Goal: Task Accomplishment & Management: Manage account settings

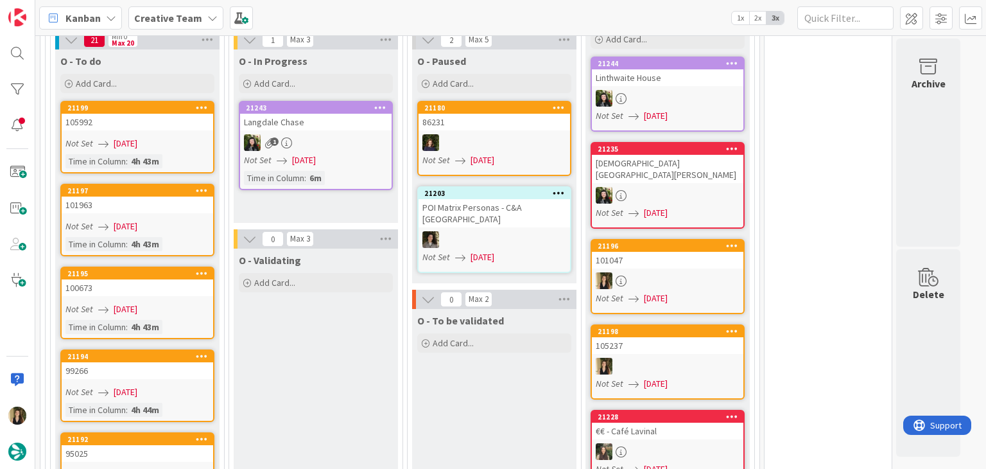
scroll to position [899, 0]
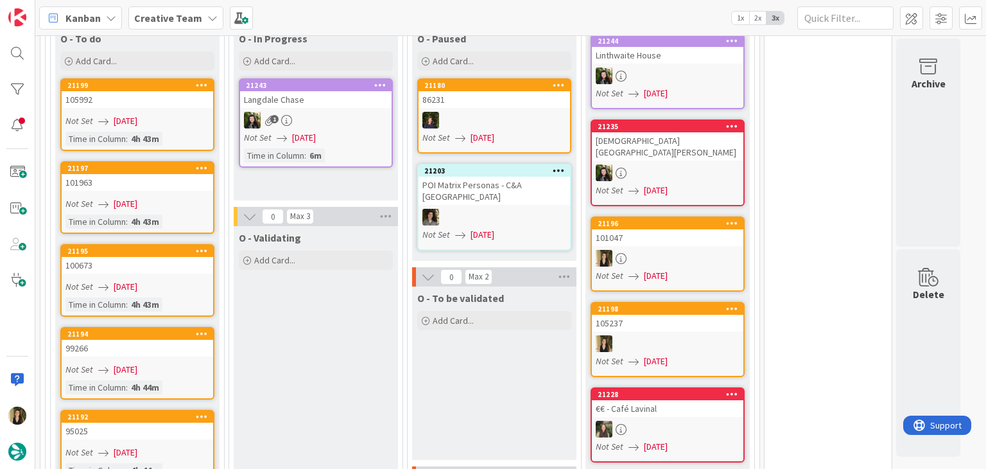
click at [684, 216] on link "21196 101047 Not Set [DATE]" at bounding box center [668, 253] width 154 height 75
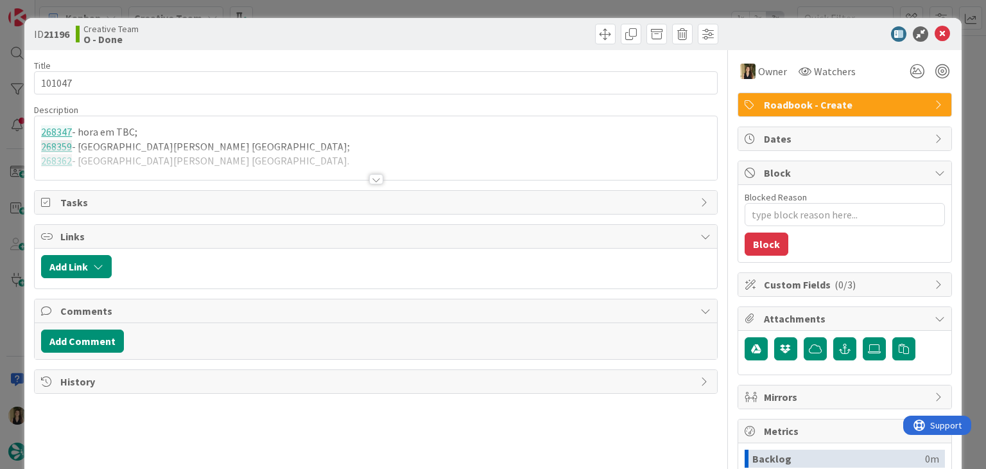
click at [369, 178] on div at bounding box center [376, 179] width 14 height 10
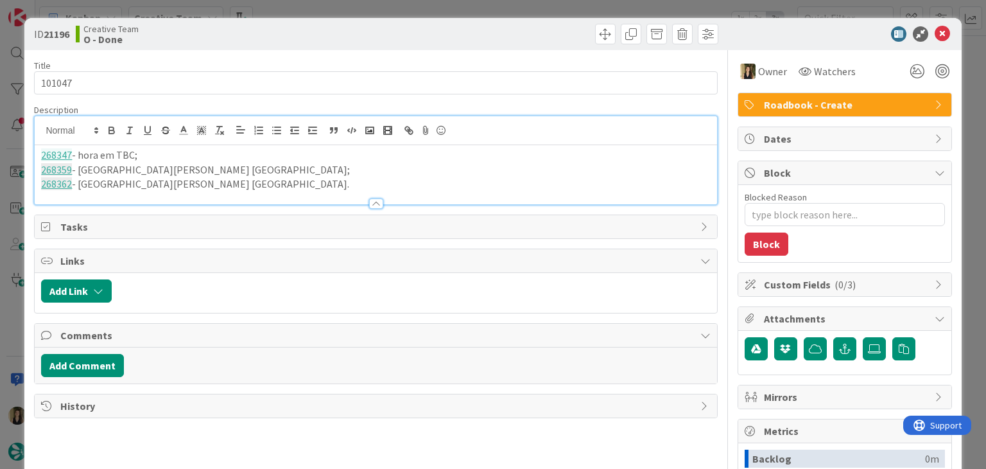
click at [302, 12] on div "ID 21196 Creative Team O - Done Title 6 / 128 101047 Description 268347 - hora …" at bounding box center [493, 234] width 986 height 469
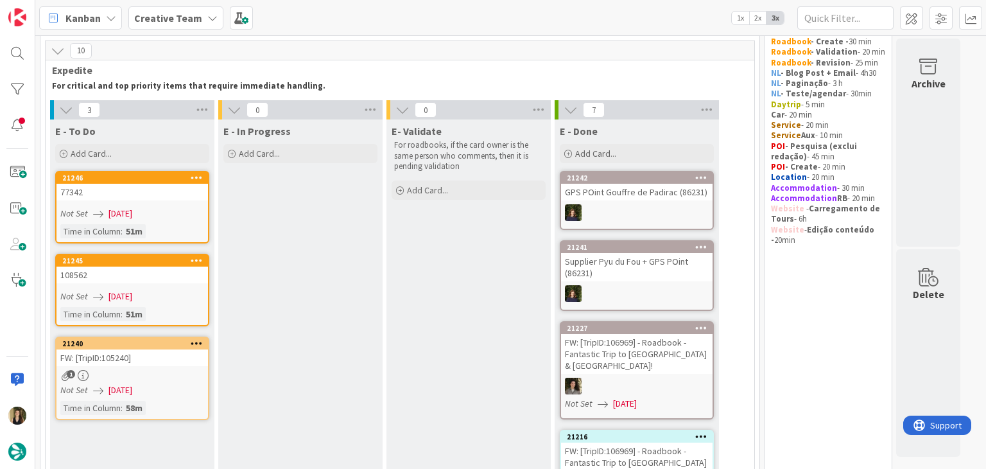
scroll to position [64, 0]
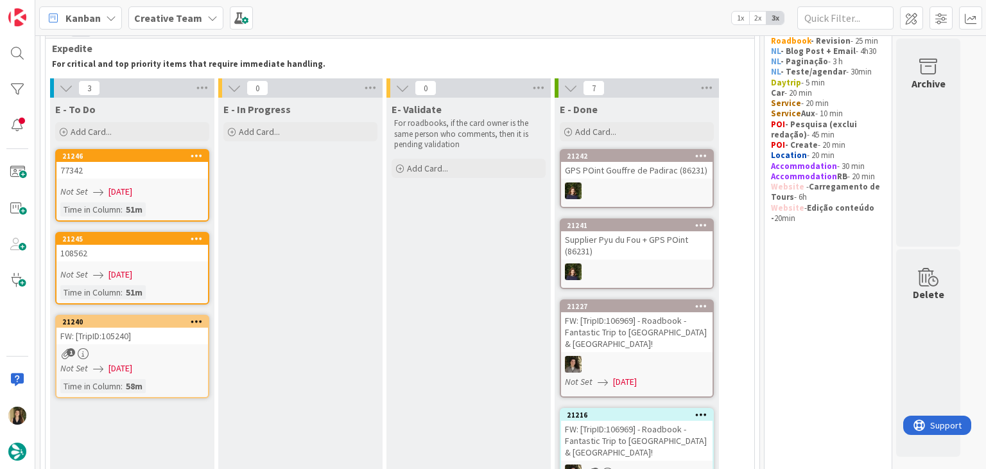
click at [183, 205] on div "Time in Column : 51m" at bounding box center [132, 209] width 144 height 14
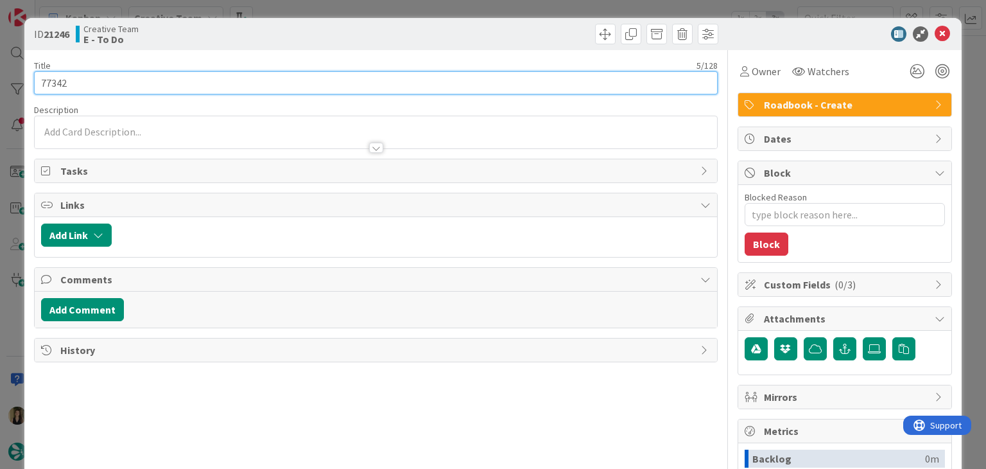
click at [57, 80] on input "77342" at bounding box center [375, 82] width 683 height 23
click at [55, 79] on input "77342" at bounding box center [375, 82] width 683 height 23
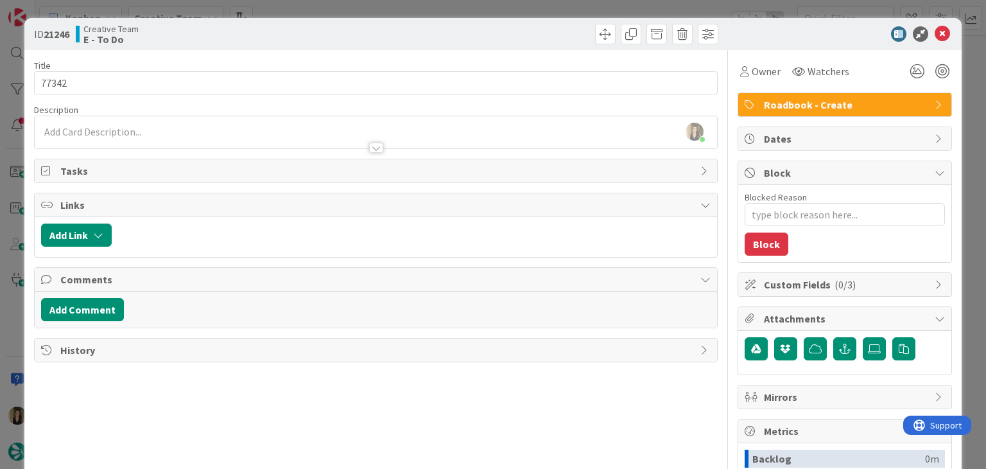
drag, startPoint x: 310, startPoint y: 31, endPoint x: 326, endPoint y: 5, distance: 30.3
click at [310, 29] on div "Creative Team E - To Do" at bounding box center [224, 34] width 297 height 21
click at [331, 3] on div "ID 21246 Creative Team E - To Do Title 5 / 128 77342 Description [PERSON_NAME] …" at bounding box center [493, 234] width 986 height 469
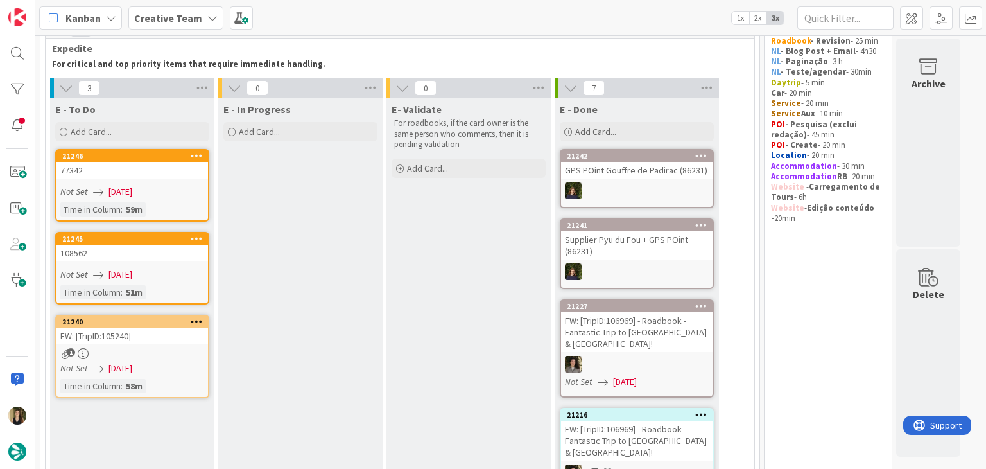
click at [159, 268] on div "Not Set [DATE]" at bounding box center [134, 274] width 148 height 13
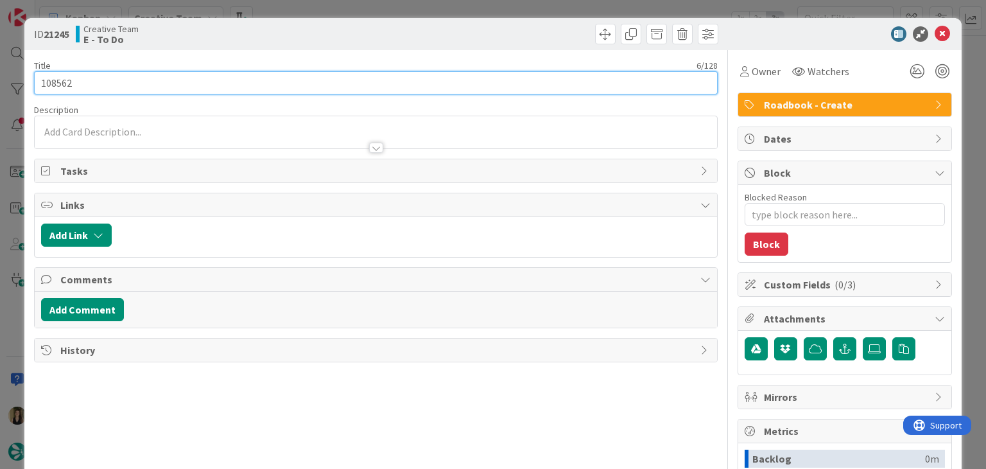
click at [48, 81] on input "108562" at bounding box center [375, 82] width 683 height 23
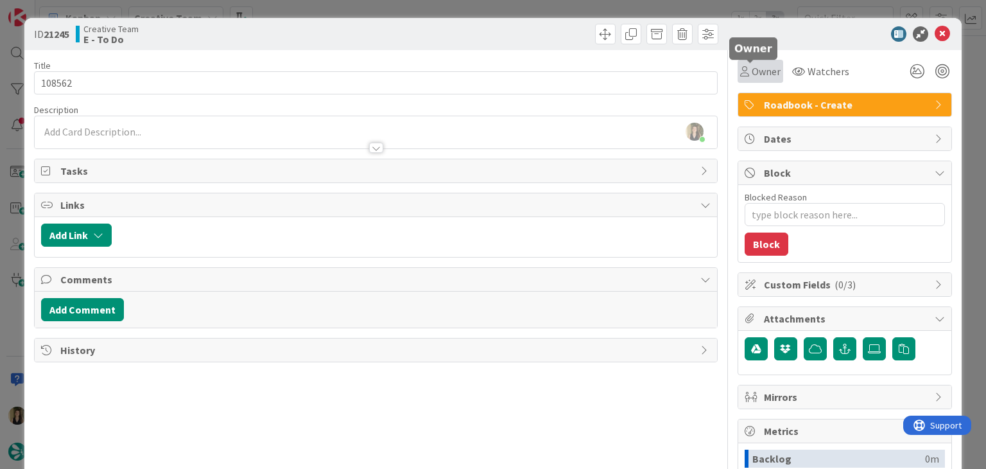
click at [761, 75] on span "Owner" at bounding box center [766, 71] width 29 height 15
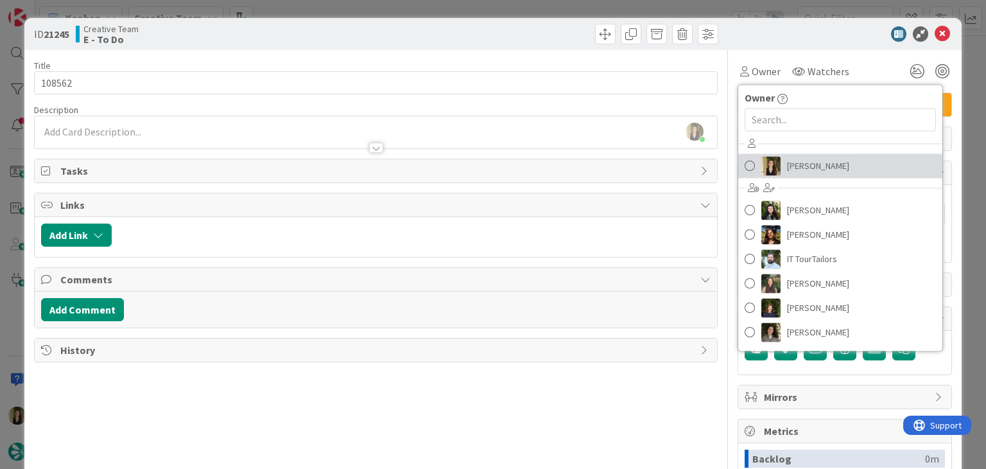
drag, startPoint x: 806, startPoint y: 169, endPoint x: 752, endPoint y: 146, distance: 58.4
click at [806, 169] on span "[PERSON_NAME]" at bounding box center [818, 165] width 62 height 19
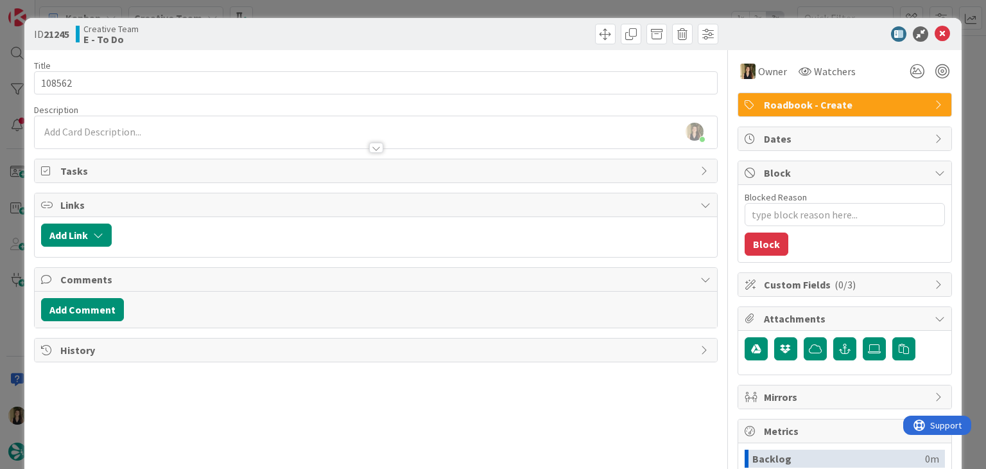
drag, startPoint x: 464, startPoint y: 31, endPoint x: 455, endPoint y: 6, distance: 27.2
click at [460, 27] on div at bounding box center [548, 34] width 339 height 21
click at [454, 4] on div "ID 21245 Creative Team E - To Do Title 6 / 128 108562 Description [PERSON_NAME]…" at bounding box center [493, 234] width 986 height 469
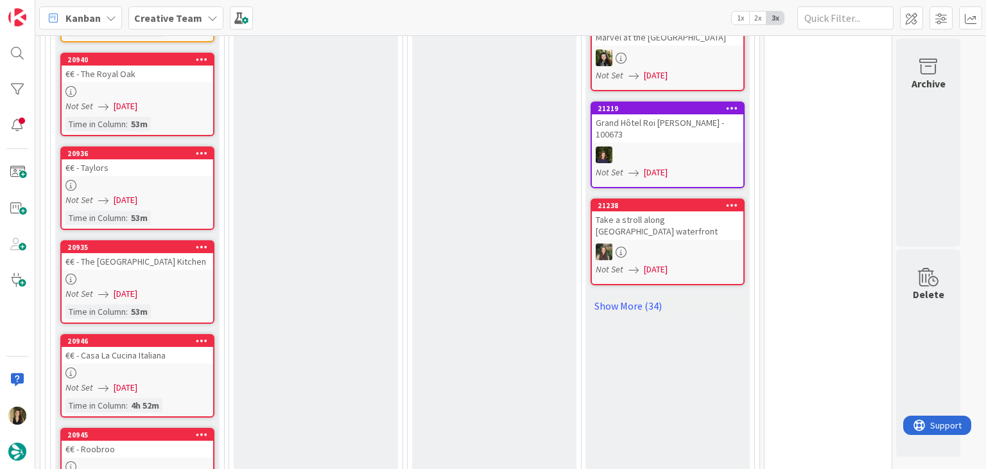
scroll to position [1541, 0]
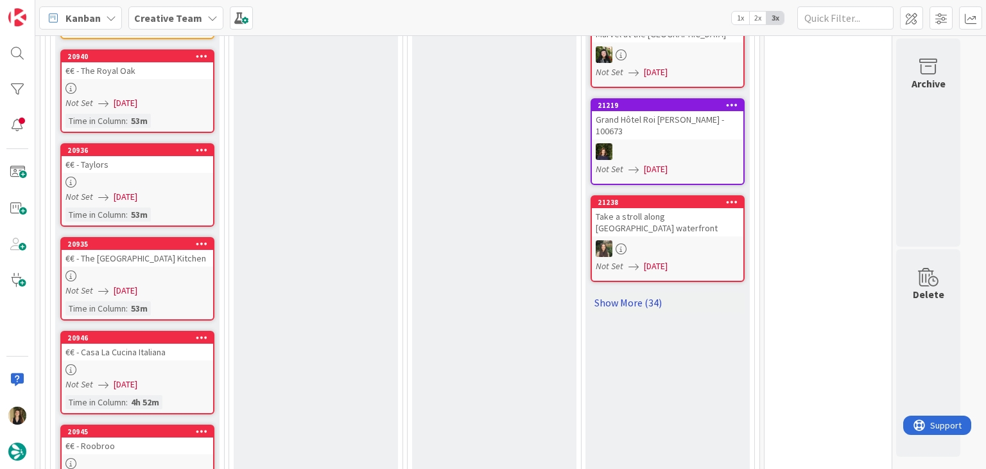
click at [655, 292] on link "Show More (34)" at bounding box center [668, 302] width 154 height 21
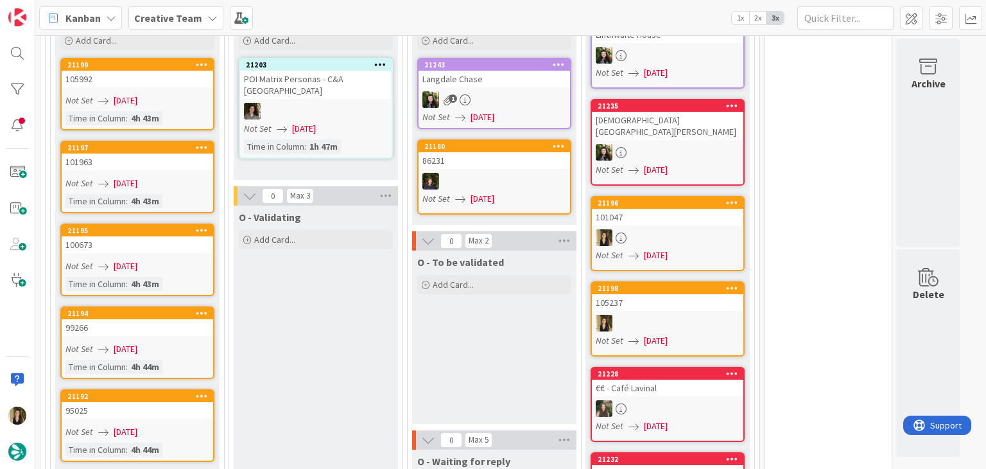
scroll to position [912, 0]
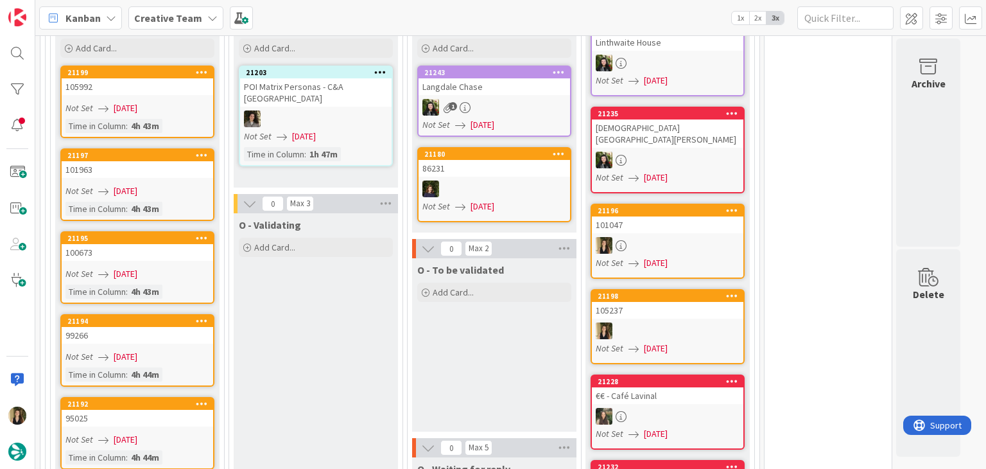
click at [714, 302] on div "105237" at bounding box center [668, 310] width 152 height 17
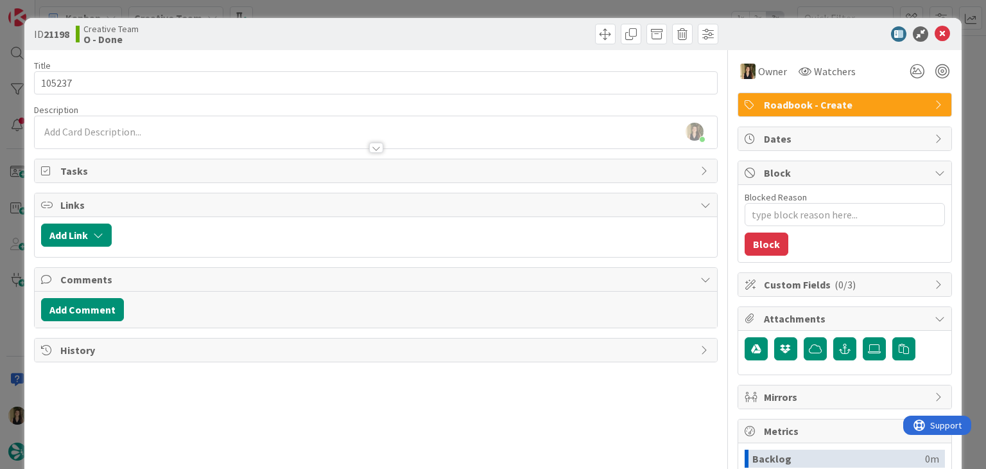
drag, startPoint x: 318, startPoint y: 34, endPoint x: 316, endPoint y: 27, distance: 7.3
click at [317, 30] on div "Creative Team O - Done" at bounding box center [224, 34] width 297 height 21
click at [318, 5] on div "ID 21198 Creative Team O - Done Title 6 / 128 105237 Description [PERSON_NAME] …" at bounding box center [493, 234] width 986 height 469
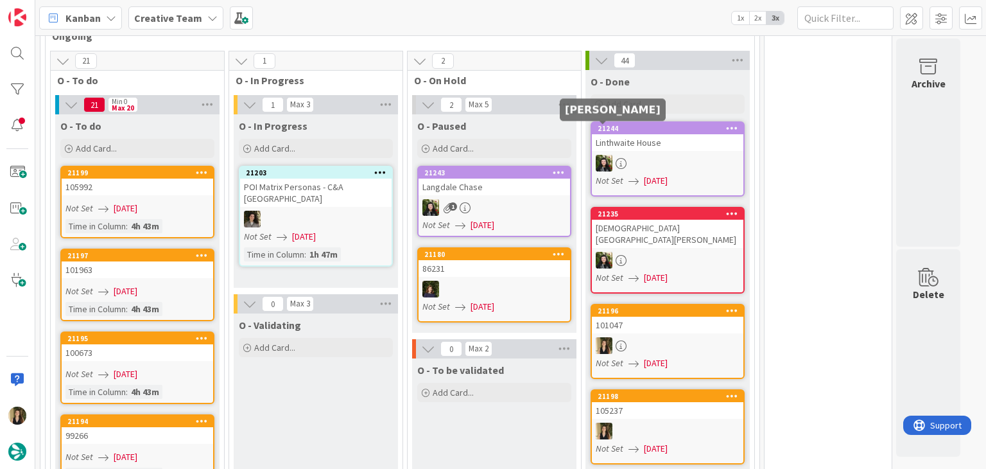
scroll to position [706, 0]
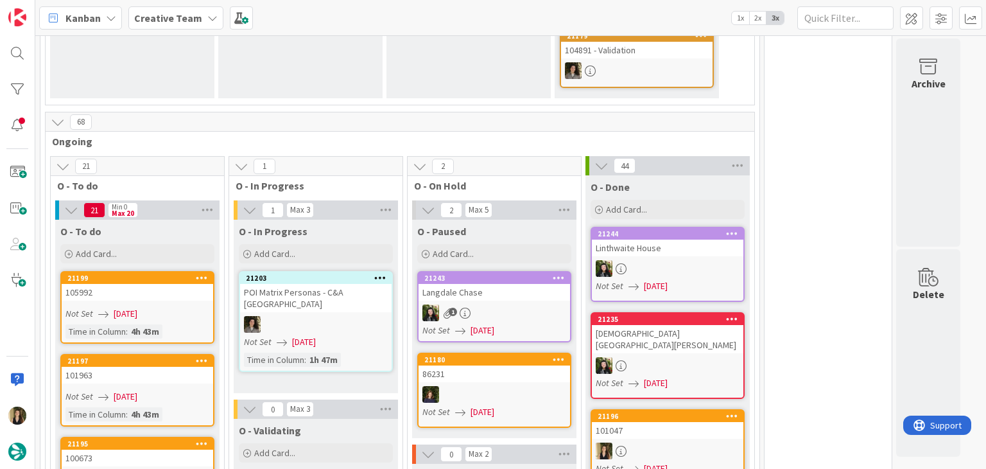
click at [653, 175] on div "O - Done Add Card..." at bounding box center [668, 198] width 164 height 46
click at [657, 200] on div "Add Card..." at bounding box center [668, 209] width 154 height 19
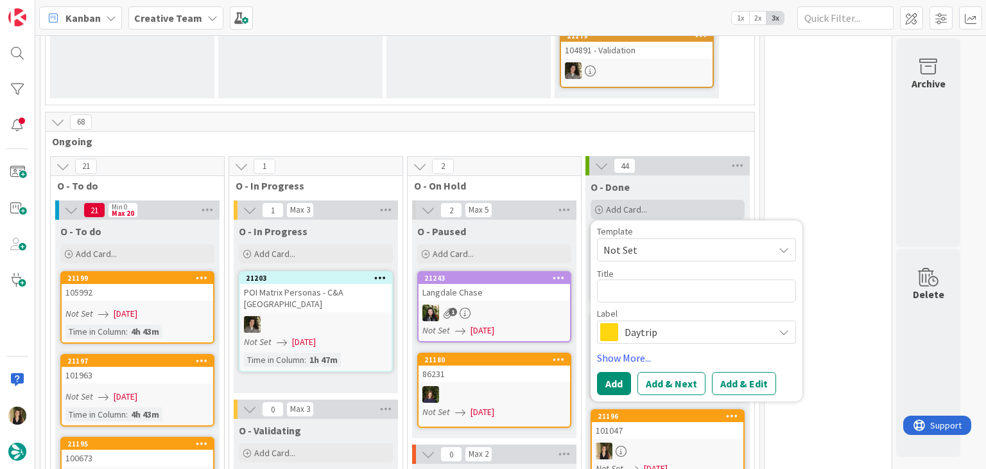
type textarea "x"
type textarea "c"
type textarea "x"
type textarea "cr"
type textarea "x"
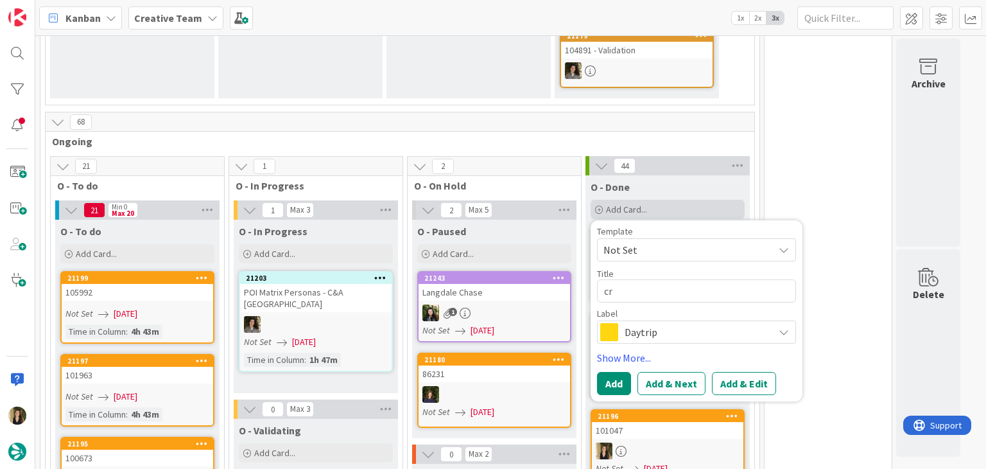
type textarea "cri"
type textarea "x"
type textarea "criar"
type textarea "x"
type textarea "criar"
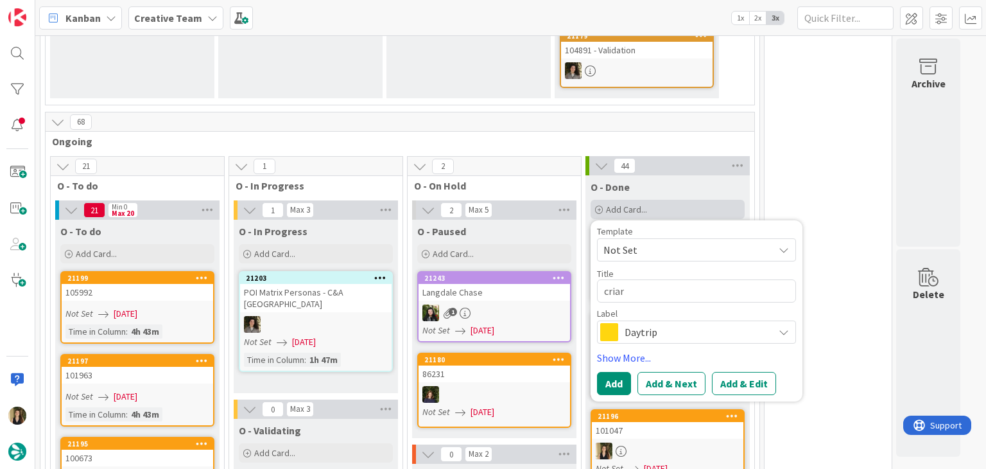
type textarea "x"
type textarea "criar g"
type textarea "x"
type textarea "criar gp"
type textarea "x"
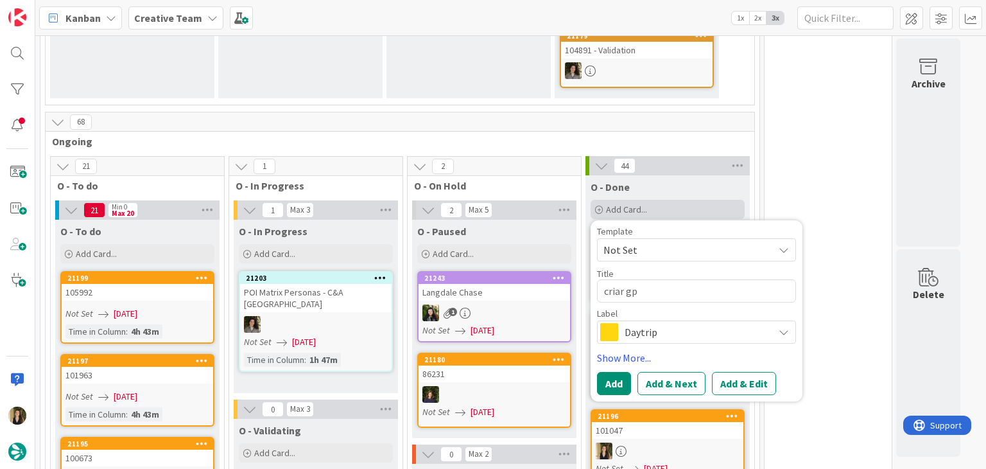
type textarea "criar gps"
type textarea "x"
type textarea "criar gps"
type textarea "x"
type textarea "criar gps p"
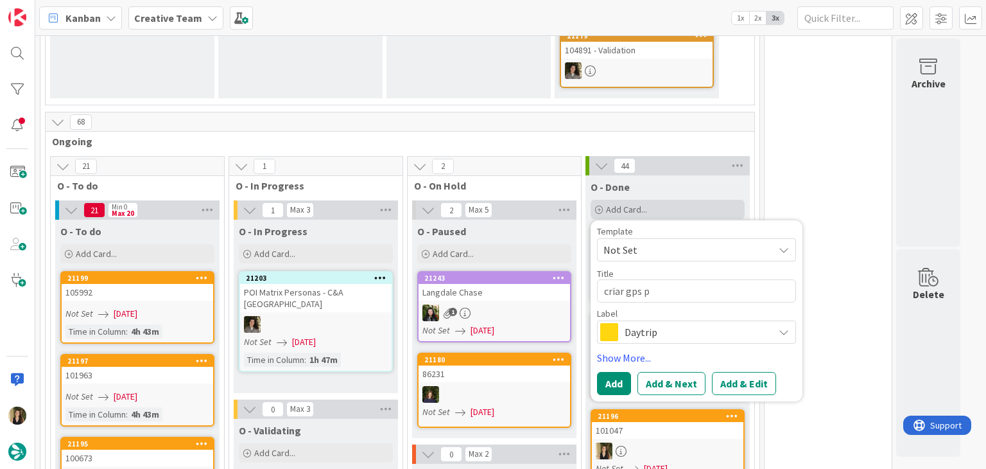
type textarea "x"
type textarea "criar gps po"
type textarea "x"
type textarea "criar gps poi"
type textarea "x"
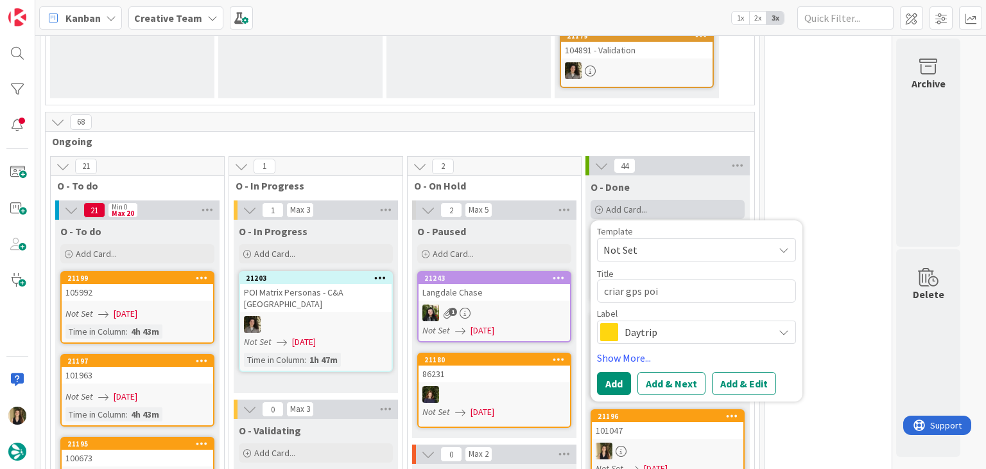
type textarea "criar gps poin"
type textarea "x"
type textarea "criar gps point"
click at [658, 323] on span "Daytrip" at bounding box center [696, 332] width 143 height 18
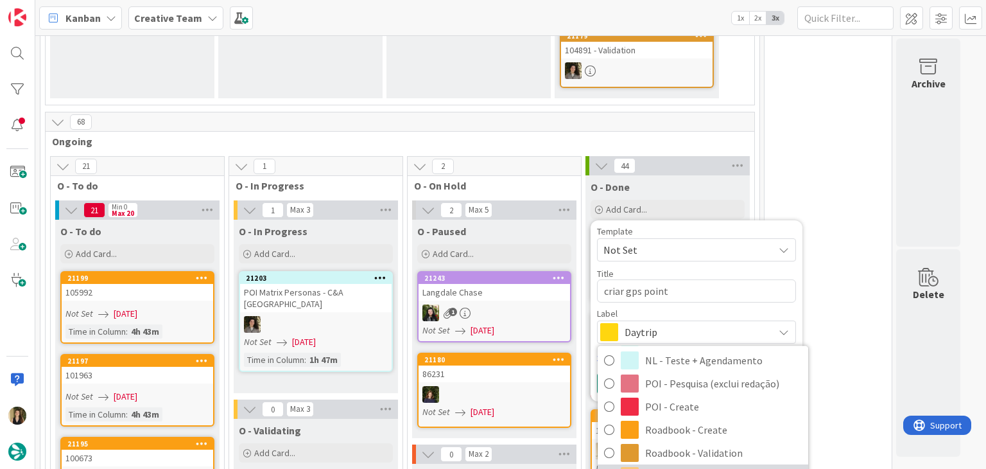
scroll to position [239, 0]
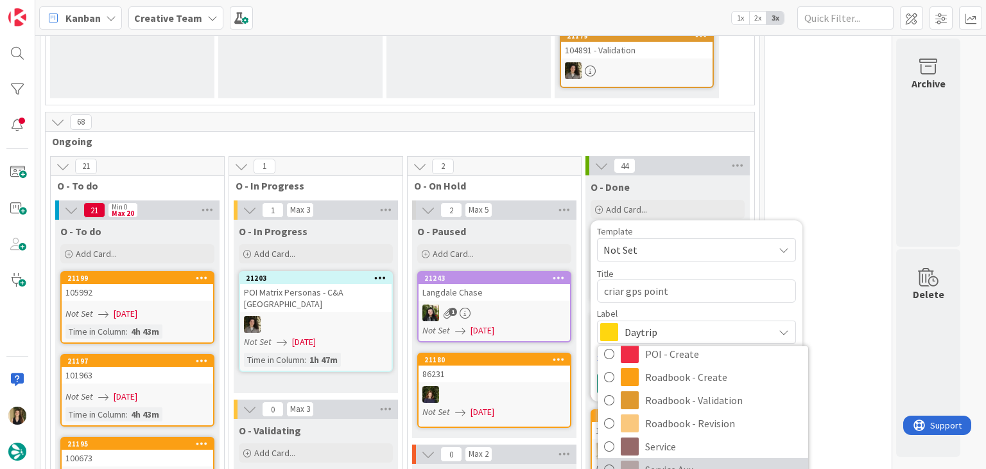
drag, startPoint x: 698, startPoint y: 433, endPoint x: 680, endPoint y: 405, distance: 32.9
click at [697, 460] on span "Service Aux" at bounding box center [723, 469] width 157 height 19
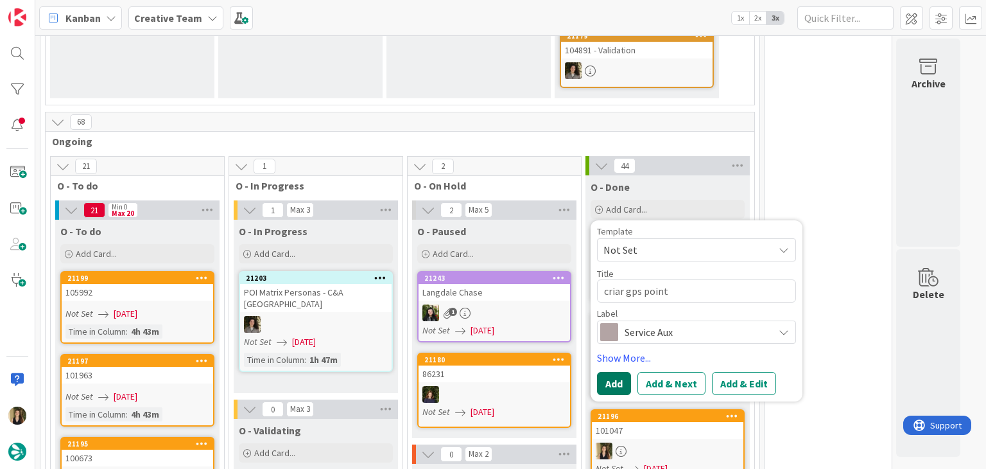
click at [619, 372] on button "Add" at bounding box center [614, 383] width 34 height 23
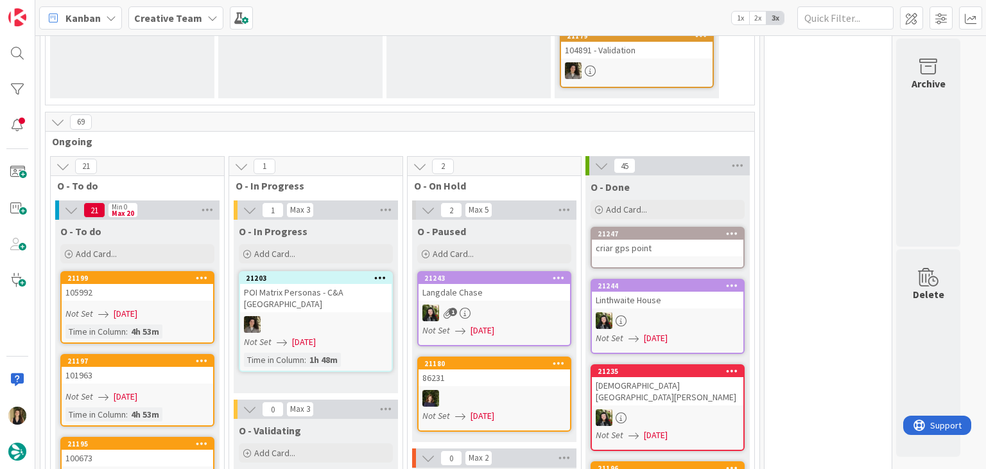
click at [675, 239] on div "criar gps point" at bounding box center [668, 247] width 152 height 17
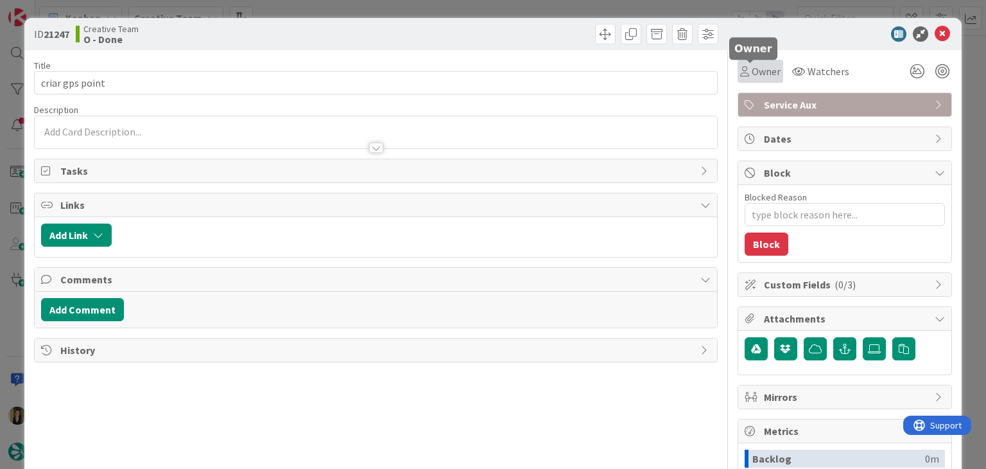
click at [752, 75] on span "Owner" at bounding box center [766, 71] width 29 height 15
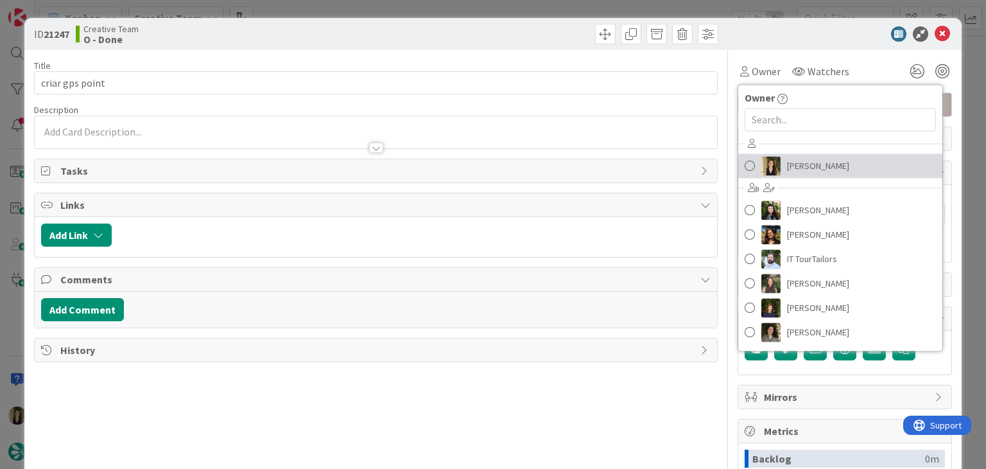
click at [804, 165] on span "[PERSON_NAME]" at bounding box center [818, 165] width 62 height 19
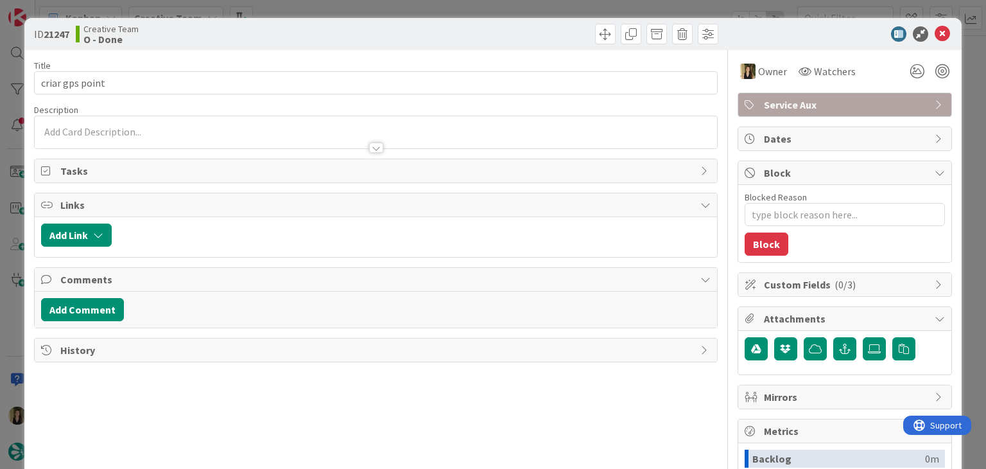
type textarea "x"
click at [432, 125] on div at bounding box center [376, 132] width 682 height 32
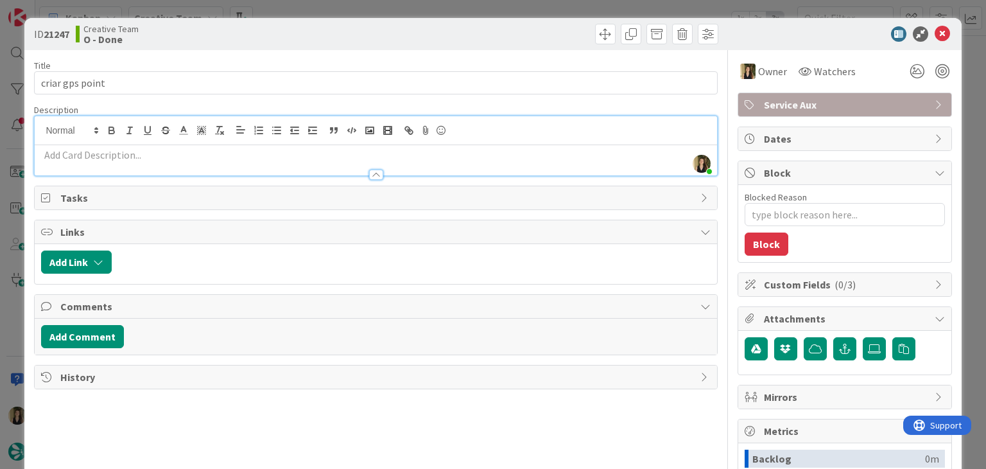
click at [439, 146] on div at bounding box center [376, 160] width 682 height 30
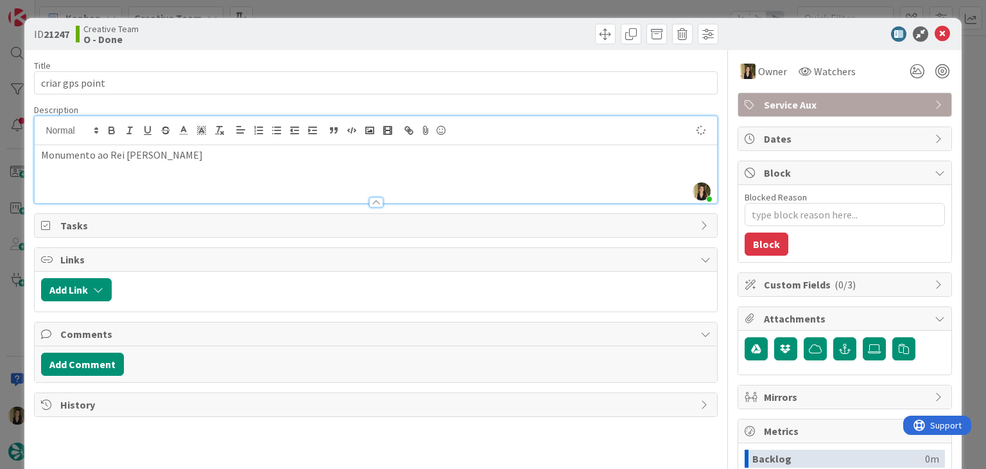
click at [352, 47] on div "ID 21247 Creative Team O - Done" at bounding box center [492, 34] width 937 height 32
click at [329, 11] on div "ID 21247 Creative Team O - Done Title 15 / 128 criar gps point Description [PER…" at bounding box center [493, 234] width 986 height 469
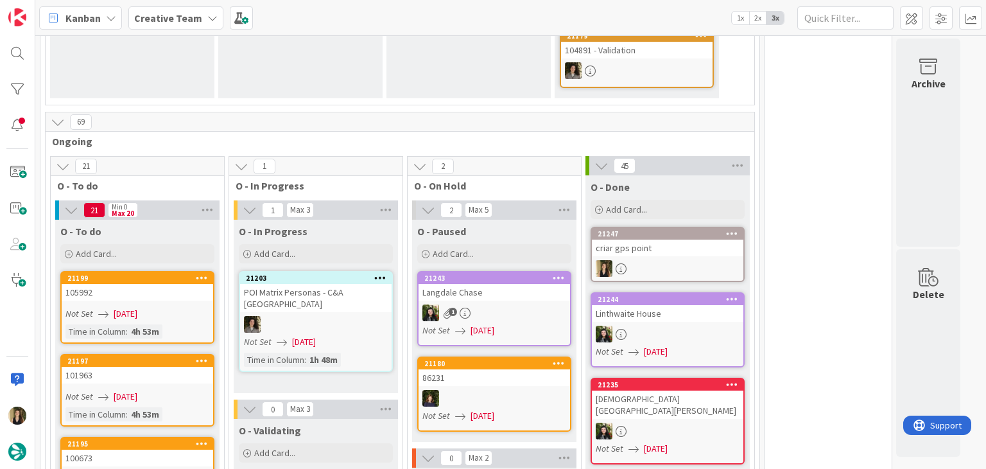
click at [696, 239] on div "criar gps point" at bounding box center [668, 247] width 152 height 17
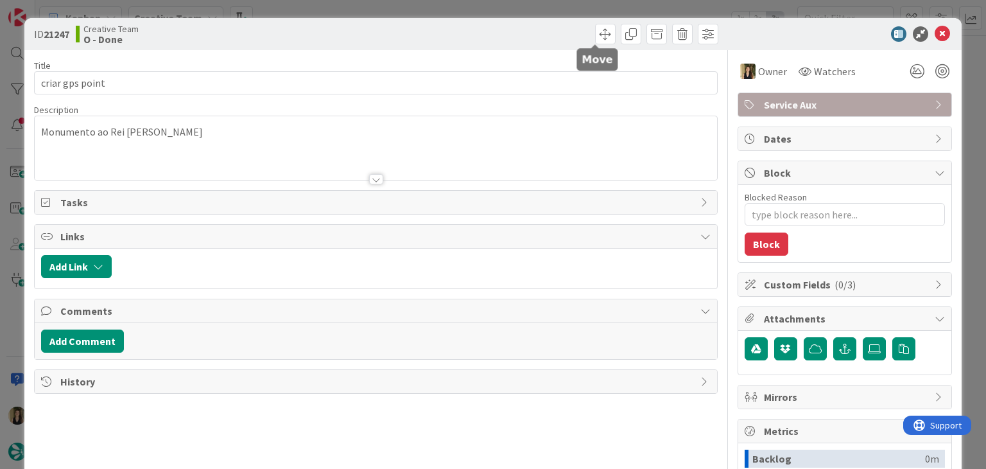
click at [549, 0] on div "ID 21247 Creative Team O - Done Title 15 / 128 criar gps point Description Monu…" at bounding box center [493, 234] width 986 height 469
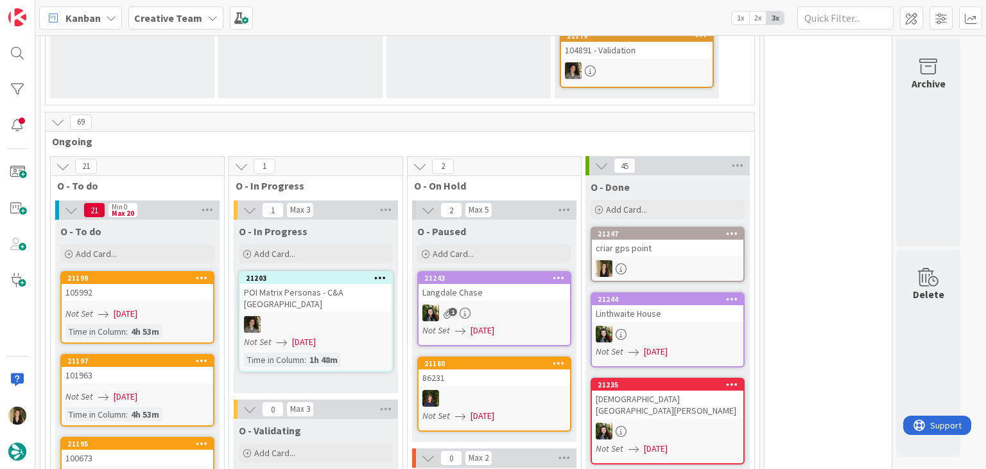
click at [552, 5] on div "Kanban Creative Team 1x 2x 3x" at bounding box center [510, 17] width 951 height 35
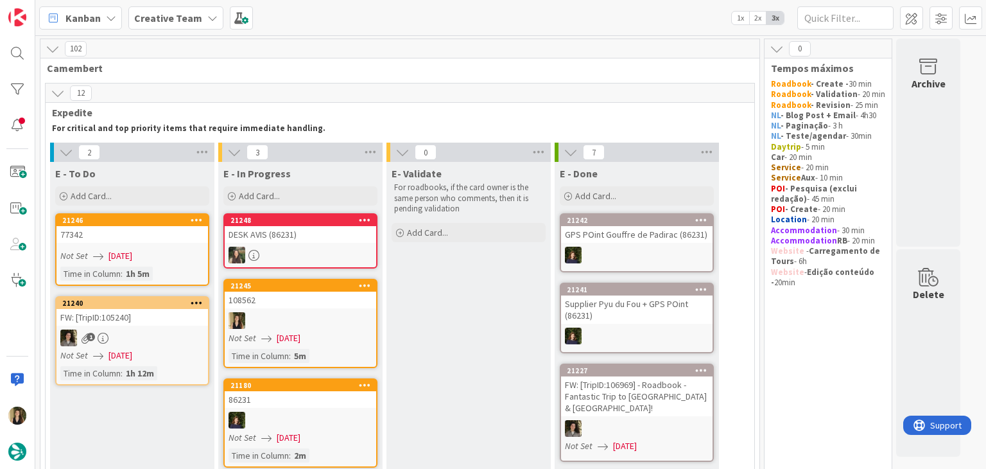
click at [356, 319] on div at bounding box center [301, 320] width 152 height 17
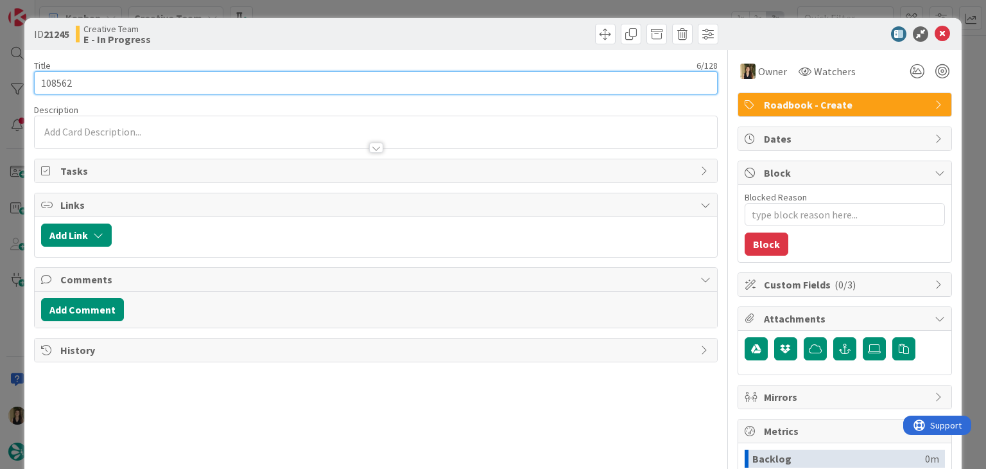
click at [56, 84] on input "108562" at bounding box center [375, 82] width 683 height 23
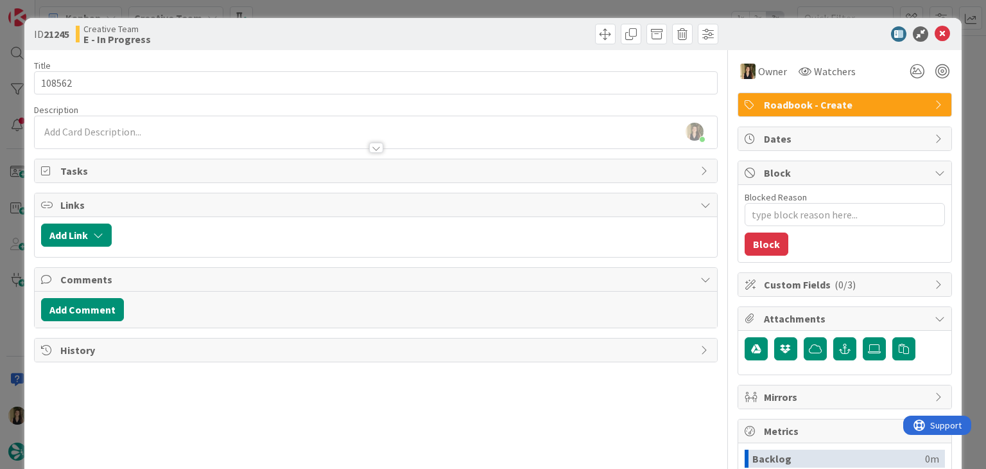
type textarea "x"
click at [123, 135] on div at bounding box center [376, 141] width 682 height 13
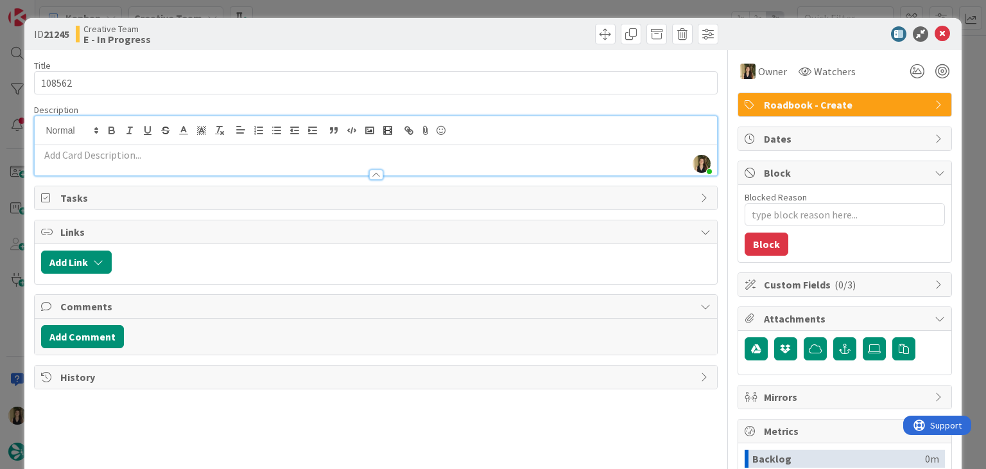
click at [148, 157] on p at bounding box center [375, 155] width 669 height 15
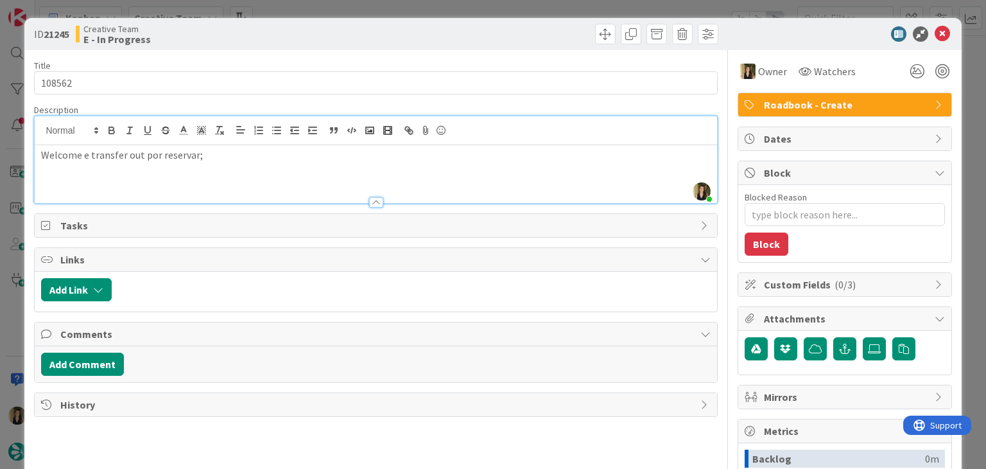
click at [303, 26] on div "Creative Team E - In Progress" at bounding box center [224, 34] width 297 height 21
click at [313, 10] on div "ID 21245 Creative Team E - In Progress Title 6 / 128 108562 Description [PERSON…" at bounding box center [493, 234] width 986 height 469
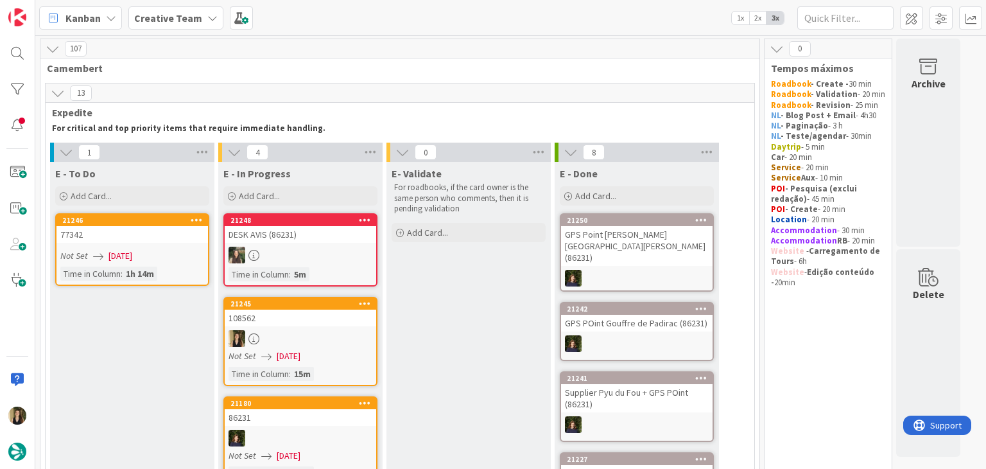
click at [347, 328] on link "21245 108562 Not Set [DATE] Time in [GEOGRAPHIC_DATA] : 15m" at bounding box center [300, 341] width 154 height 89
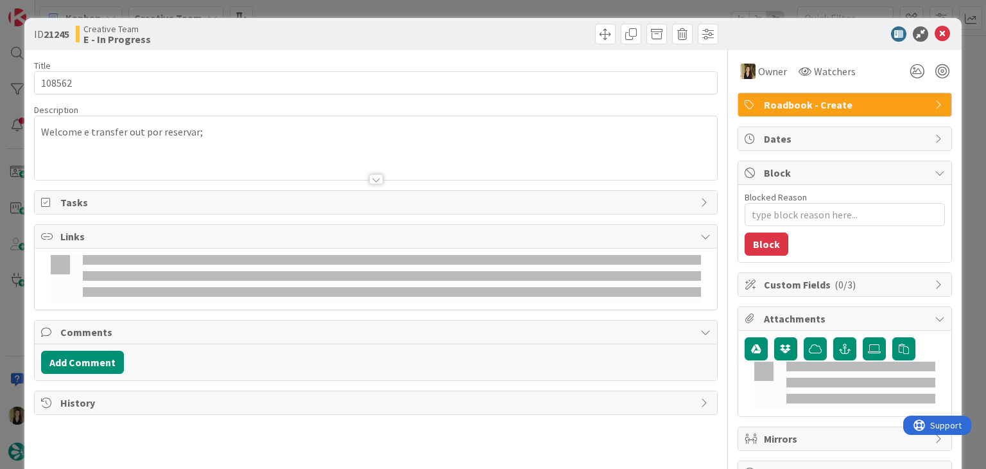
scroll to position [38, 0]
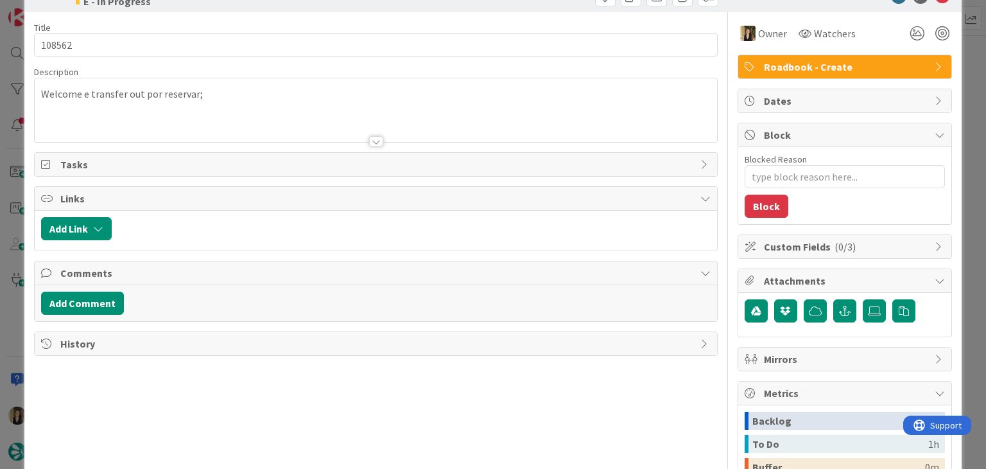
type textarea "x"
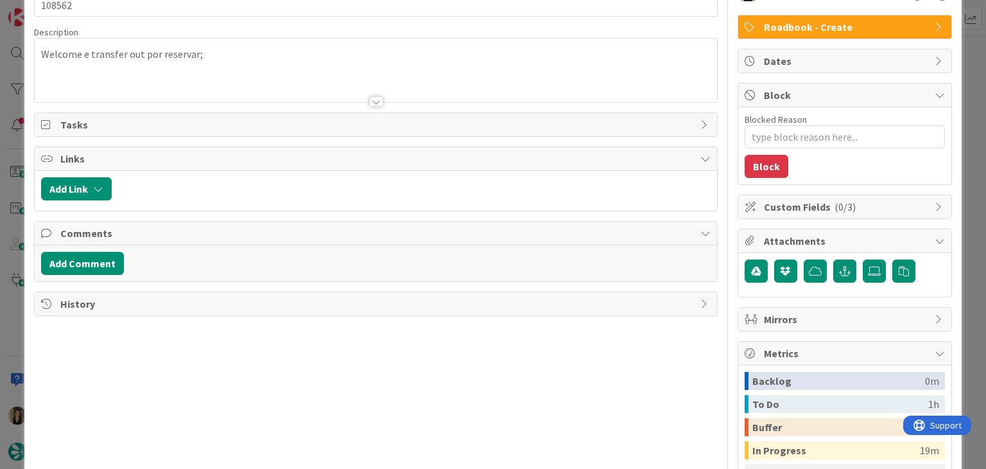
scroll to position [0, 0]
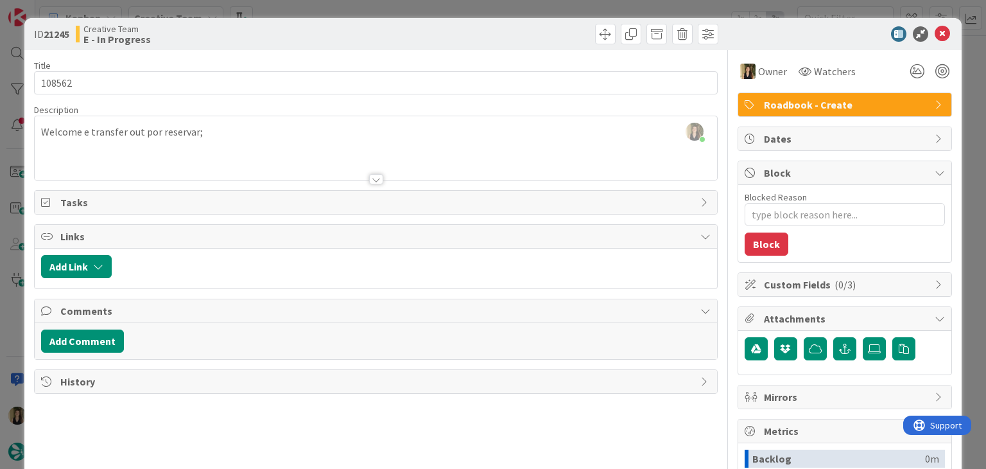
click at [241, 137] on div "[PERSON_NAME] joined 3 m ago Welcome e transfer out por reservar;" at bounding box center [376, 148] width 682 height 64
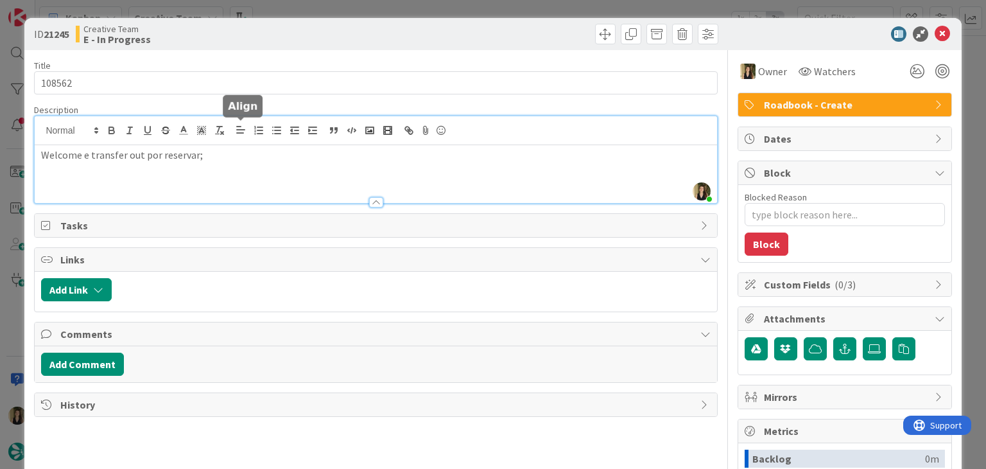
paste div
click at [265, 168] on p "271814 - os clts chegam a Évora neste dia, o tour tme de ser à tarde ou idealme…" at bounding box center [375, 169] width 669 height 15
click at [488, 172] on p "271814 - os clts chegam a Évora neste dia, o tour tem de ser à tarde ou idealme…" at bounding box center [375, 169] width 669 height 15
click at [490, 168] on p "271814 - os clts chegam a Évora neste dia, o tour tem de ser à tarde ou idealme…" at bounding box center [375, 169] width 669 height 15
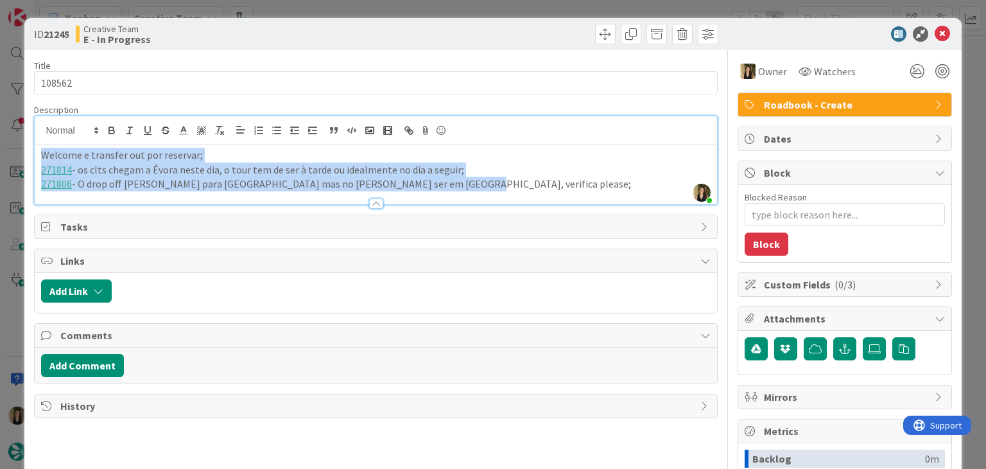
drag, startPoint x: 446, startPoint y: 182, endPoint x: 11, endPoint y: 159, distance: 435.9
click at [11, 160] on div "ID 21245 Creative Team E - In Progress Title 6 / 128 108562 Description [PERSON…" at bounding box center [493, 234] width 986 height 469
copy div "Welcome e transfer out por reservar; 271814 - os clts chegam a Évora neste dia,…"
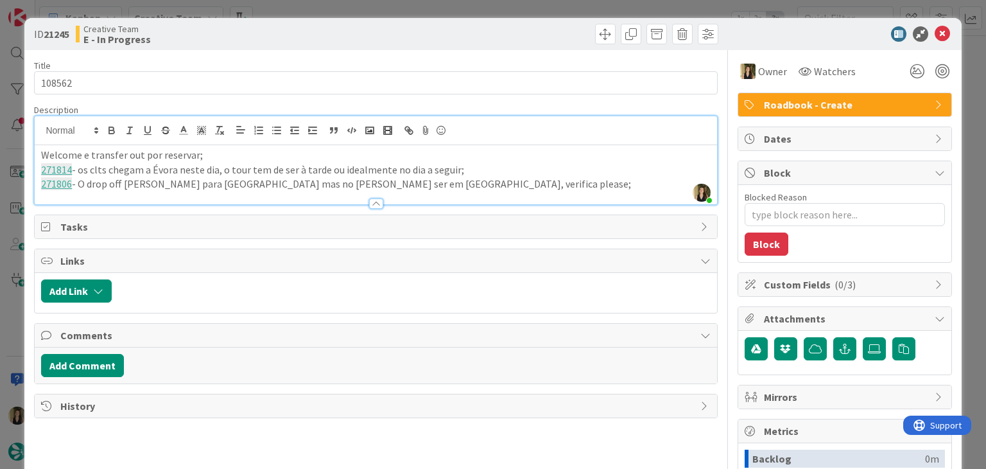
click at [352, 24] on div "Creative Team E - In Progress" at bounding box center [224, 34] width 297 height 21
click at [352, 9] on div "ID 21245 Creative Team E - In Progress Title 6 / 128 108562 Description [PERSON…" at bounding box center [493, 234] width 986 height 469
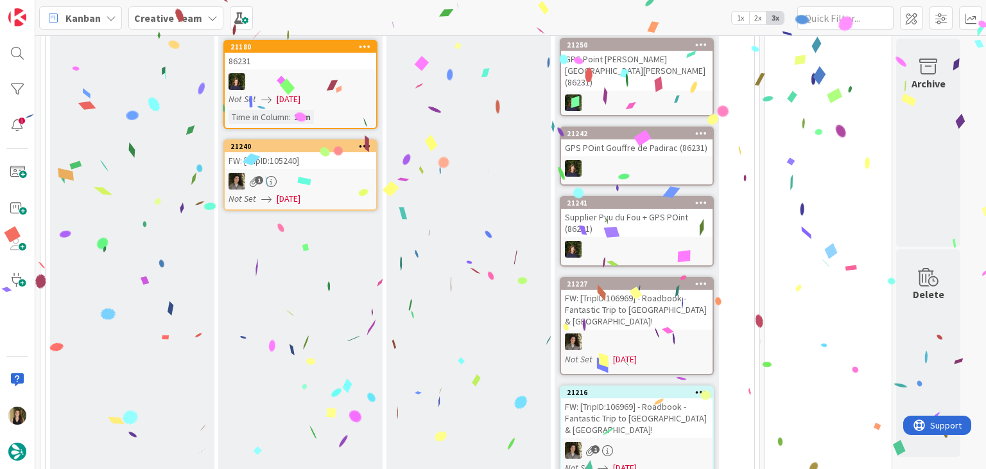
scroll to position [64, 0]
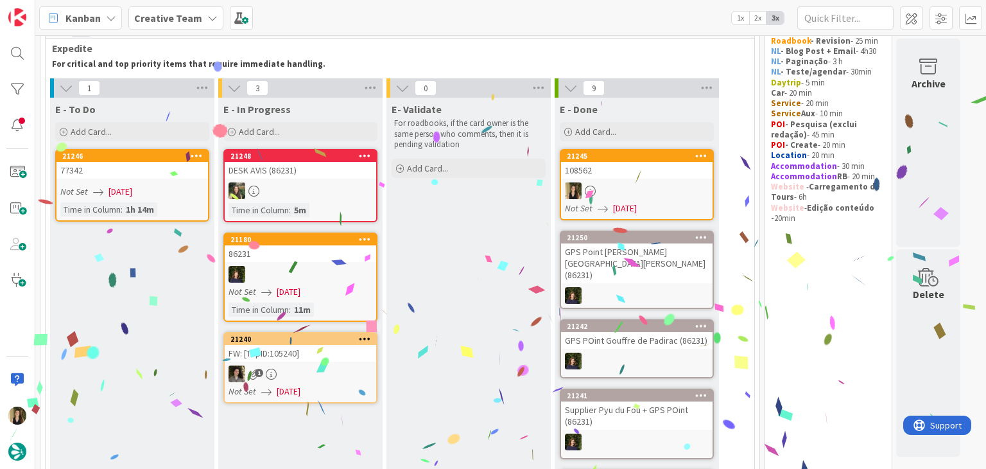
click at [193, 173] on div "77342" at bounding box center [133, 170] width 152 height 17
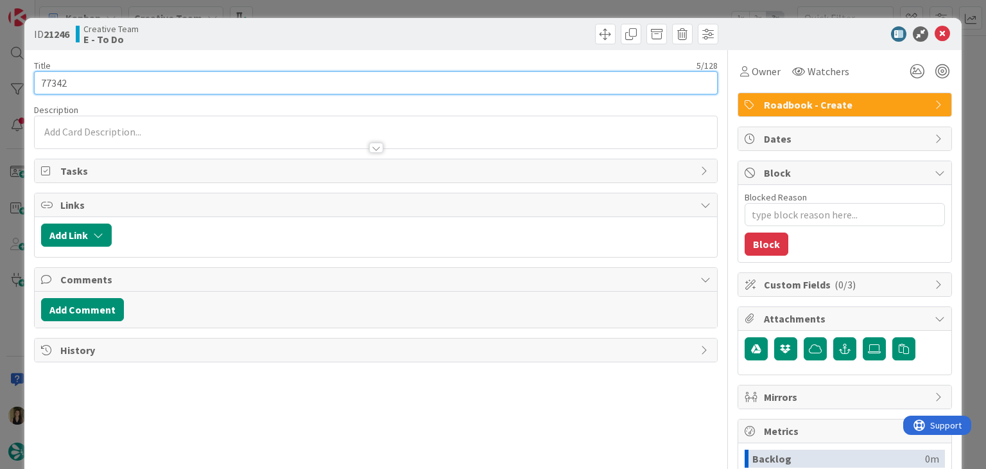
click at [62, 81] on input "77342" at bounding box center [375, 82] width 683 height 23
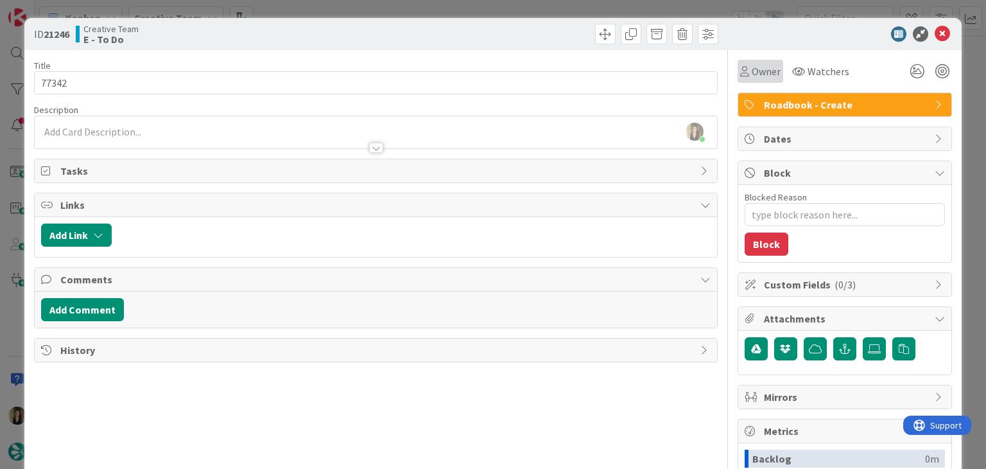
click at [754, 76] on span "Owner" at bounding box center [766, 71] width 29 height 15
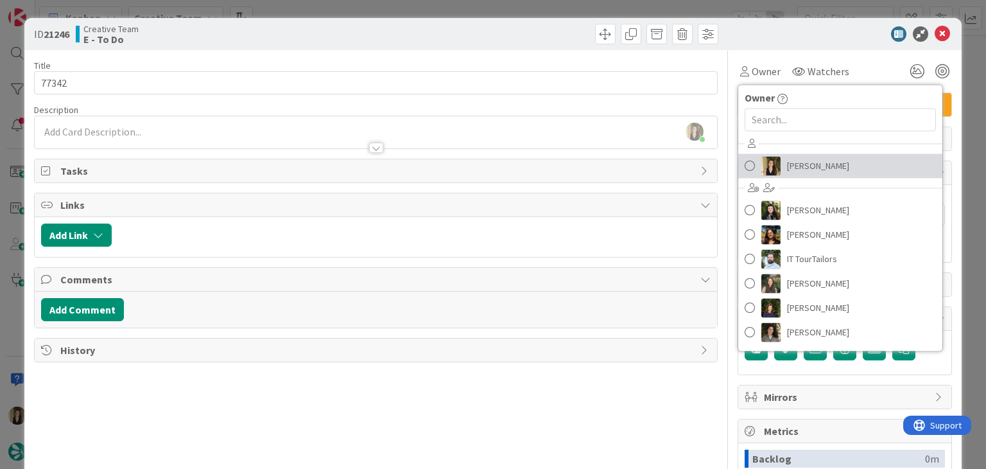
drag, startPoint x: 804, startPoint y: 157, endPoint x: 790, endPoint y: 148, distance: 17.3
click at [803, 157] on span "[PERSON_NAME]" at bounding box center [818, 165] width 62 height 19
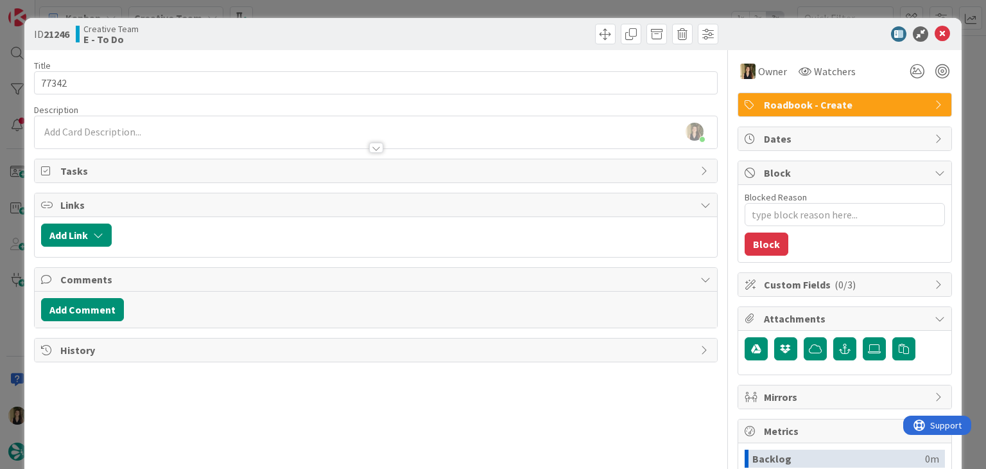
drag, startPoint x: 501, startPoint y: 39, endPoint x: 501, endPoint y: 13, distance: 25.0
click at [501, 39] on div at bounding box center [548, 34] width 339 height 21
click at [501, 12] on div "ID 21246 Creative Team E - To Do Title 5 / 128 77342 Description [PERSON_NAME] …" at bounding box center [493, 234] width 986 height 469
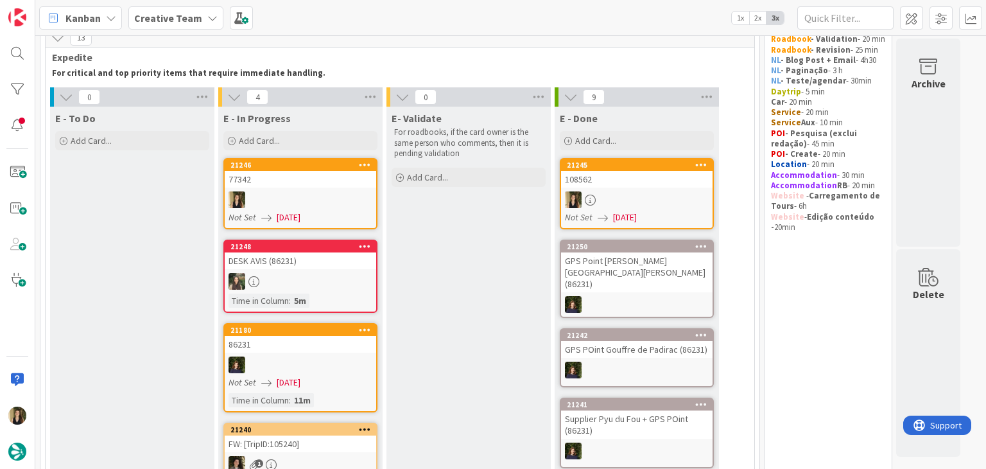
click at [290, 180] on div "77342" at bounding box center [301, 179] width 152 height 17
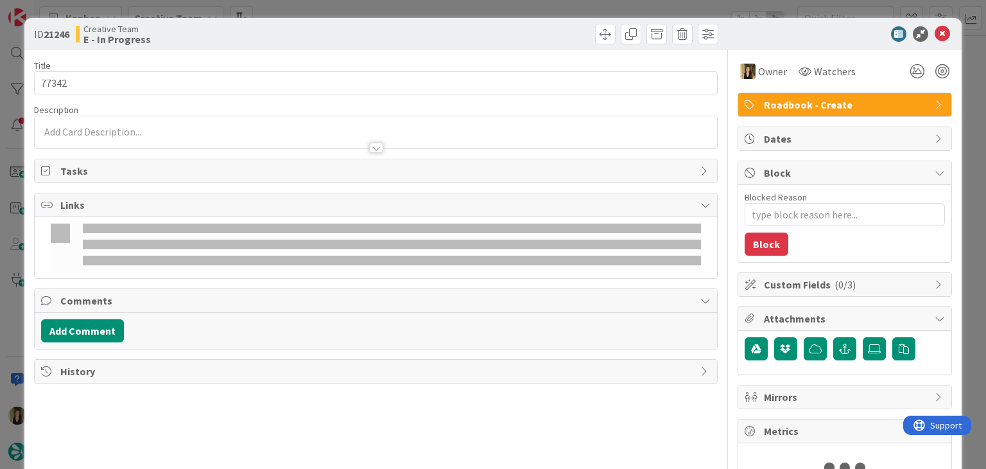
type textarea "x"
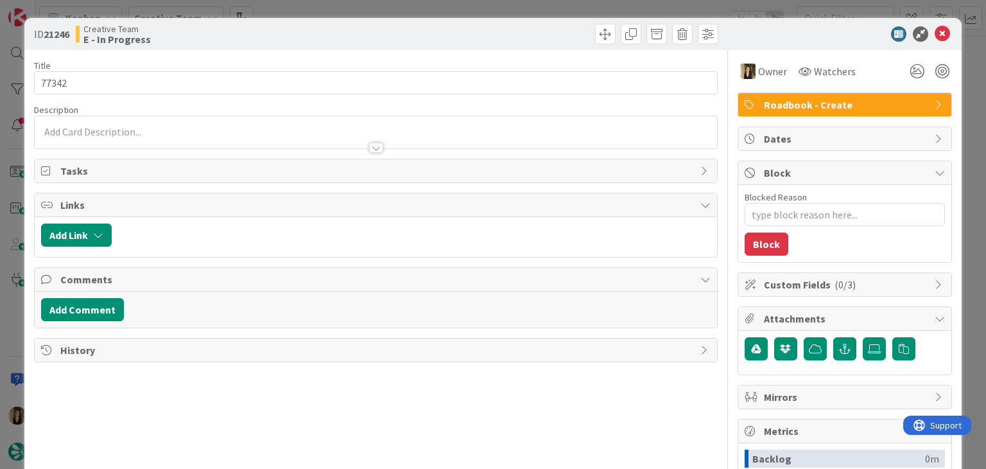
click at [195, 139] on div at bounding box center [376, 141] width 682 height 13
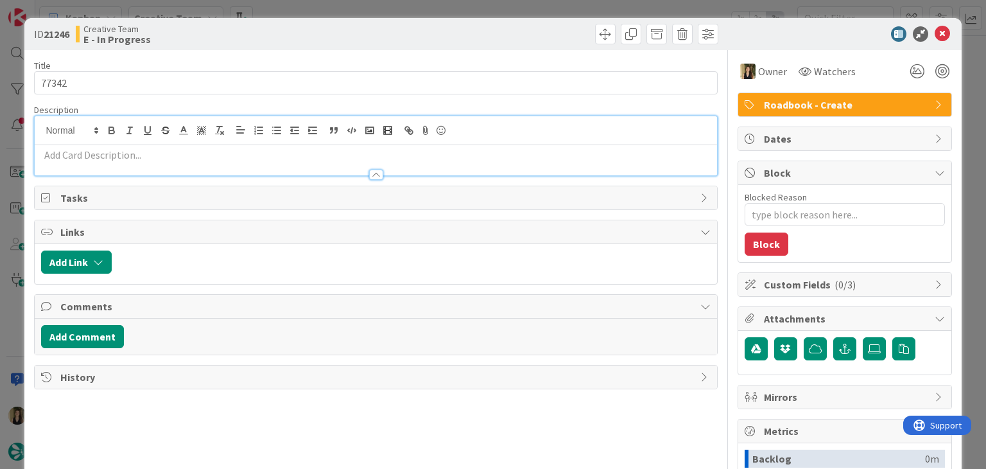
click at [175, 164] on div at bounding box center [376, 168] width 682 height 13
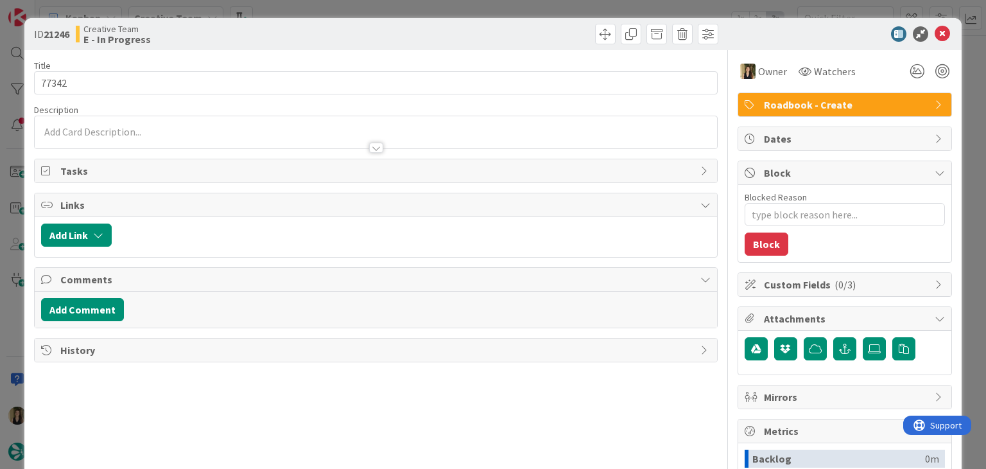
click at [181, 138] on div at bounding box center [376, 141] width 682 height 13
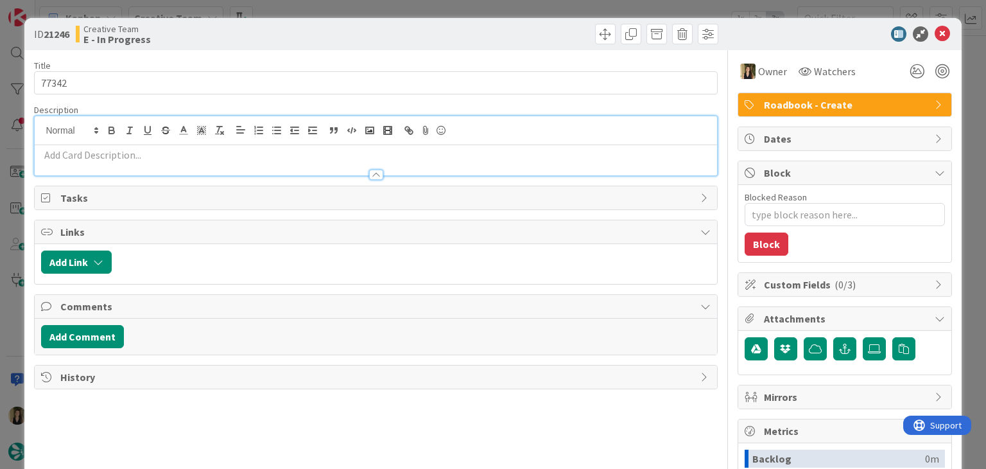
click at [168, 157] on p at bounding box center [375, 155] width 669 height 15
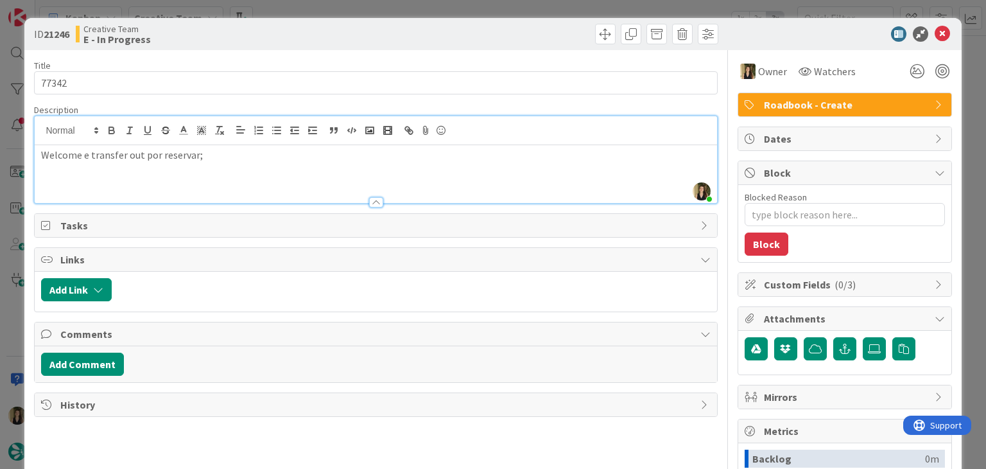
drag, startPoint x: 272, startPoint y: 32, endPoint x: 265, endPoint y: 27, distance: 8.7
click at [272, 31] on div "Creative Team E - In Progress" at bounding box center [224, 34] width 297 height 21
drag, startPoint x: 277, startPoint y: 31, endPoint x: 286, endPoint y: 21, distance: 13.6
click at [277, 31] on div "Creative Team E - In Progress" at bounding box center [224, 34] width 297 height 21
click at [295, 14] on div "ID 21246 Creative Team E - In Progress Title 5 / 128 77342 Description [PERSON_…" at bounding box center [493, 234] width 986 height 469
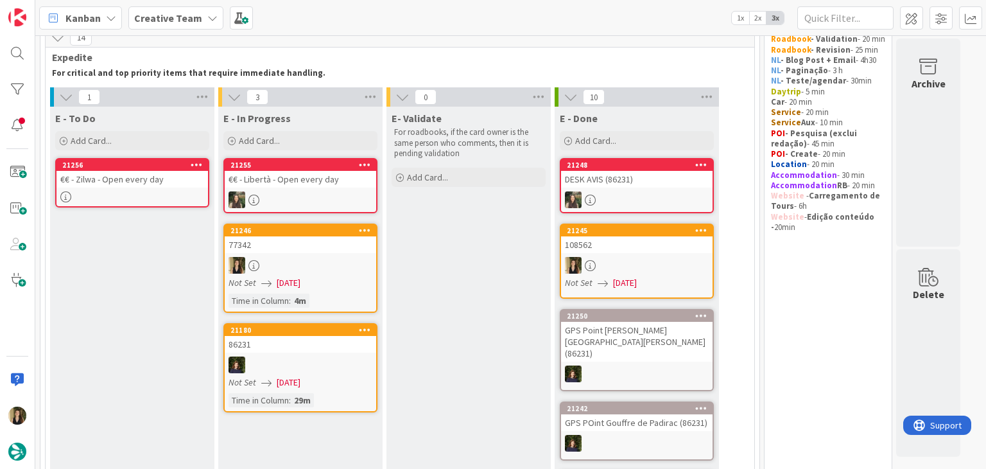
click at [105, 168] on div "21256" at bounding box center [135, 165] width 146 height 9
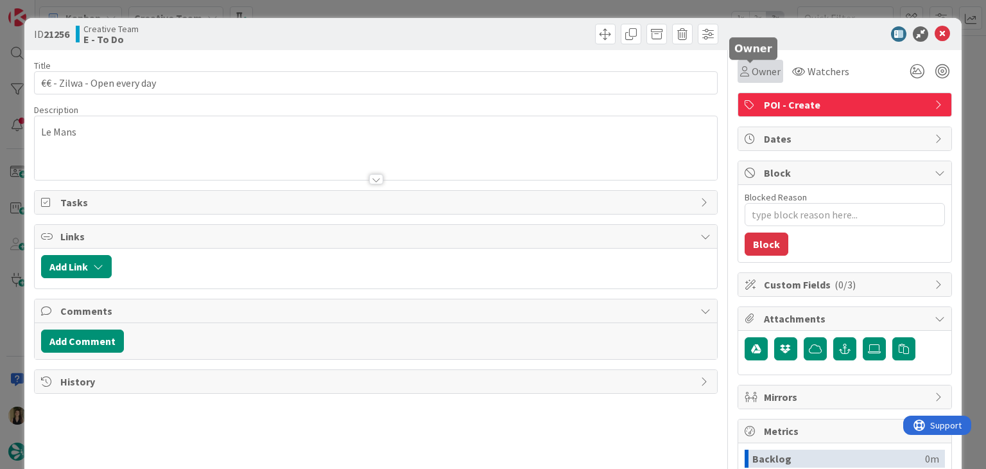
click at [761, 65] on span "Owner" at bounding box center [766, 71] width 29 height 15
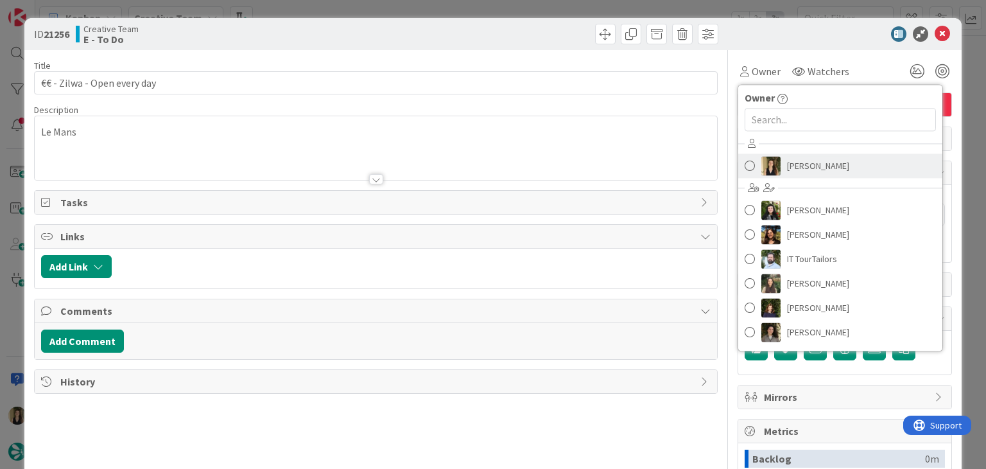
drag, startPoint x: 793, startPoint y: 161, endPoint x: 774, endPoint y: 154, distance: 19.9
click at [793, 162] on span "[PERSON_NAME]" at bounding box center [818, 165] width 62 height 19
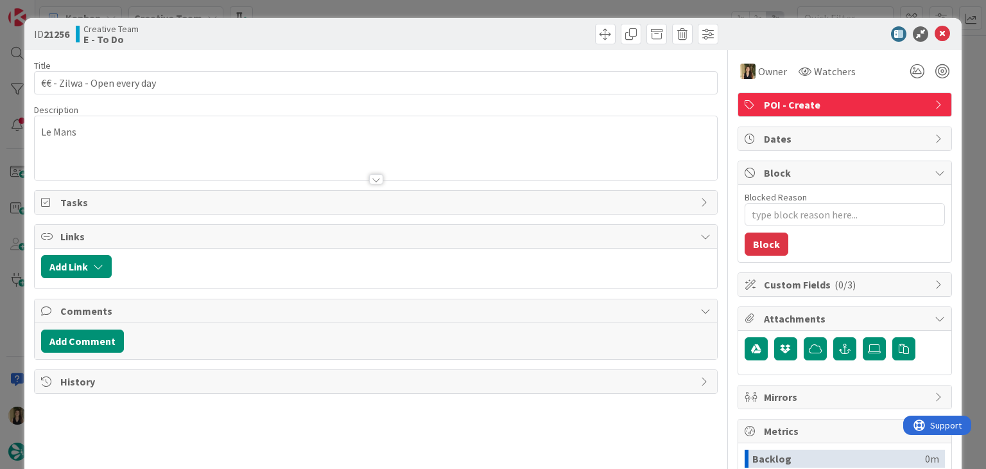
click at [543, 34] on div at bounding box center [548, 34] width 339 height 21
click at [529, 8] on div "ID 21256 Creative Team E - To Do Title 27 / 128 €€ - Zilwa - Open every day Des…" at bounding box center [493, 234] width 986 height 469
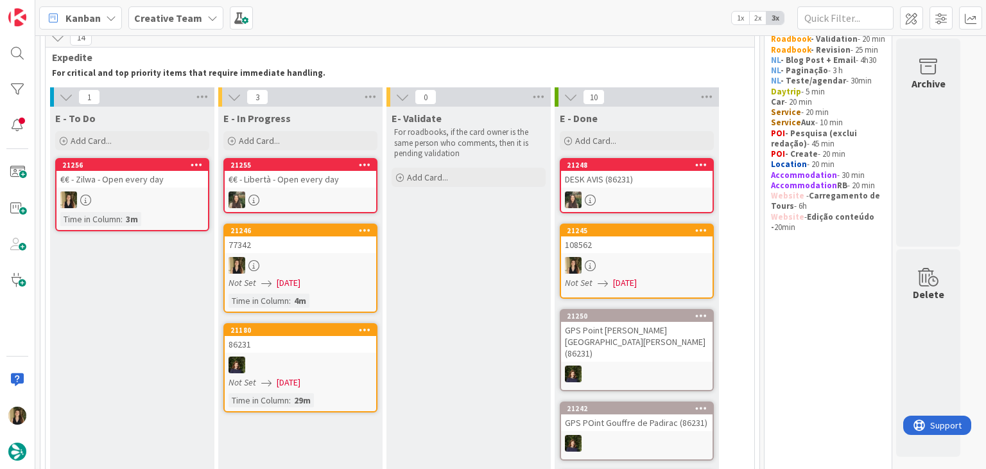
click at [332, 266] on div at bounding box center [301, 265] width 152 height 17
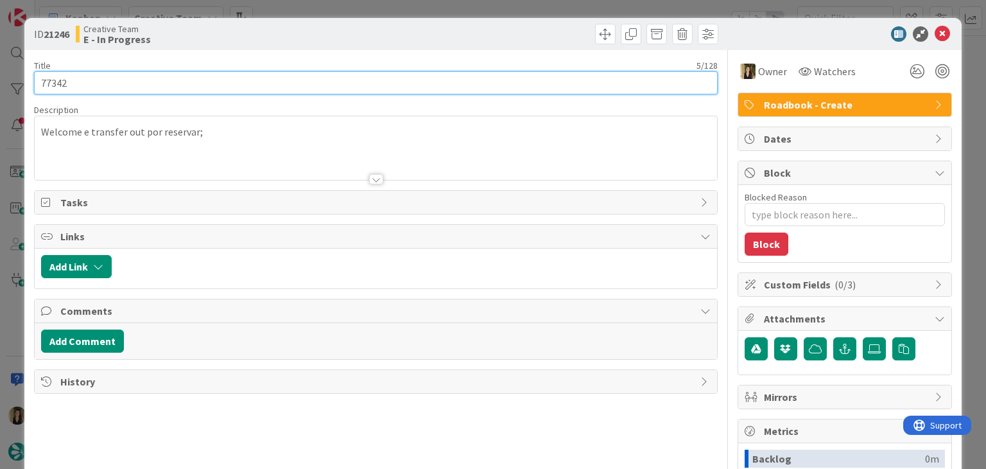
click at [62, 83] on input "77342" at bounding box center [375, 82] width 683 height 23
click at [62, 84] on input "77342" at bounding box center [375, 82] width 683 height 23
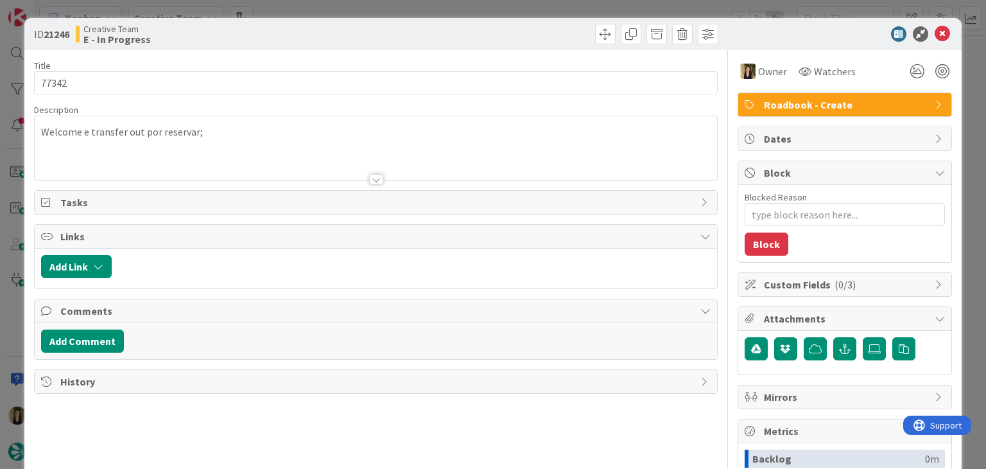
click at [344, 4] on div "ID 21246 Creative Team E - In Progress Title 5 / 128 77342 Description Welcome …" at bounding box center [493, 234] width 986 height 469
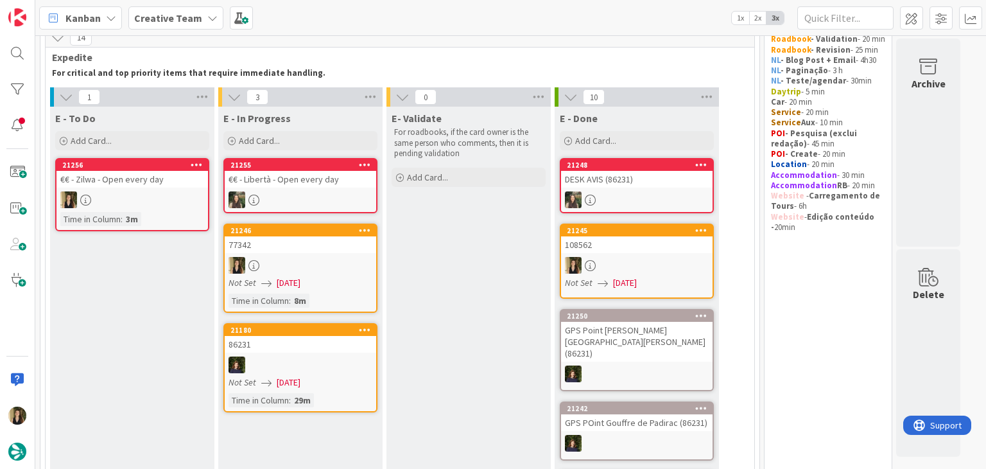
click at [370, 233] on div at bounding box center [364, 230] width 23 height 9
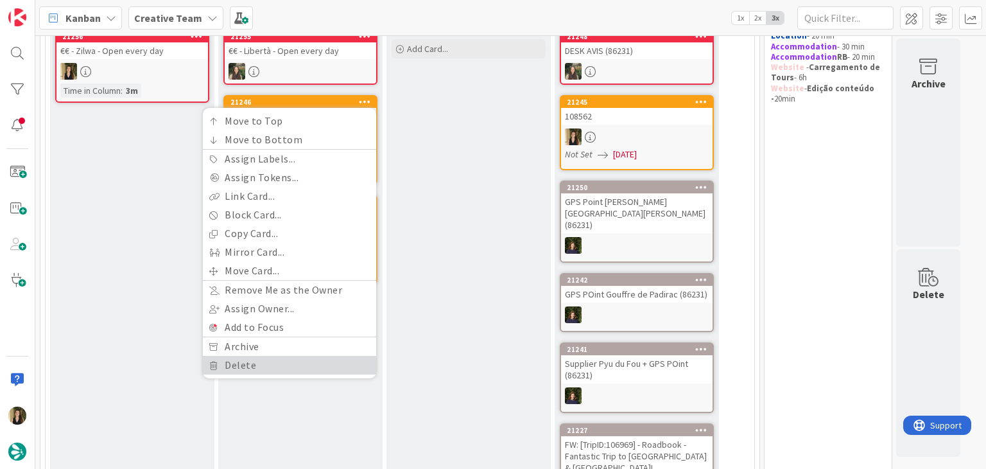
drag, startPoint x: 249, startPoint y: 358, endPoint x: 313, endPoint y: 342, distance: 66.3
click at [248, 358] on link "Delete" at bounding box center [289, 365] width 173 height 19
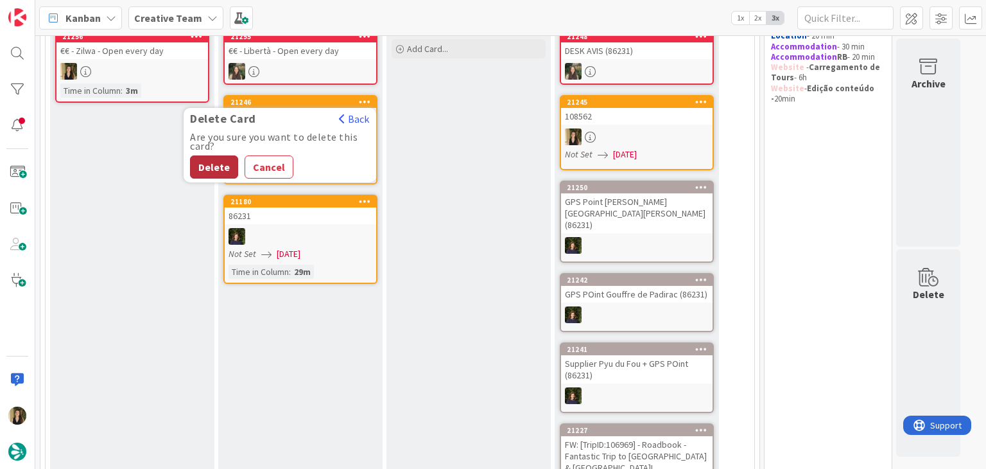
click at [217, 165] on button "Delete" at bounding box center [214, 166] width 48 height 23
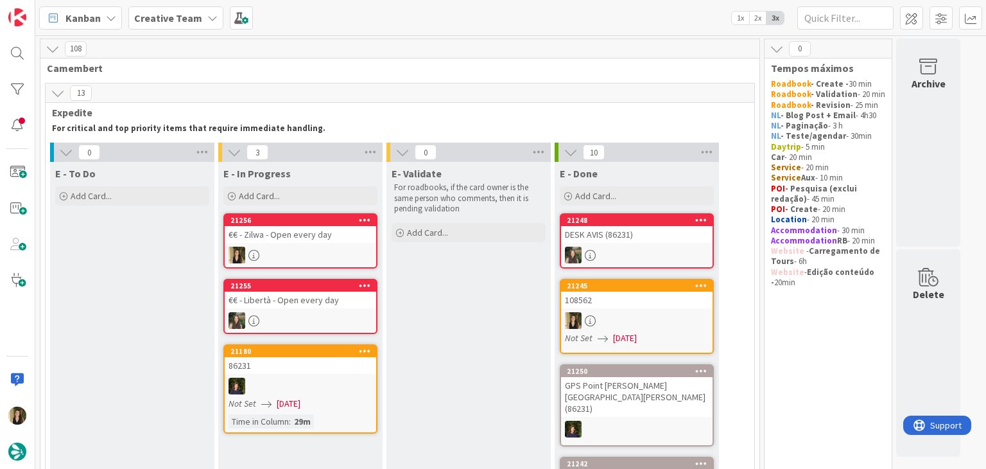
click at [326, 250] on div at bounding box center [301, 255] width 152 height 17
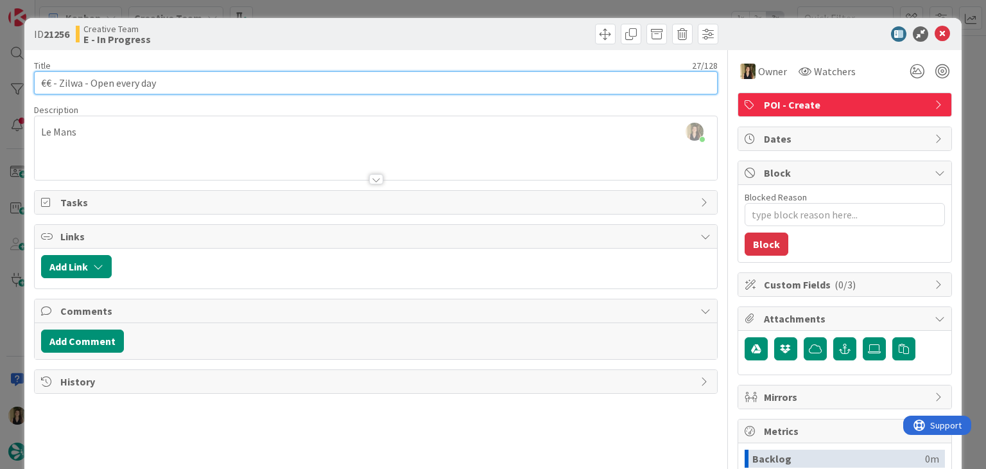
click at [72, 80] on input "€€ - Zilwa - Open every day" at bounding box center [375, 82] width 683 height 23
drag, startPoint x: 176, startPoint y: 81, endPoint x: 28, endPoint y: 81, distance: 147.7
click at [28, 81] on div "ID 21256 Creative Team E - In Progress Title 27 / 128 €€ - Zilwa - Open every d…" at bounding box center [492, 345] width 937 height 654
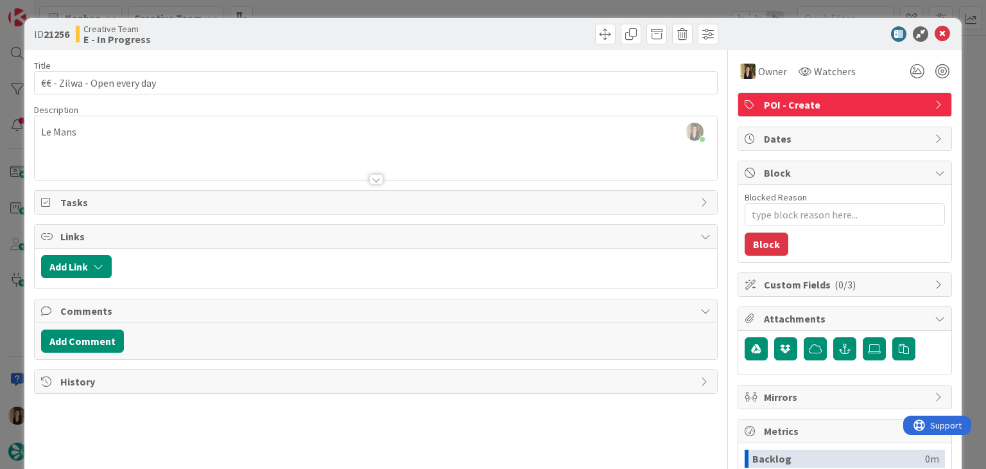
click at [310, 37] on div "Creative Team E - In Progress" at bounding box center [224, 34] width 297 height 21
click at [317, 13] on div "ID 21256 Creative Team E - In Progress Title 27 / 128 €€ - Zilwa - Open every d…" at bounding box center [493, 234] width 986 height 469
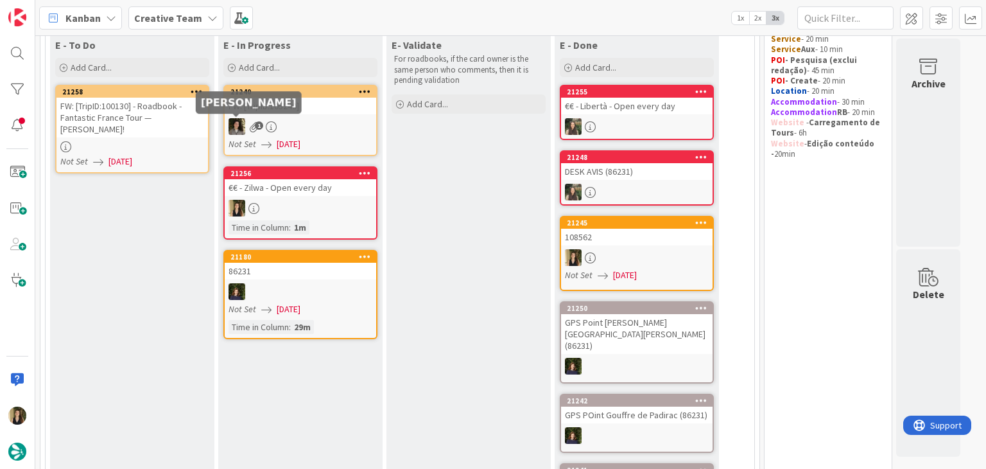
click at [182, 127] on link "21258 FW: [TripID:100130] - Roadbook - Fantastic France Tour — [PERSON_NAME]! N…" at bounding box center [132, 129] width 154 height 89
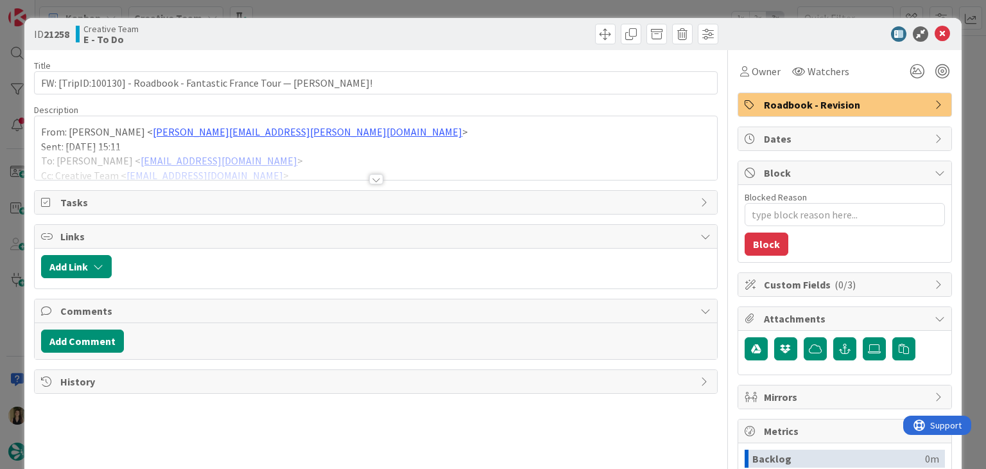
click at [379, 182] on div "Title 69 / 128 FW: [TripID:100130] - Roadbook - Fantastic France Tour — [PERSON…" at bounding box center [375, 356] width 683 height 612
click at [376, 180] on div at bounding box center [376, 179] width 14 height 10
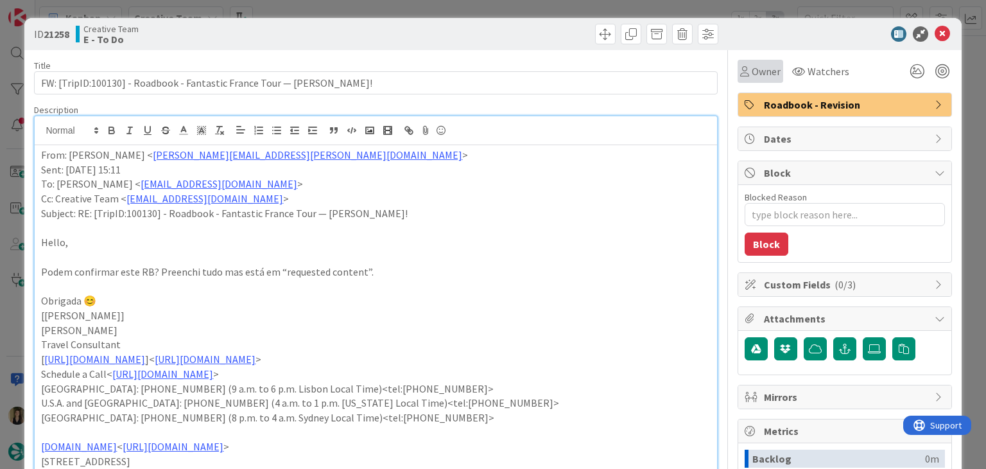
click at [752, 78] on span "Owner" at bounding box center [766, 71] width 29 height 15
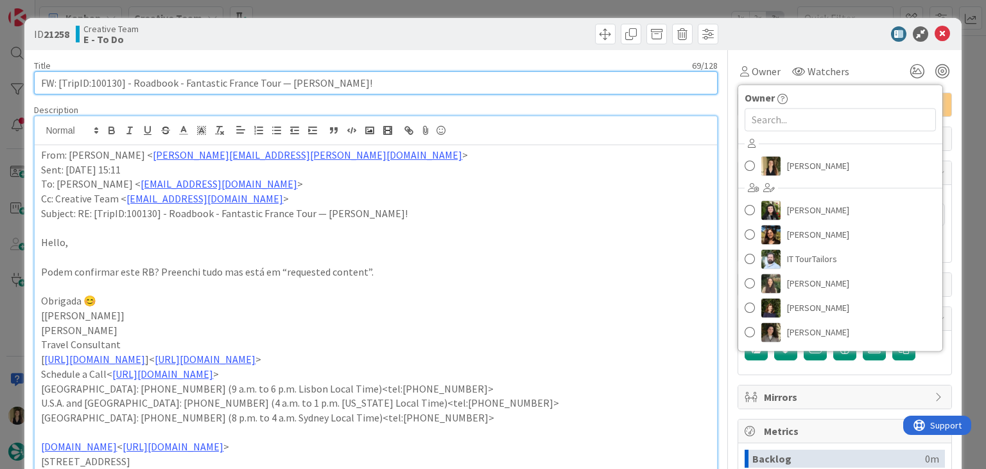
click at [117, 83] on input "FW: [TripID:100130] - Roadbook - Fantastic France Tour — [PERSON_NAME]!" at bounding box center [375, 82] width 683 height 23
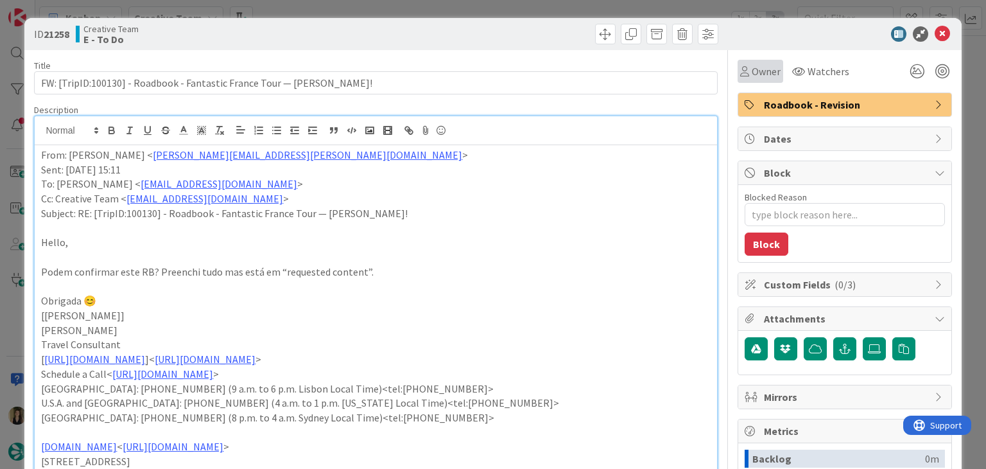
click at [752, 75] on span "Owner" at bounding box center [766, 71] width 29 height 15
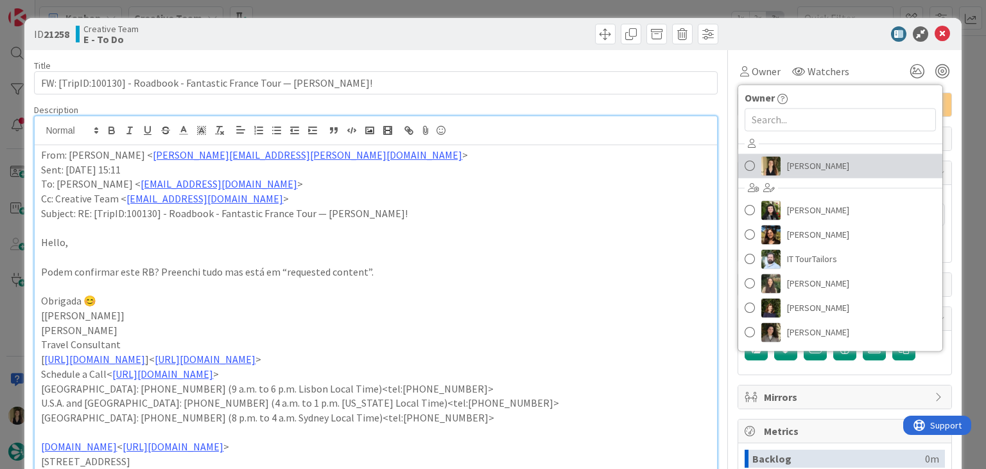
drag, startPoint x: 787, startPoint y: 159, endPoint x: 773, endPoint y: 152, distance: 15.2
click at [787, 159] on span "[PERSON_NAME]" at bounding box center [818, 165] width 62 height 19
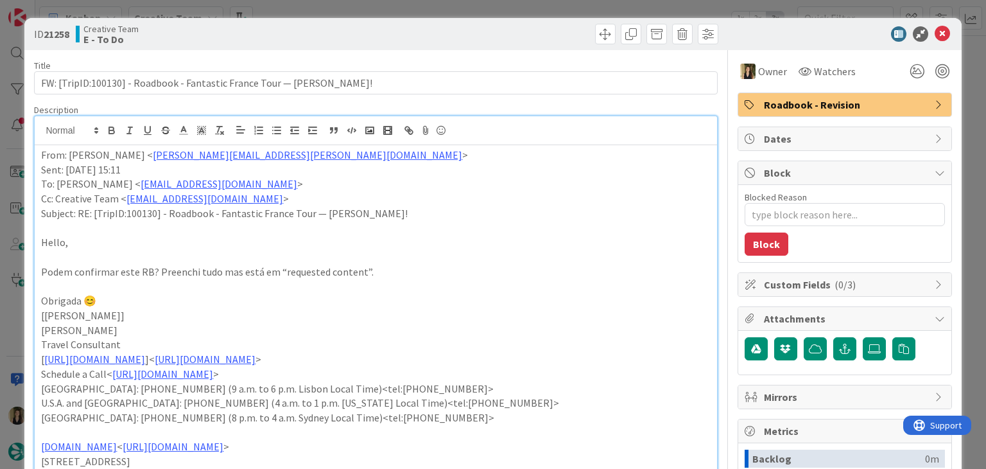
click at [546, 29] on div at bounding box center [548, 34] width 339 height 21
click at [541, 13] on div "ID 21258 Creative Team E - To Do Title 69 / 128 FW: [TripID:100130] - Roadbook …" at bounding box center [493, 234] width 986 height 469
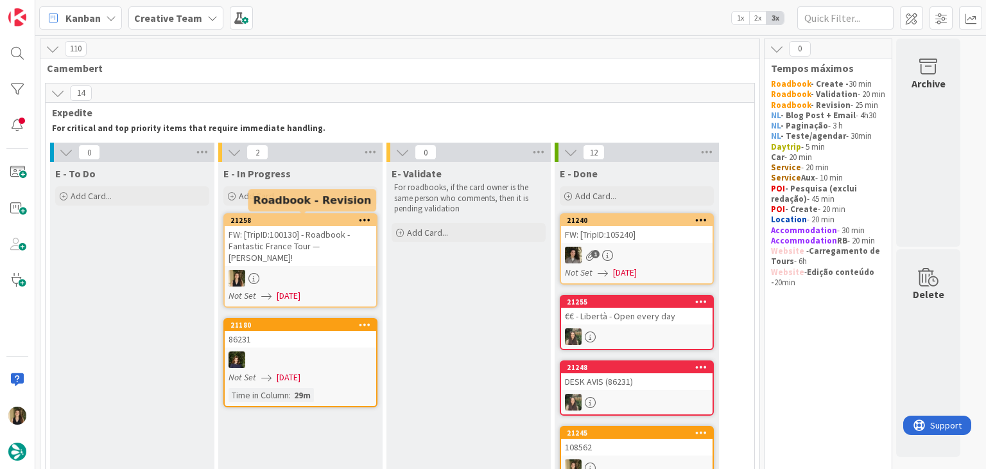
click at [335, 247] on div "FW: [TripID:100130] - Roadbook - Fantastic France Tour — [PERSON_NAME]!" at bounding box center [301, 246] width 152 height 40
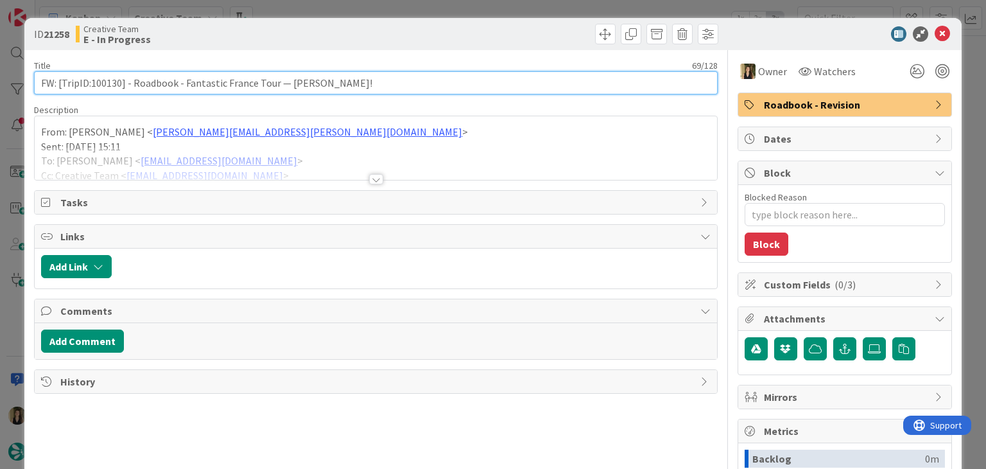
click at [107, 80] on input "FW: [TripID:100130] - Roadbook - Fantastic France Tour — [PERSON_NAME]!" at bounding box center [375, 82] width 683 height 23
click at [107, 82] on input "FW: [TripID:100130] - Roadbook - Fantastic France Tour — [PERSON_NAME]!" at bounding box center [375, 82] width 683 height 23
click at [108, 82] on input "FW: [TripID:100130] - Roadbook - Fantastic France Tour — [PERSON_NAME]!" at bounding box center [375, 82] width 683 height 23
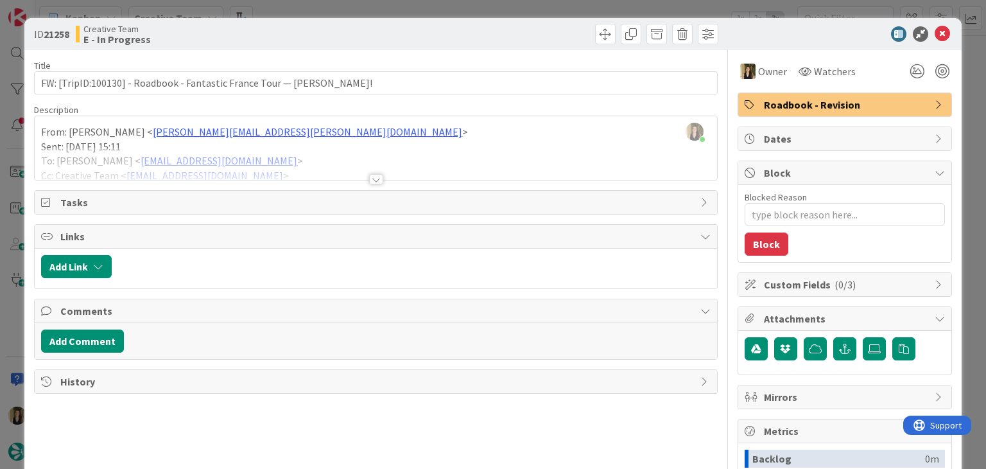
type textarea "x"
click at [92, 333] on button "Add Comment" at bounding box center [82, 340] width 83 height 23
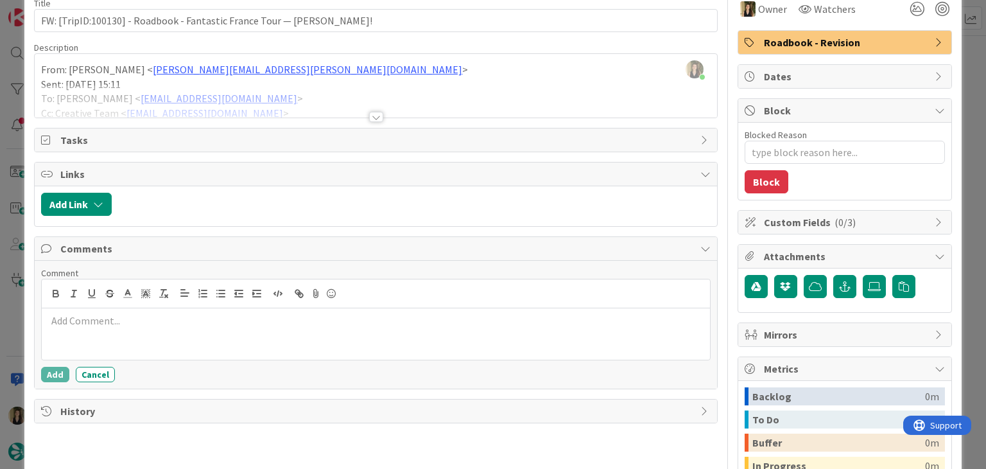
scroll to position [64, 0]
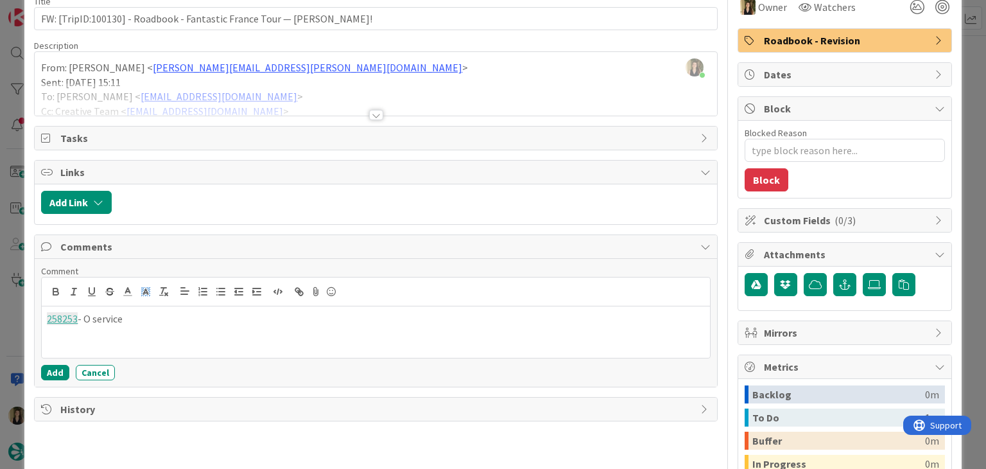
drag, startPoint x: 92, startPoint y: 320, endPoint x: 143, endPoint y: 288, distance: 59.5
click at [92, 320] on p "258253 - O service" at bounding box center [375, 318] width 657 height 15
click at [314, 315] on p "258253 - O nome do service" at bounding box center [375, 318] width 657 height 15
click at [55, 372] on button "Add" at bounding box center [55, 372] width 28 height 15
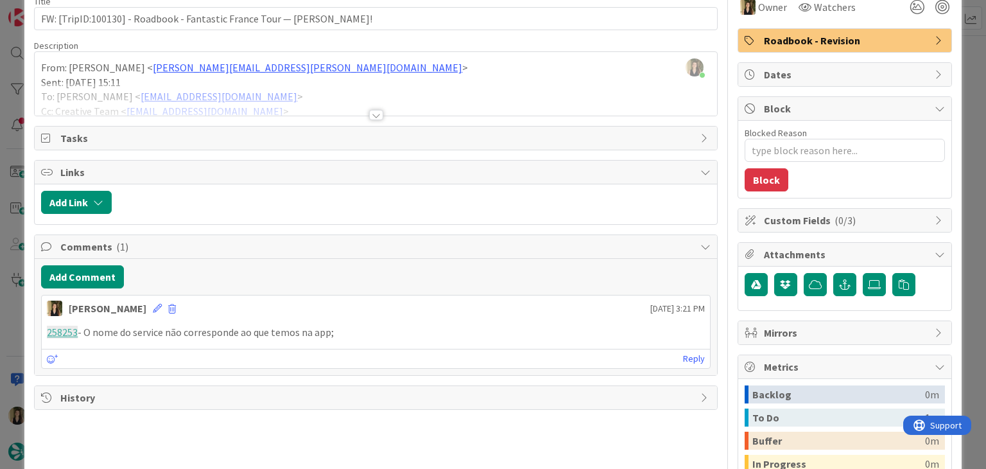
click at [376, 117] on div at bounding box center [376, 115] width 14 height 10
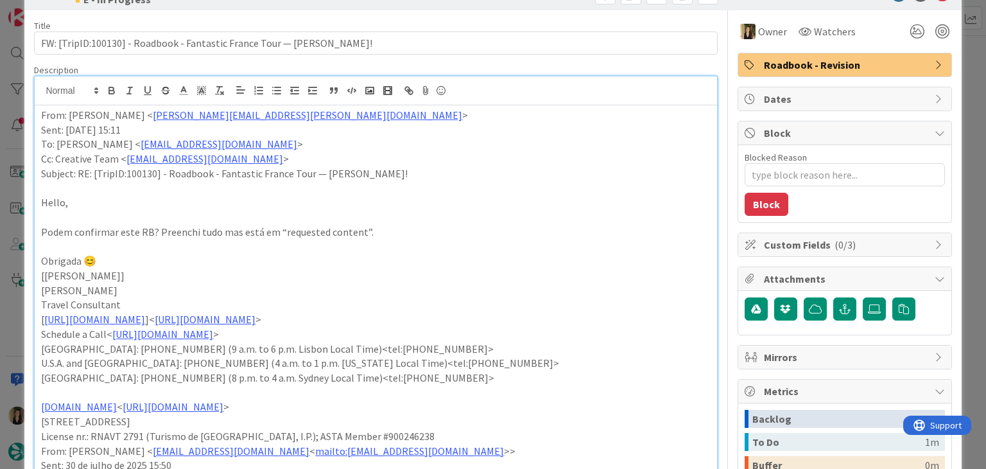
scroll to position [0, 0]
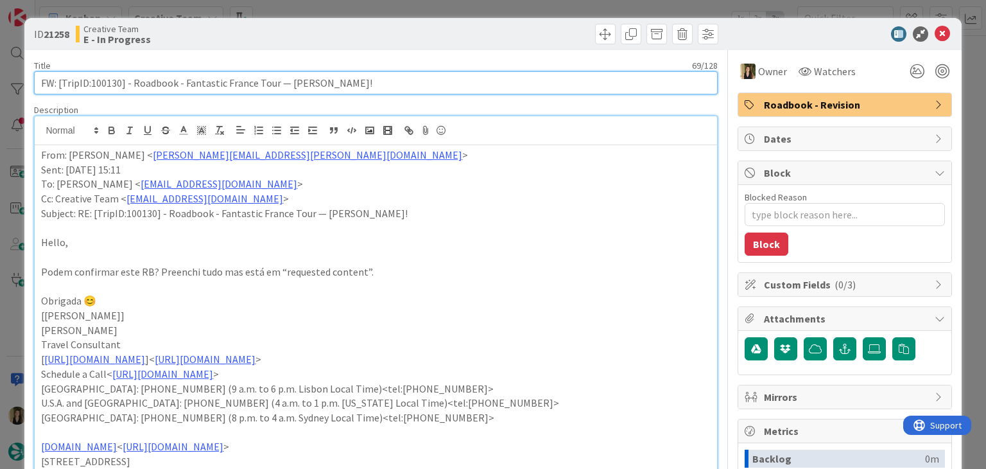
drag, startPoint x: 385, startPoint y: 80, endPoint x: 24, endPoint y: 82, distance: 360.8
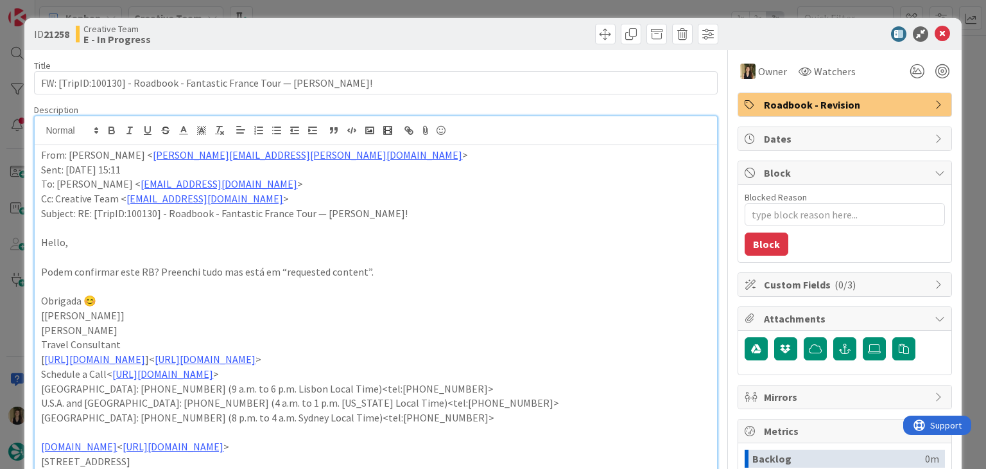
click at [324, 30] on div "Creative Team E - In Progress" at bounding box center [224, 34] width 297 height 21
click at [335, 12] on div "ID 21258 Creative Team E - In Progress Title 69 / 128 FW: [TripID:100130] - Roa…" at bounding box center [493, 234] width 986 height 469
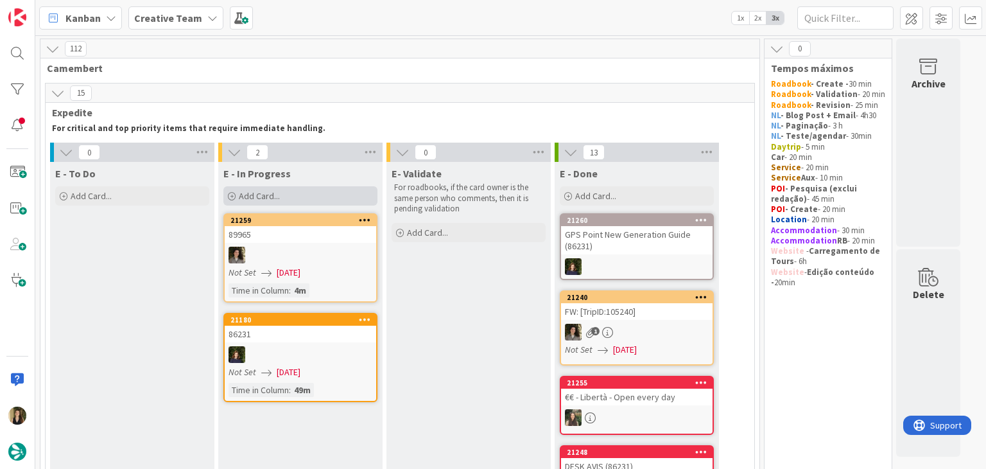
click at [309, 200] on div "Add Card..." at bounding box center [300, 195] width 154 height 19
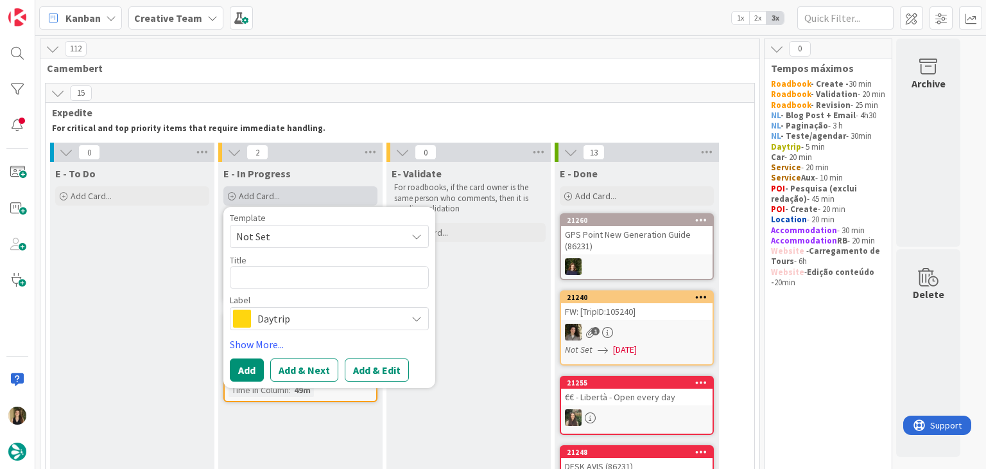
type textarea "x"
type textarea "FW: [TripID:100130] - Roadbook - Fantastic France Tour — [PERSON_NAME]!"
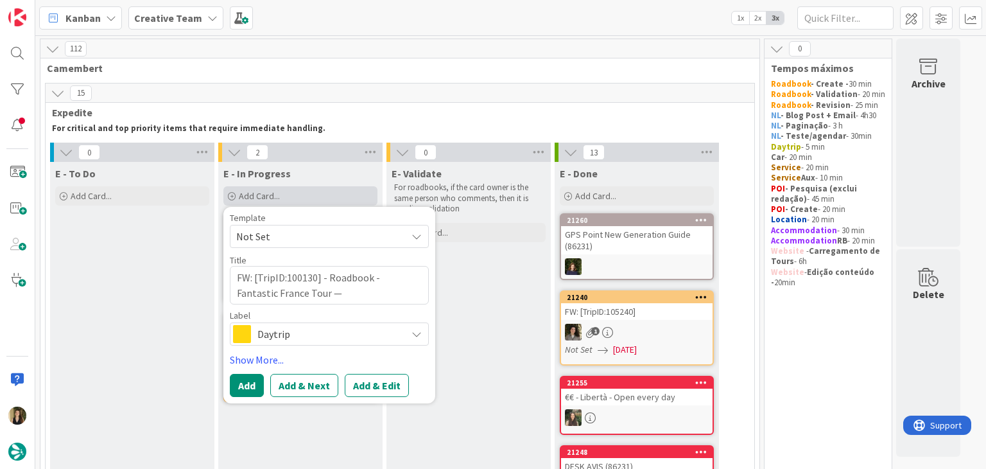
type textarea "x"
type textarea "FW: [TripID:100130] - Roadbook - Fantastic France Tour — [PERSON_NAME]!"
type textarea "x"
type textarea "FW: [TripID:100130] - Roadbook - Fantastic France Tour — [PERSON_NAME]! c"
type textarea "x"
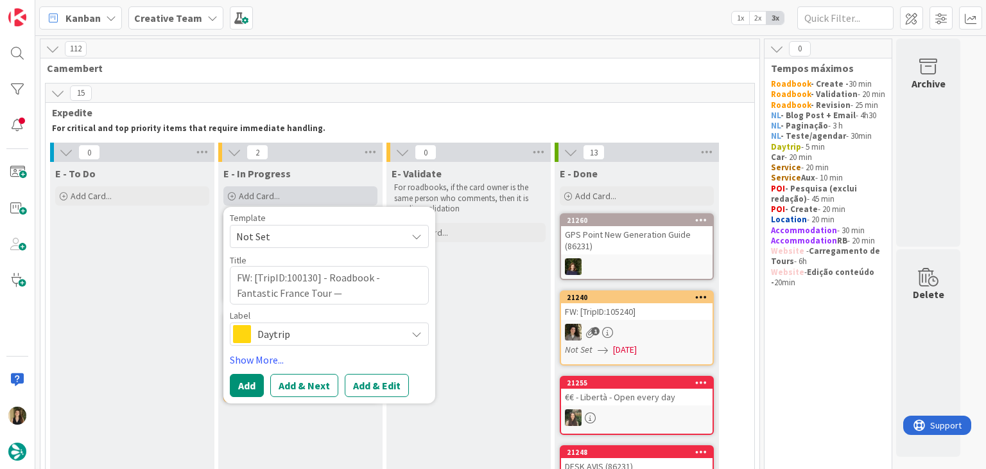
type textarea "FW: [TripID:100130] - Roadbook - Fantastic France Tour — [PERSON_NAME]! cr"
type textarea "x"
type textarea "FW: [TripID:100130] - Roadbook - Fantastic France Tour — [PERSON_NAME]! cri"
type textarea "x"
type textarea "FW: [TripID:100130] - Roadbook - Fantastic France Tour — [PERSON_NAME]! cria"
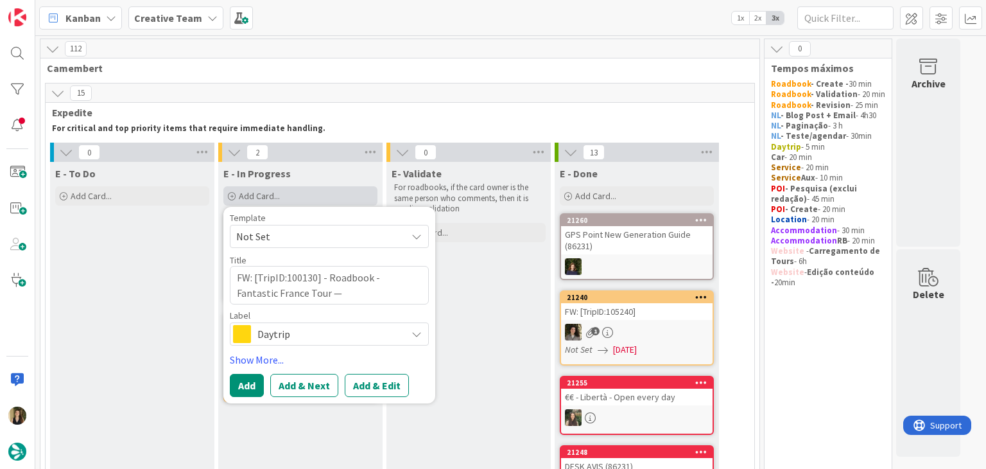
type textarea "x"
type textarea "FW: [TripID:100130] - Roadbook - Fantastic France Tour — [PERSON_NAME]! criar"
type textarea "x"
type textarea "FW: [TripID:100130] - Roadbook - Fantastic France Tour — [PERSON_NAME]! criar"
type textarea "x"
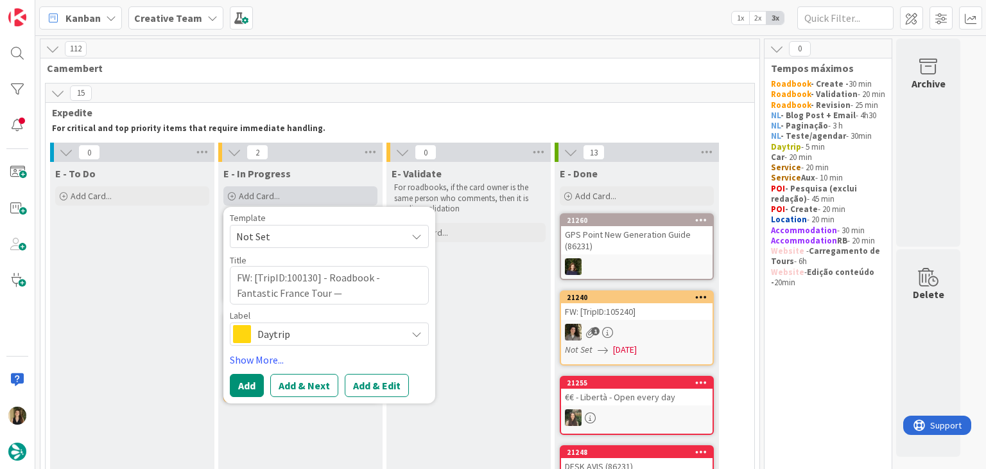
type textarea "FW: [TripID:100130] - Roadbook - Fantastic France Tour — [PERSON_NAME]! criar g"
type textarea "x"
type textarea "FW: [TripID:100130] - Roadbook - Fantastic France Tour — [PERSON_NAME]! criar gp"
type textarea "x"
type textarea "FW: [TripID:100130] - Roadbook - Fantastic France Tour — [PERSON_NAME]! criar g…"
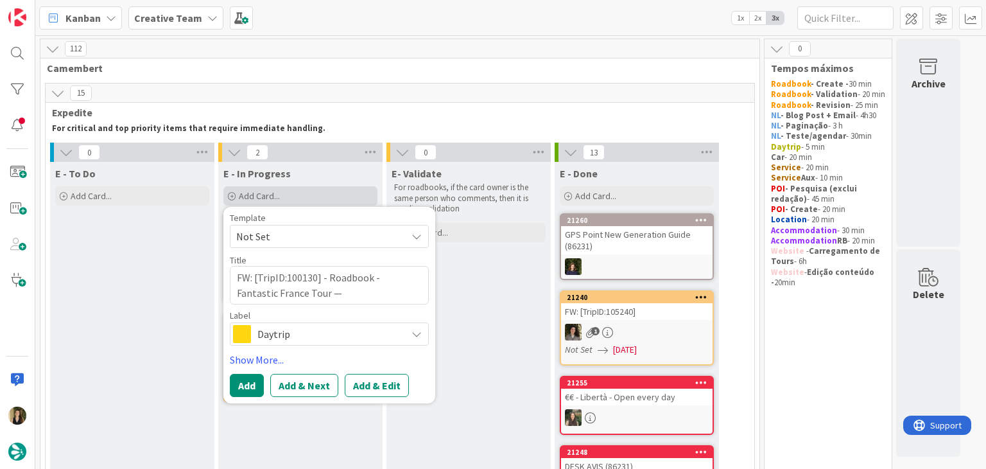
type textarea "x"
type textarea "FW: [TripID:100130] - Roadbook - Fantastic France Tour — [PERSON_NAME]! criar g…"
type textarea "x"
type textarea "FW: [TripID:100130] - Roadbook - Fantastic France Tour — [PERSON_NAME]! criar g…"
type textarea "x"
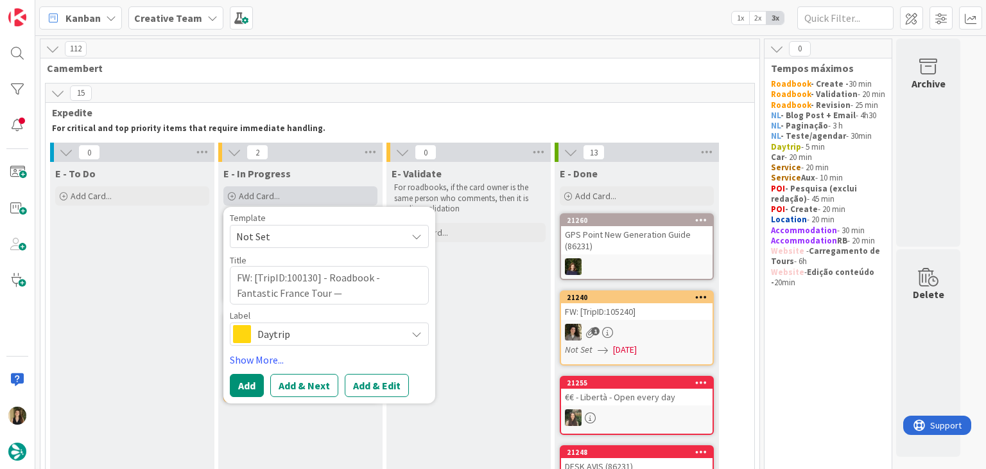
type textarea "FW: [TripID:100130] - Roadbook - Fantastic France Tour — [PERSON_NAME]! criar g…"
type textarea "x"
type textarea "FW: [TripID:100130] - Roadbook - Fantastic France Tour — [PERSON_NAME]! criar g…"
type textarea "x"
type textarea "FW: [TripID:100130] - Roadbook - Fantastic France Tour — [PERSON_NAME]! criar g…"
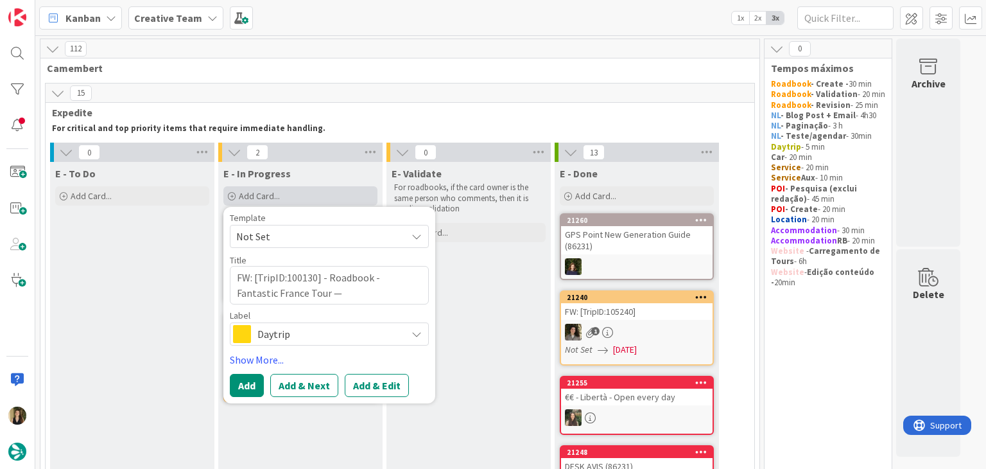
type textarea "x"
type textarea "FW: [TripID:100130] - Roadbook - Fantastic France Tour — [PERSON_NAME]! criar g…"
click at [340, 333] on span "Daytrip" at bounding box center [328, 334] width 143 height 18
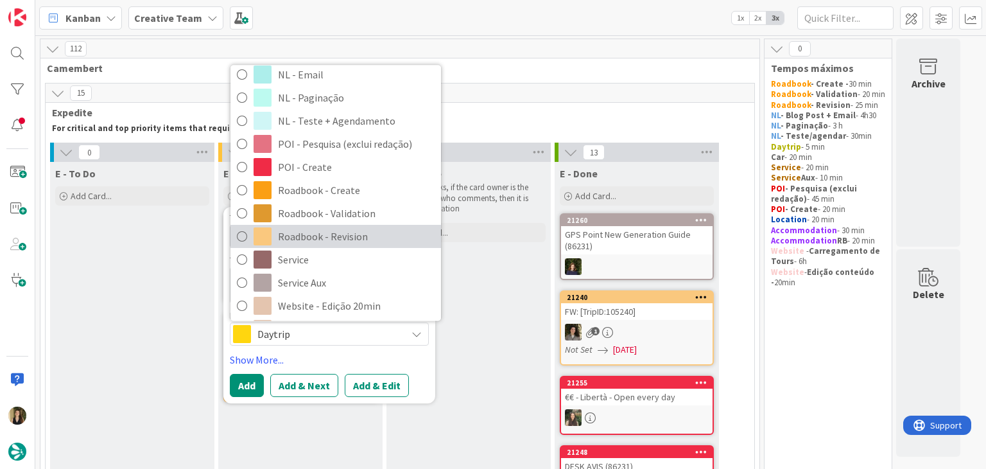
scroll to position [193, 0]
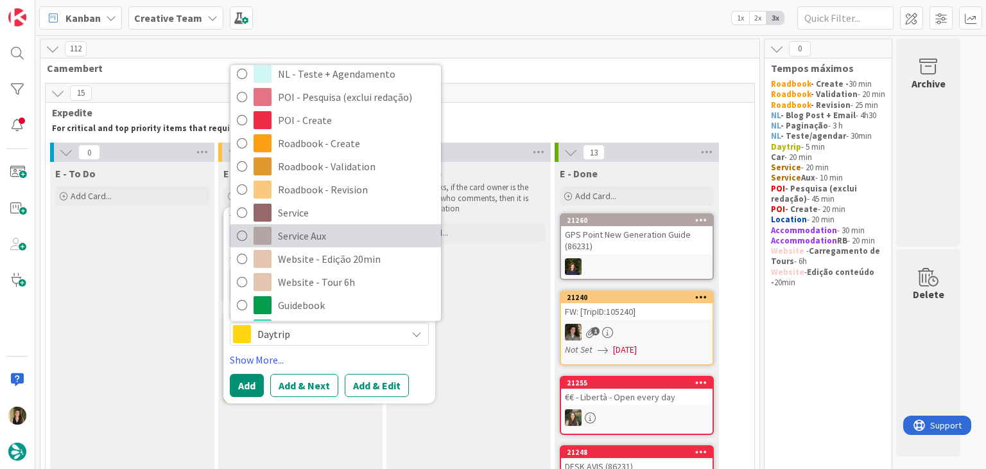
click at [336, 239] on span "Service Aux" at bounding box center [356, 235] width 157 height 19
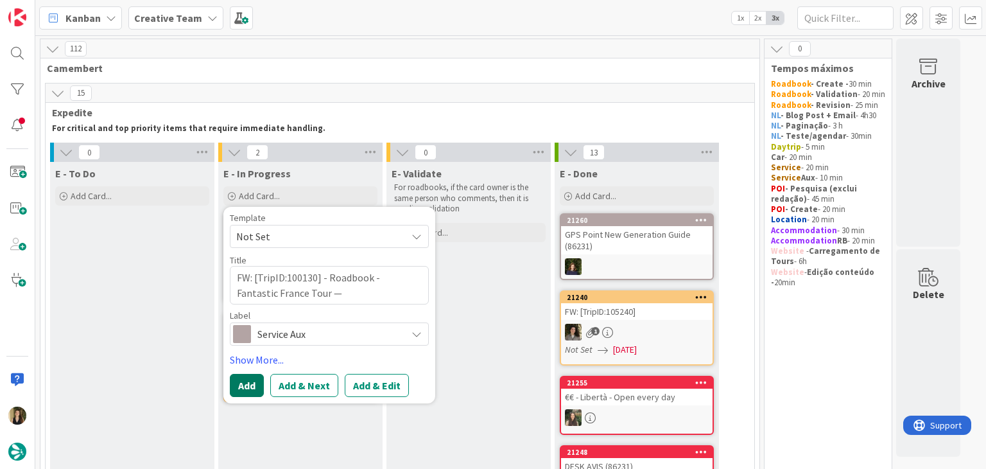
click at [254, 381] on button "Add" at bounding box center [247, 385] width 34 height 23
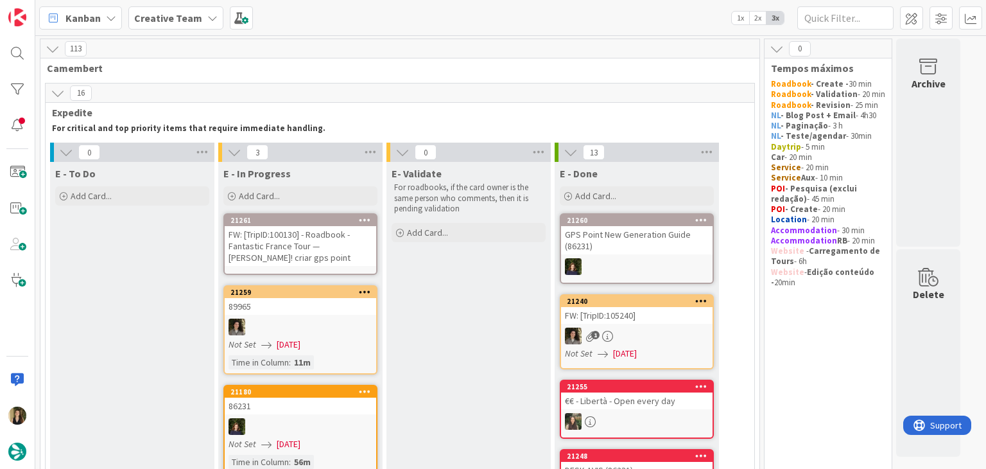
click at [300, 237] on div "FW: [TripID:100130] - Roadbook - Fantastic France Tour — [PERSON_NAME]! criar g…" at bounding box center [301, 246] width 152 height 40
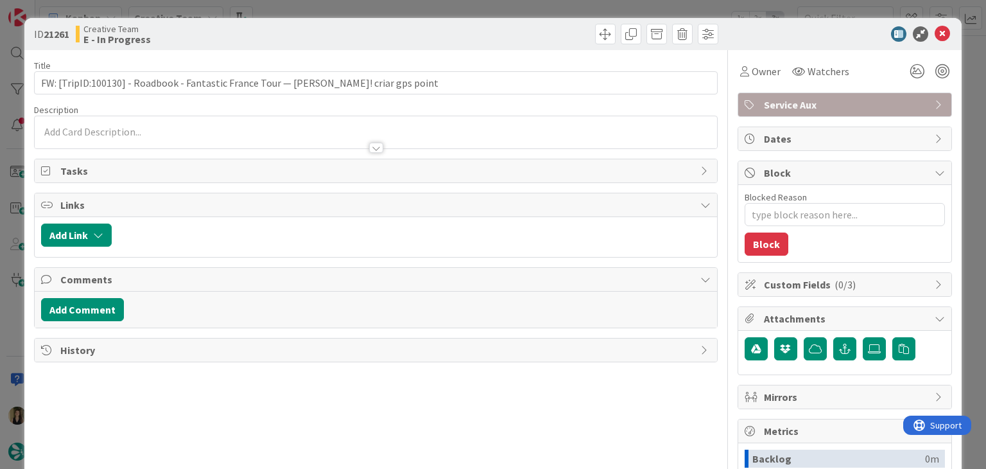
click at [725, 69] on div "Title 85 / 128 FW: [TripID:100130] - Roadbook - Fantastic France Tour — [PERSON…" at bounding box center [493, 356] width 918 height 612
click at [740, 68] on icon at bounding box center [744, 71] width 9 height 10
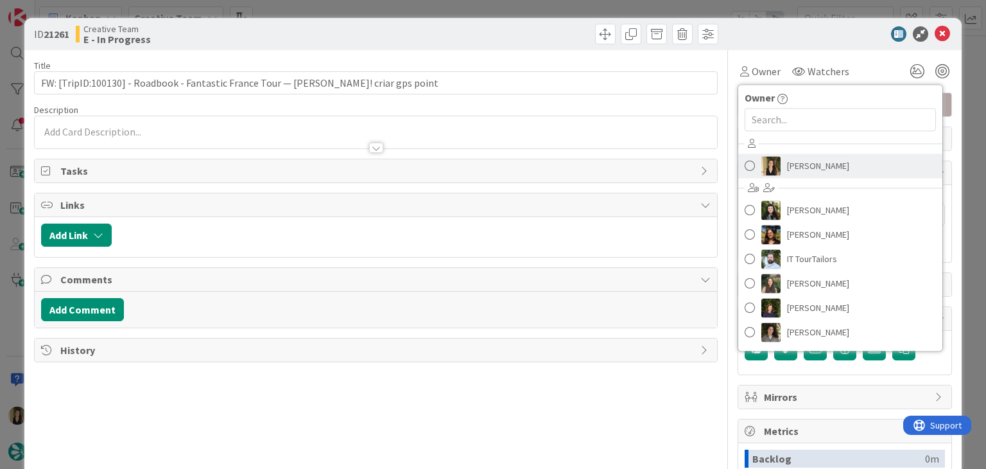
click at [799, 166] on span "[PERSON_NAME]" at bounding box center [818, 165] width 62 height 19
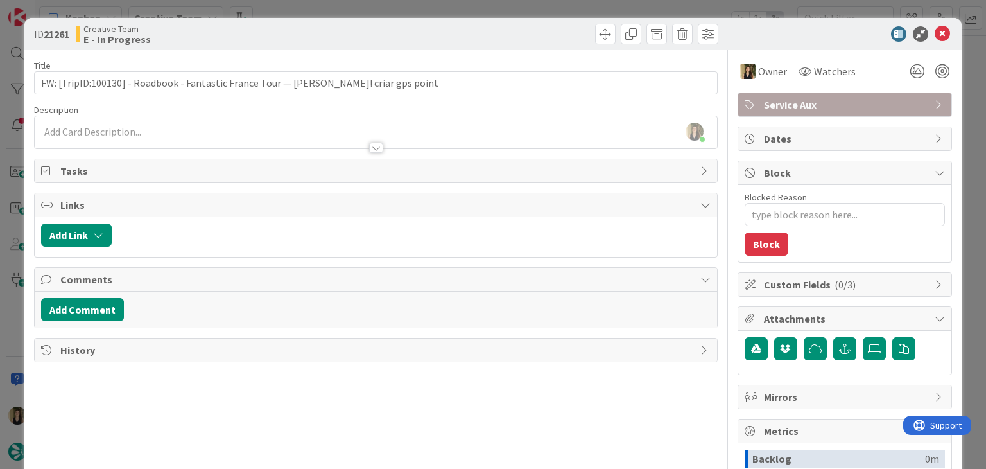
click at [272, 121] on div "[PERSON_NAME] just joined" at bounding box center [376, 132] width 682 height 32
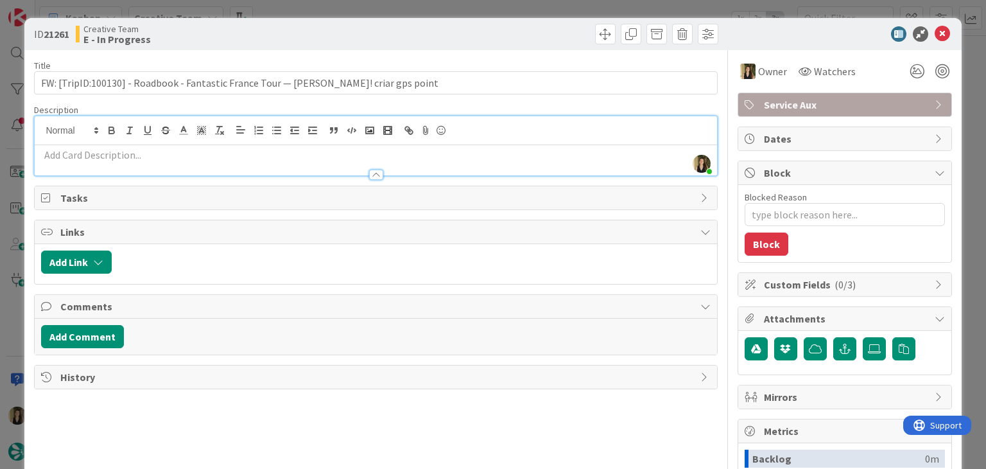
click at [257, 151] on p at bounding box center [375, 155] width 669 height 15
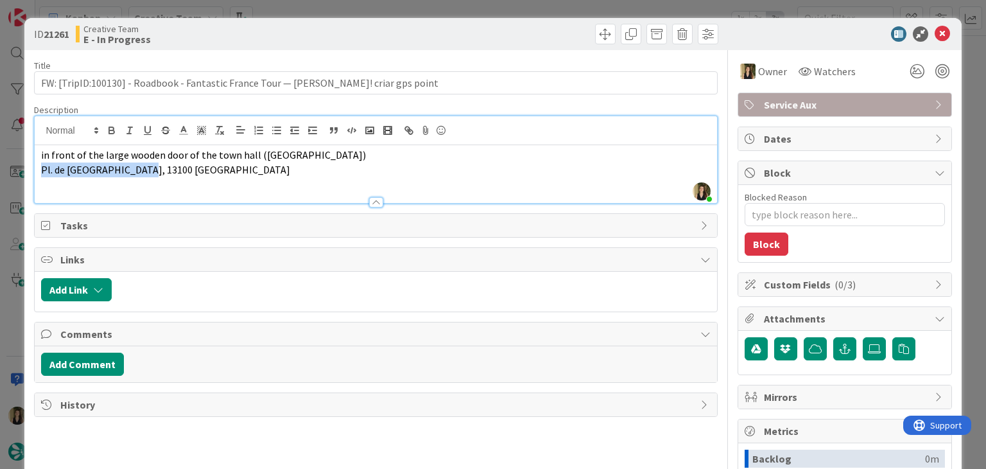
drag, startPoint x: 126, startPoint y: 168, endPoint x: 33, endPoint y: 165, distance: 93.1
click at [33, 165] on div "ID 21261 Creative Team E - In Progress Title 85 / 128 FW: [TripID:100130] - Roa…" at bounding box center [492, 345] width 937 height 654
copy span "Pl. de l'Hôtel de ville"
drag, startPoint x: 394, startPoint y: 40, endPoint x: 394, endPoint y: 31, distance: 8.3
click at [394, 39] on div at bounding box center [548, 34] width 339 height 21
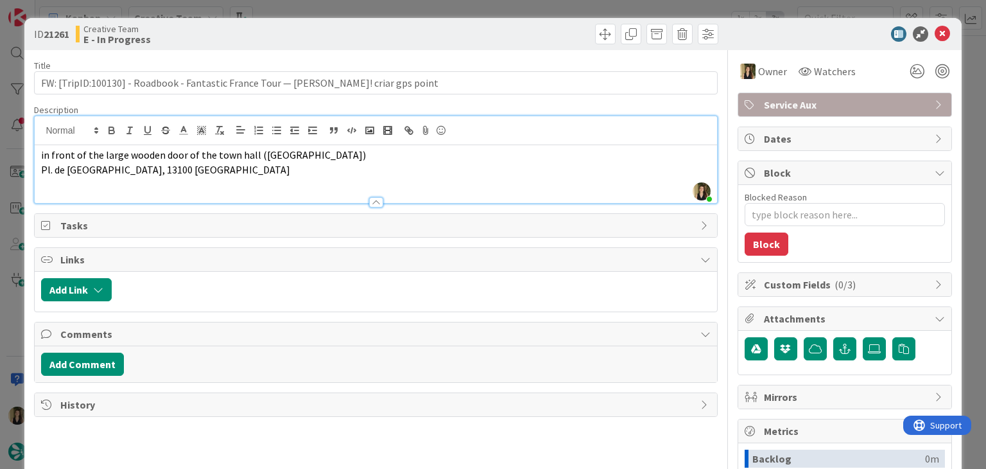
click at [395, 13] on div "ID 21261 Creative Team E - In Progress Title 85 / 128 FW: [TripID:100130] - Roa…" at bounding box center [493, 234] width 986 height 469
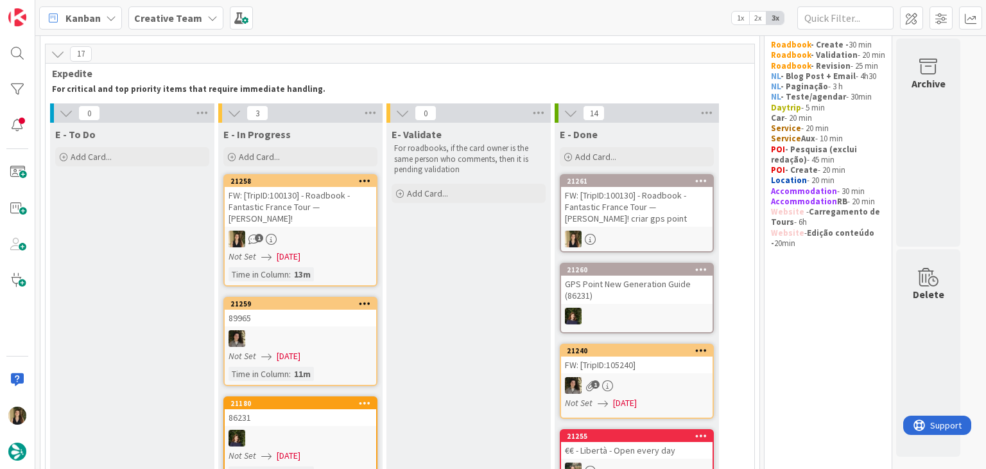
scroll to position [64, 0]
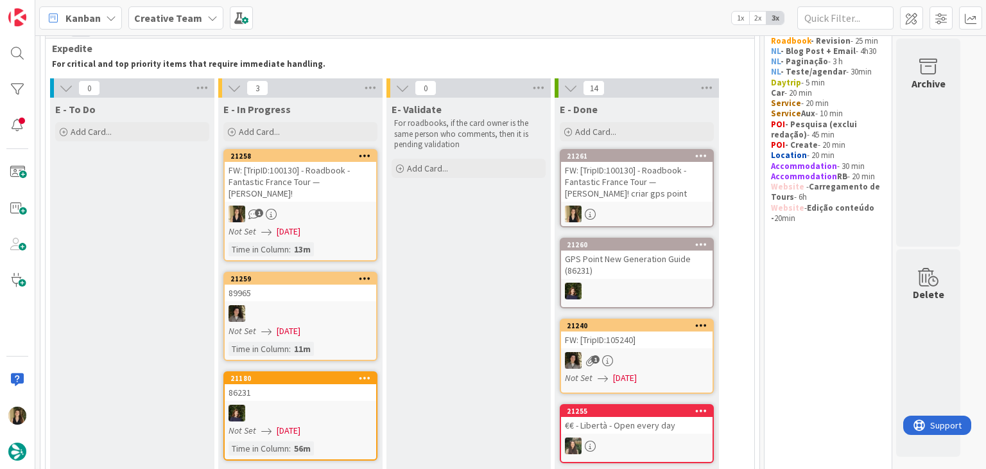
click at [336, 225] on div "Not Set [DATE]" at bounding box center [303, 231] width 148 height 13
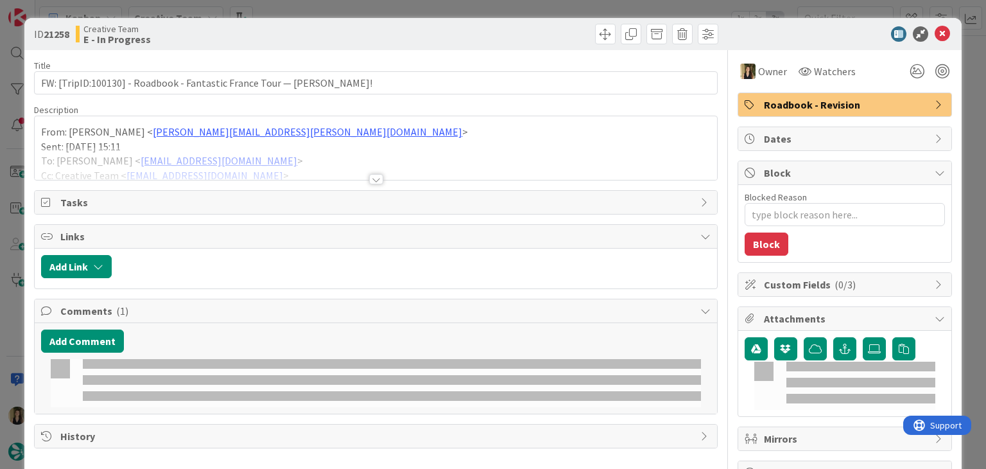
type textarea "x"
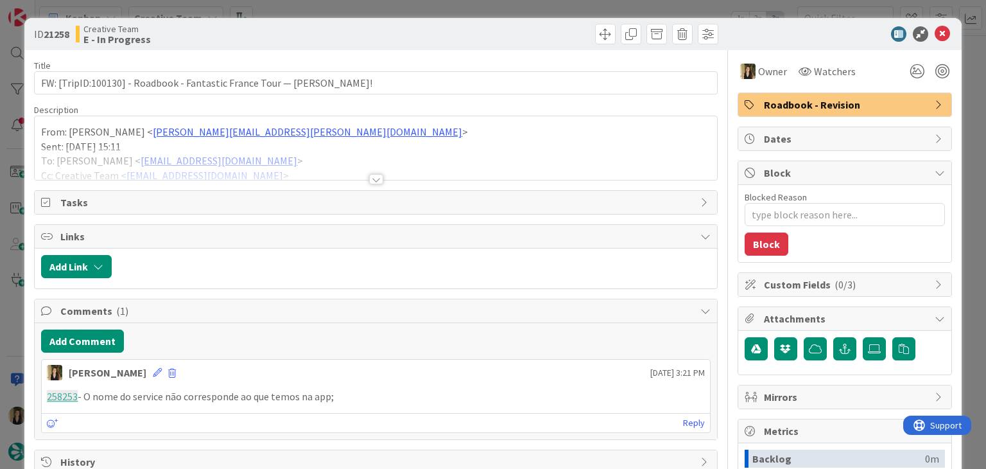
click at [378, 174] on div at bounding box center [375, 173] width 683 height 14
click at [375, 178] on div at bounding box center [376, 179] width 14 height 10
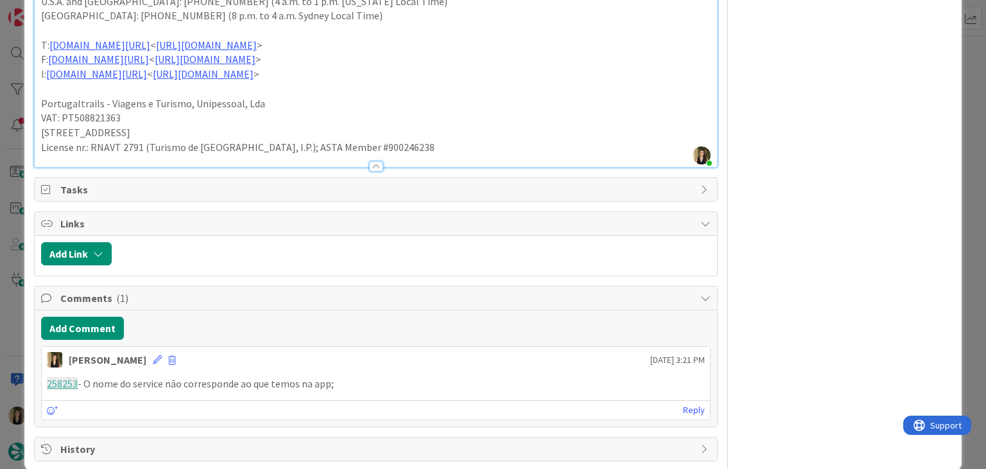
scroll to position [958, 0]
click at [359, 374] on p "258253 - O nome do service não corresponde ao que temos na app;" at bounding box center [375, 381] width 657 height 15
click at [128, 345] on div "[PERSON_NAME] [DATE] 3:21 PM" at bounding box center [376, 355] width 668 height 21
click at [153, 353] on icon at bounding box center [157, 357] width 9 height 9
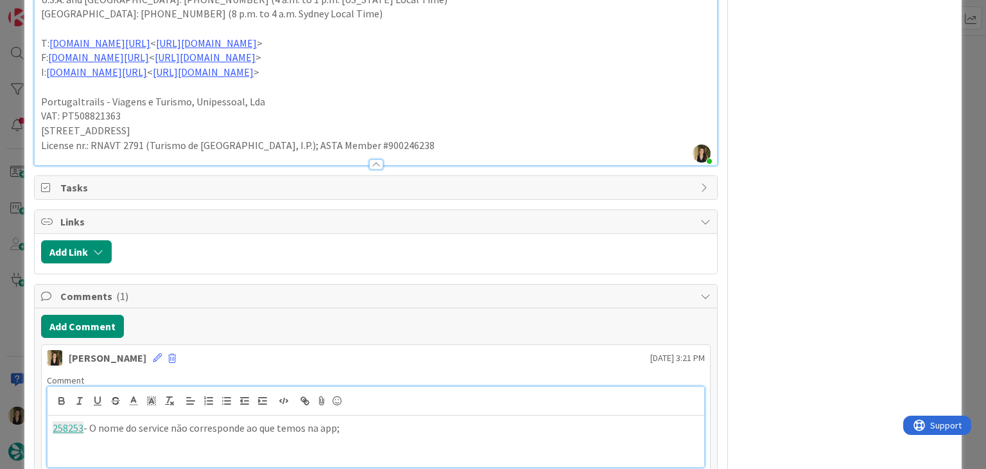
paste div
drag, startPoint x: 447, startPoint y: 427, endPoint x: 460, endPoint y: 424, distance: 13.9
click at [449, 435] on p "274299 - Qual é este service? Não temos na app nenhum com este nome e parece es…" at bounding box center [376, 442] width 646 height 15
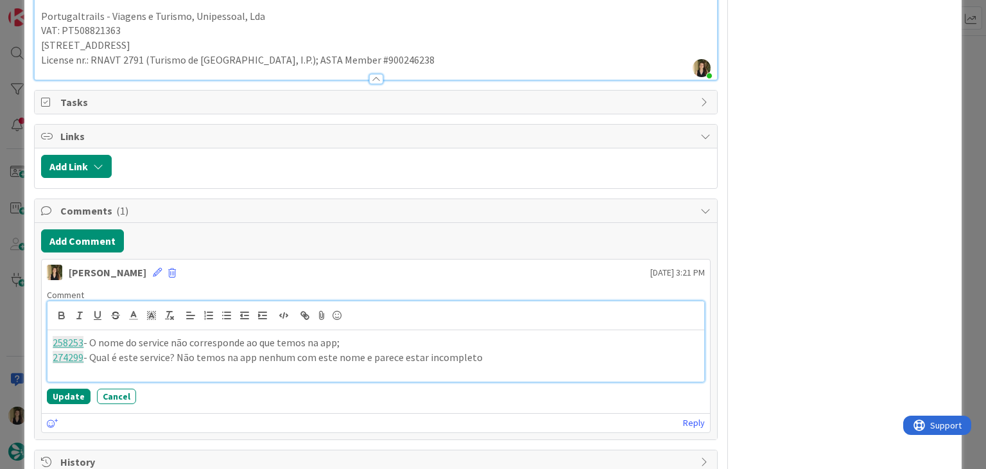
scroll to position [1058, 0]
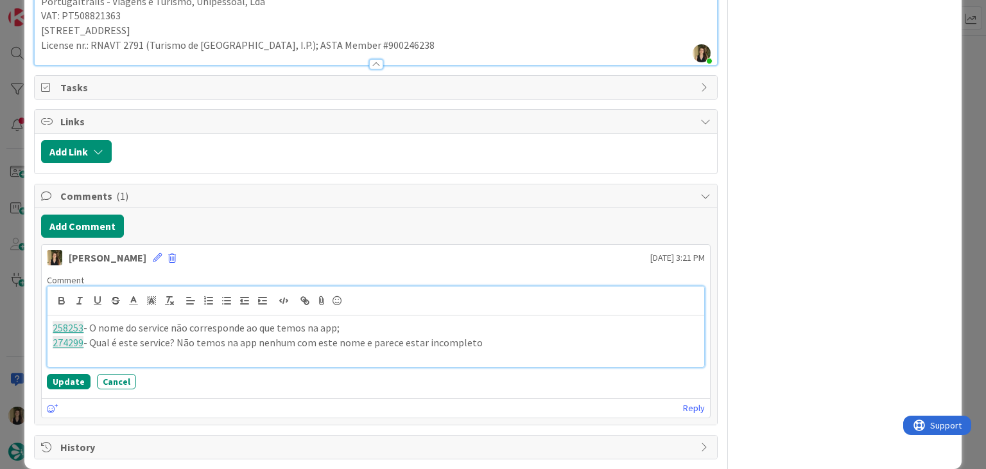
click at [515, 335] on p "274299 - Qual é este service? Não temos na app nenhum com este nome e parece es…" at bounding box center [376, 342] width 646 height 15
click at [71, 374] on button "Update" at bounding box center [69, 381] width 44 height 15
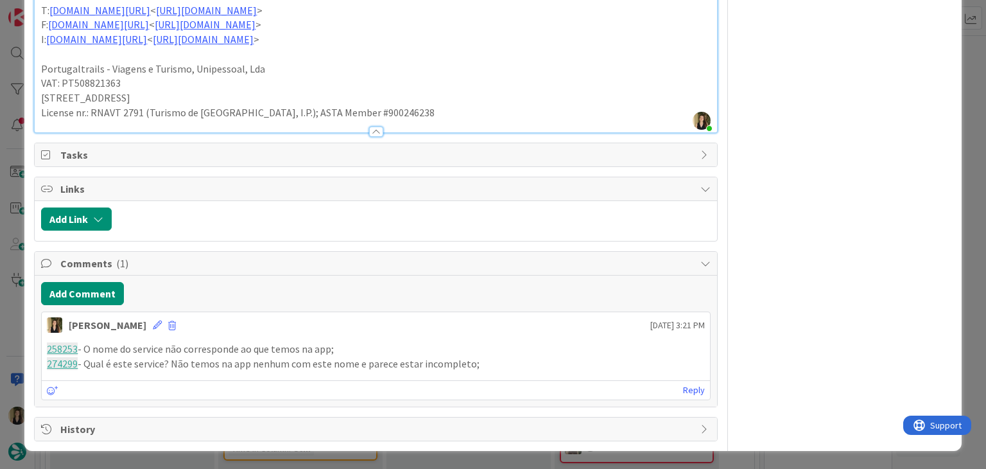
scroll to position [973, 0]
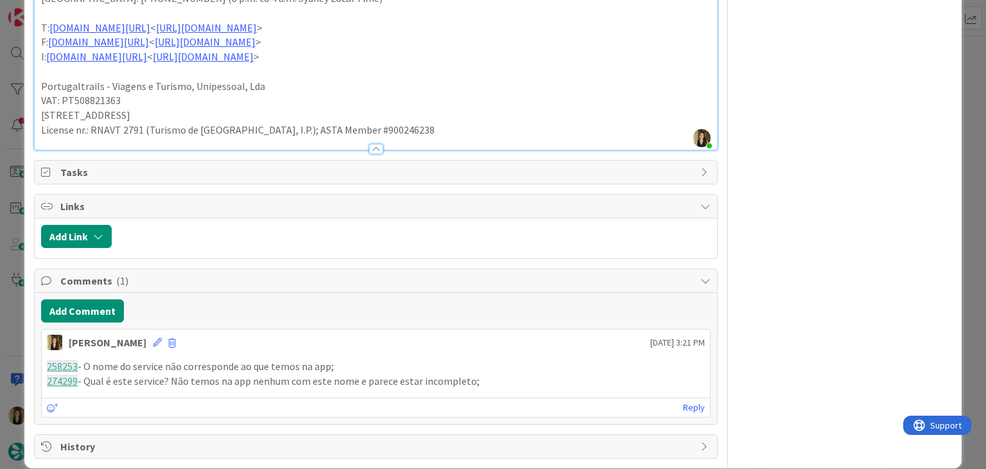
click at [488, 374] on p "274299 - Qual é este service? Não temos na app nenhum com este nome e parece es…" at bounding box center [375, 381] width 657 height 15
drag, startPoint x: 496, startPoint y: 366, endPoint x: 28, endPoint y: 342, distance: 468.0
copy div "258253 - O nome do service não corresponde ao que temos na app; 274299 - Qual é…"
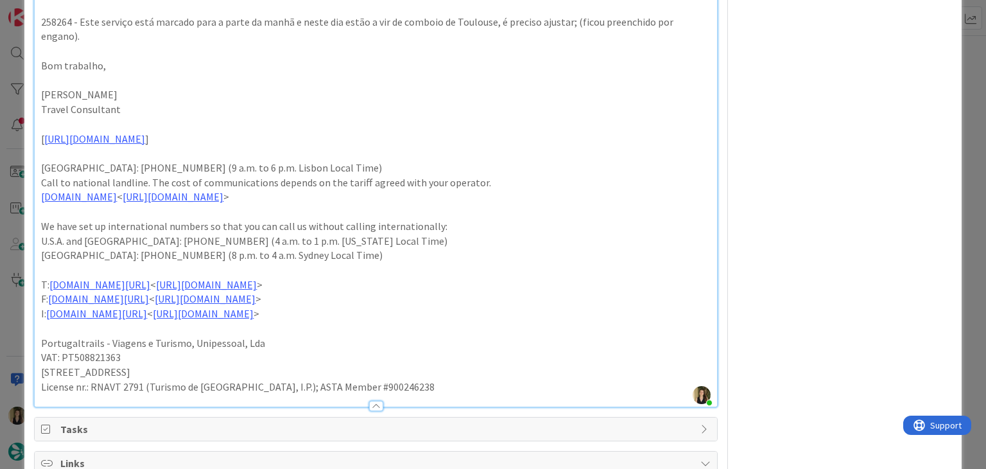
click at [786, 185] on div "Owner Watchers Roadbook - Revision Dates Block Blocked Reason 0 / 256 Block Cus…" at bounding box center [845, 25] width 214 height 1382
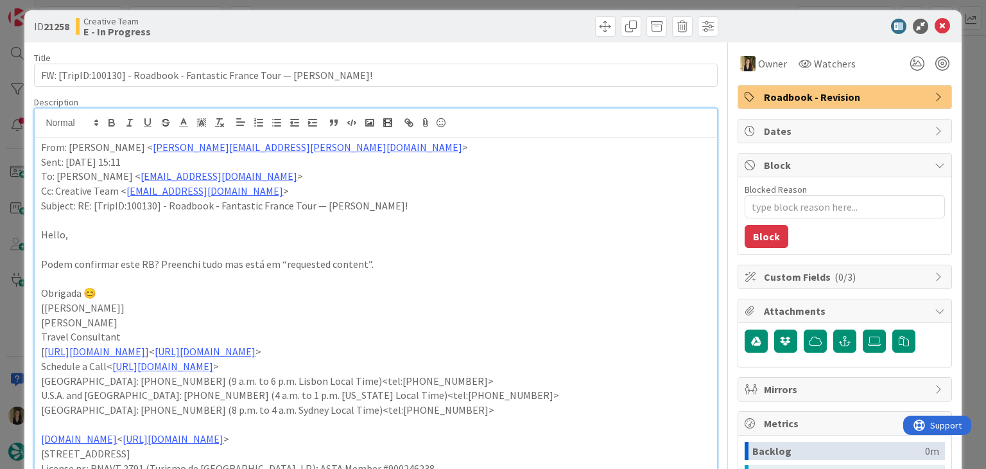
scroll to position [0, 0]
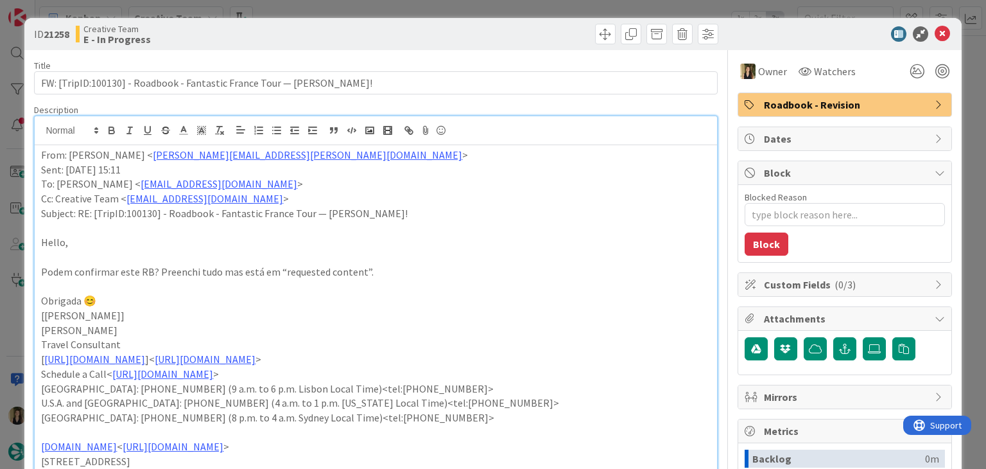
drag, startPoint x: 534, startPoint y: 29, endPoint x: 529, endPoint y: 12, distance: 17.5
click at [533, 28] on div at bounding box center [548, 34] width 339 height 21
click at [526, 4] on div "ID 21258 Creative Team E - In Progress Title 69 / 128 FW: [TripID:100130] - Roa…" at bounding box center [493, 234] width 986 height 469
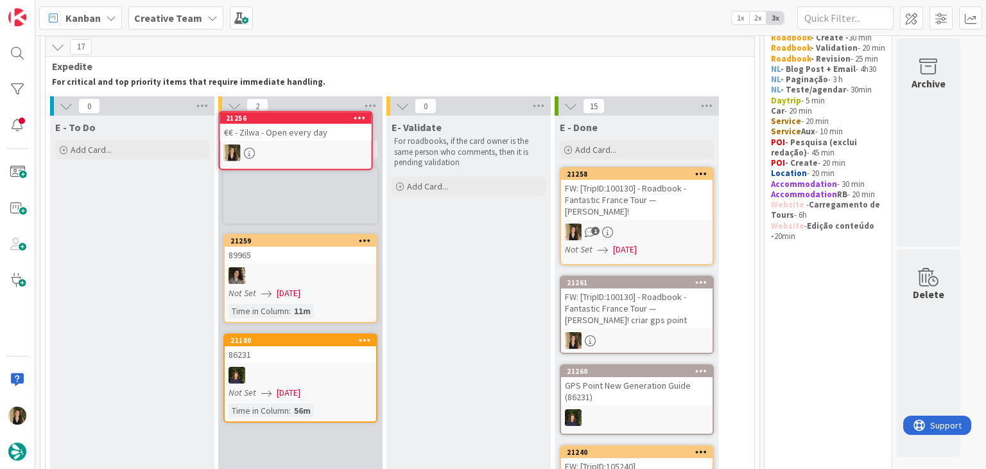
scroll to position [33, 0]
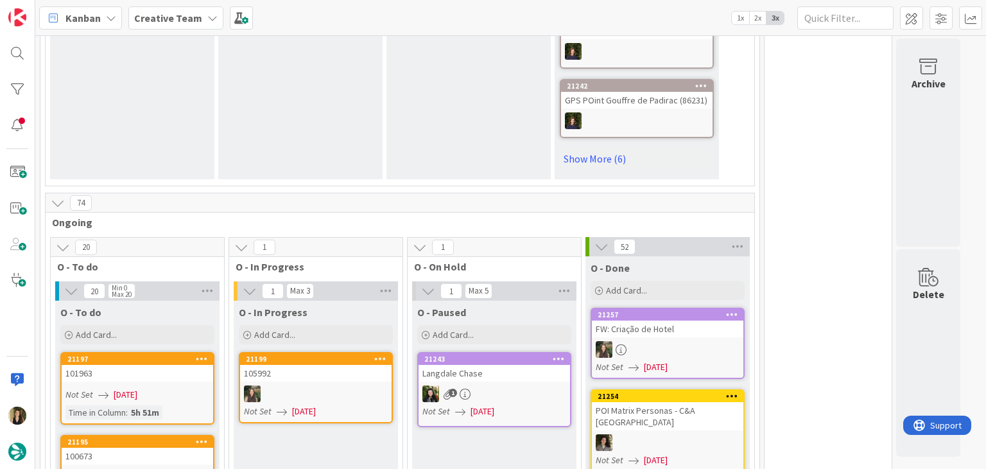
scroll to position [850, 0]
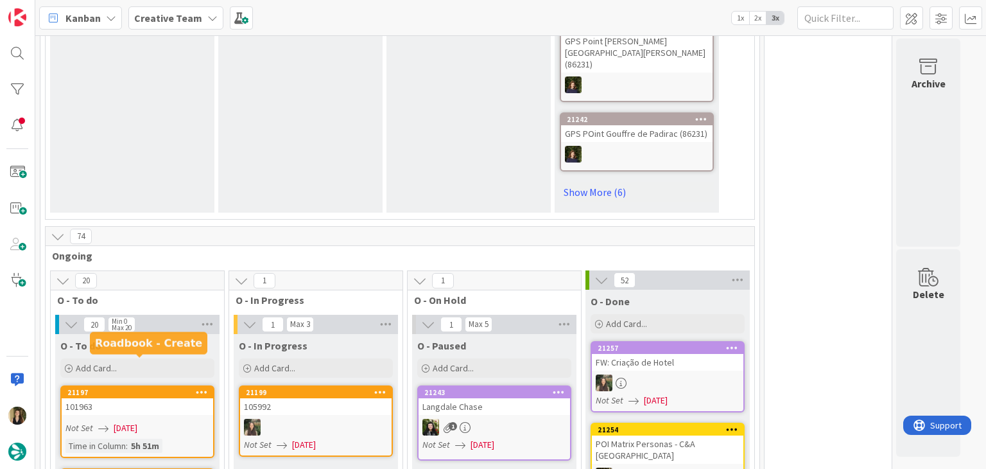
click at [168, 391] on link "21197 101963 Not Set [DATE] Time in [GEOGRAPHIC_DATA] : 5h 51m" at bounding box center [137, 421] width 154 height 73
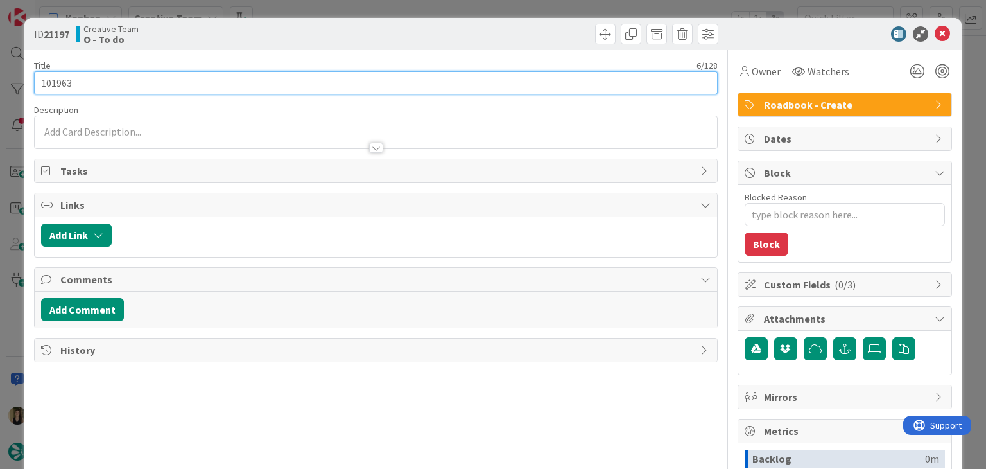
click at [53, 87] on input "101963" at bounding box center [375, 82] width 683 height 23
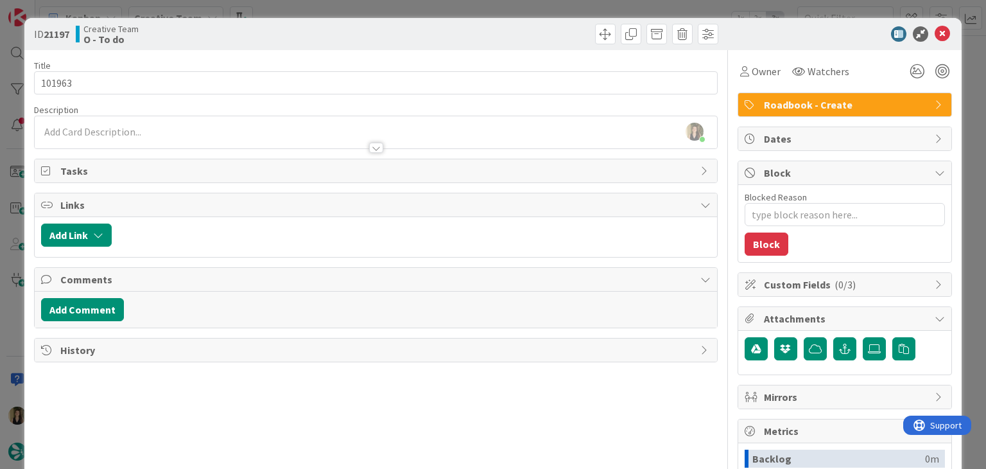
click at [742, 83] on div "Owner Watchers Roadbook - Create Dates Block Blocked Reason 0 / 256 Block Custo…" at bounding box center [845, 356] width 214 height 612
click at [740, 81] on div "Owner" at bounding box center [761, 71] width 46 height 23
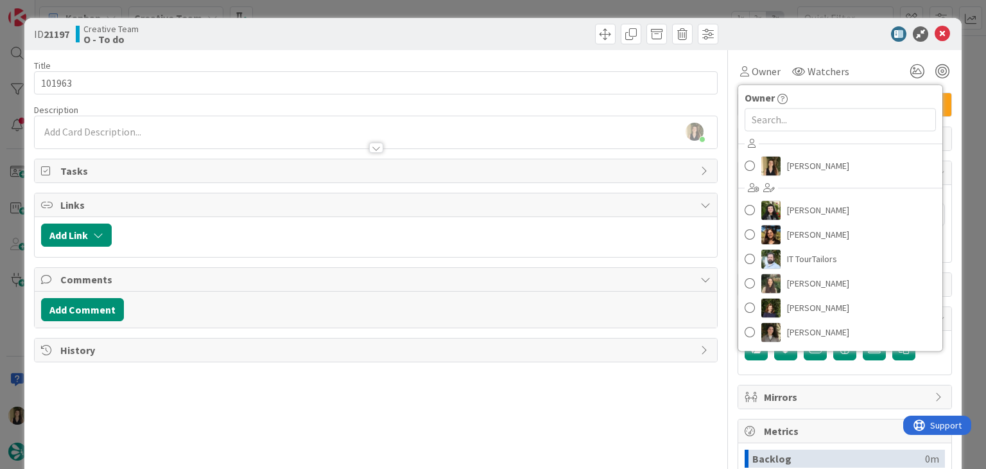
click at [797, 152] on div "[PERSON_NAME] [PERSON_NAME] [PERSON_NAME] IT TourTailors [PERSON_NAME] [PERSON_…" at bounding box center [840, 240] width 204 height 212
drag, startPoint x: 799, startPoint y: 157, endPoint x: 759, endPoint y: 139, distance: 43.9
click at [799, 157] on span "[PERSON_NAME]" at bounding box center [818, 165] width 62 height 19
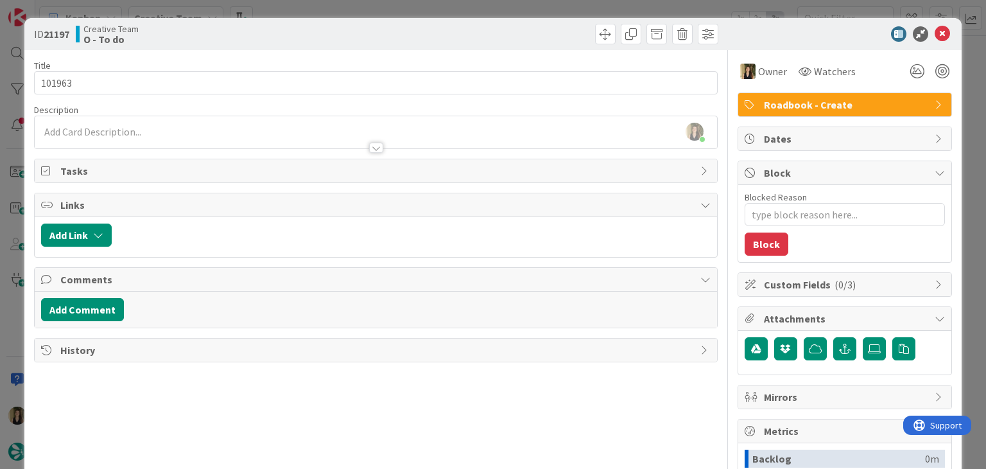
drag, startPoint x: 498, startPoint y: 35, endPoint x: 494, endPoint y: 8, distance: 27.2
click at [496, 31] on div at bounding box center [548, 34] width 339 height 21
click at [494, 7] on div "ID 21197 Creative Team O - To do Title 6 / 128 101963 Description [PERSON_NAME]…" at bounding box center [493, 234] width 986 height 469
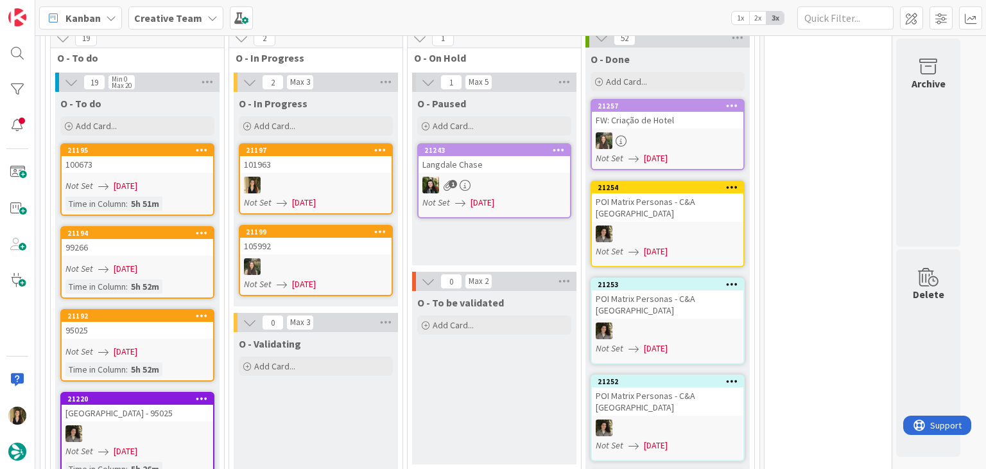
scroll to position [1074, 0]
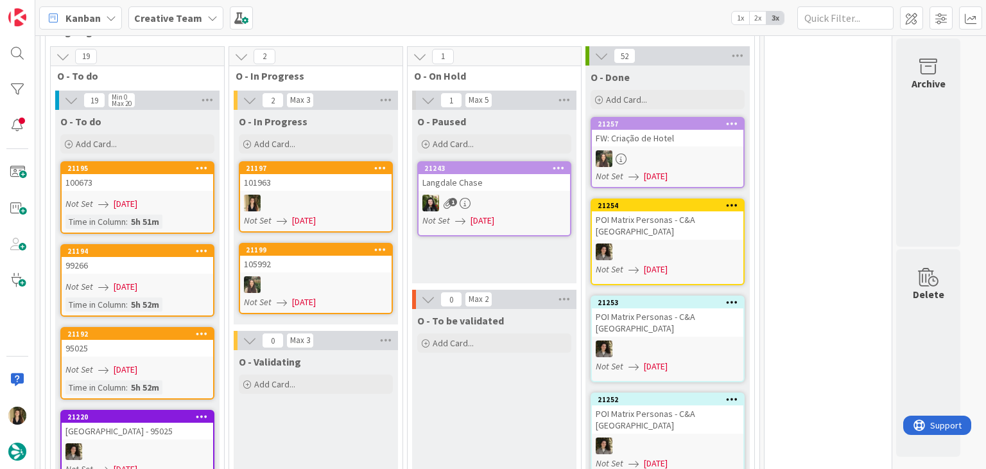
click at [322, 195] on div at bounding box center [316, 203] width 152 height 17
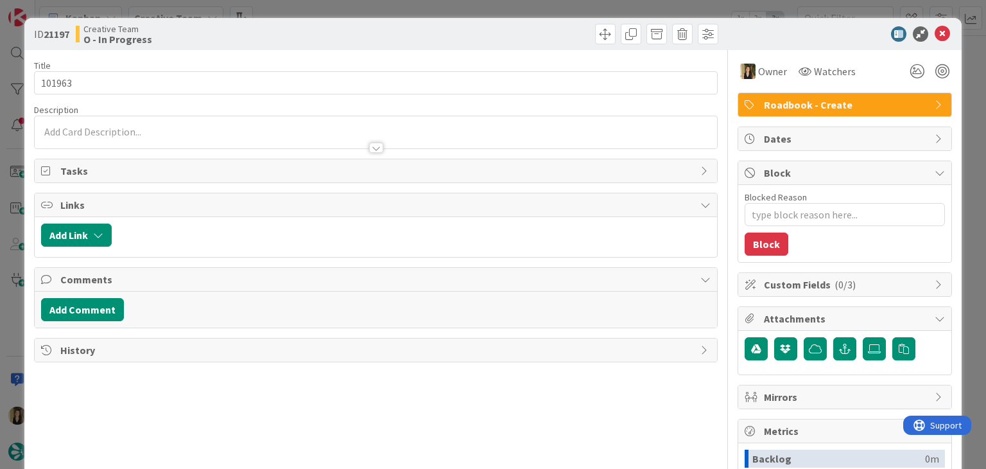
drag, startPoint x: 268, startPoint y: 26, endPoint x: 262, endPoint y: 21, distance: 7.8
click at [262, 21] on div "ID 21197 Creative Team O - In Progress" at bounding box center [492, 34] width 937 height 32
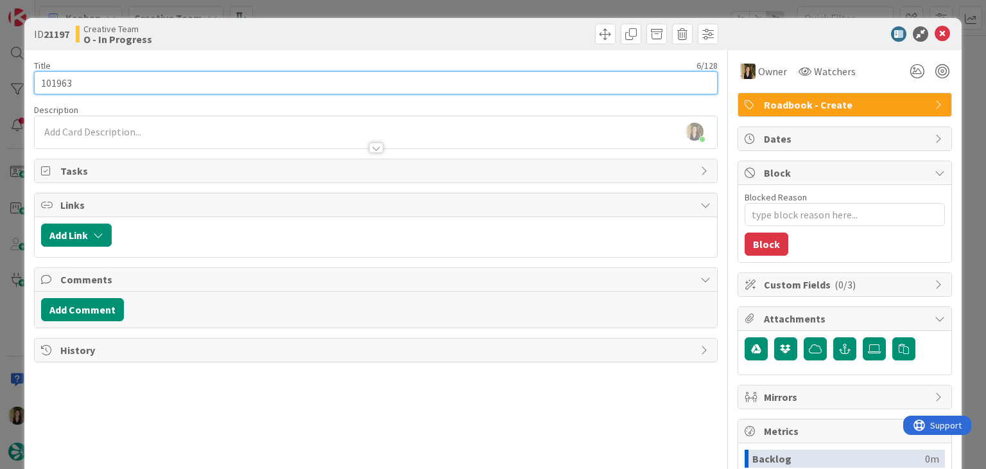
click at [64, 86] on input "101963" at bounding box center [375, 82] width 683 height 23
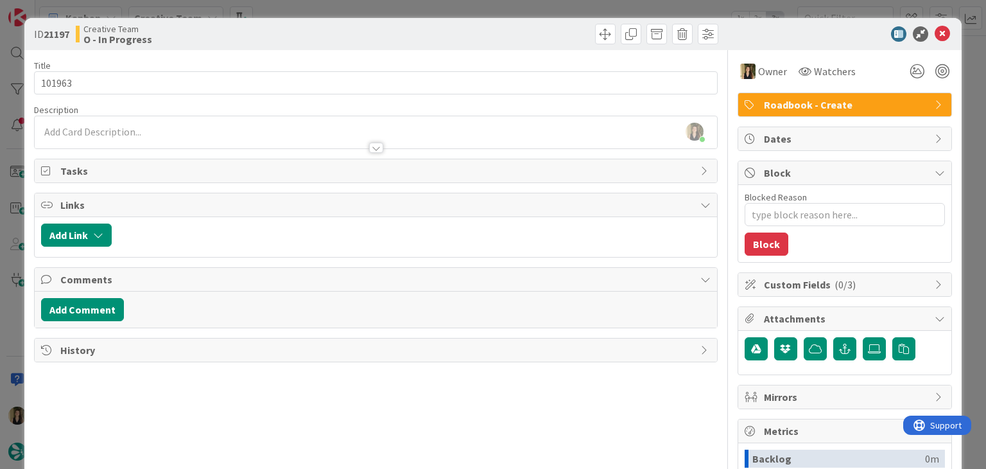
drag, startPoint x: 275, startPoint y: 38, endPoint x: 281, endPoint y: 24, distance: 15.5
click at [275, 37] on div "Creative Team O - In Progress" at bounding box center [224, 34] width 297 height 21
click at [286, 13] on div "ID 21197 Creative Team O - In Progress Title 6 / 128 101963 Description [PERSON…" at bounding box center [493, 234] width 986 height 469
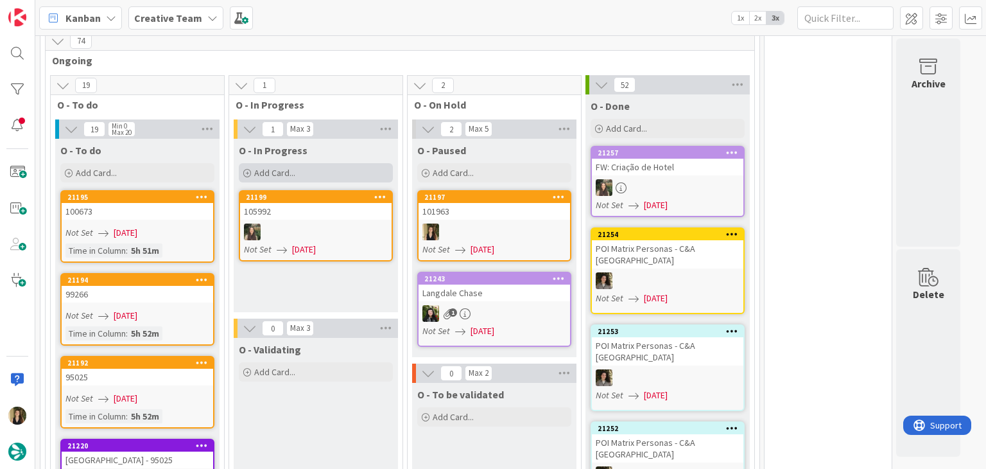
click at [309, 163] on div "Add Card..." at bounding box center [316, 172] width 154 height 19
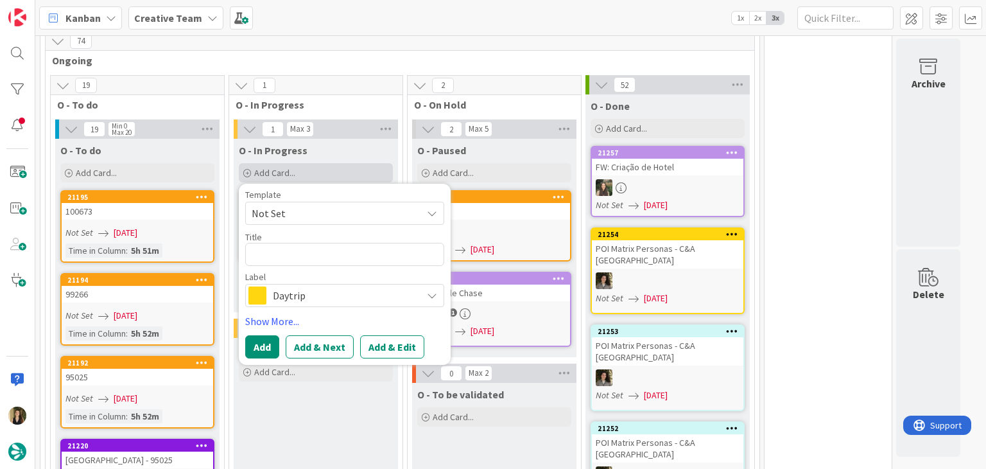
type textarea "x"
type textarea "101963"
drag, startPoint x: 279, startPoint y: 311, endPoint x: 260, endPoint y: 318, distance: 19.9
click at [278, 335] on div "Add Add & Next Add & Edit" at bounding box center [344, 346] width 199 height 23
click at [246, 335] on button "Add" at bounding box center [262, 346] width 34 height 23
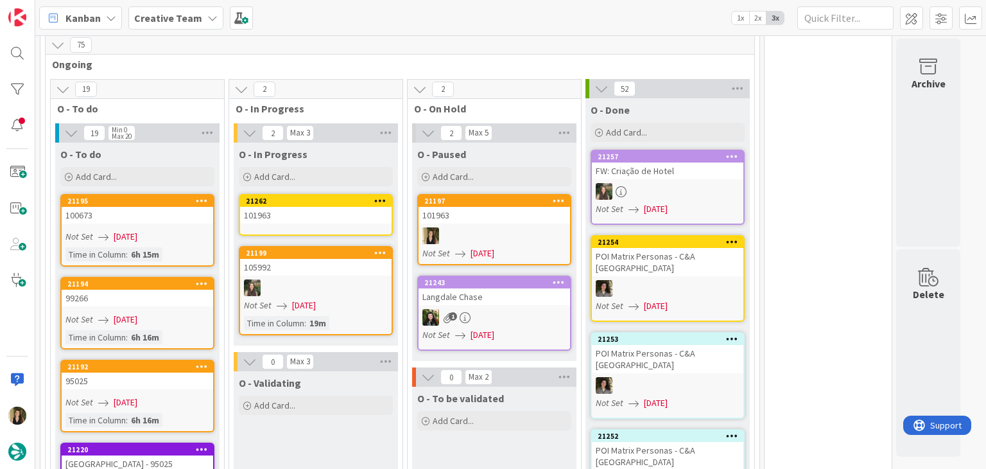
scroll to position [1049, 0]
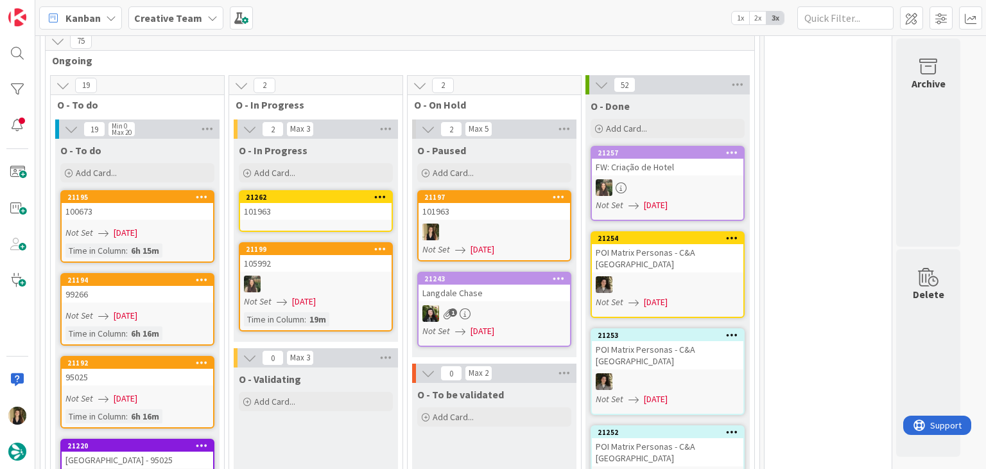
click at [318, 203] on div "101963" at bounding box center [316, 211] width 152 height 17
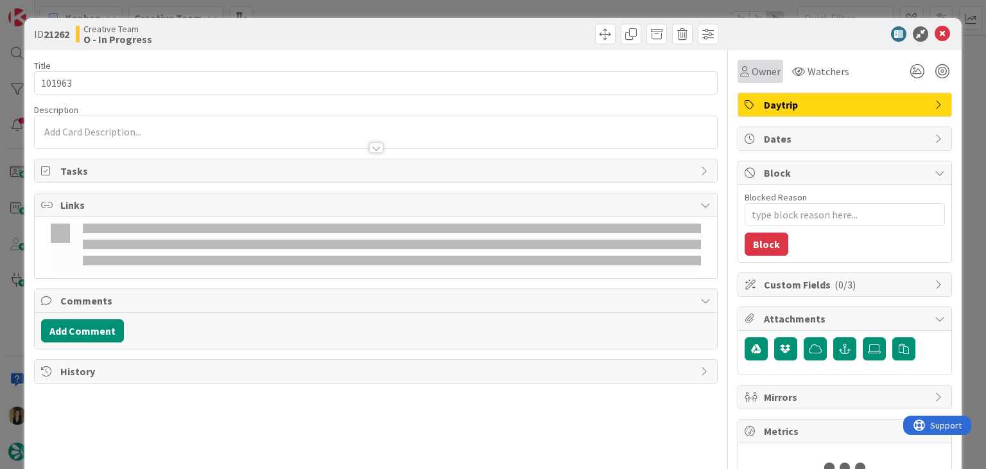
click at [740, 75] on div "Owner" at bounding box center [760, 71] width 40 height 15
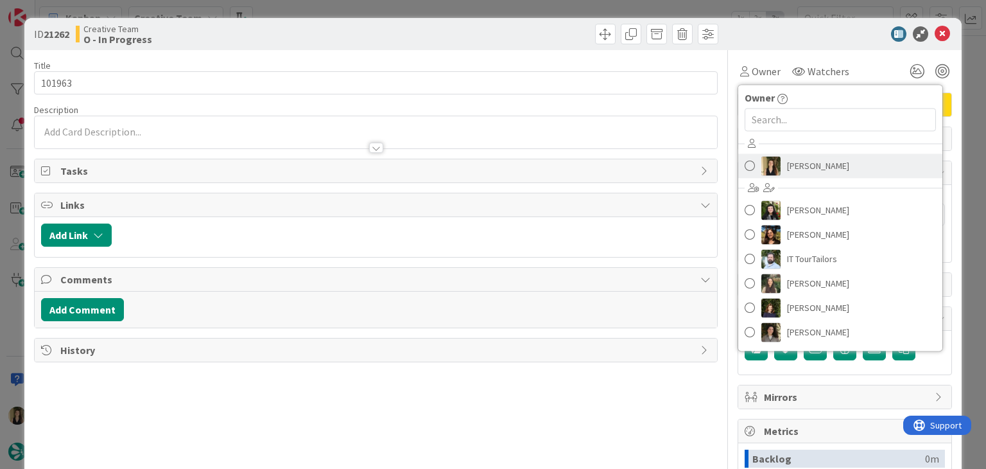
click at [787, 156] on span "[PERSON_NAME]" at bounding box center [818, 165] width 62 height 19
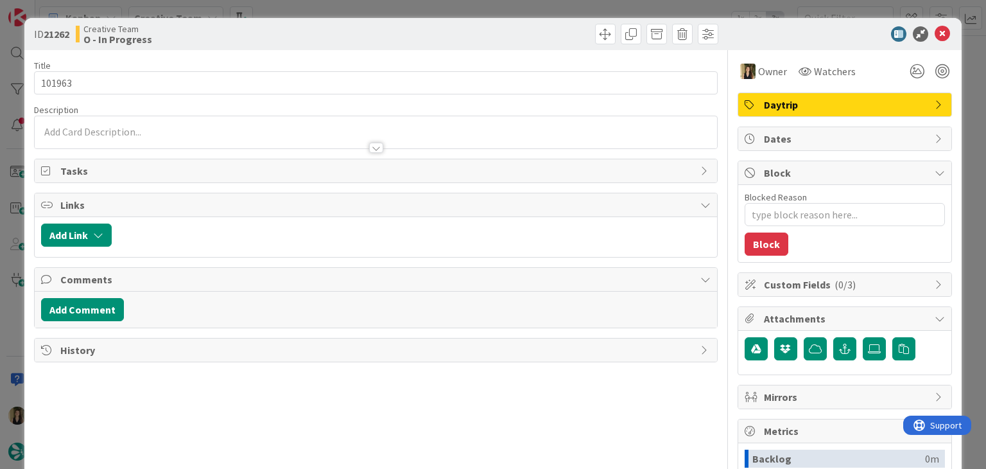
click at [311, 119] on div at bounding box center [376, 132] width 682 height 32
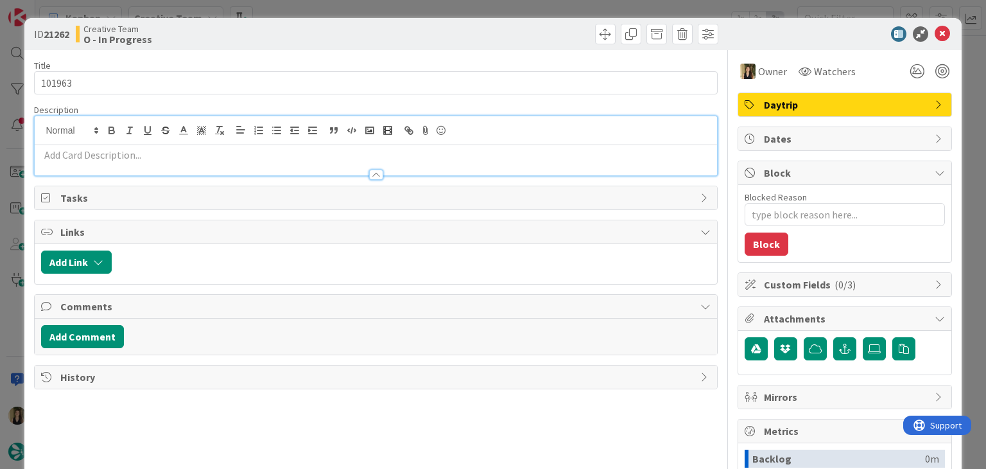
click at [279, 148] on p at bounding box center [375, 155] width 669 height 15
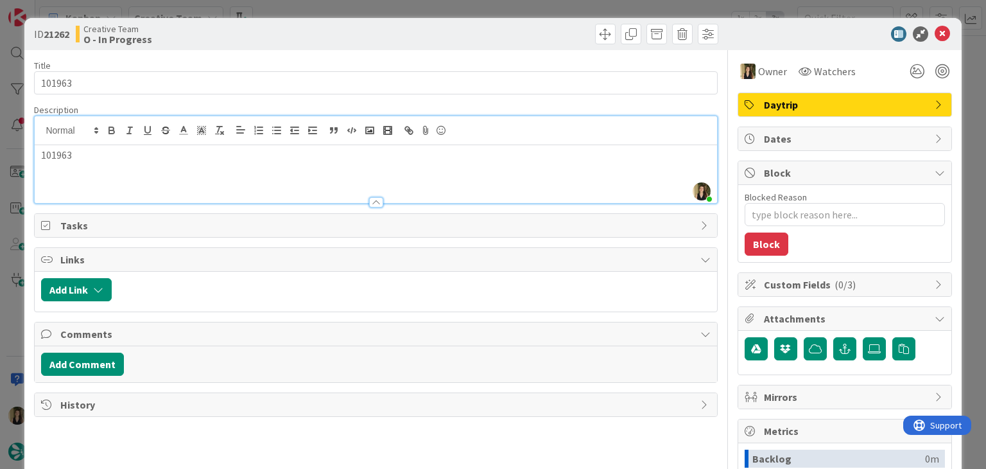
click at [56, 157] on p "101963" at bounding box center [375, 155] width 669 height 15
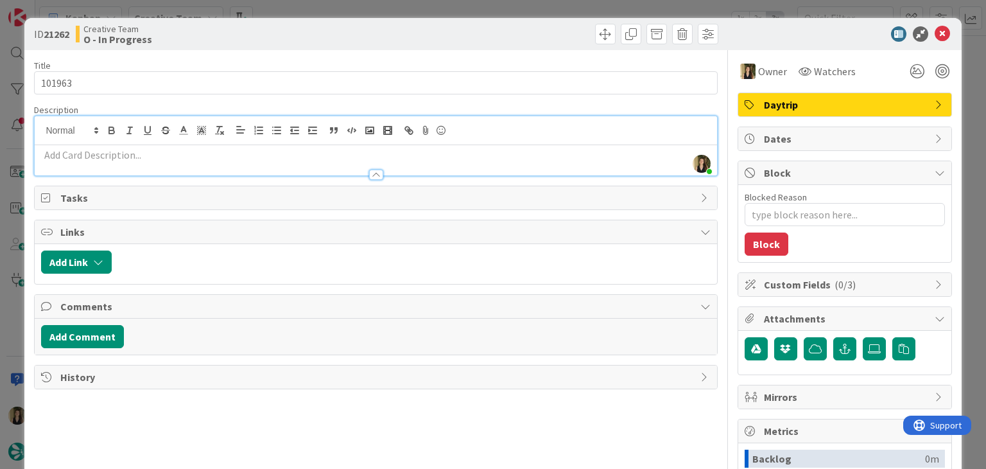
click at [149, 158] on p at bounding box center [375, 155] width 669 height 15
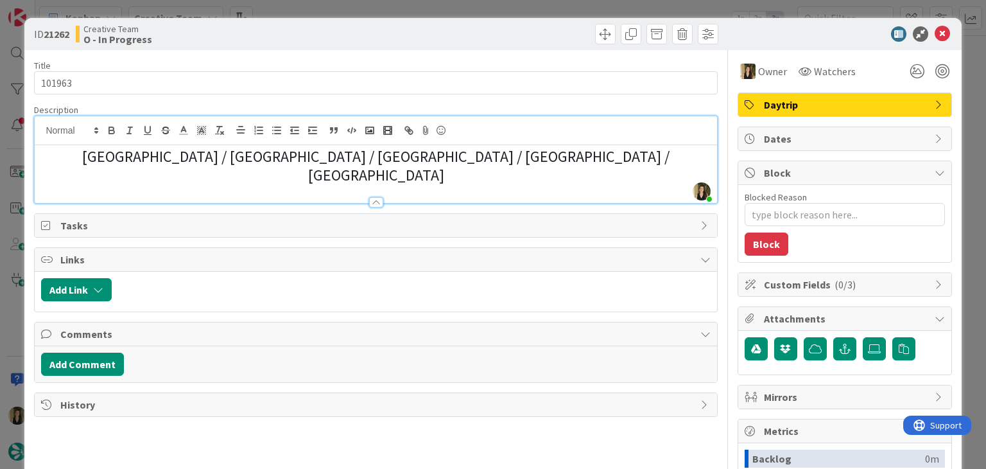
scroll to position [1062, 0]
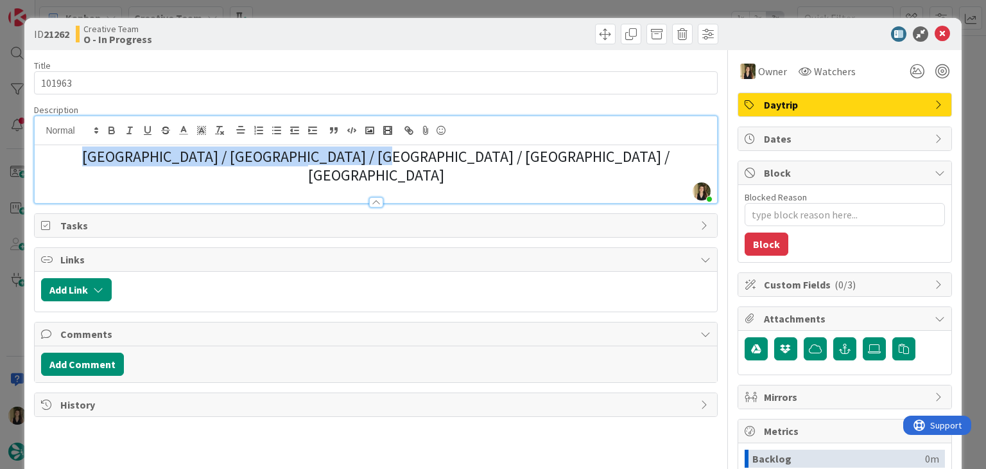
drag, startPoint x: 537, startPoint y: 159, endPoint x: 214, endPoint y: 159, distance: 323.0
click at [214, 159] on h2 "[GEOGRAPHIC_DATA] / [GEOGRAPHIC_DATA] / [GEOGRAPHIC_DATA] / [GEOGRAPHIC_DATA] /…" at bounding box center [375, 166] width 669 height 37
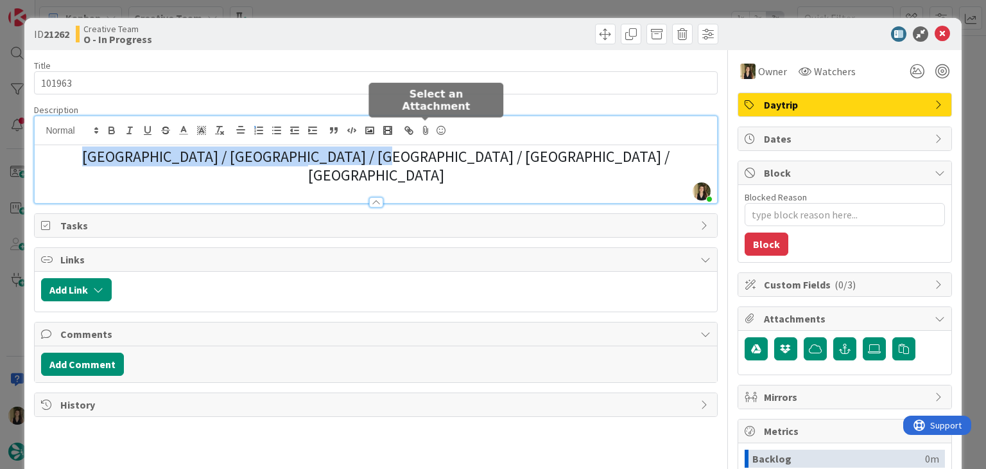
scroll to position [1058, 0]
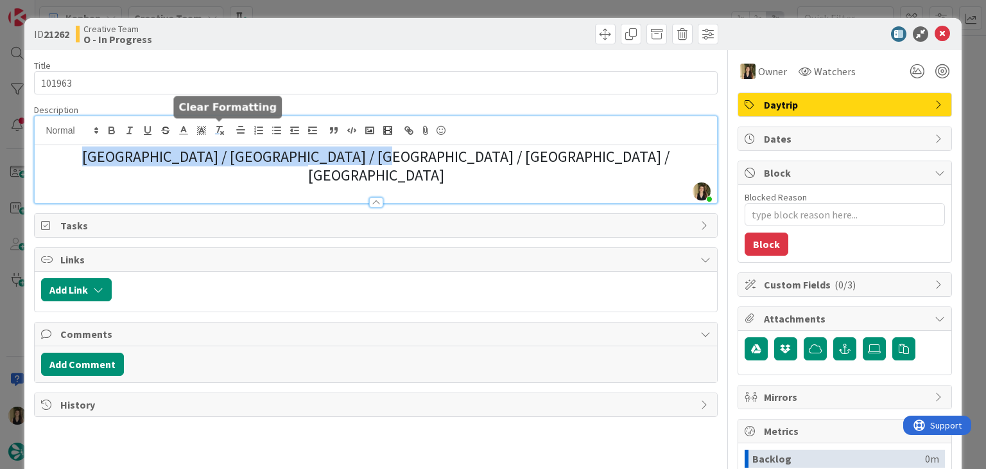
click at [221, 129] on icon "button" at bounding box center [220, 131] width 12 height 12
click at [220, 129] on icon "button" at bounding box center [220, 131] width 12 height 12
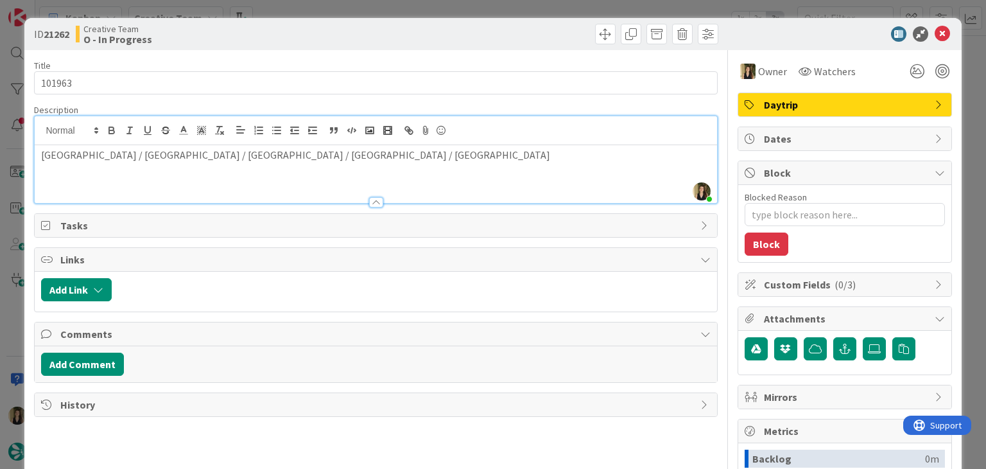
scroll to position [1070, 0]
click at [239, 37] on div "Creative Team O - In Progress" at bounding box center [224, 34] width 297 height 21
click at [337, 6] on div "ID 21262 Creative Team O - In Progress Title 6 / 128 101963 Description [PERSON…" at bounding box center [493, 234] width 986 height 469
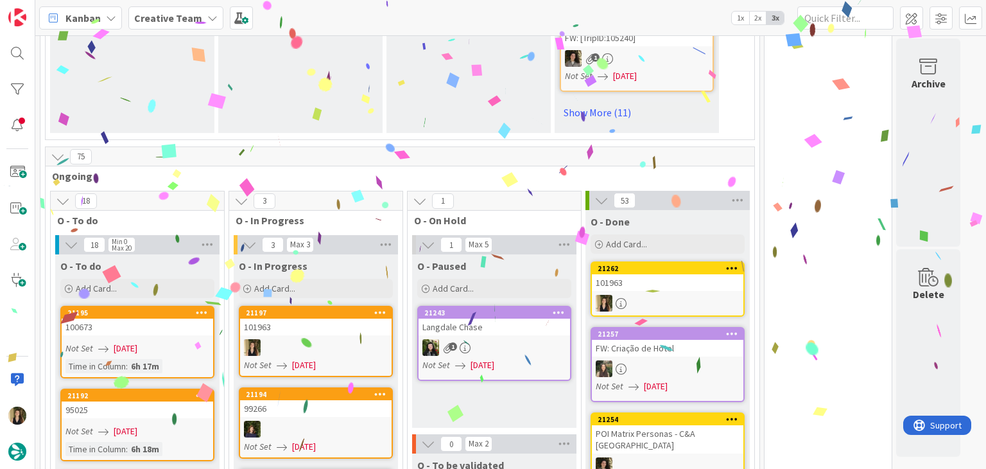
click at [349, 318] on div "101963" at bounding box center [316, 326] width 152 height 17
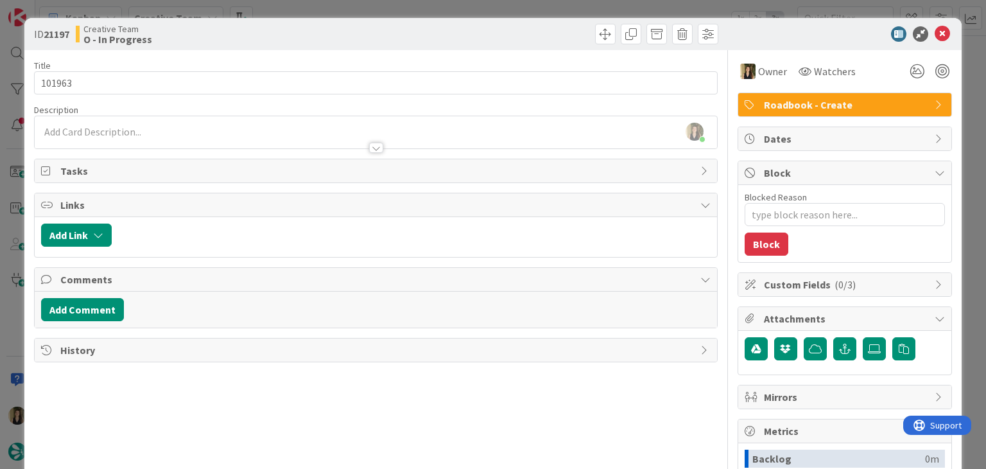
drag, startPoint x: 254, startPoint y: 16, endPoint x: 272, endPoint y: 8, distance: 19.6
click at [256, 16] on div "ID 21197 Creative Team O - In Progress Title 6 / 128 101963 Description [PERSON…" at bounding box center [493, 234] width 986 height 469
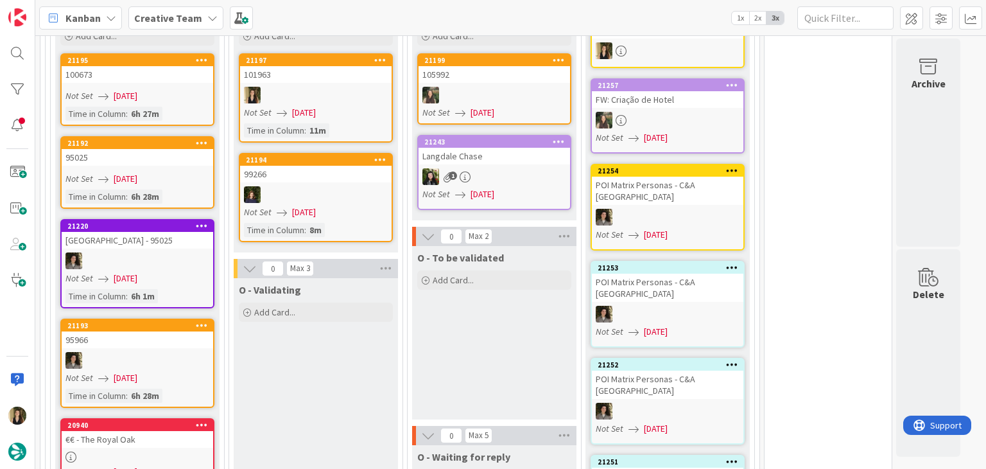
click at [272, 8] on div "Kanban Creative Team 1x 2x 3x" at bounding box center [510, 17] width 951 height 35
click at [331, 86] on link "21197 101963 Not Set [DATE] Time in [GEOGRAPHIC_DATA] : 11m" at bounding box center [316, 97] width 154 height 89
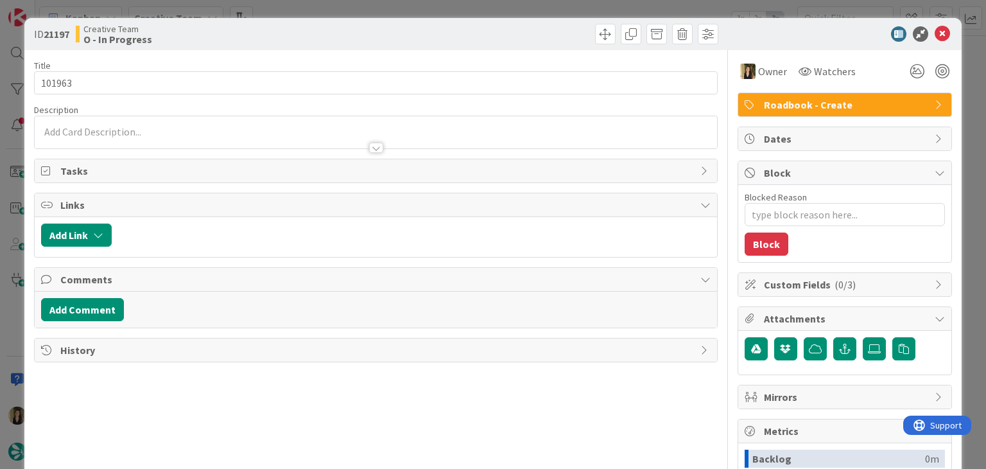
click at [281, 11] on div "ID 21197 Creative Team O - In Progress Title 6 / 128 101963 Description Owner W…" at bounding box center [493, 234] width 986 height 469
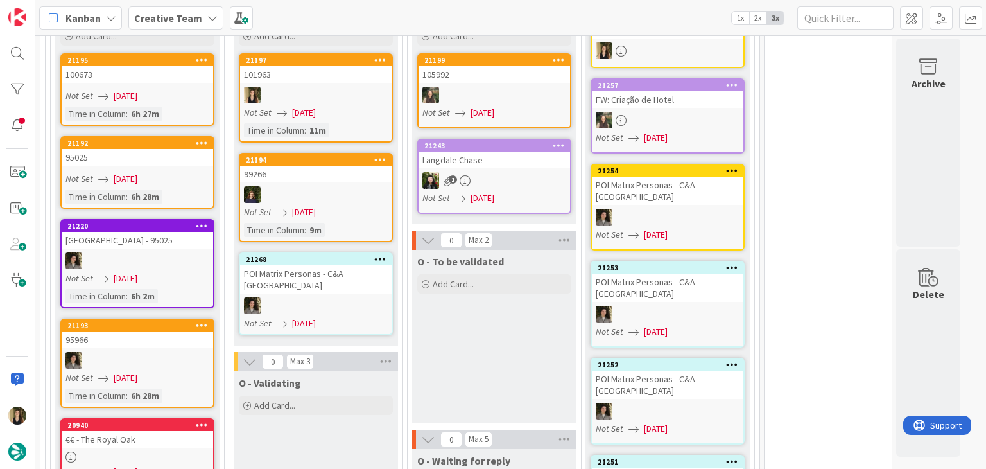
click at [342, 87] on div at bounding box center [316, 95] width 152 height 17
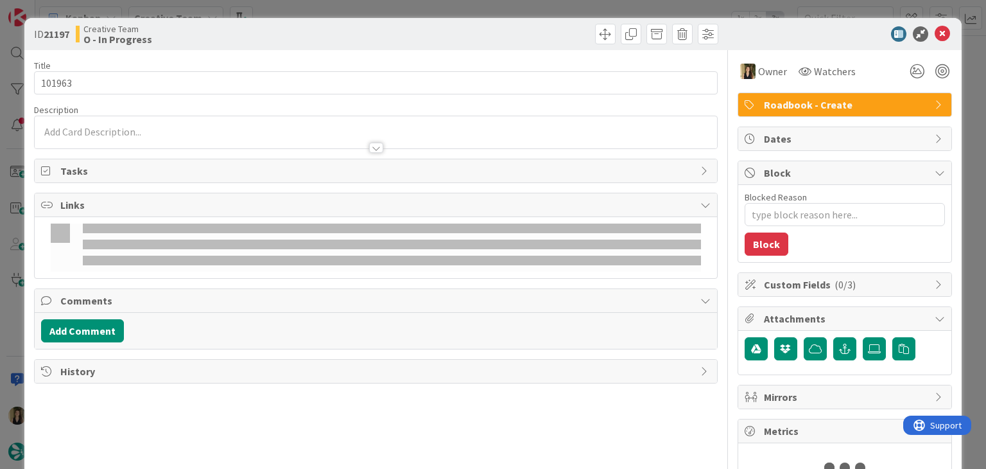
type textarea "x"
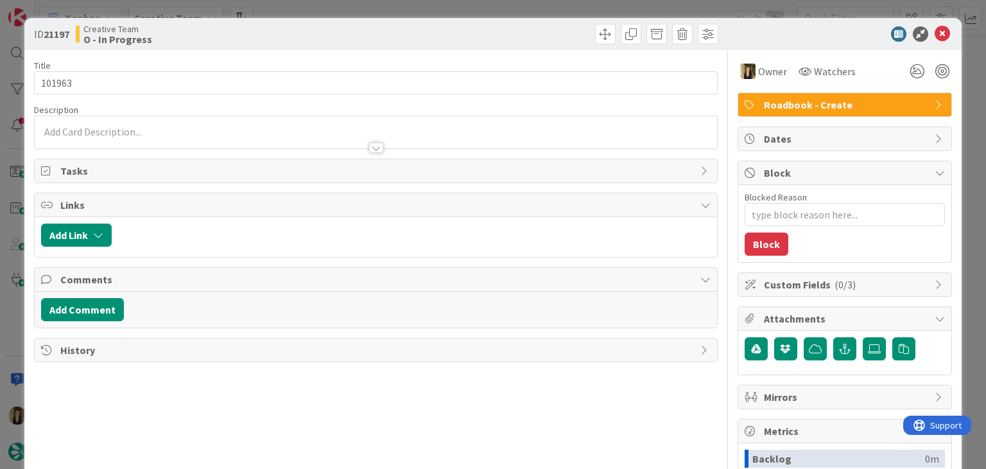
click at [225, 132] on p at bounding box center [375, 132] width 669 height 15
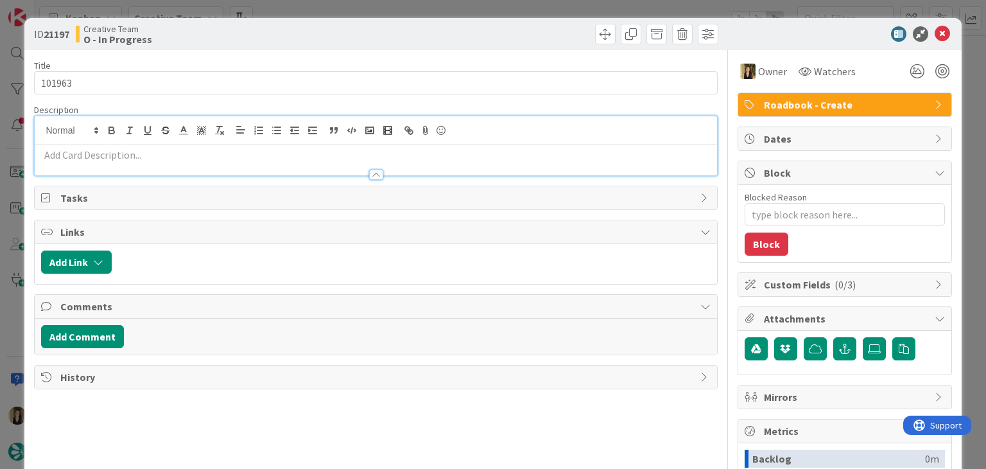
click at [295, 156] on p at bounding box center [375, 155] width 669 height 15
click at [295, 153] on p at bounding box center [375, 155] width 669 height 15
paste div
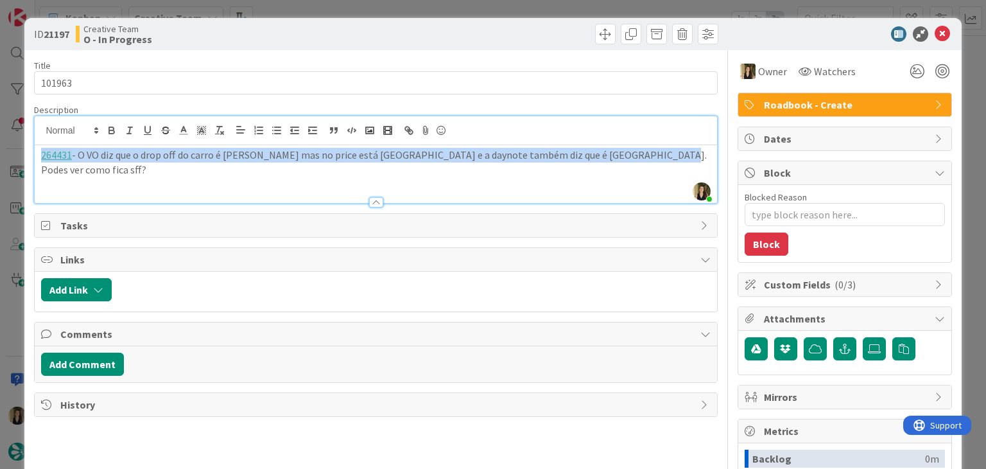
drag, startPoint x: 653, startPoint y: 157, endPoint x: 21, endPoint y: 157, distance: 631.8
click at [23, 157] on div "ID 21197 Creative Team O - In Progress Title 6 / 128 101963 Description [PERSON…" at bounding box center [493, 234] width 986 height 469
copy p "264431 - O VO diz que o drop off do carro é [PERSON_NAME] mas no price está [GE…"
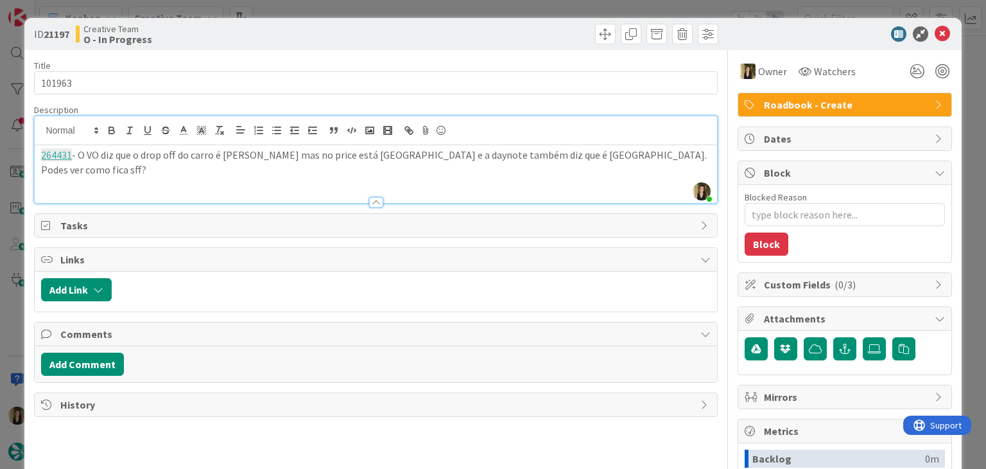
click at [308, 37] on div "Creative Team O - In Progress" at bounding box center [224, 34] width 297 height 21
click at [451, 6] on div "ID 21197 Creative Team O - In Progress Title 6 / 128 101963 Description [PERSON…" at bounding box center [493, 234] width 986 height 469
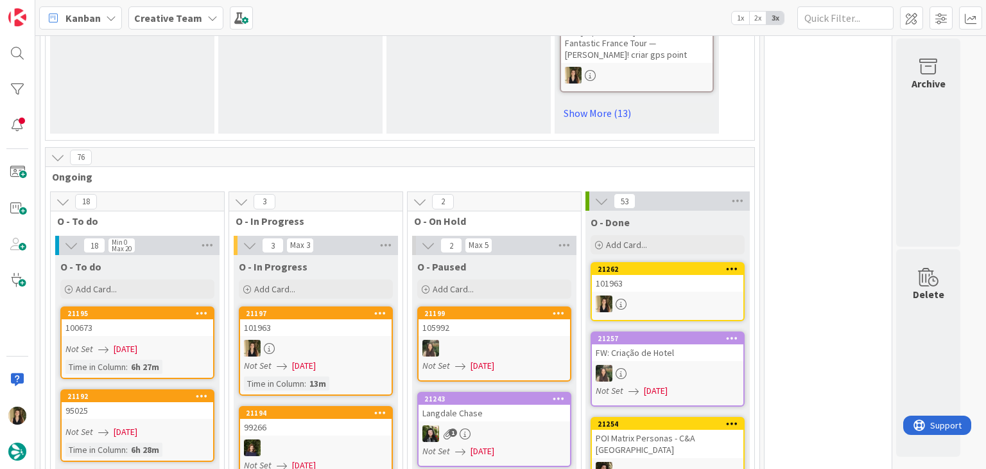
scroll to position [1035, 0]
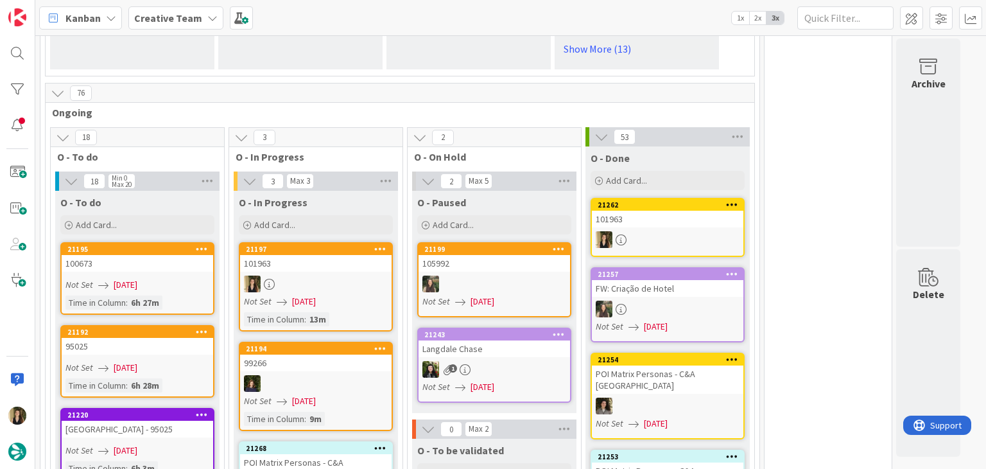
click at [157, 258] on link "21195 100673 Not Set [DATE] Time in [GEOGRAPHIC_DATA] : 6h 27m" at bounding box center [137, 278] width 154 height 73
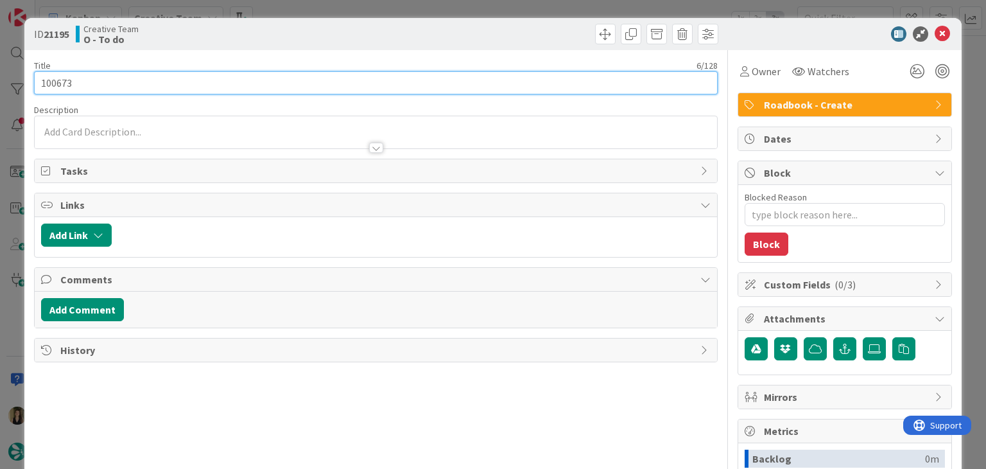
click at [51, 80] on input "100673" at bounding box center [375, 82] width 683 height 23
click at [53, 80] on input "100673" at bounding box center [375, 82] width 683 height 23
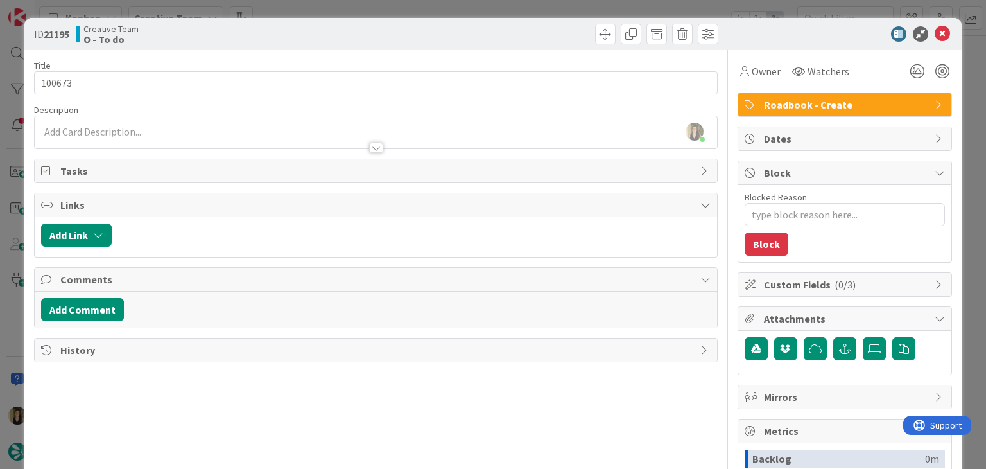
click at [331, 38] on div "Creative Team O - To do" at bounding box center [224, 34] width 297 height 21
click at [342, 9] on div "ID 21195 Creative Team O - To do Title 6 / 128 100673 Description [PERSON_NAME]…" at bounding box center [493, 234] width 986 height 469
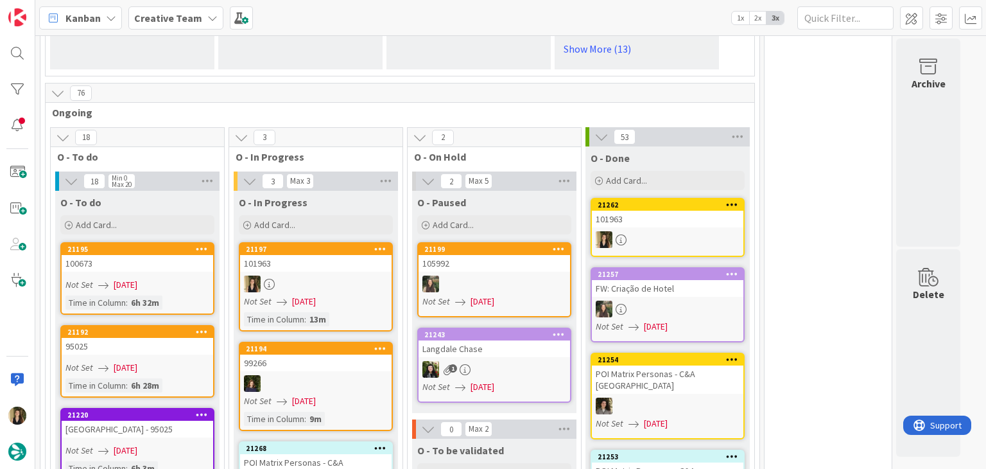
click at [156, 337] on link "21192 95025 Not Set [DATE] Time in [GEOGRAPHIC_DATA] : 6h 28m" at bounding box center [137, 361] width 154 height 73
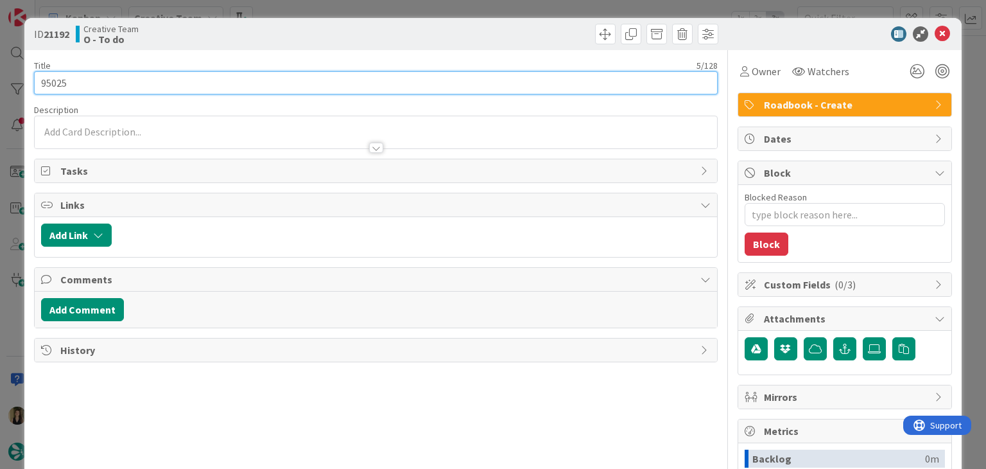
click at [62, 85] on input "95025" at bounding box center [375, 82] width 683 height 23
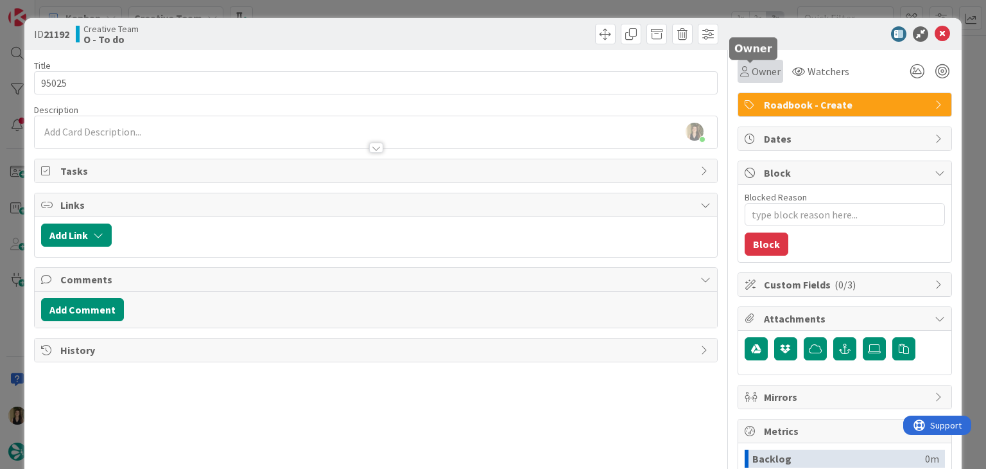
click at [762, 74] on span "Owner" at bounding box center [766, 71] width 29 height 15
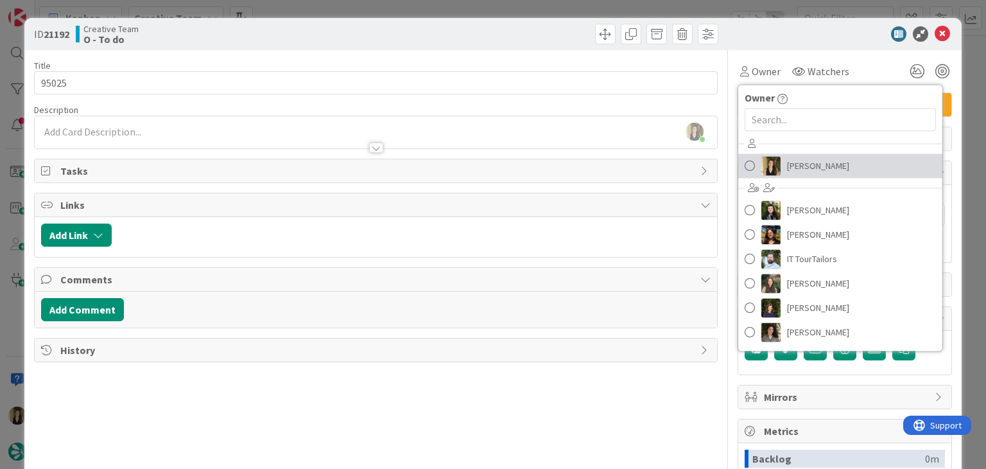
click at [796, 161] on span "[PERSON_NAME]" at bounding box center [818, 165] width 62 height 19
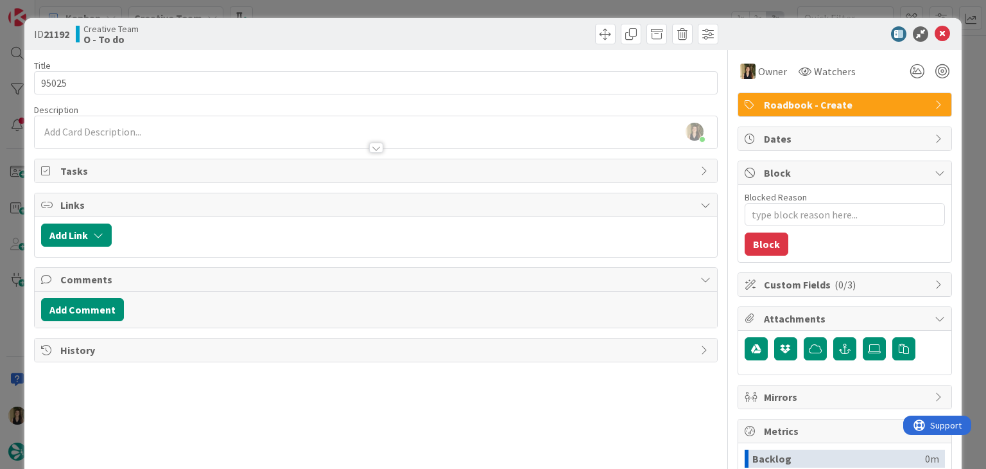
click at [497, 26] on div at bounding box center [548, 34] width 339 height 21
click at [492, 13] on div "ID 21192 Creative Team O - To do Title 5 / 128 95025 Description [PERSON_NAME] …" at bounding box center [493, 234] width 986 height 469
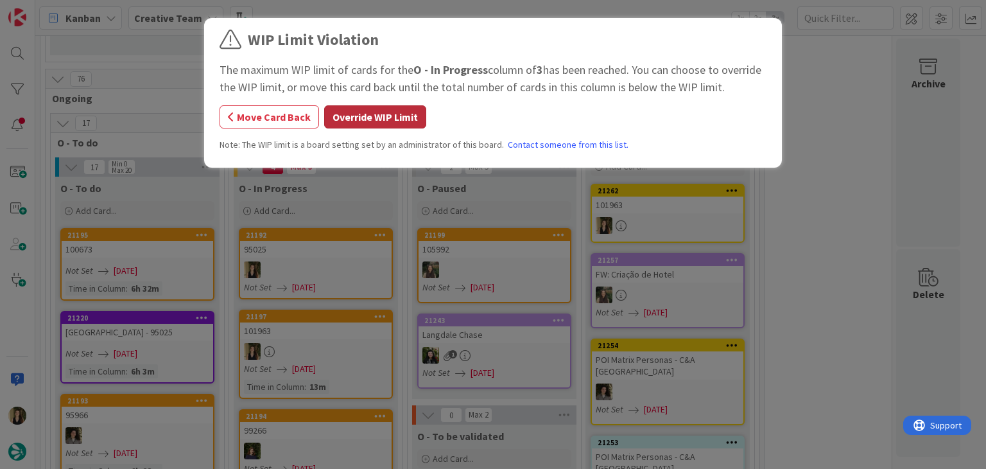
click at [394, 120] on button "Override WIP Limit" at bounding box center [375, 116] width 102 height 23
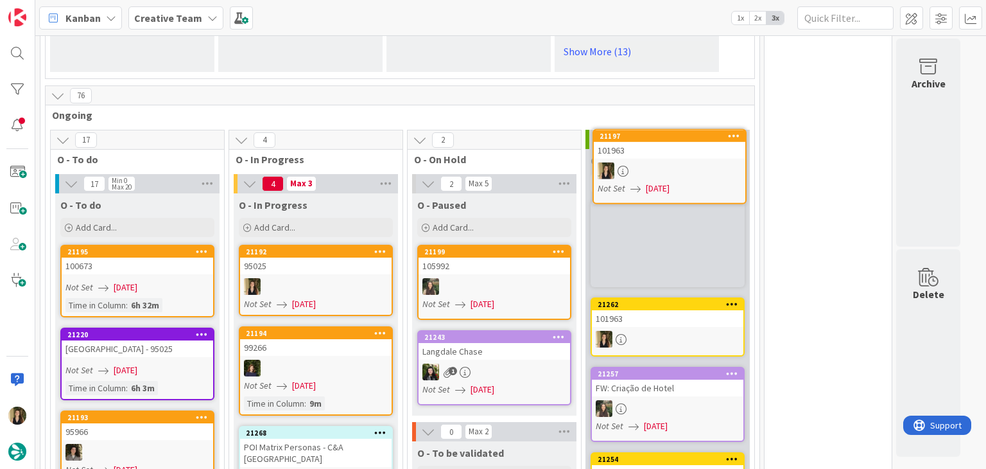
scroll to position [1021, 0]
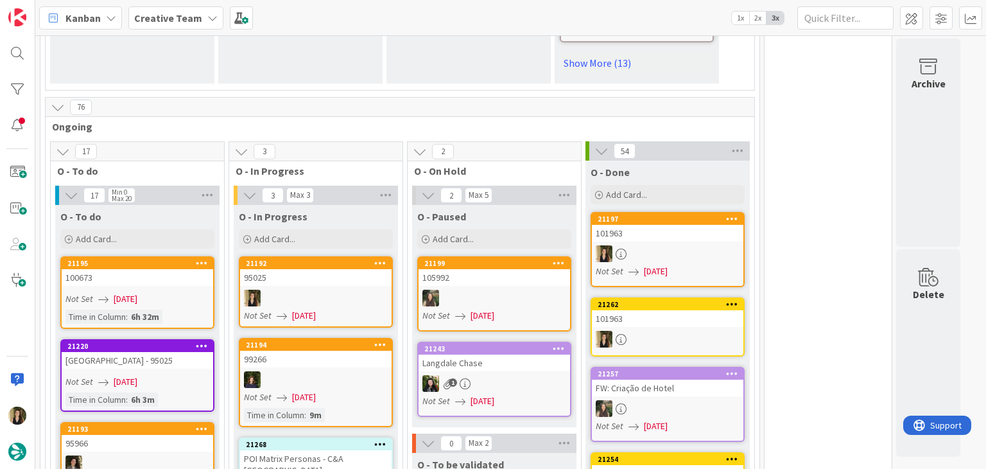
click at [313, 269] on div "95025" at bounding box center [316, 277] width 152 height 17
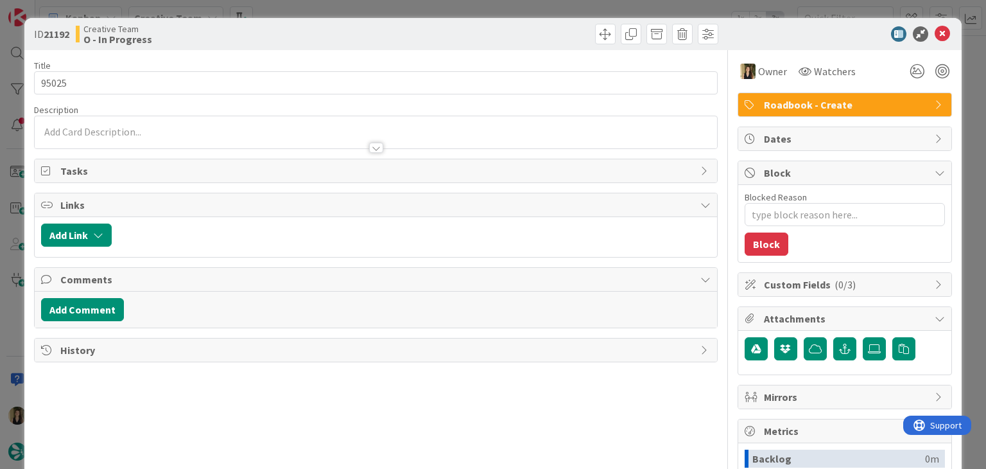
type textarea "x"
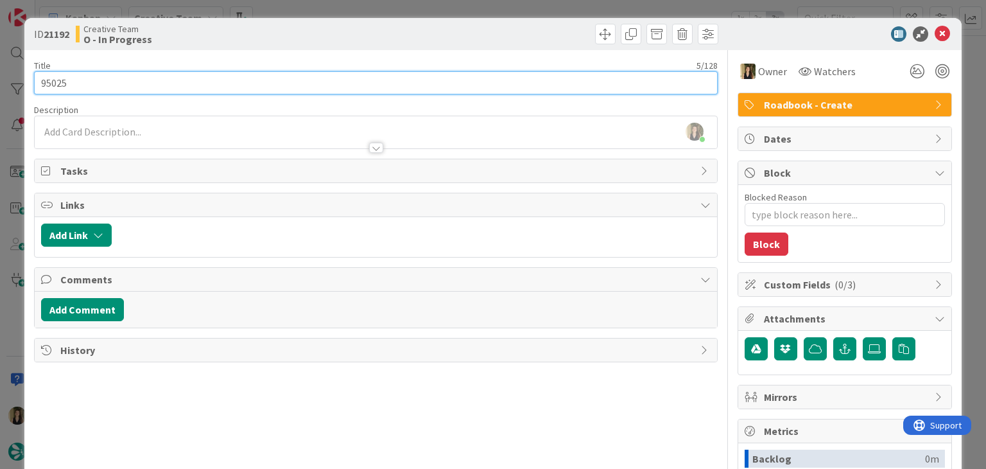
click at [62, 83] on input "95025" at bounding box center [375, 82] width 683 height 23
click at [62, 82] on input "95025" at bounding box center [375, 82] width 683 height 23
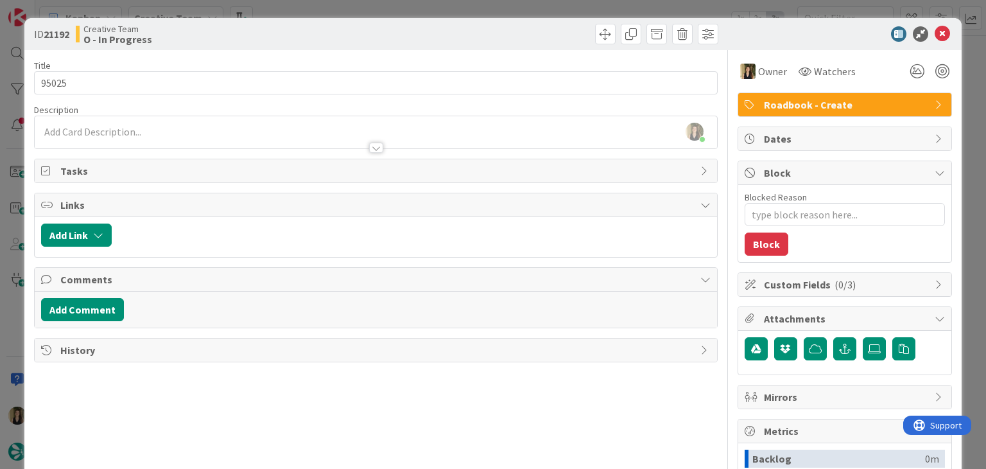
click at [175, 137] on div at bounding box center [376, 141] width 682 height 13
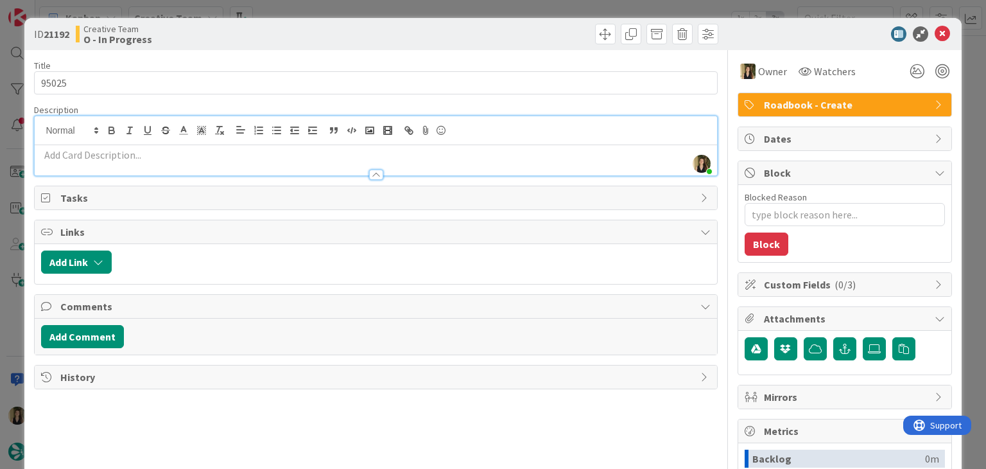
drag, startPoint x: 172, startPoint y: 153, endPoint x: 196, endPoint y: 144, distance: 25.2
click at [172, 153] on p at bounding box center [375, 155] width 669 height 15
paste div
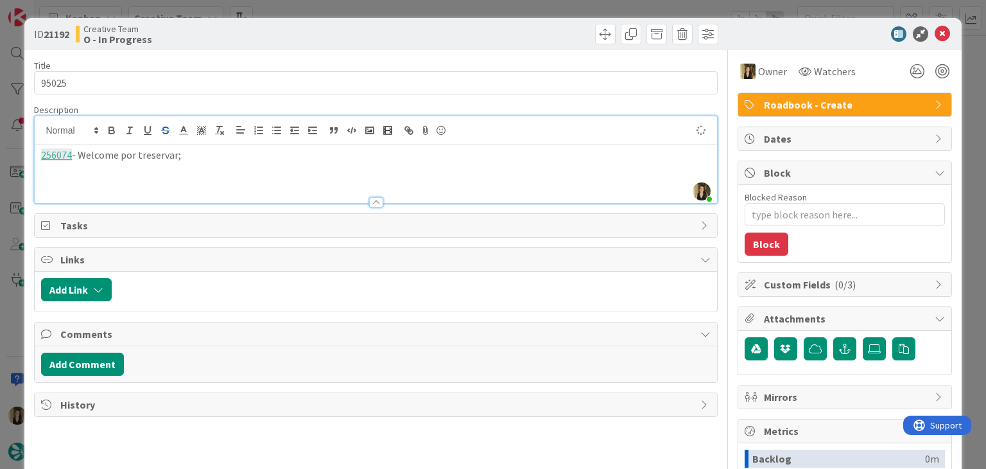
drag, startPoint x: 141, startPoint y: 147, endPoint x: 166, endPoint y: 133, distance: 28.7
click at [140, 148] on p "256074 - Welcome por treservar;" at bounding box center [375, 155] width 669 height 15
click at [234, 170] on div "256074 - Welcome por reservar;" at bounding box center [376, 174] width 682 height 58
click at [270, 34] on div "Creative Team O - In Progress" at bounding box center [224, 34] width 297 height 21
click at [290, 37] on div "Creative Team O - In Progress" at bounding box center [224, 34] width 297 height 21
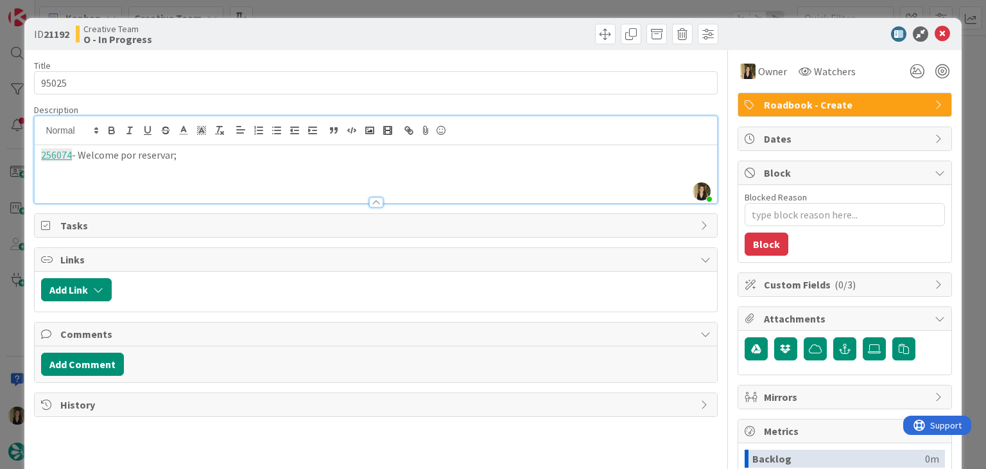
click at [255, 53] on div "Title 5 / 128 95025 Description [PERSON_NAME] joined 9 m ago 256074 - Welcome p…" at bounding box center [375, 356] width 683 height 612
click at [271, 12] on div "ID 21192 Creative Team O - In Progress Title 5 / 128 95025 Description [PERSON_…" at bounding box center [493, 234] width 986 height 469
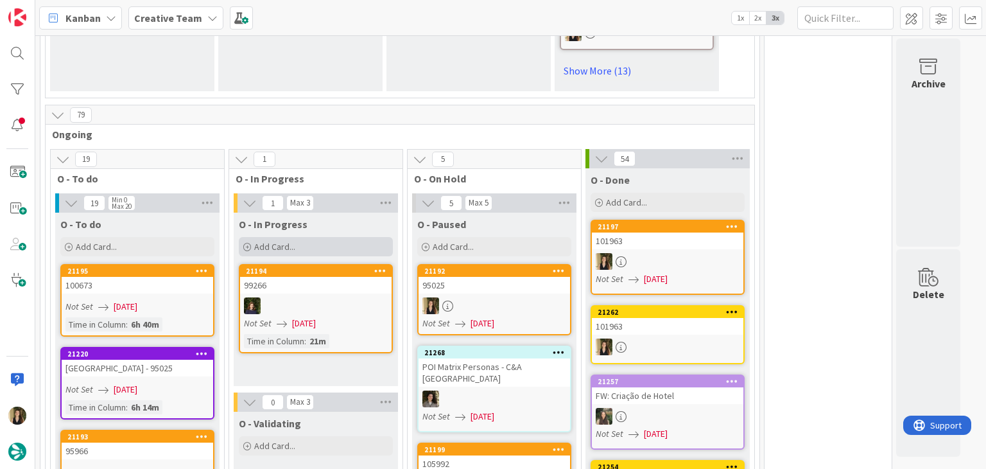
click at [340, 237] on div "Add Card..." at bounding box center [316, 246] width 154 height 19
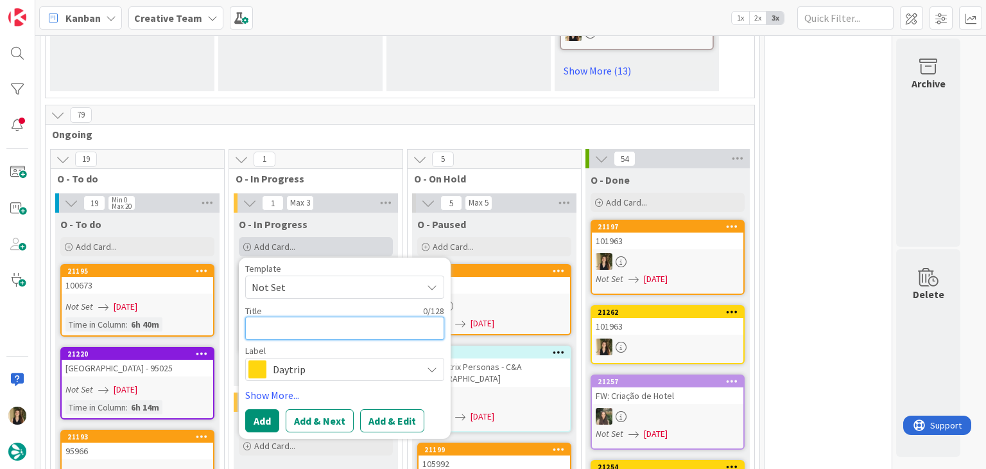
type textarea "x"
type textarea "P"
type textarea "x"
type textarea "Pe"
type textarea "x"
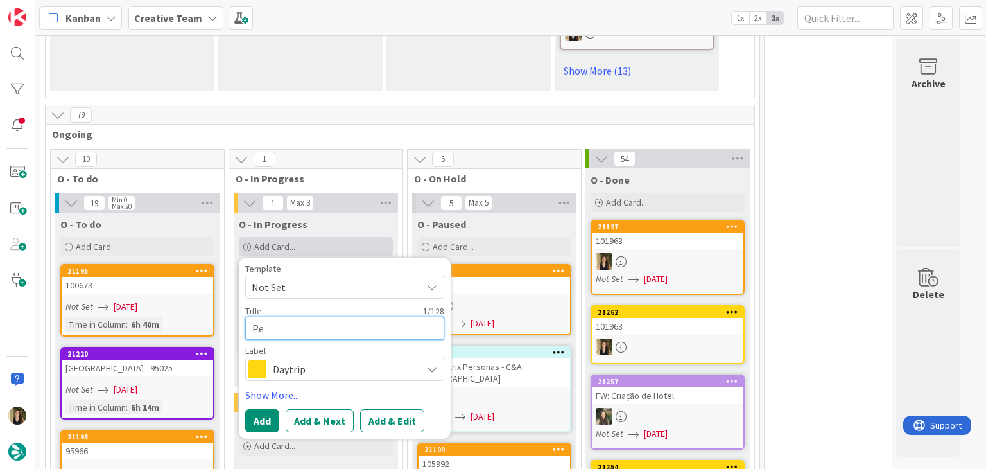
type textarea "Pes"
type textarea "x"
type textarea "Pesq"
type textarea "x"
type textarea "Pesqu"
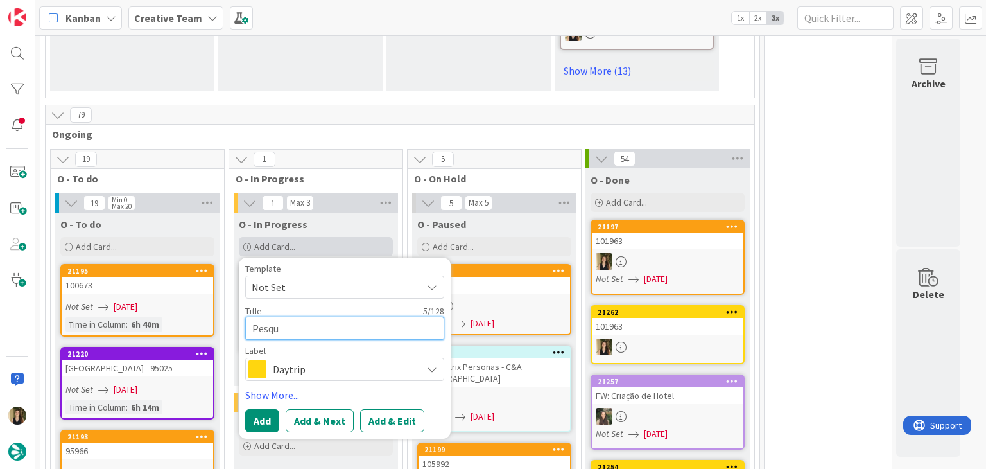
type textarea "x"
type textarea "Pesqui"
type textarea "x"
type textarea "Pesquis"
type textarea "x"
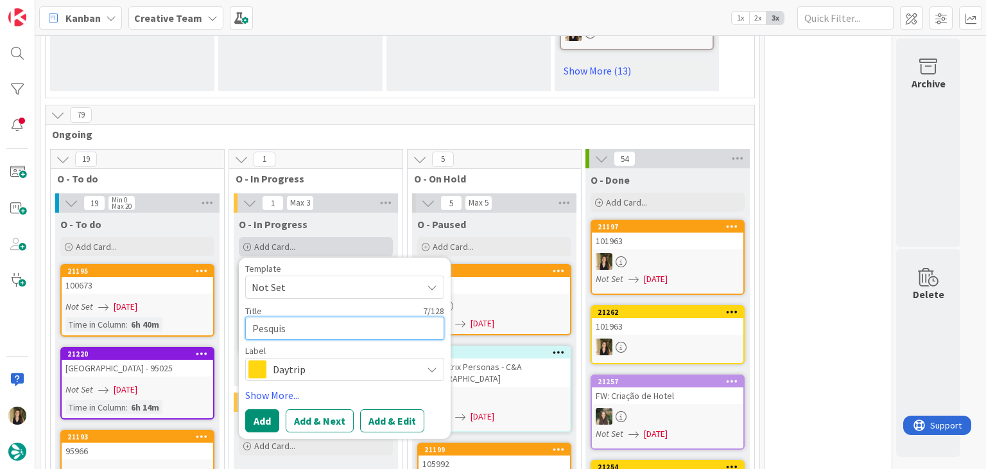
type textarea "Pesquisa"
type textarea "x"
type textarea "Pesquisa"
type textarea "x"
type textarea "Pesquisa P"
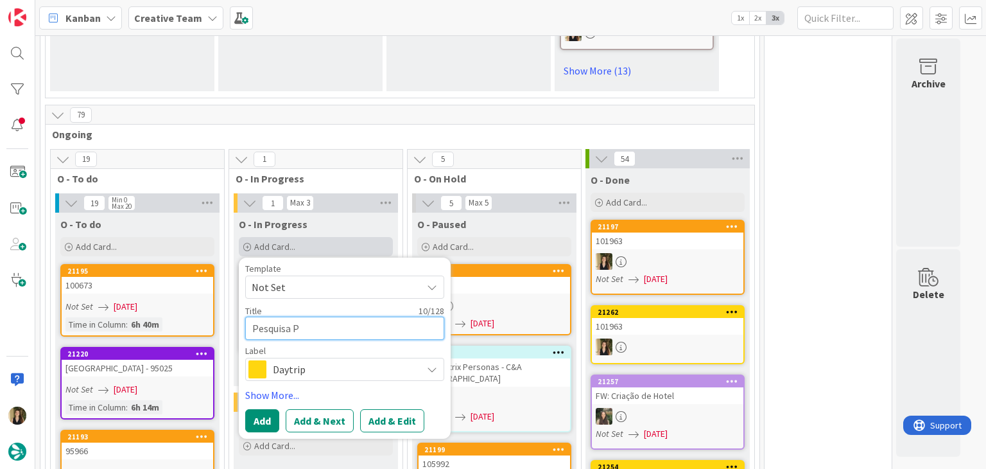
type textarea "x"
type textarea "Pesquisa PO"
type textarea "x"
type textarea "Pesquisa POI"
type textarea "x"
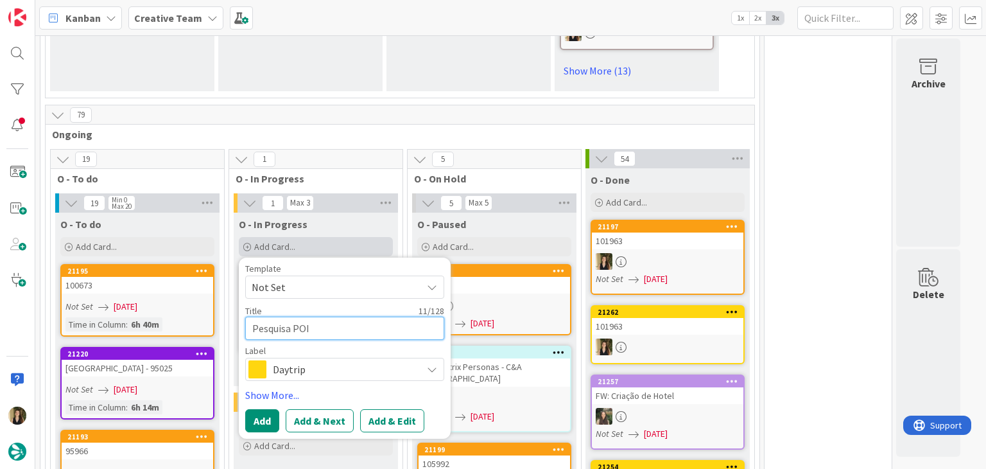
type textarea "Pesquisa POI"
type textarea "x"
type textarea "Pesquisa POI E"
type textarea "x"
type textarea "Pesquisa POI E"
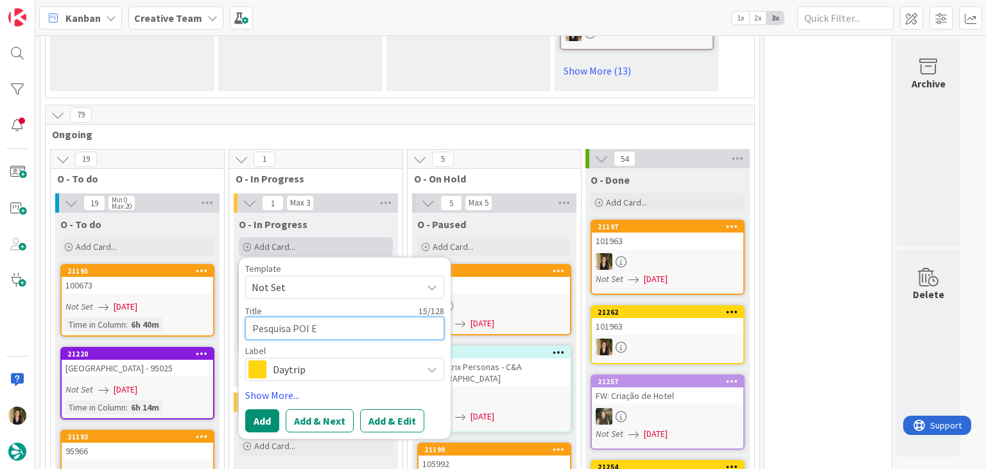
type textarea "x"
type textarea "Pesquisa POI E E"
type textarea "x"
type textarea "Pesquisa POI E Ea"
type textarea "x"
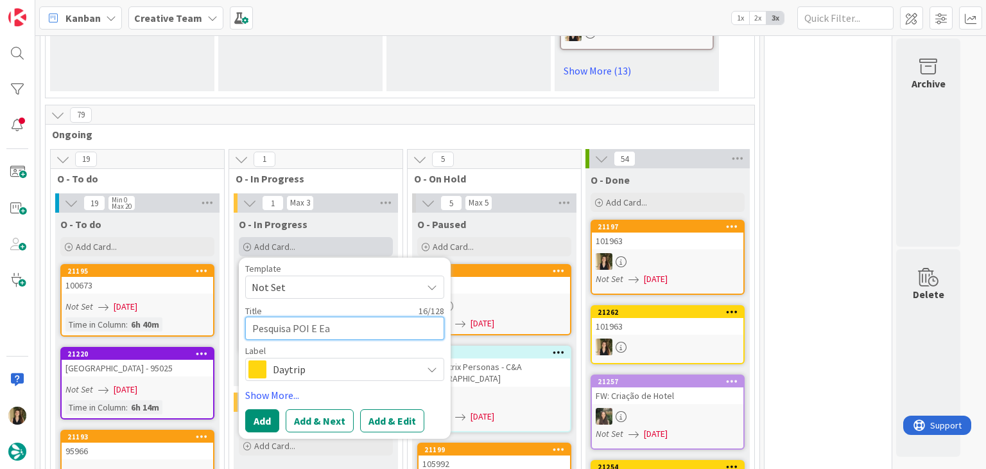
type textarea "Pesquisa POI E Eaa"
type textarea "x"
type textarea "Pesquisa POI E Eaac"
type textarea "x"
type textarea "Pesquisa POI E Eaaci"
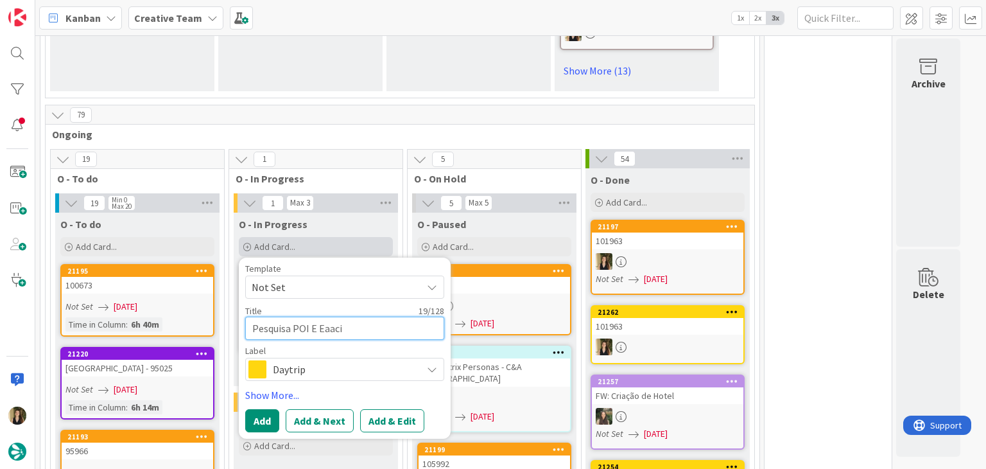
type textarea "x"
type textarea "Pesquisa POI E Eaacia"
type textarea "x"
type textarea "Pesquisa POI E Eaaciar"
type textarea "x"
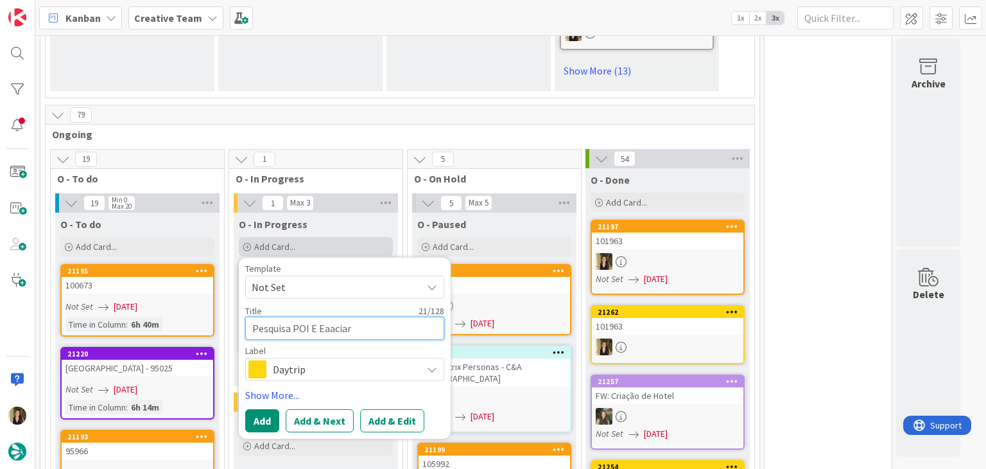
type textarea "Pesquisa POI E Eaaciaro"
type textarea "x"
type textarea "Pesquisa POI E Eaaciarol"
type textarea "x"
type textarea "Pesquisa POI E Eaaciarolu"
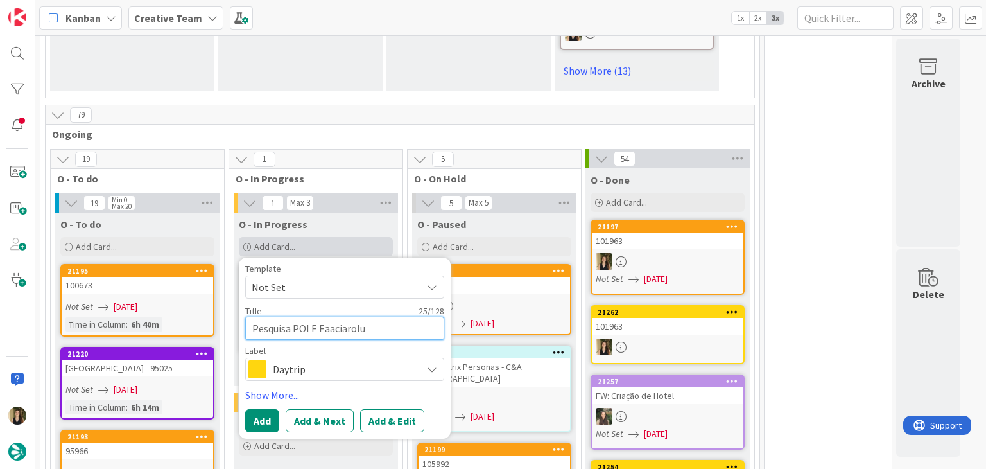
type textarea "x"
type textarea "Pesquisa POI E Eaaciarol"
type textarea "x"
type textarea "Pesquisa POI E Eaaciaroli"
drag, startPoint x: 326, startPoint y: 309, endPoint x: 394, endPoint y: 278, distance: 74.7
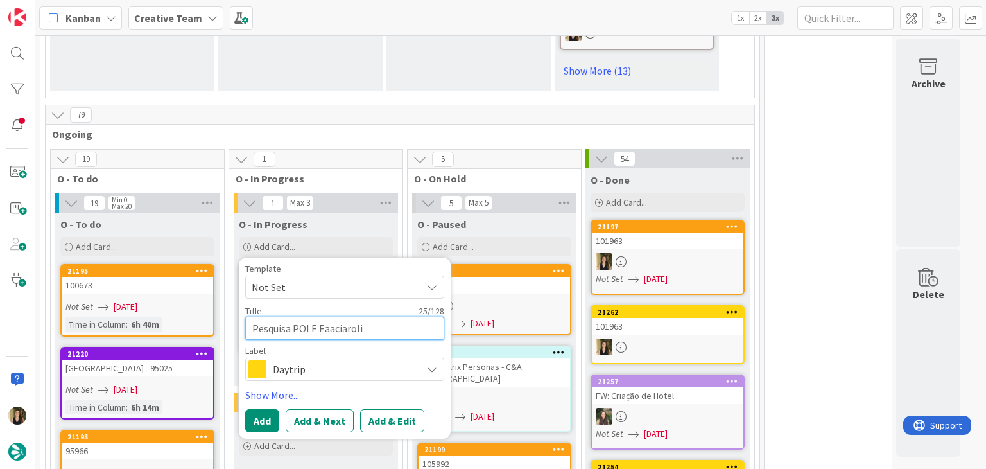
click at [326, 317] on textarea "Pesquisa POI E Eaaciaroli" at bounding box center [344, 328] width 199 height 23
type textarea "x"
type textarea "Pesquisa POI E Eaciaroli"
type textarea "x"
type textarea "Pesquisa POI E aciaroli"
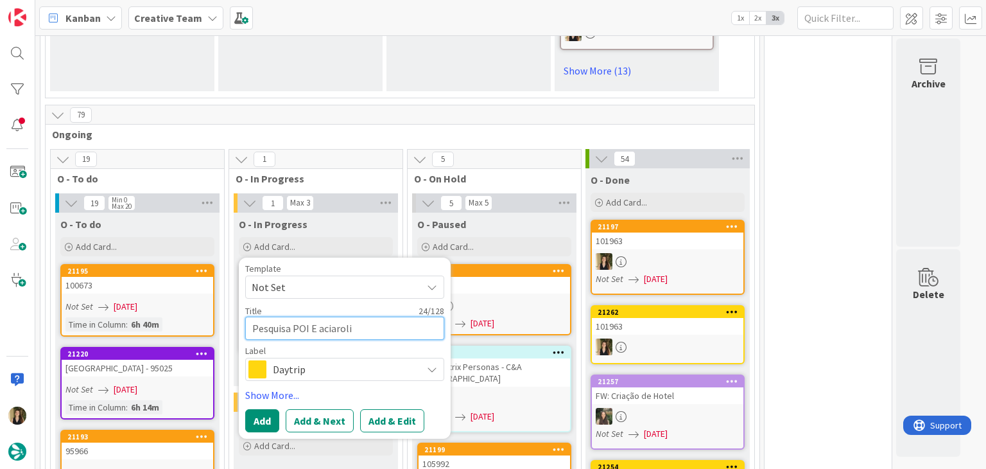
type textarea "x"
type textarea "Pesquisa POI E ciaroli"
type textarea "x"
type textarea "Pesquisa POI E Aciaroli"
type textarea "x"
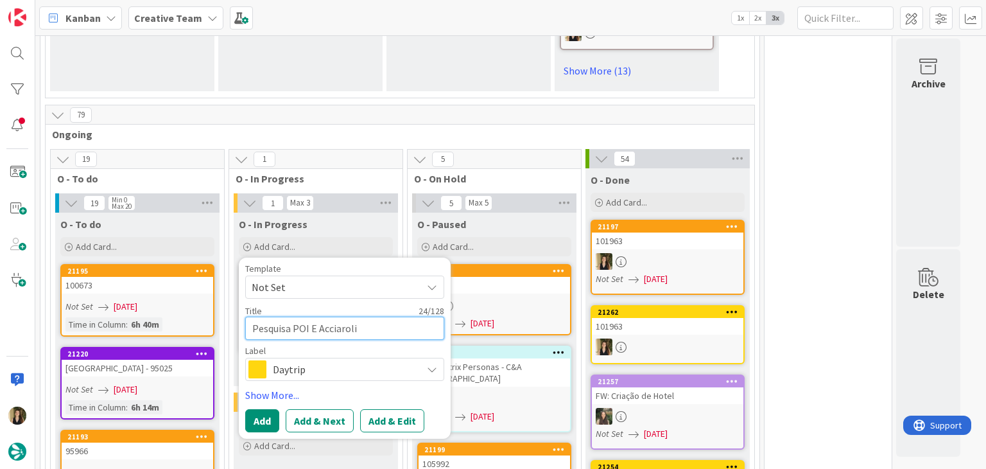
type textarea "Pesquisa POI E Acciaroli"
click at [349, 360] on span "Daytrip" at bounding box center [344, 369] width 143 height 18
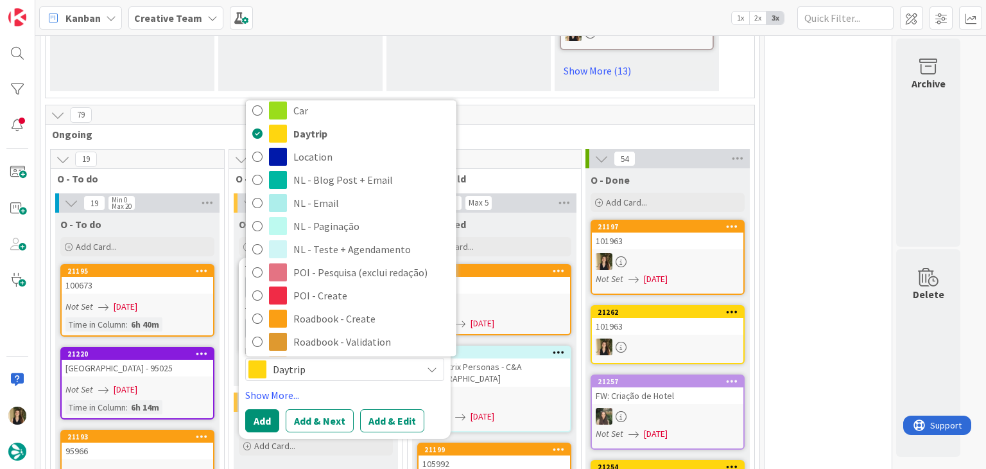
scroll to position [193, 0]
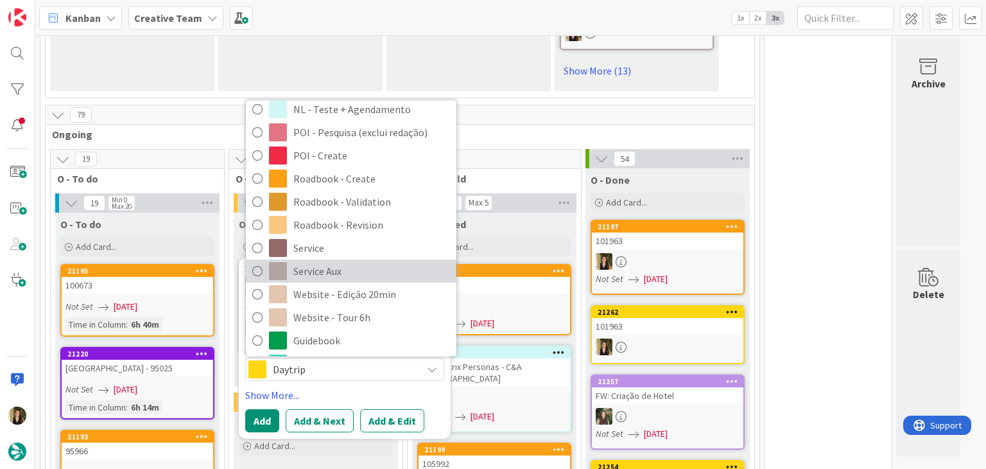
drag, startPoint x: 352, startPoint y: 252, endPoint x: 347, endPoint y: 281, distance: 28.6
click at [352, 262] on span "Service Aux" at bounding box center [371, 271] width 157 height 19
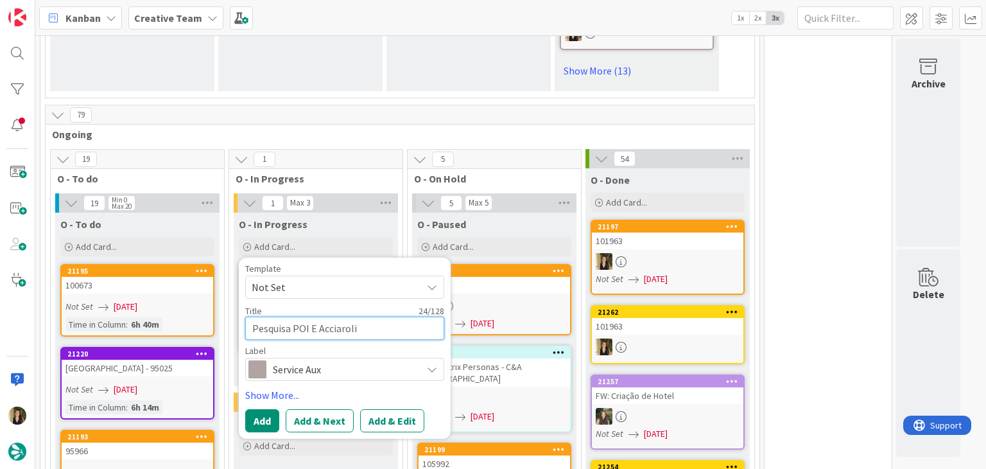
click at [290, 317] on textarea "Pesquisa POI E Acciaroli" at bounding box center [344, 328] width 199 height 23
type textarea "x"
type textarea "Pesquisa POI E Acciaroli"
type textarea "x"
type textarea "Pesquisa 4 POI E Acciaroli"
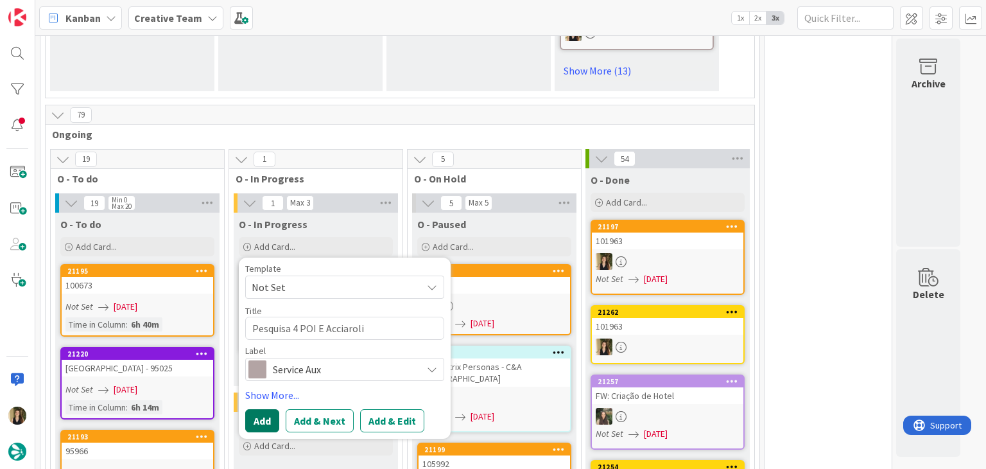
click at [259, 409] on button "Add" at bounding box center [262, 420] width 34 height 23
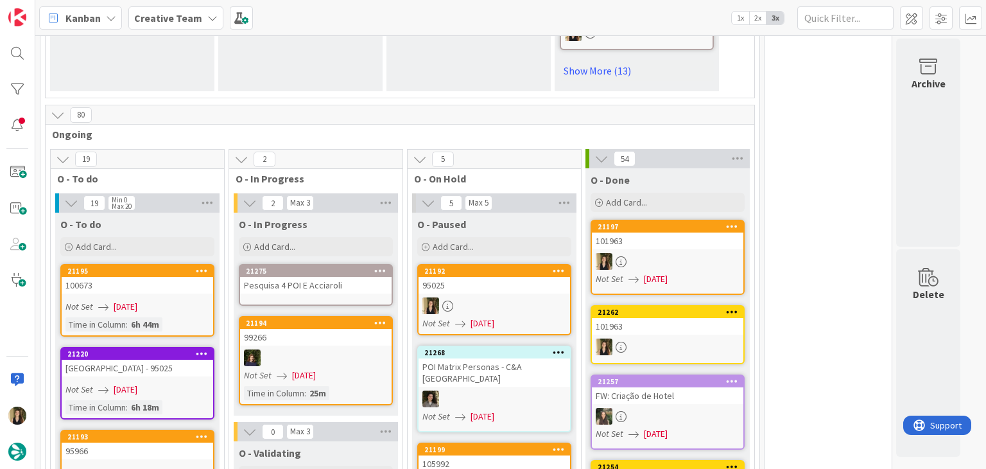
click at [300, 277] on div "Pesquisa 4 POI E Acciaroli" at bounding box center [316, 285] width 152 height 17
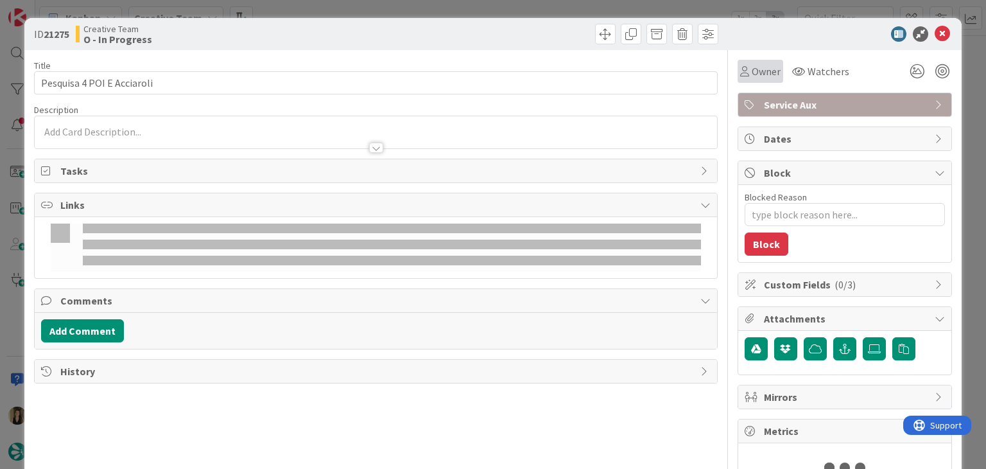
click at [738, 80] on div "Owner" at bounding box center [761, 71] width 46 height 23
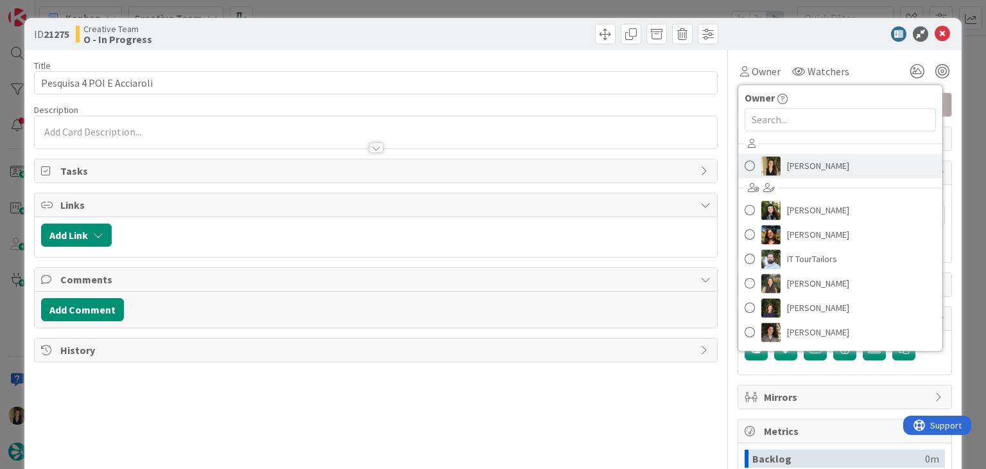
click at [813, 159] on span "[PERSON_NAME]" at bounding box center [818, 165] width 62 height 19
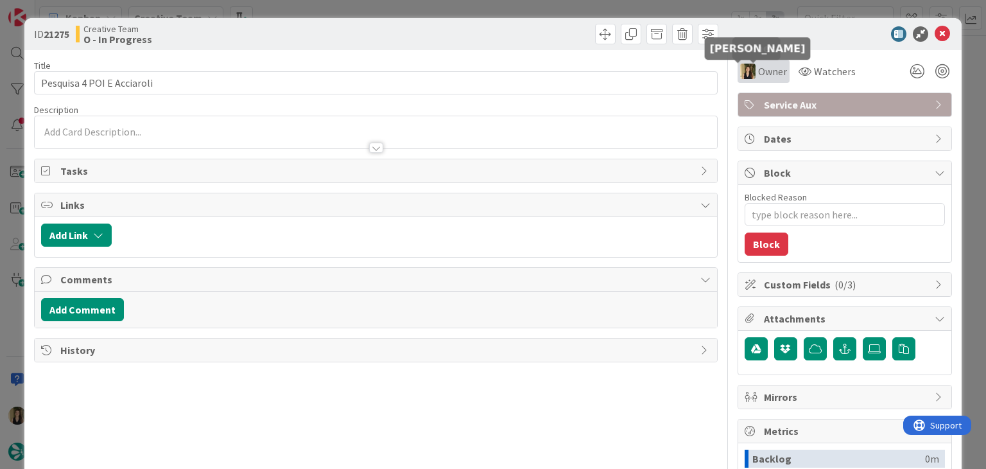
type textarea "x"
click at [249, 135] on div at bounding box center [376, 141] width 682 height 13
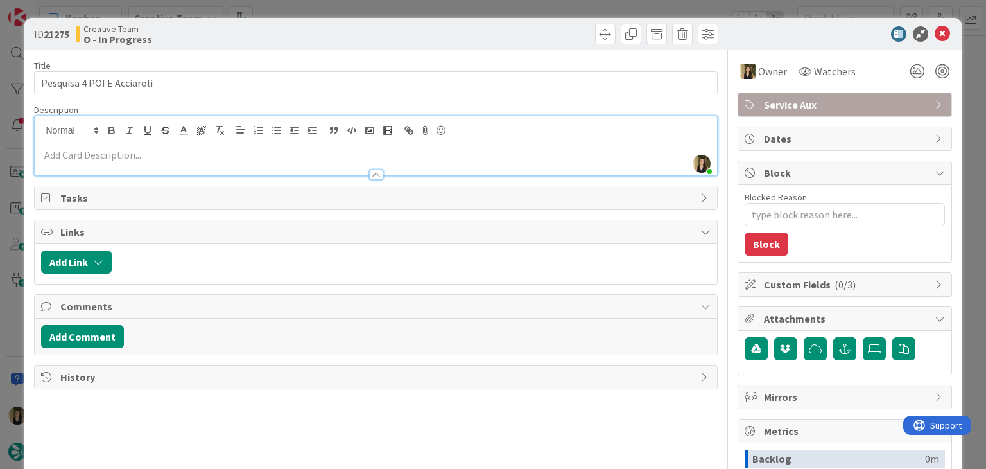
click at [222, 151] on p at bounding box center [375, 155] width 669 height 15
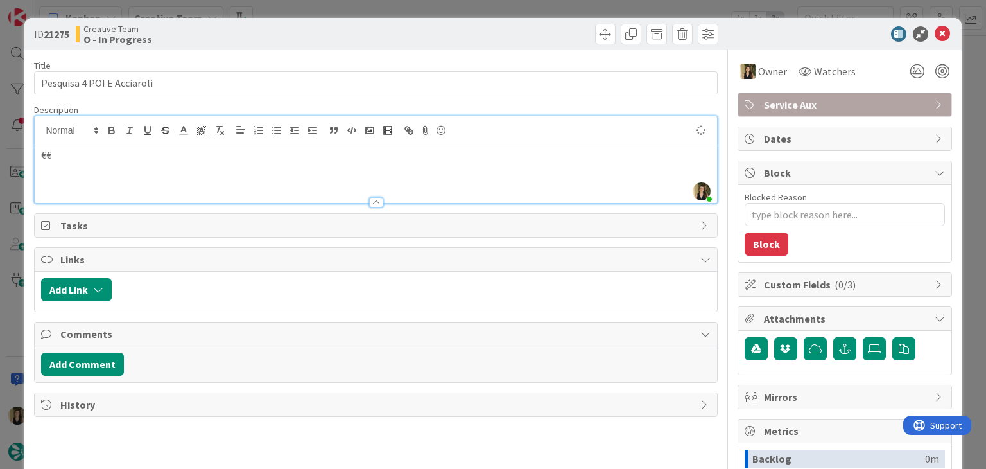
click at [281, 34] on div "Creative Team O - In Progress" at bounding box center [224, 34] width 297 height 21
click at [303, 6] on div "ID 21275 Creative Team O - In Progress Title 26 / 128 Pesquisa 4 POI E Acciarol…" at bounding box center [493, 234] width 986 height 469
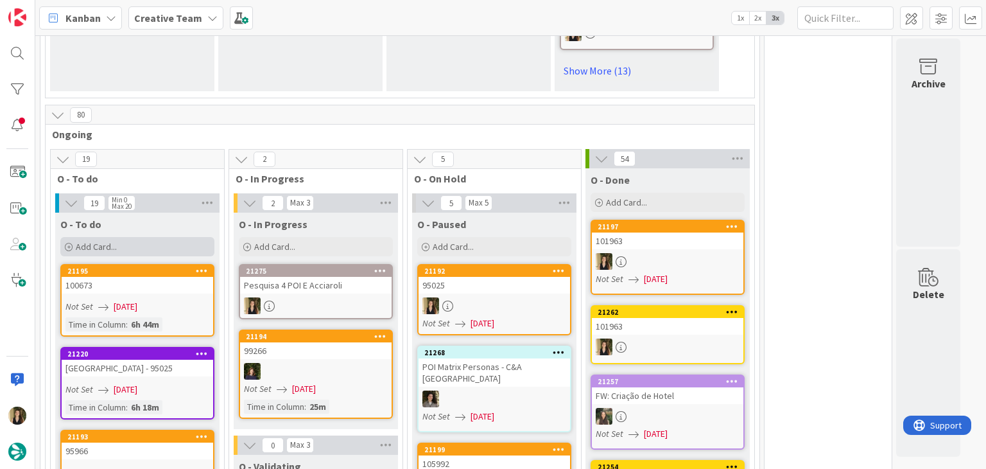
click at [156, 237] on div "Add Card..." at bounding box center [137, 246] width 154 height 19
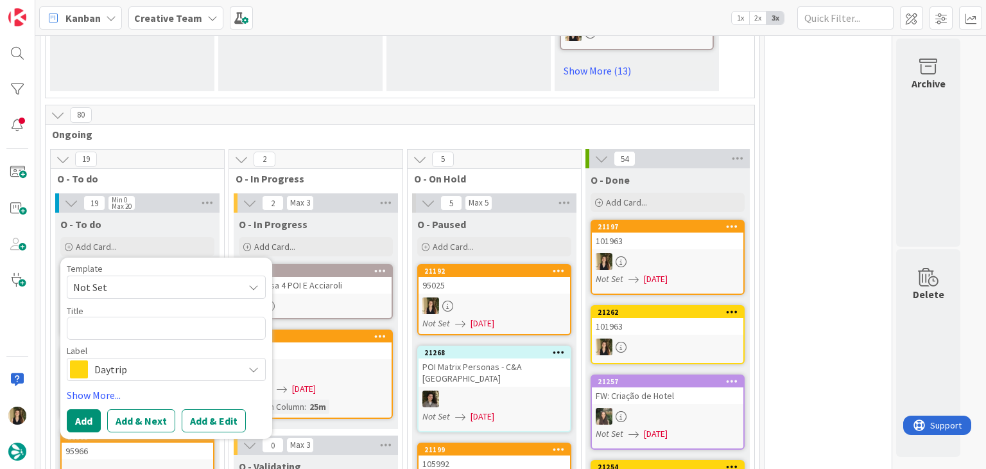
type textarea "x"
type textarea "Crudart"
type textarea "x"
type textarea "Crudart"
type textarea "x"
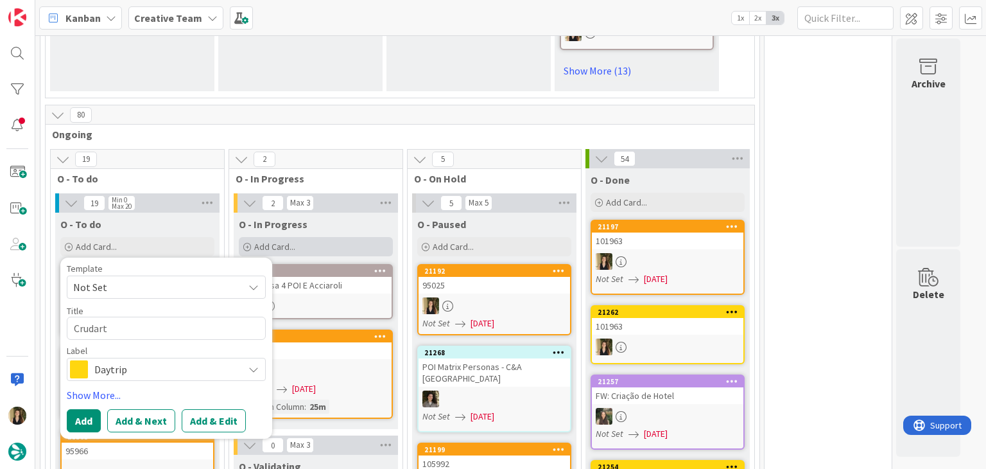
type textarea "Crudart -"
type textarea "x"
type textarea "Crudart -"
type textarea "x"
type textarea "Crudart - >"
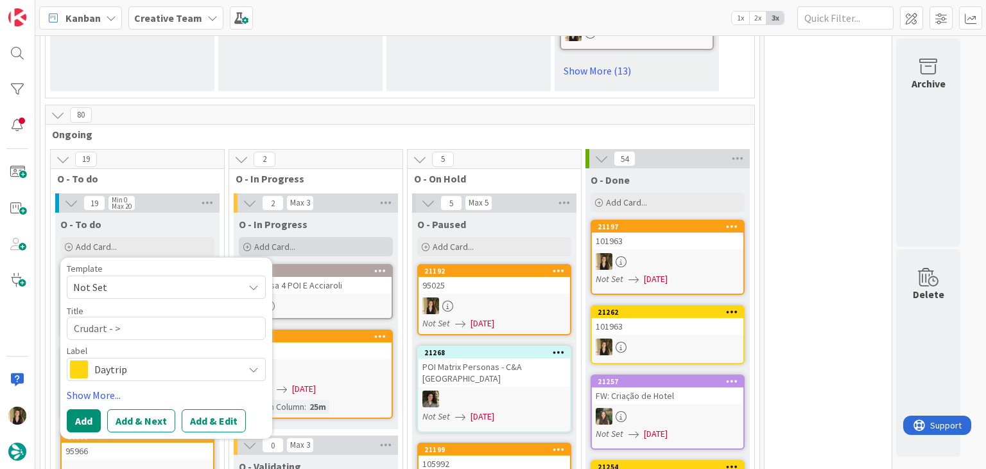
type textarea "x"
type textarea "Crudart - >O"
type textarea "x"
type textarea "Crudart - >Op"
type textarea "x"
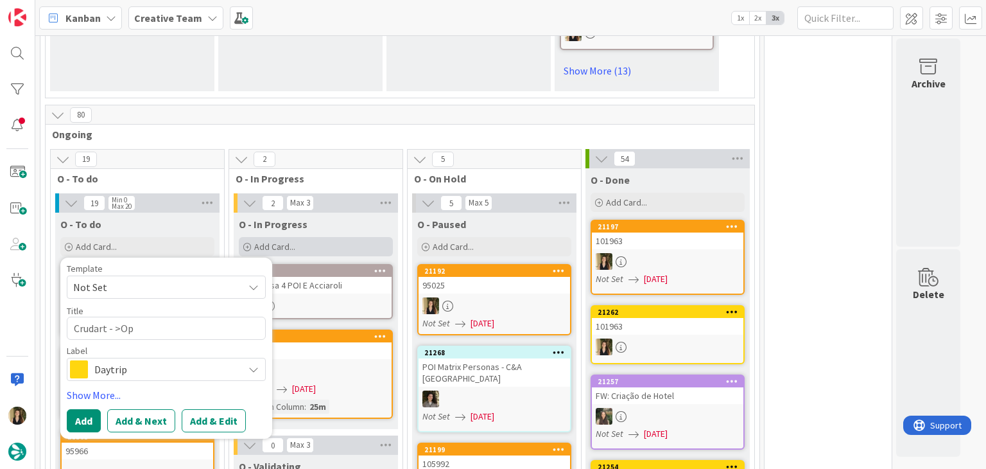
type textarea "Crudart - >Opn"
type textarea "x"
type textarea "Crudart - >Opn"
type textarea "x"
type textarea "Crudart - >Opn E"
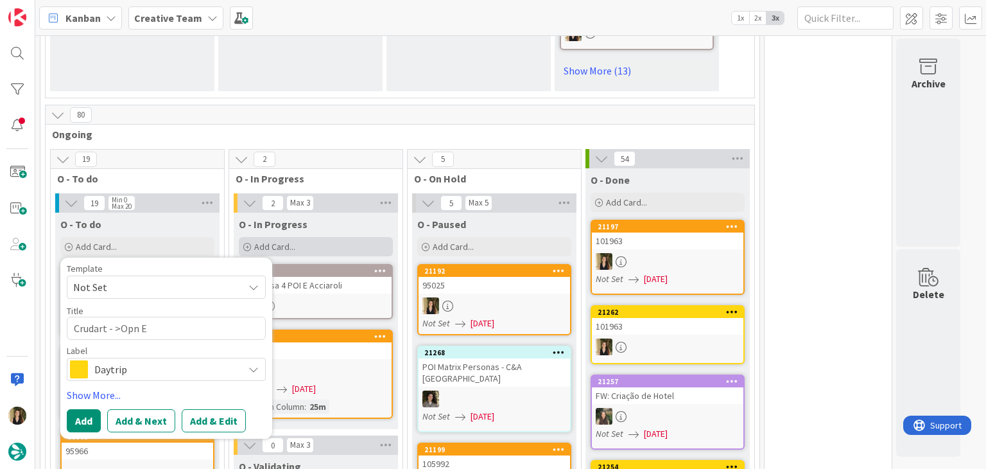
type textarea "x"
type textarea "Crudart - >Opn Ev"
type textarea "x"
type textarea "Crudart - >Opn Eve"
type textarea "x"
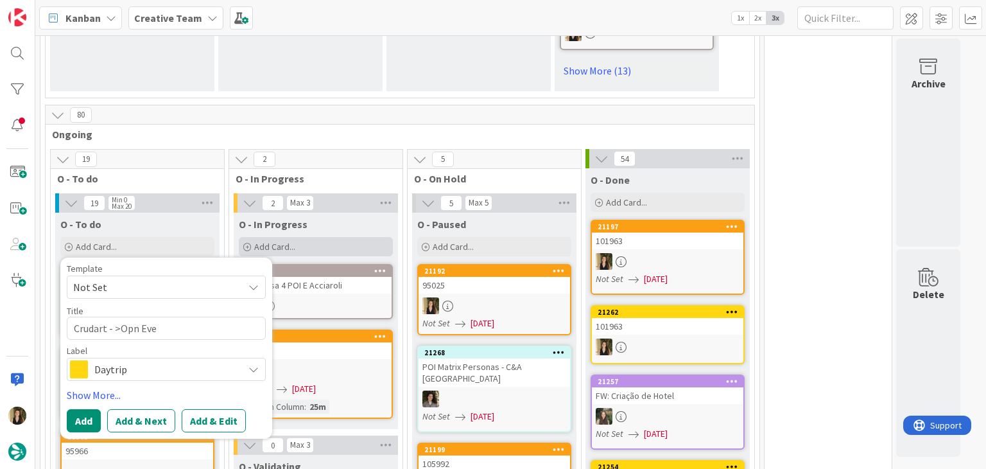
type textarea "Crudart - >Opn Ever"
type textarea "x"
type textarea "Crudart - >Opn Every"
type textarea "x"
type textarea "Crudart - >Opn Every"
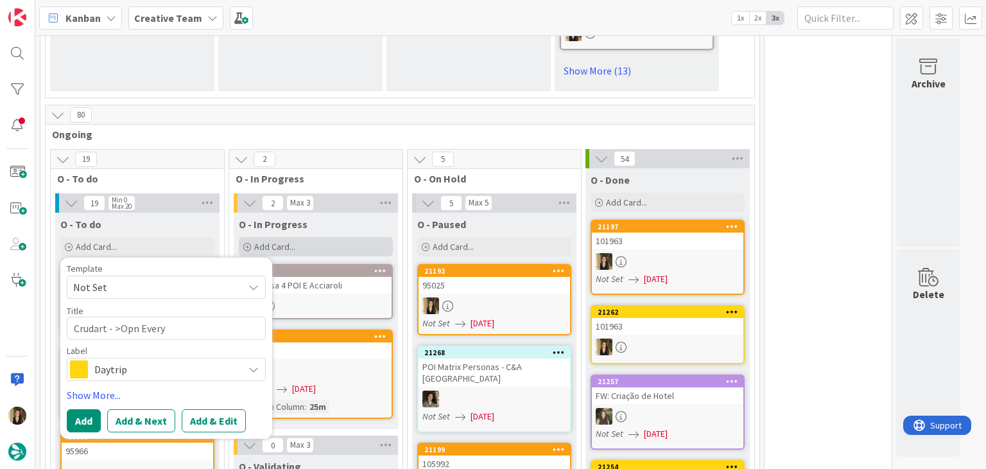
type textarea "x"
type textarea "Crudart - >Opn Every d"
type textarea "x"
type textarea "Crudart - >Opn Every da"
type textarea "x"
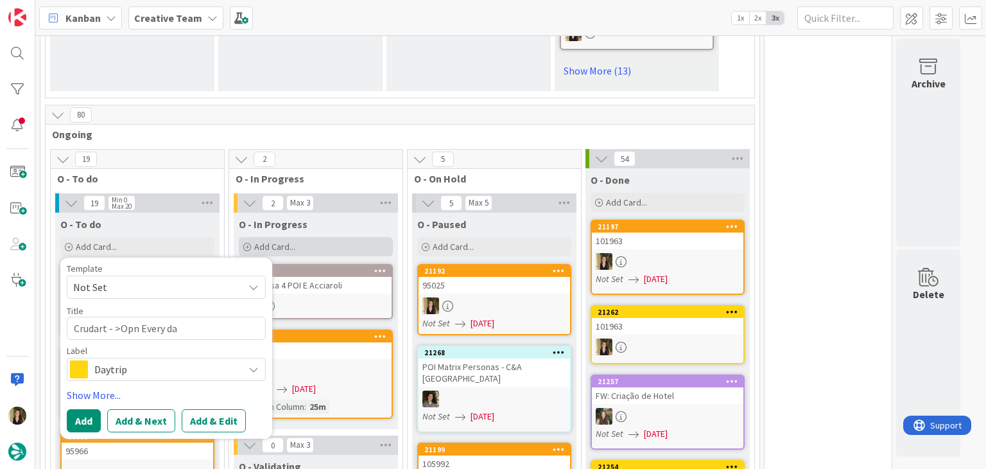
type textarea "Crudart - >Opn Every day"
type textarea "x"
type textarea "Crudart - >Opn Every day"
type textarea "x"
type textarea "Crudart - >Opn Every day ("
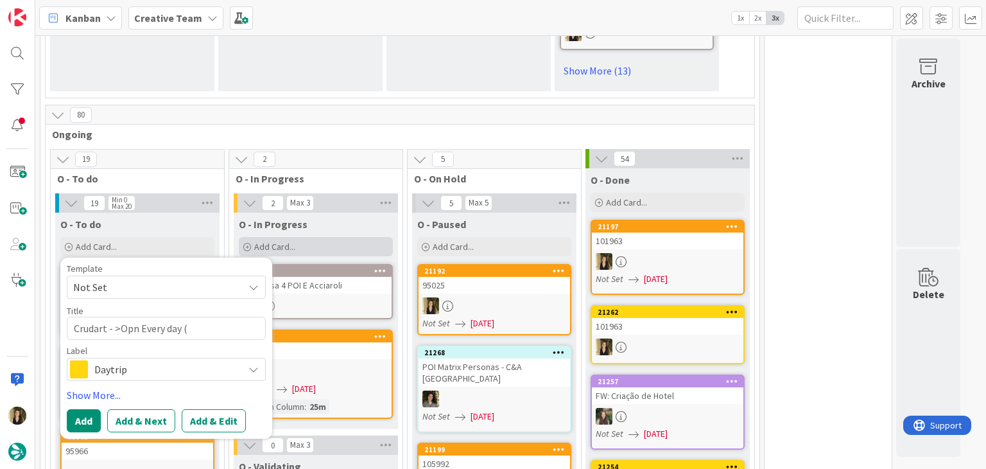
type textarea "x"
type textarea "Crudart - >Opn Every day (d"
type textarea "x"
type textarea "Crudart - >Opn Every day (di"
type textarea "x"
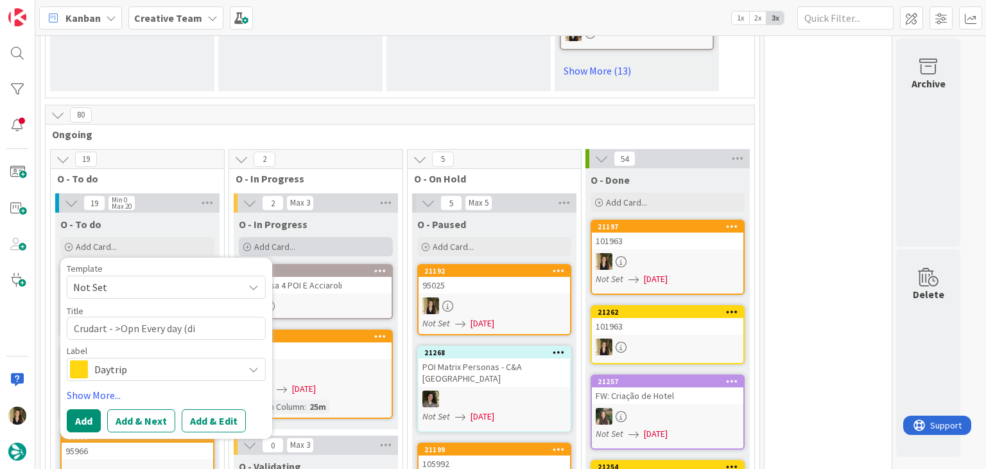
type textarea "Crudart - >Opn Every day (din"
type textarea "x"
type textarea "Crudart - >Opn Every day (dinn"
type textarea "x"
type textarea "Crudart - >Opn Every day (dinne"
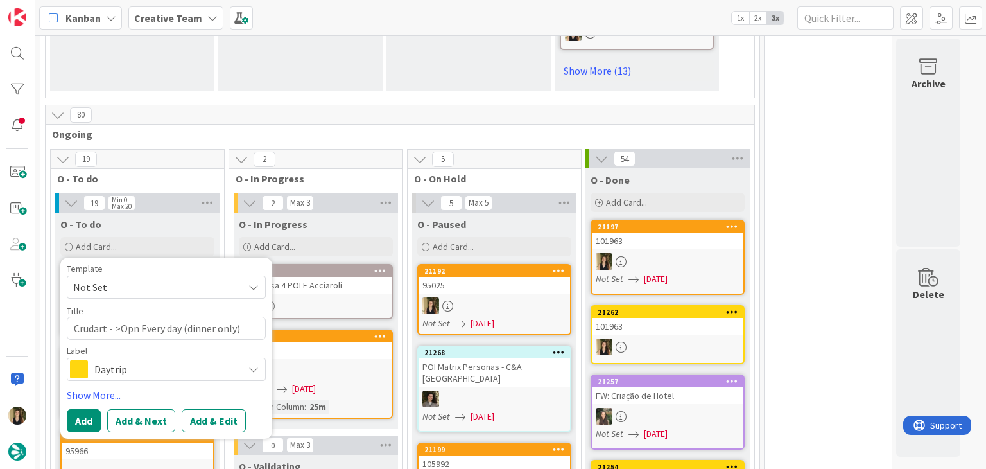
click at [73, 317] on textarea "Crudart - >Opn Every day (dinner only)" at bounding box center [166, 328] width 199 height 23
drag, startPoint x: 137, startPoint y: 306, endPoint x: 193, endPoint y: 281, distance: 61.2
click at [135, 317] on textarea "€€ - Crudart - >Opn Every day (dinner only)" at bounding box center [166, 328] width 199 height 23
drag, startPoint x: 146, startPoint y: 310, endPoint x: 213, endPoint y: 270, distance: 77.7
click at [146, 317] on textarea "€€ - Crudart - Opn Every day (dinner only)" at bounding box center [166, 328] width 199 height 23
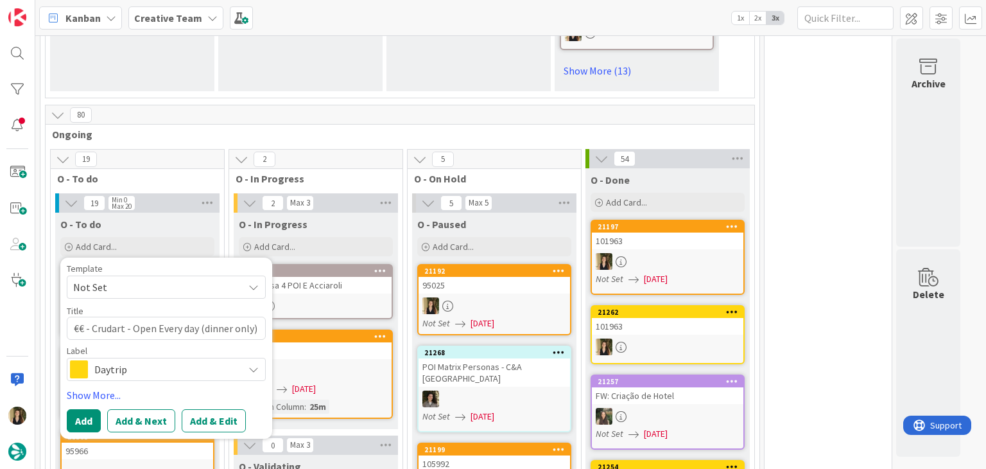
click at [186, 360] on span "Daytrip" at bounding box center [165, 369] width 143 height 18
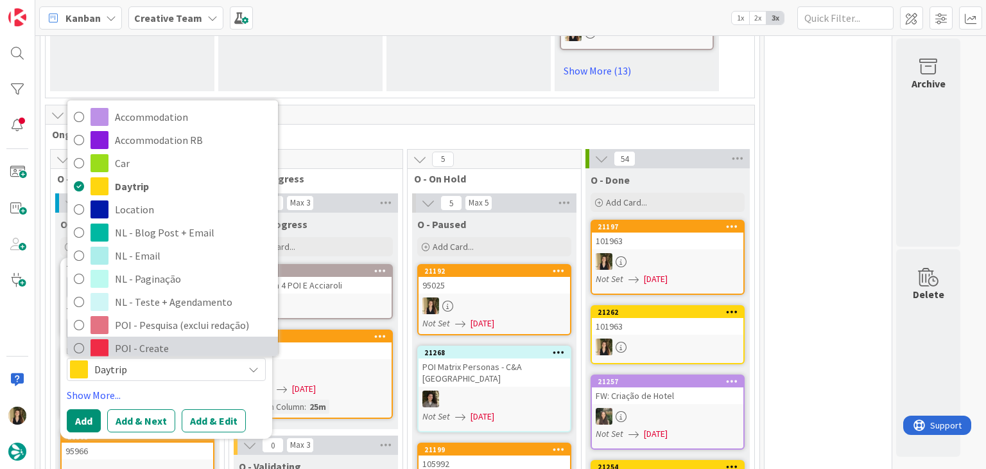
click at [147, 339] on span "POI - Create" at bounding box center [193, 348] width 157 height 19
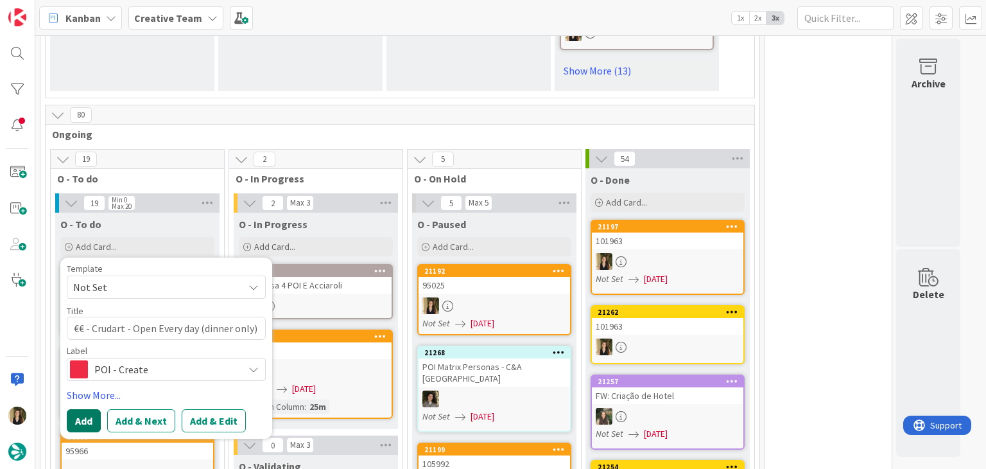
click at [81, 409] on button "Add" at bounding box center [84, 420] width 34 height 23
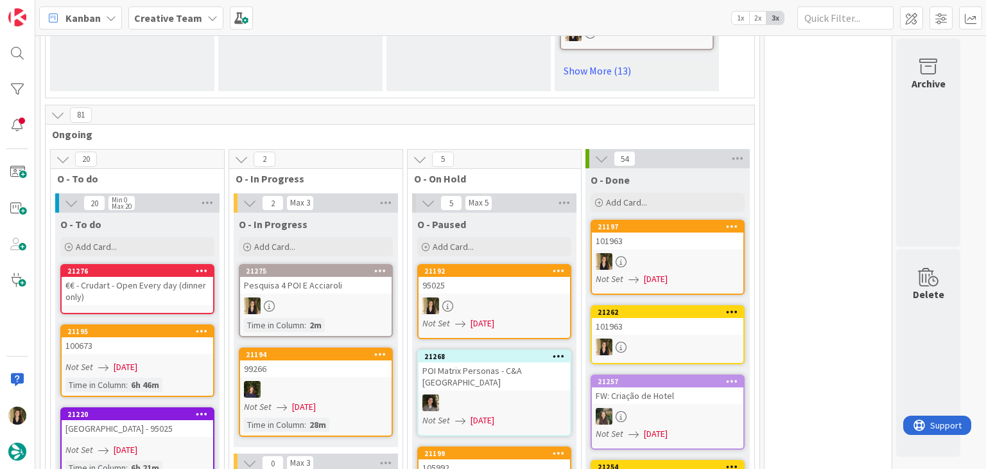
click at [159, 277] on div "€€ - Crudart - Open Every day (dinner only)" at bounding box center [138, 291] width 152 height 28
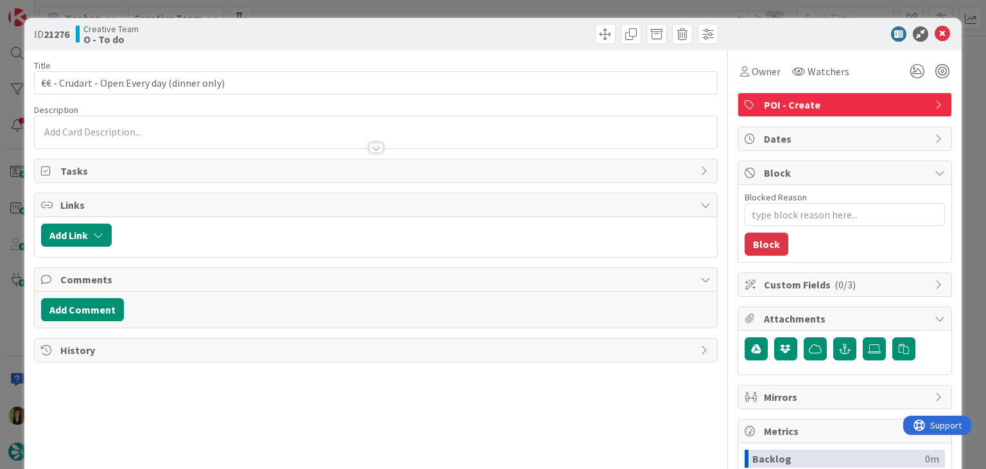
click at [125, 135] on div at bounding box center [376, 141] width 682 height 13
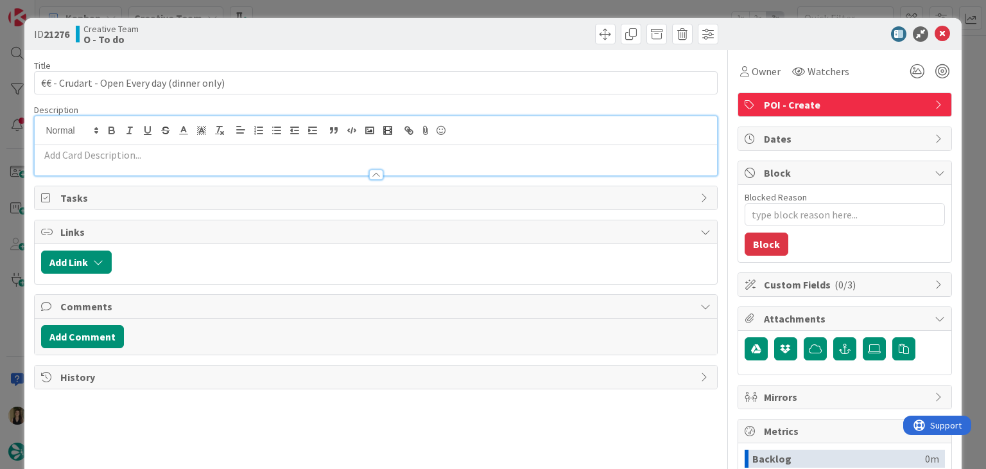
click at [141, 157] on p at bounding box center [375, 155] width 669 height 15
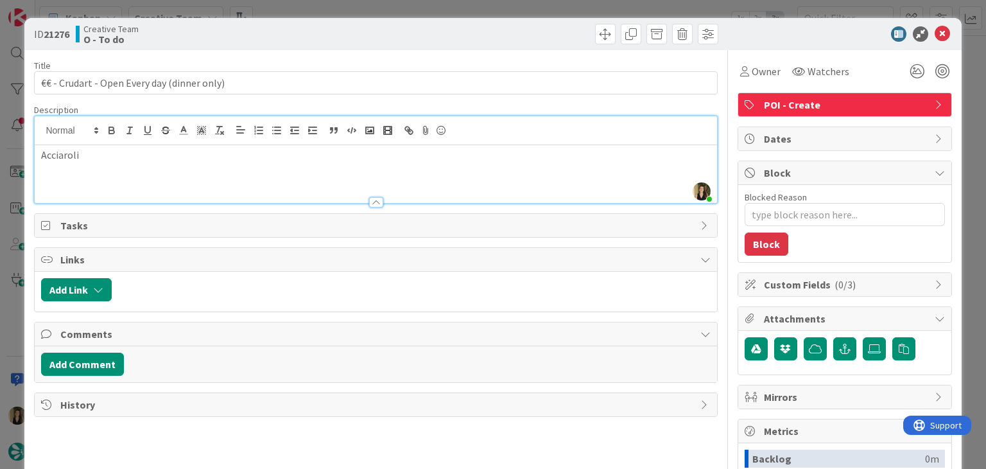
click at [281, 27] on div "Creative Team O - To do" at bounding box center [224, 34] width 297 height 21
click at [285, 12] on div "ID 21276 Creative Team O - To do Title 43 / 128 €€ - Crudart - Open Every day (…" at bounding box center [493, 234] width 986 height 469
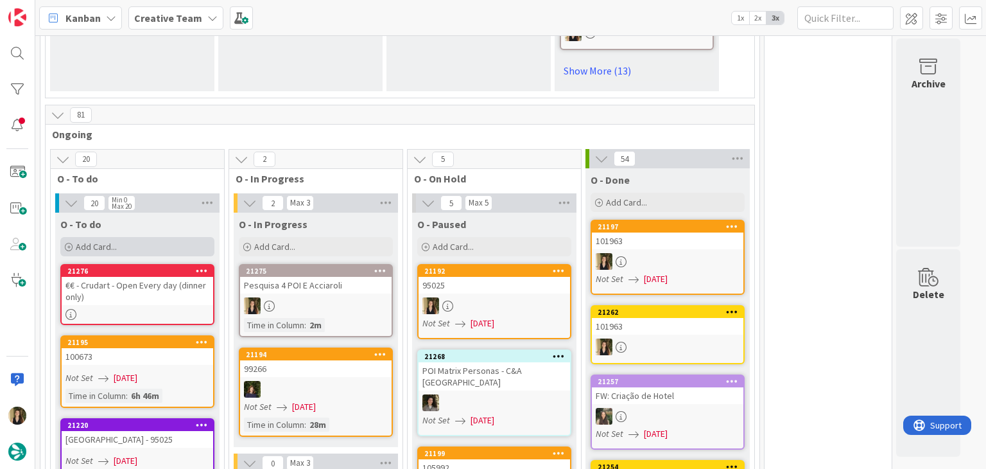
click at [159, 237] on div "Add Card..." at bounding box center [137, 246] width 154 height 19
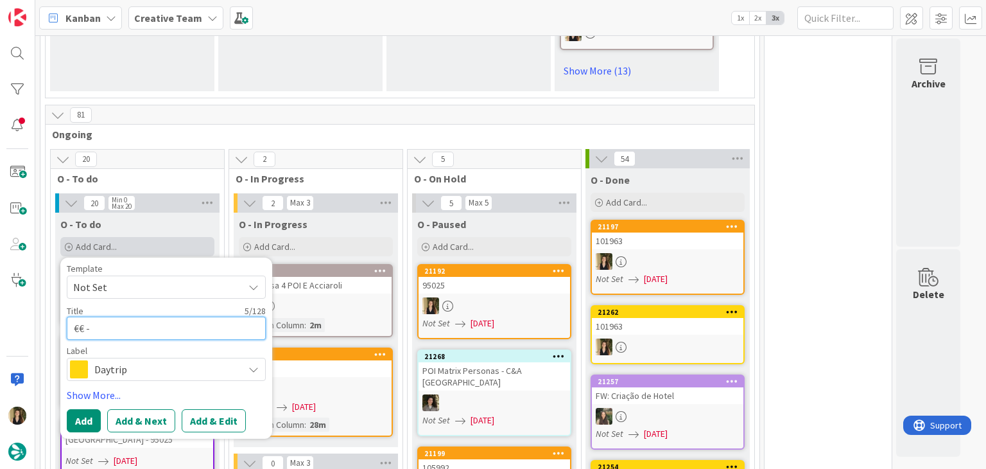
paste textarea "Due su Due"
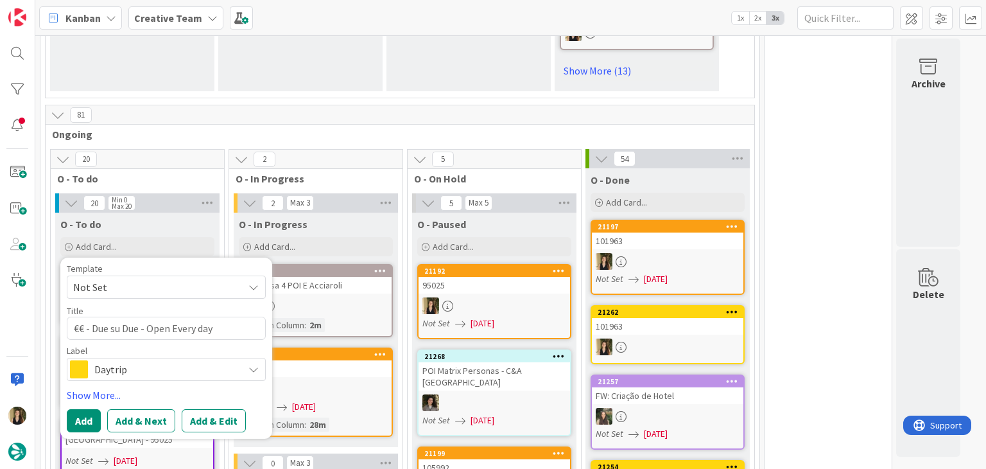
click at [144, 360] on span "Daytrip" at bounding box center [165, 369] width 143 height 18
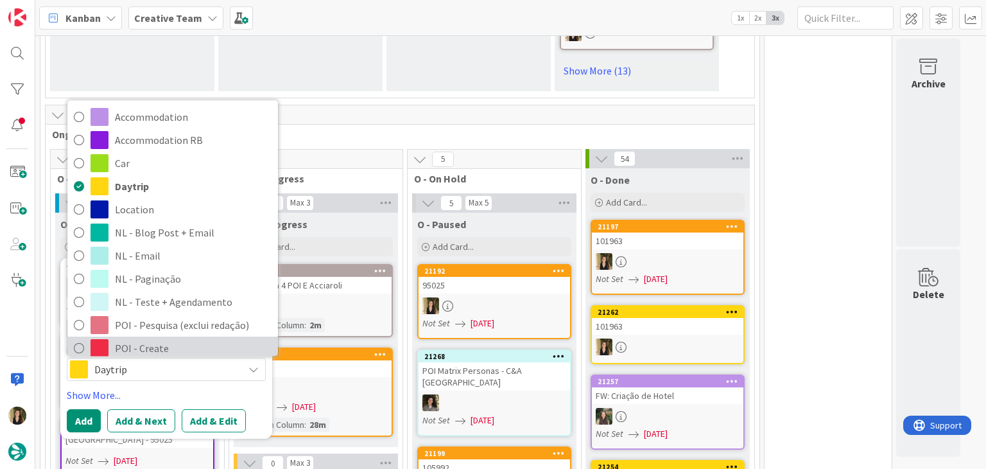
click at [164, 339] on span "POI - Create" at bounding box center [193, 348] width 157 height 19
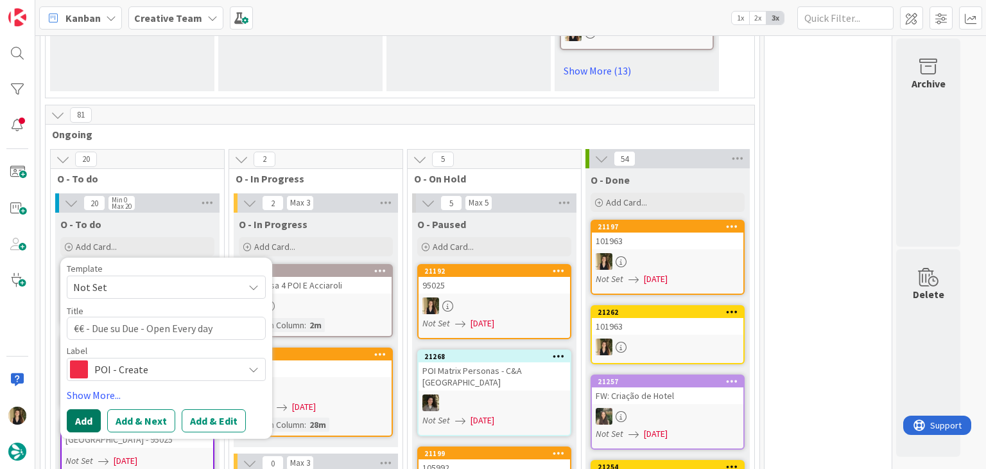
click at [80, 409] on button "Add" at bounding box center [84, 420] width 34 height 23
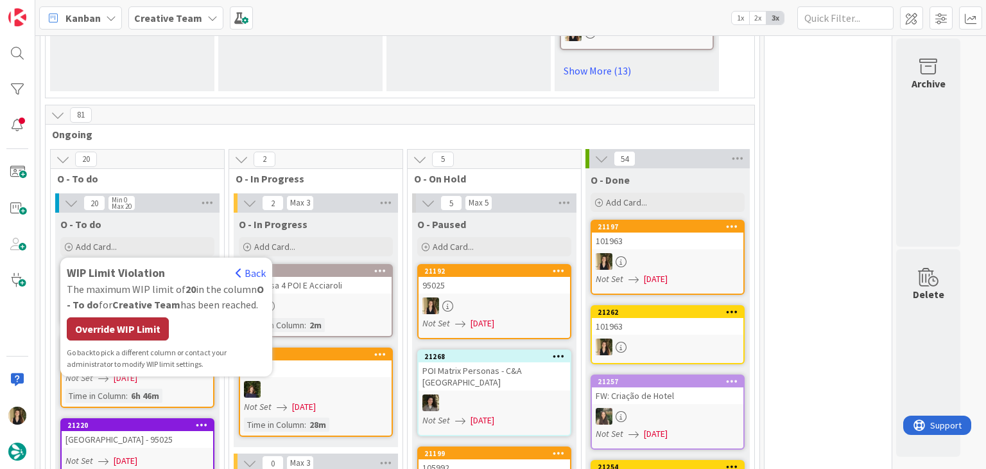
click at [119, 317] on div "Override WIP Limit" at bounding box center [118, 328] width 102 height 23
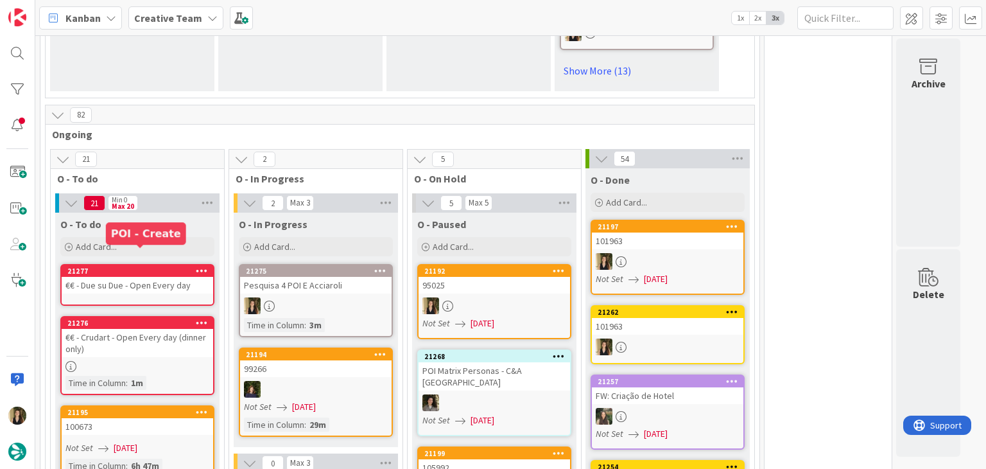
click at [144, 266] on div "21277" at bounding box center [140, 270] width 146 height 9
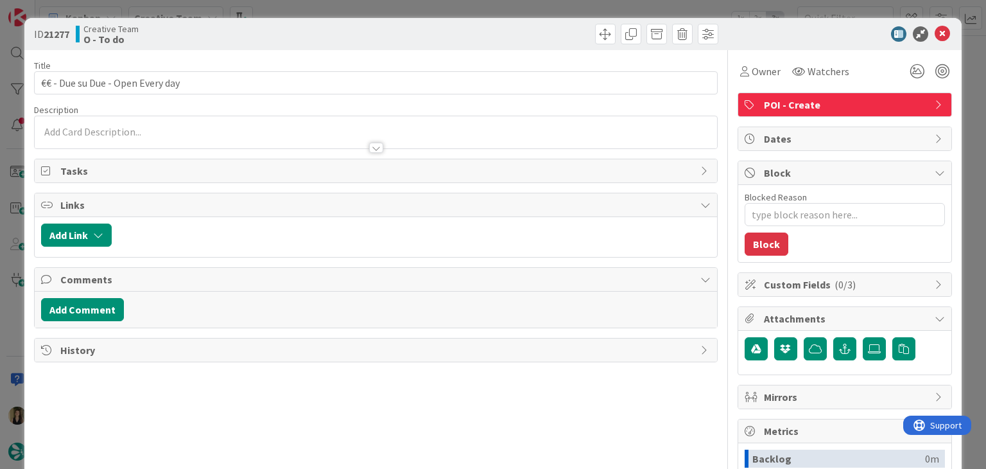
click at [162, 135] on div at bounding box center [376, 141] width 682 height 13
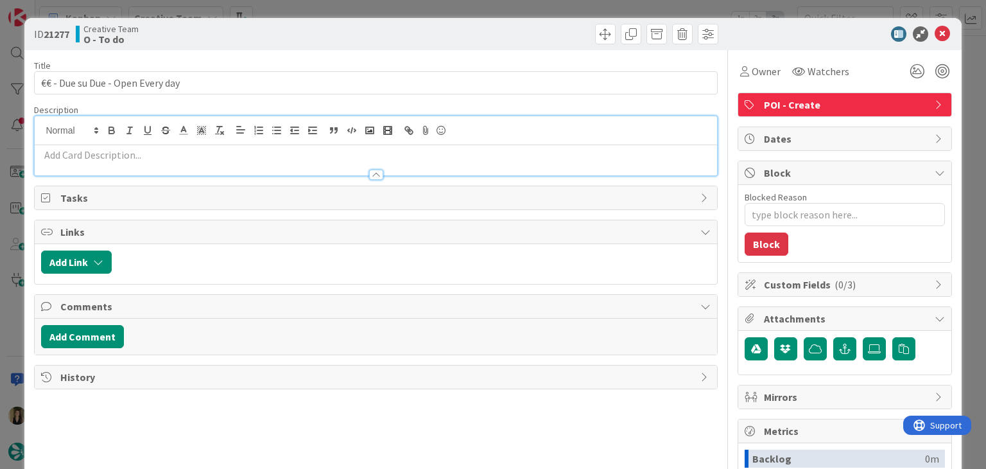
drag, startPoint x: 162, startPoint y: 159, endPoint x: 172, endPoint y: 162, distance: 10.8
click at [167, 160] on p at bounding box center [375, 155] width 669 height 15
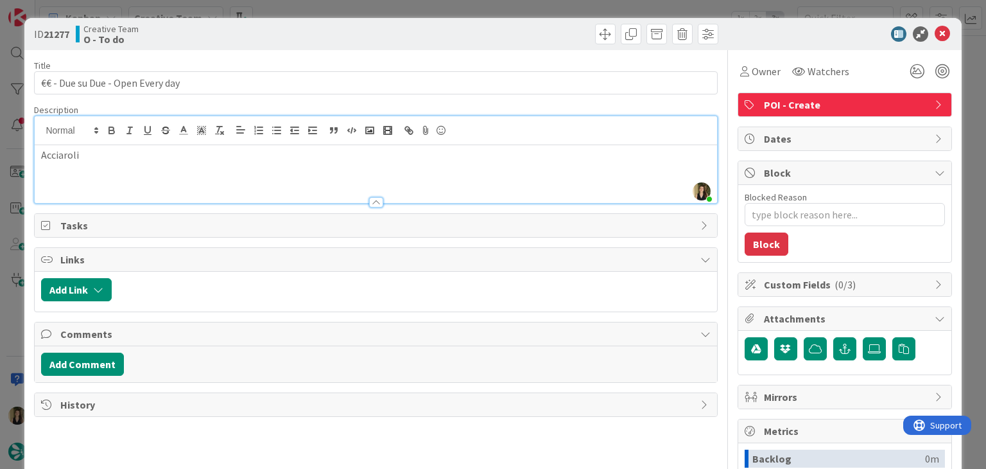
drag, startPoint x: 341, startPoint y: 40, endPoint x: 352, endPoint y: 21, distance: 22.1
click at [342, 37] on div "Creative Team O - To do" at bounding box center [224, 34] width 297 height 21
click at [356, 12] on div "ID 21277 Creative Team O - To do Title 32 / 128 €€ - Due su Due - Open Every da…" at bounding box center [493, 234] width 986 height 469
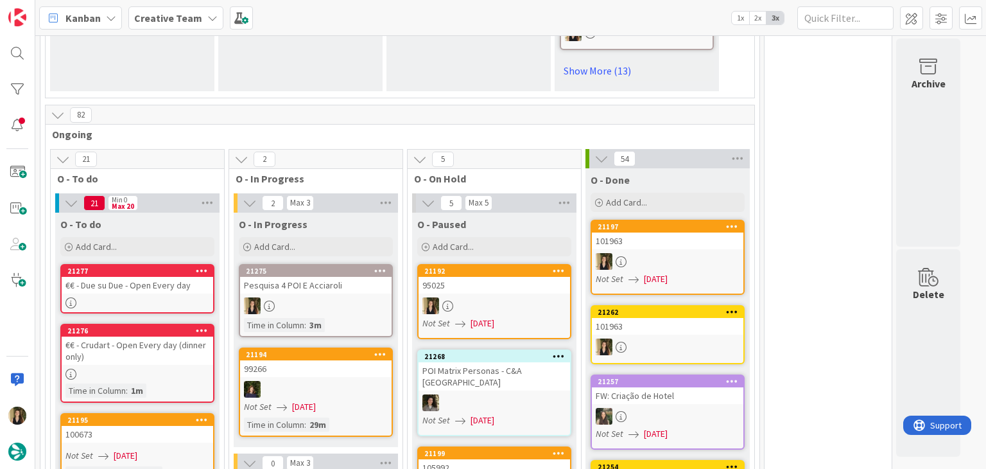
click at [157, 217] on div "O - To do Add Card... Template Not Set Title 0 / 128 Label Daytrip Accommodatio…" at bounding box center [137, 236] width 164 height 46
click at [157, 237] on div "Add Card..." at bounding box center [137, 246] width 154 height 19
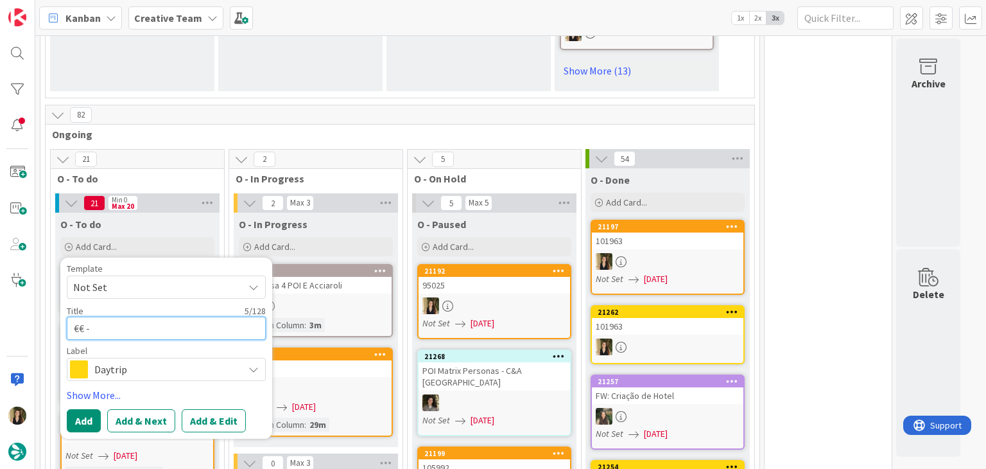
paste textarea "'a Tartana"
click at [172, 360] on span "Daytrip" at bounding box center [165, 369] width 143 height 18
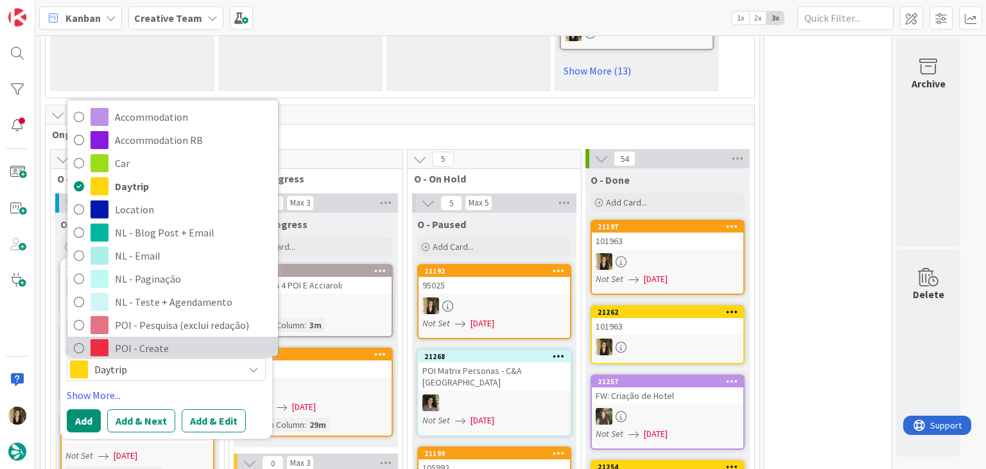
click at [172, 339] on span "POI - Create" at bounding box center [193, 348] width 157 height 19
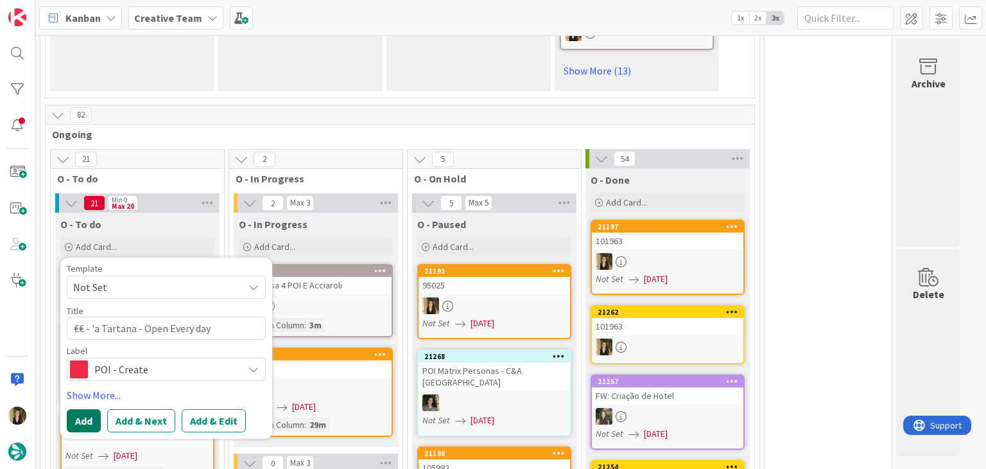
click at [85, 409] on button "Add" at bounding box center [84, 420] width 34 height 23
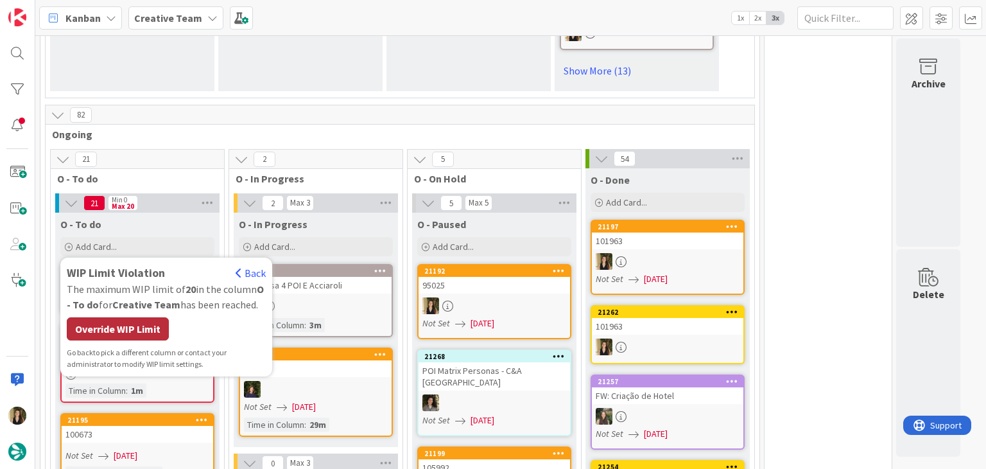
click at [156, 317] on div "Override WIP Limit" at bounding box center [118, 328] width 102 height 23
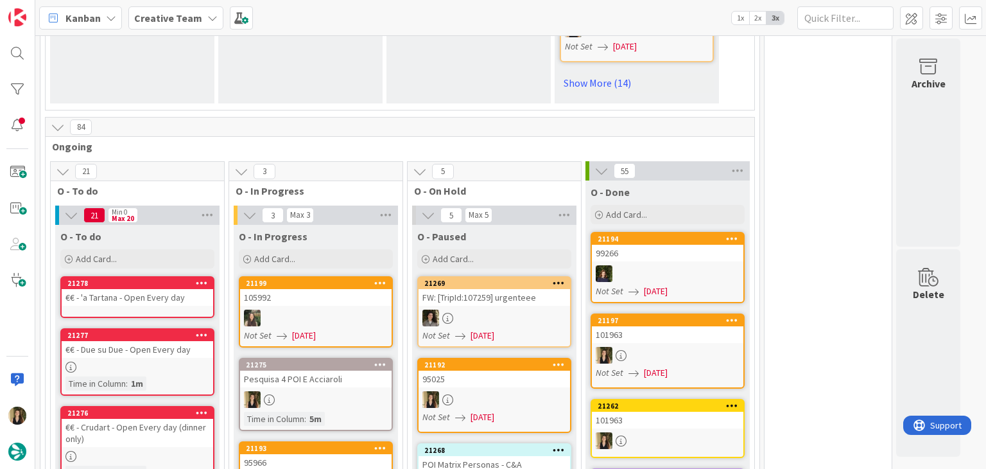
scroll to position [1149, 0]
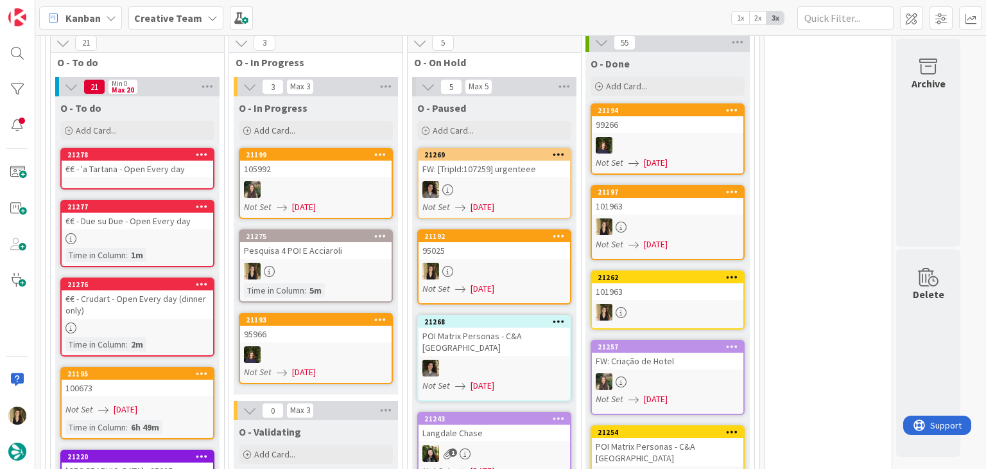
click at [326, 242] on div "Pesquisa 4 POI E Acciaroli" at bounding box center [316, 250] width 152 height 17
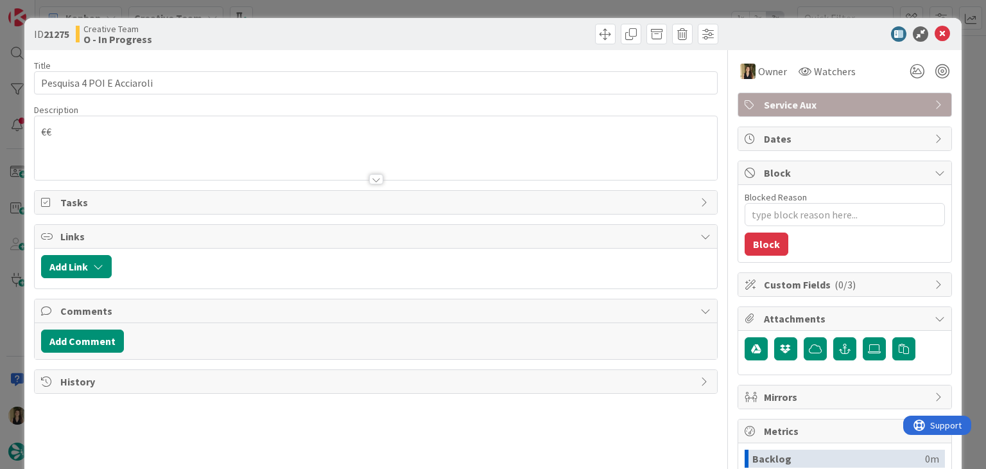
drag, startPoint x: 514, startPoint y: 30, endPoint x: 510, endPoint y: 17, distance: 13.2
click at [514, 28] on div at bounding box center [548, 34] width 339 height 21
click at [509, 10] on div "ID 21275 Creative Team O - In Progress Title 26 / 128 Pesquisa 4 POI E Acciarol…" at bounding box center [493, 234] width 986 height 469
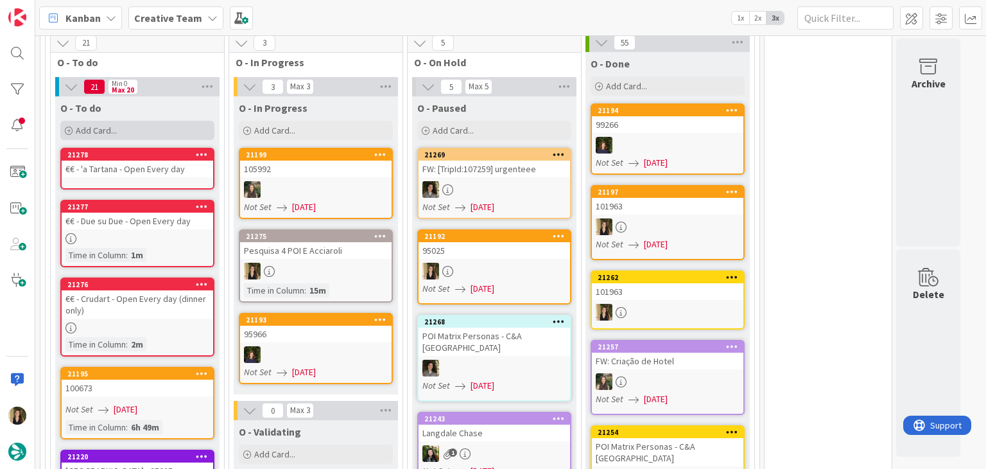
click at [155, 121] on div "Add Card..." at bounding box center [137, 130] width 154 height 19
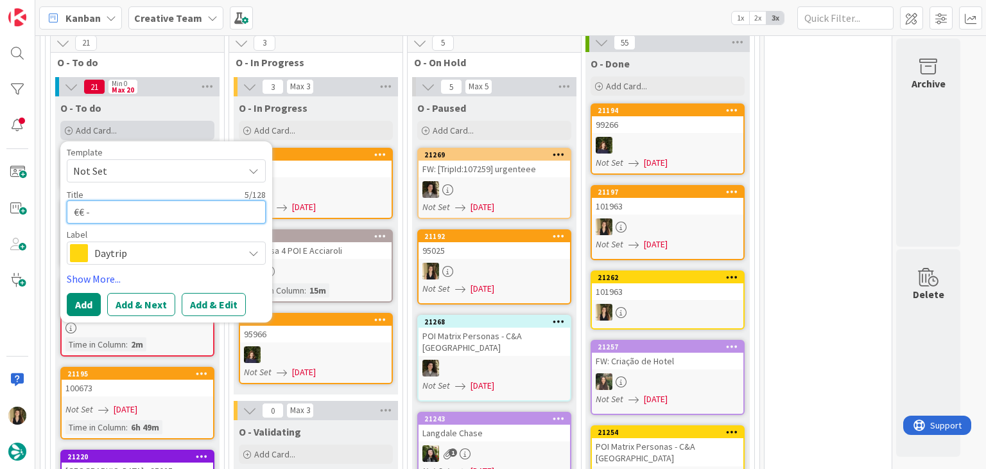
paste textarea "Il Veliero Acciaroli"
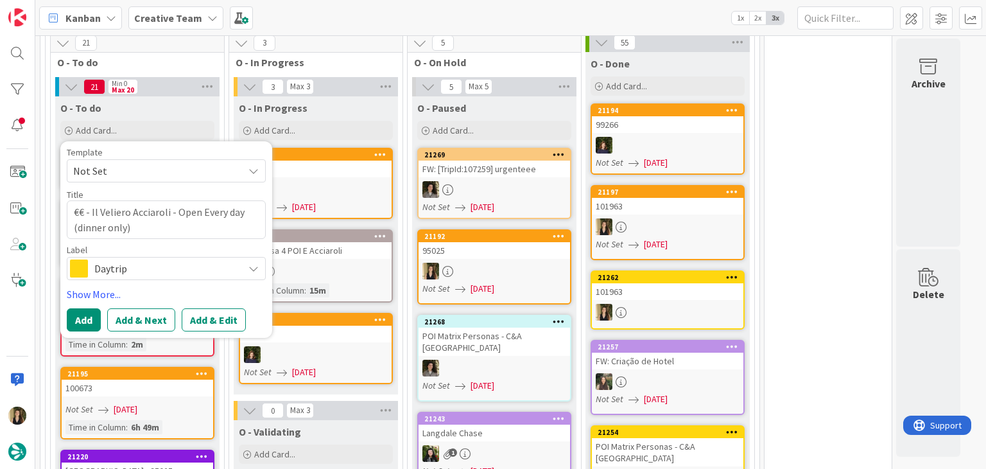
click at [180, 259] on span "Daytrip" at bounding box center [165, 268] width 143 height 18
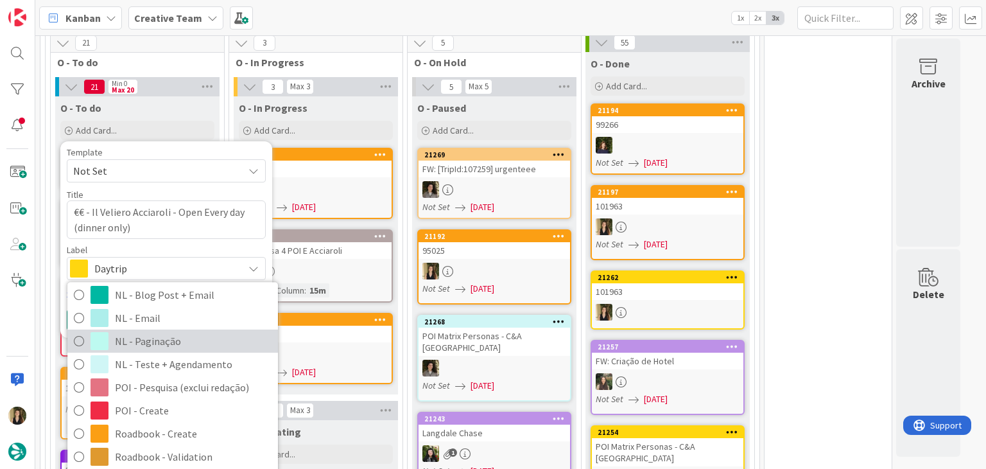
scroll to position [128, 0]
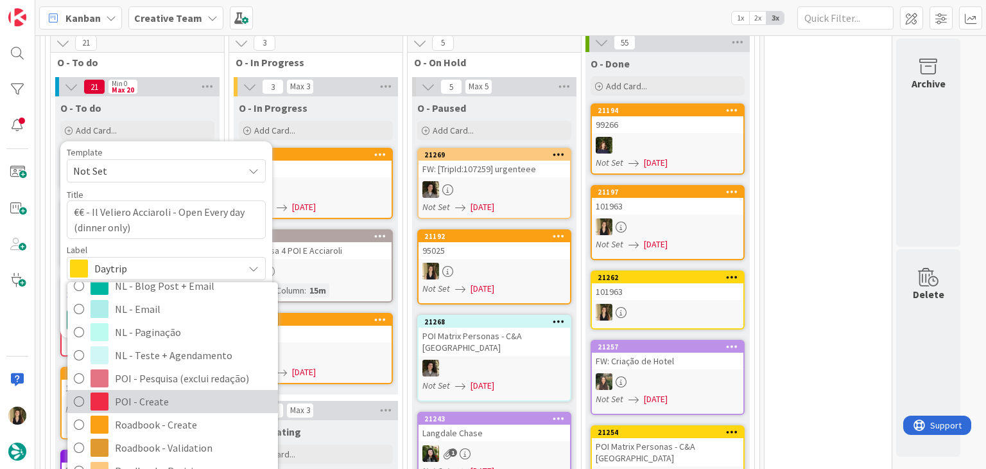
click at [177, 392] on span "POI - Create" at bounding box center [193, 401] width 157 height 19
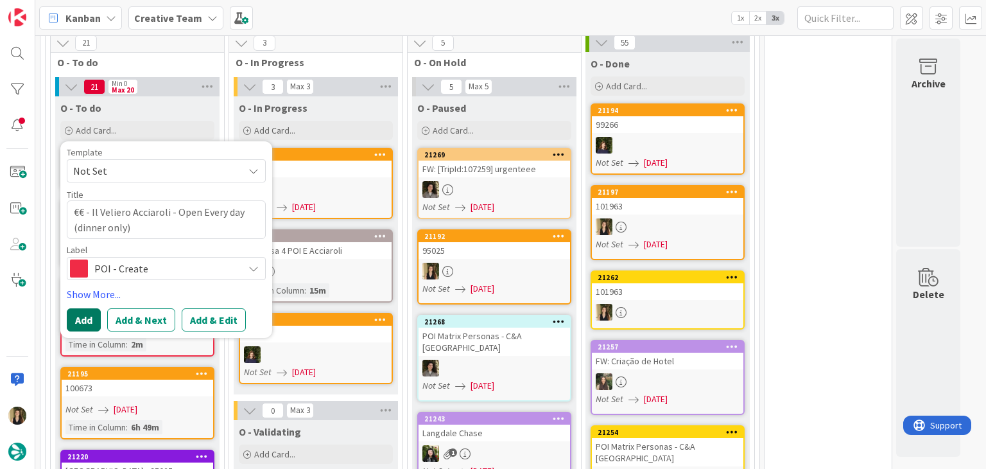
click at [86, 308] on button "Add" at bounding box center [84, 319] width 34 height 23
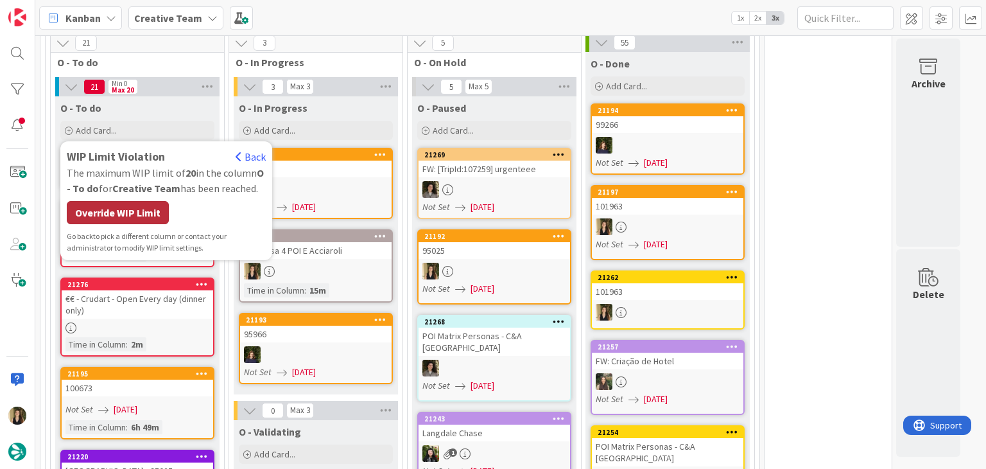
click at [141, 201] on div "Override WIP Limit" at bounding box center [118, 212] width 102 height 23
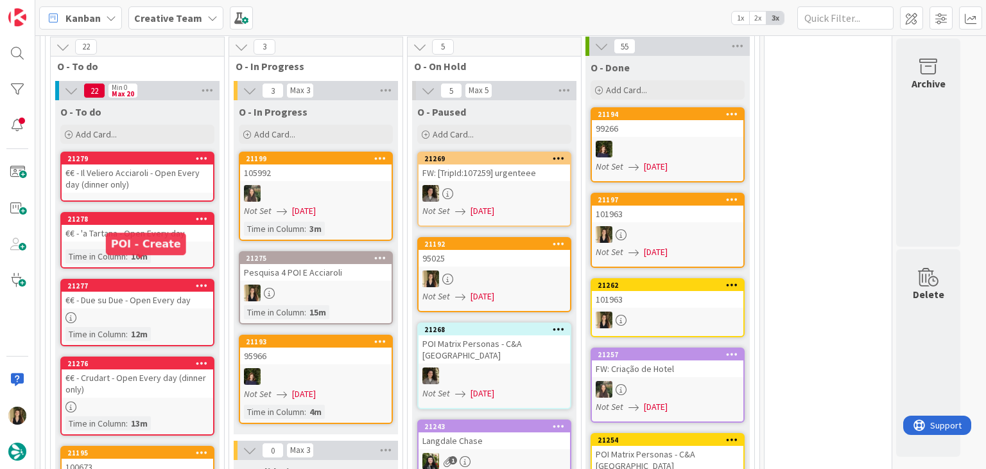
scroll to position [1153, 0]
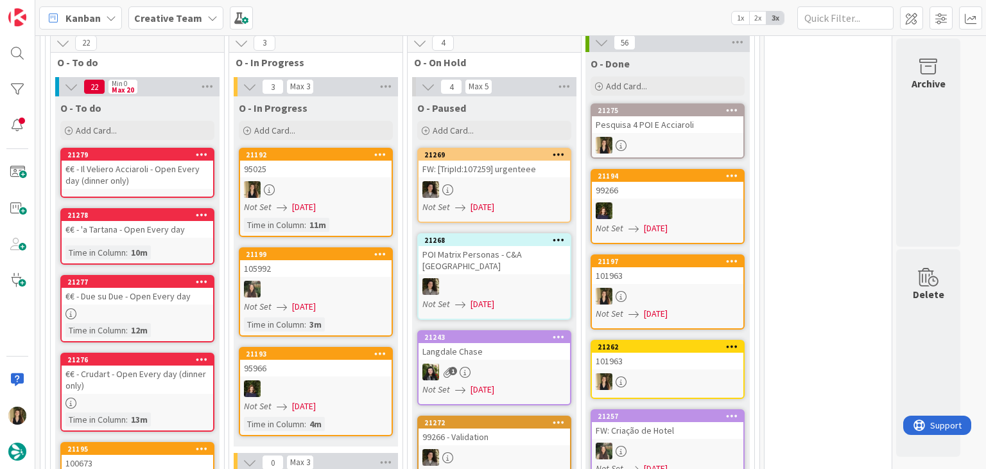
scroll to position [1215, 0]
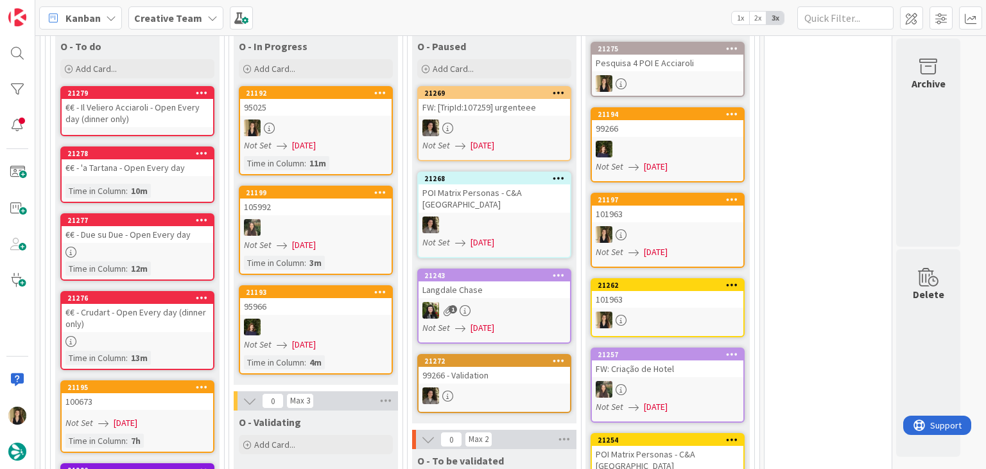
click at [176, 304] on div "€€ - Crudart - Open Every day (dinner only)" at bounding box center [138, 318] width 152 height 28
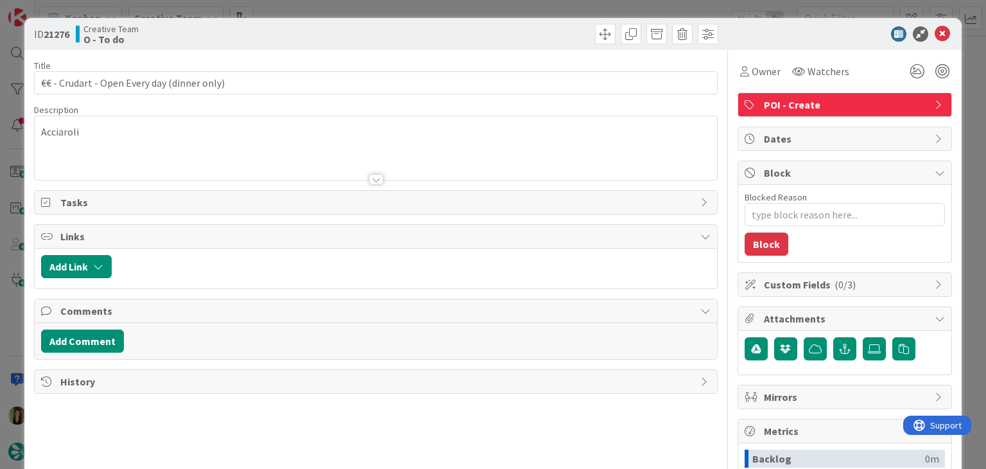
click at [68, 130] on p "Acciaroli" at bounding box center [375, 132] width 669 height 15
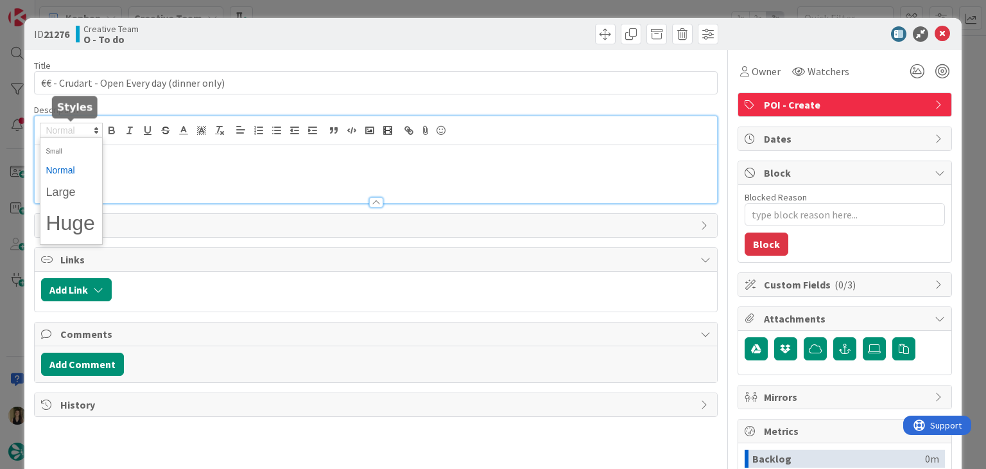
click at [68, 130] on span at bounding box center [71, 130] width 63 height 15
click at [151, 165] on div "Acciaroli" at bounding box center [376, 174] width 682 height 58
click at [64, 155] on p "Acciaroli" at bounding box center [375, 155] width 669 height 15
copy p "Acciaroli"
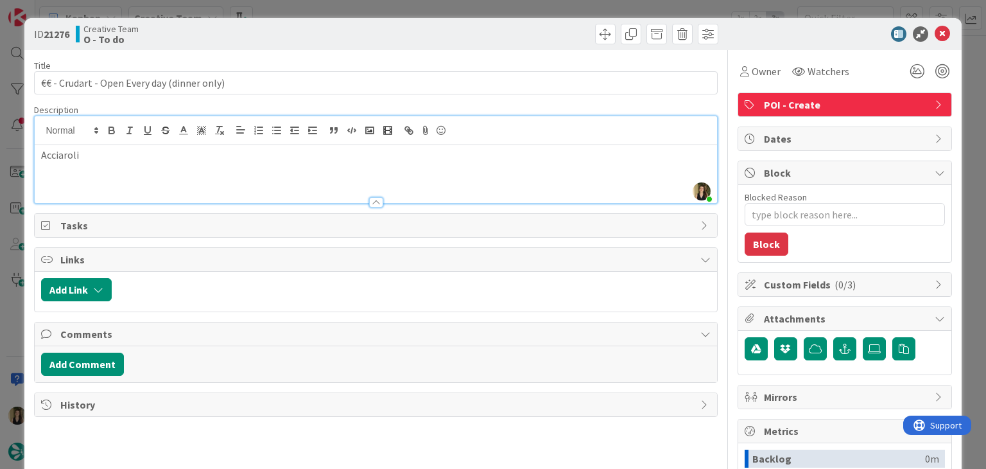
click at [309, 21] on div "ID 21276 Creative Team O - To do" at bounding box center [492, 34] width 937 height 32
click at [308, 8] on div "ID 21276 Creative Team O - To do Title 43 / 128 €€ - Crudart - Open Every day (…" at bounding box center [493, 234] width 986 height 469
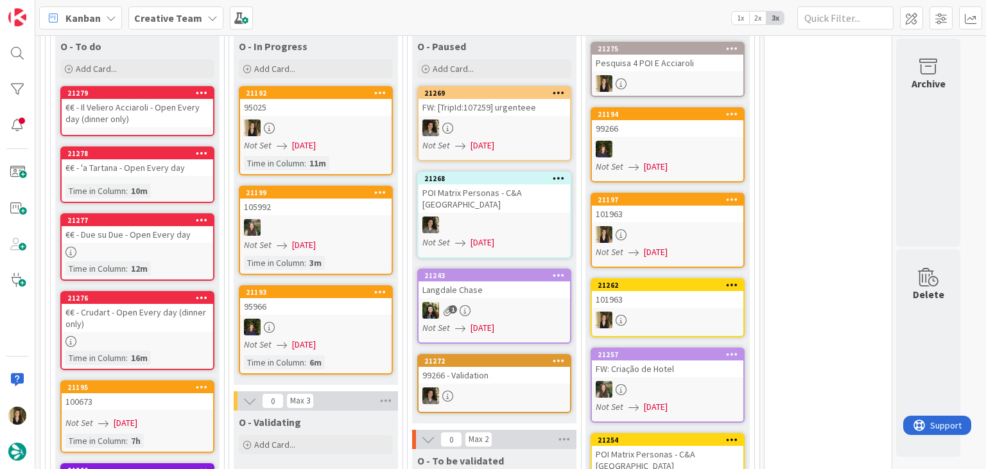
click at [134, 226] on div "€€ - Due su Due - Open Every day" at bounding box center [138, 234] width 152 height 17
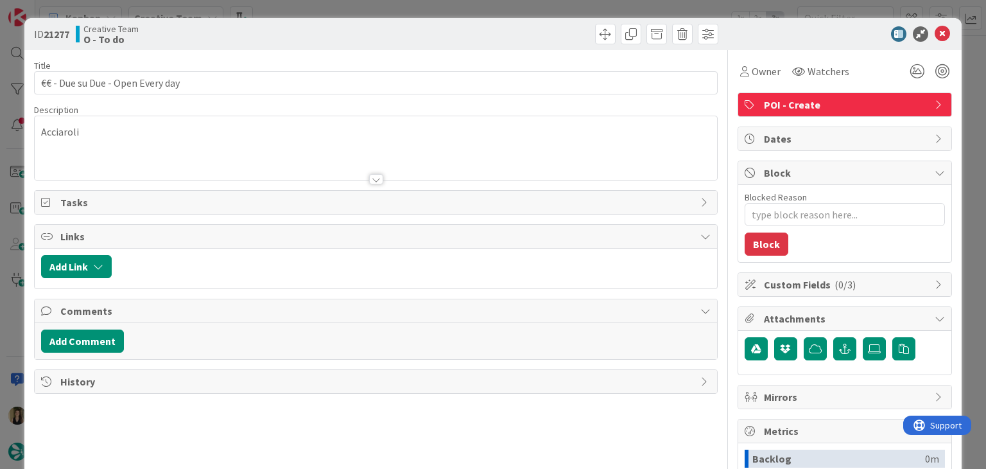
click at [329, 10] on div "ID 21277 Creative Team O - To do Title 32 / 128 €€ - Due su Due - Open Every da…" at bounding box center [493, 234] width 986 height 469
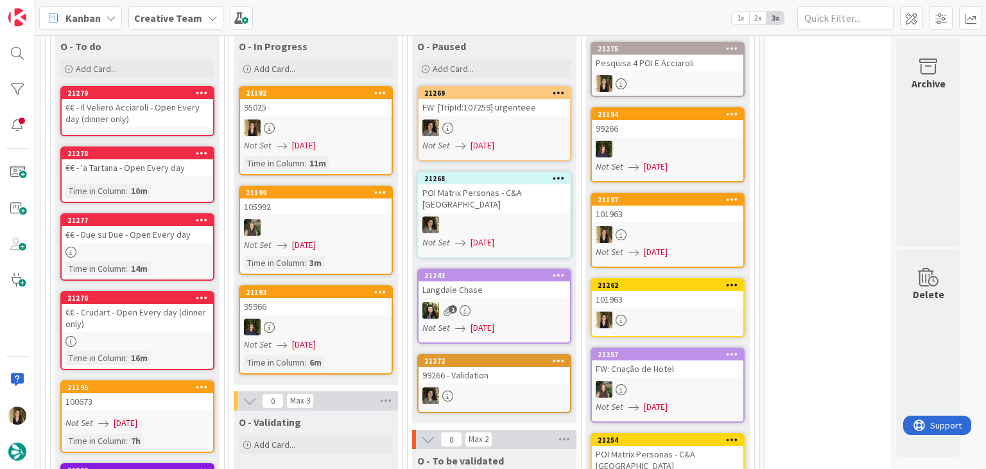
click at [178, 158] on link "21278 €€ - 'a Tartana - Open Every day Time in [GEOGRAPHIC_DATA] : 10m" at bounding box center [137, 174] width 154 height 57
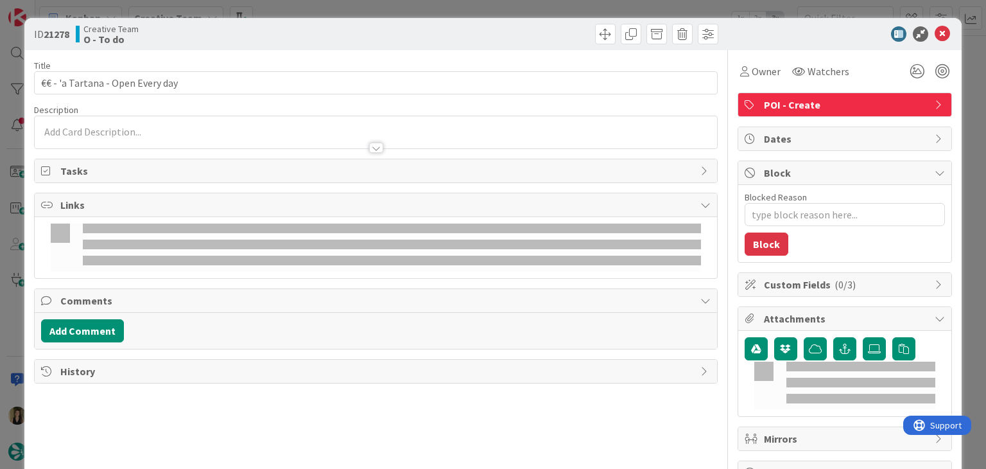
click at [110, 130] on p at bounding box center [375, 132] width 669 height 15
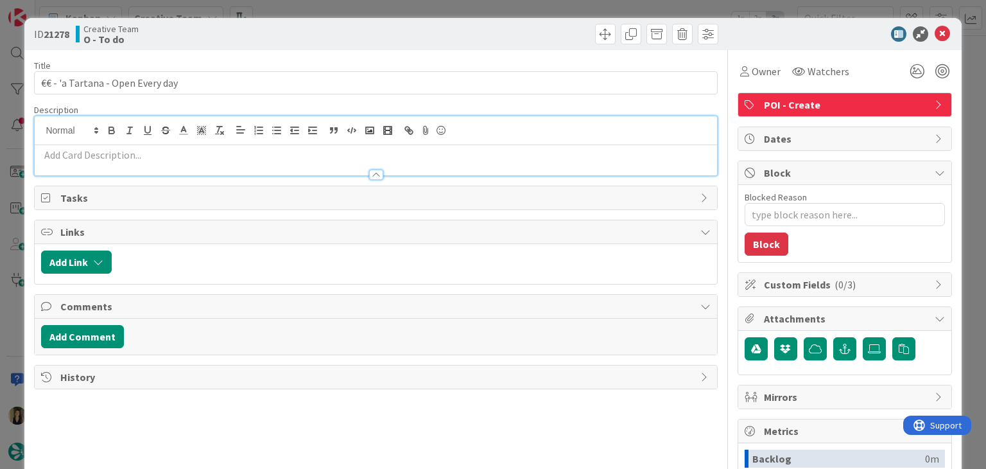
click at [118, 152] on p at bounding box center [375, 155] width 669 height 15
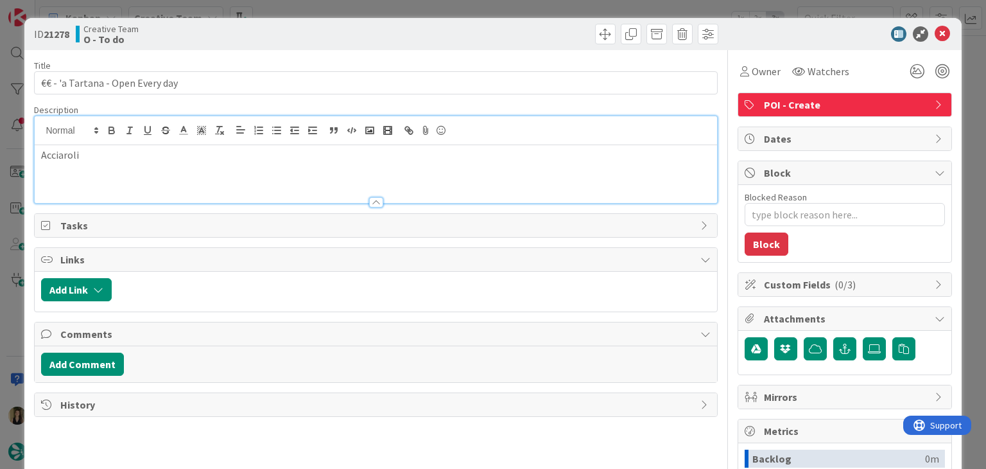
drag, startPoint x: 286, startPoint y: 42, endPoint x: 288, endPoint y: 21, distance: 20.6
click at [285, 39] on div "Creative Team O - To do" at bounding box center [224, 34] width 297 height 21
click at [290, 11] on div "ID 21278 Creative Team O - To do Title 32 / 128 €€ - 'a Tartana - Open Every da…" at bounding box center [493, 234] width 986 height 469
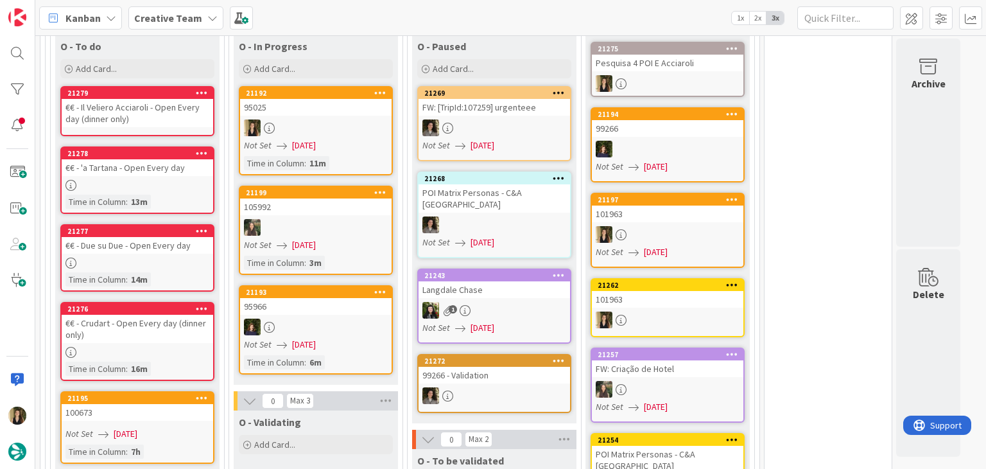
click at [166, 101] on div "€€ - Il Veliero Acciaroli - Open Every day (dinner only)" at bounding box center [138, 113] width 152 height 28
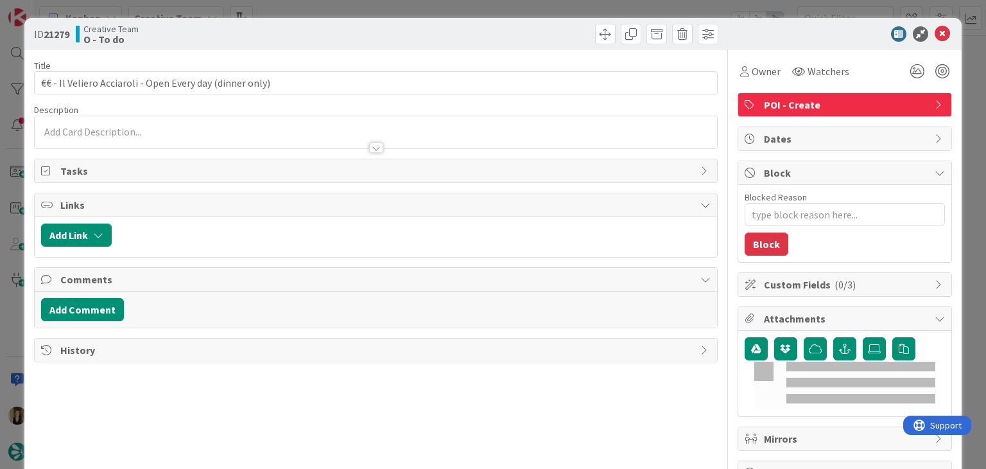
click at [161, 132] on p at bounding box center [375, 132] width 669 height 15
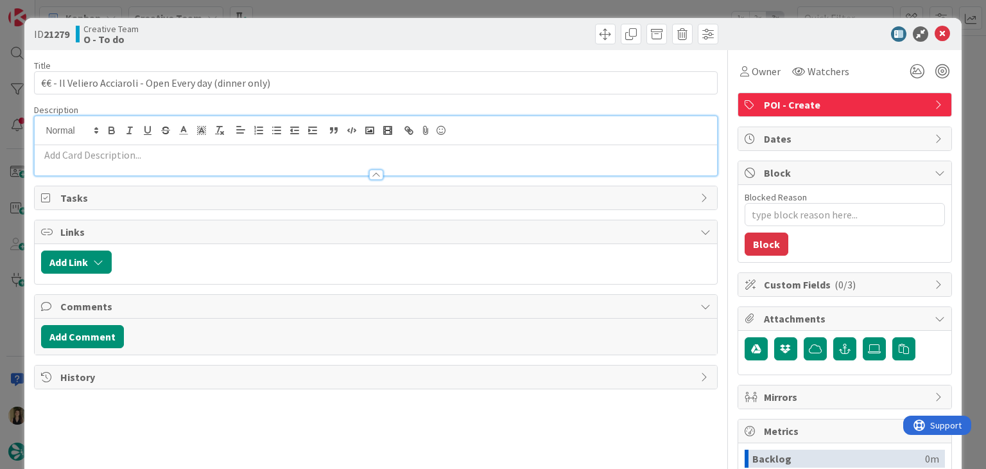
click at [155, 151] on p at bounding box center [375, 155] width 669 height 15
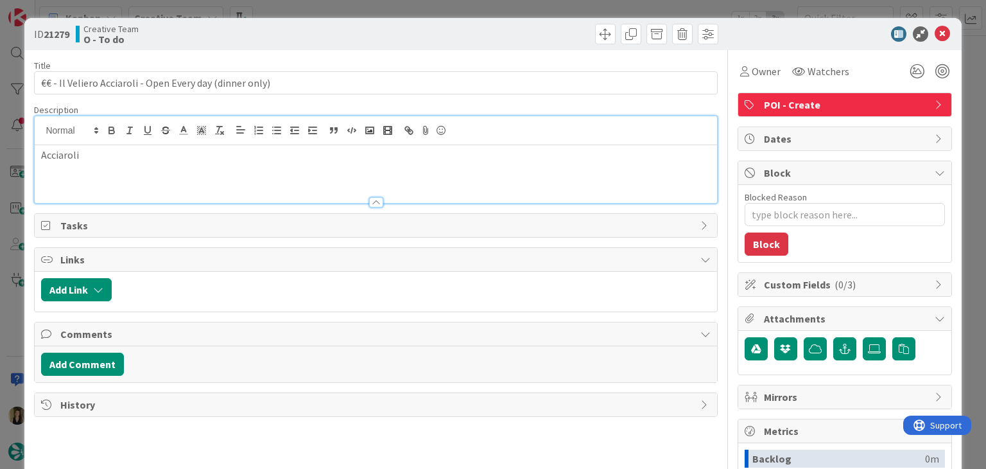
drag, startPoint x: 258, startPoint y: 29, endPoint x: 266, endPoint y: 3, distance: 26.8
click at [258, 28] on div "Creative Team O - To do" at bounding box center [224, 34] width 297 height 21
click at [267, 3] on div "ID 21279 Creative Team O - To do Title 56 / 128 €€ - Il Veliero Acciaroli - Ope…" at bounding box center [493, 234] width 986 height 469
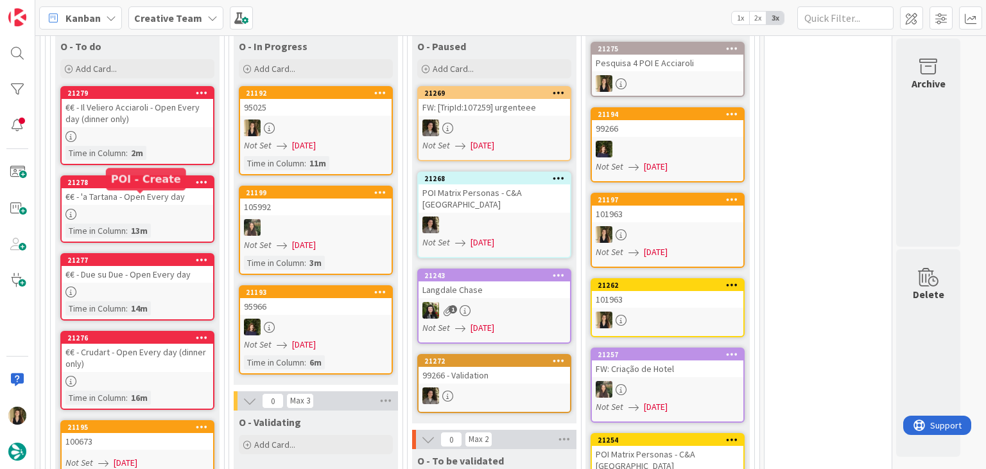
scroll to position [1086, 0]
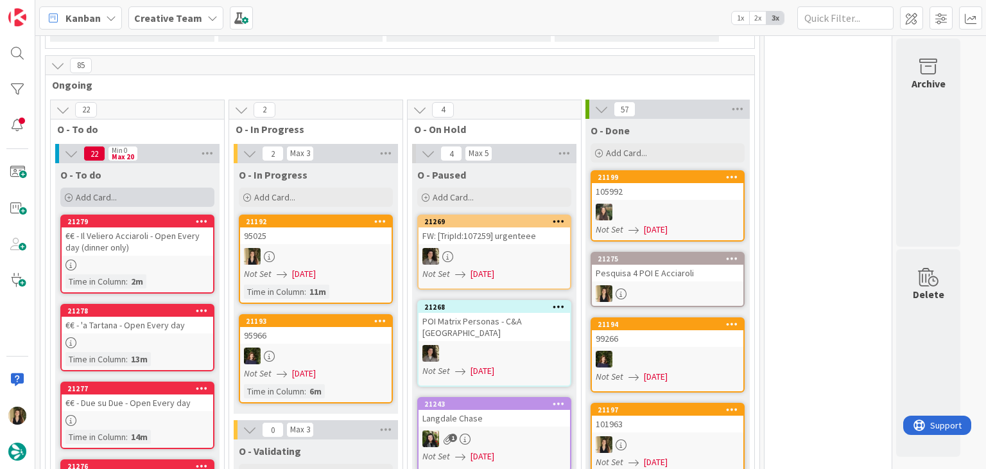
click at [140, 187] on div "Add Card..." at bounding box center [137, 196] width 154 height 19
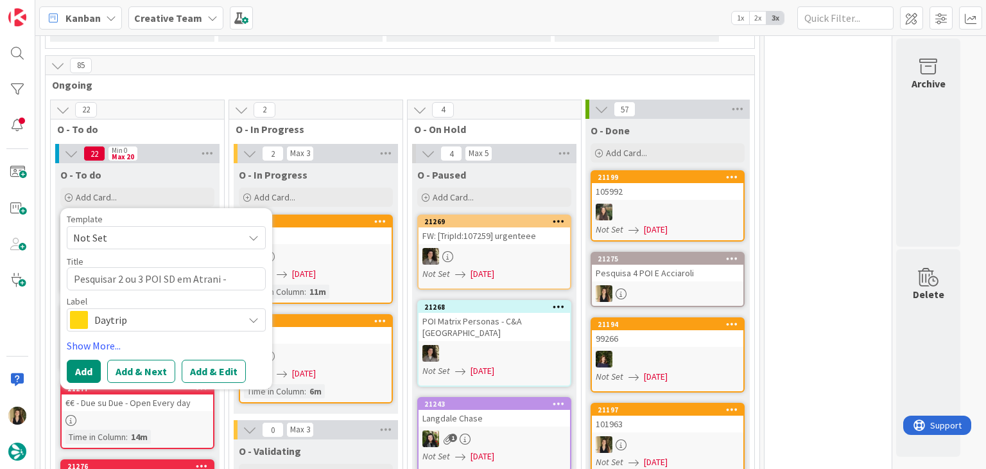
click at [149, 311] on span "Daytrip" at bounding box center [165, 320] width 143 height 18
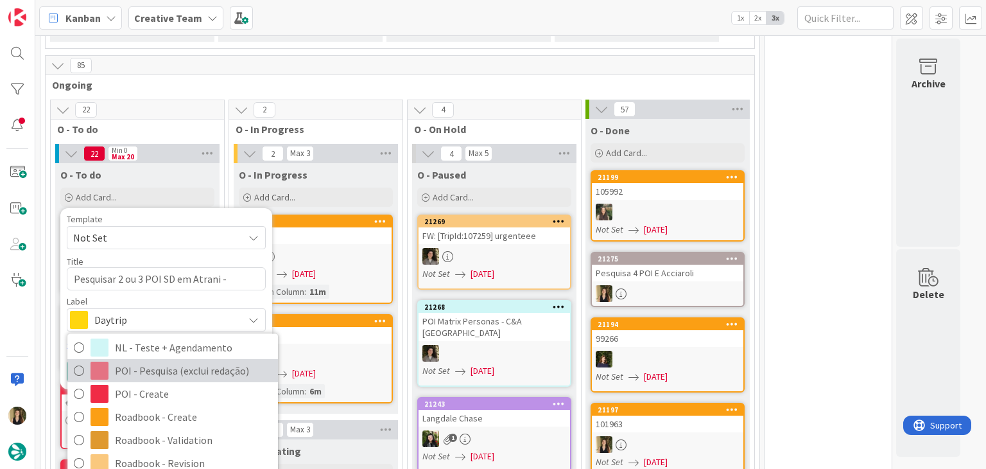
scroll to position [193, 0]
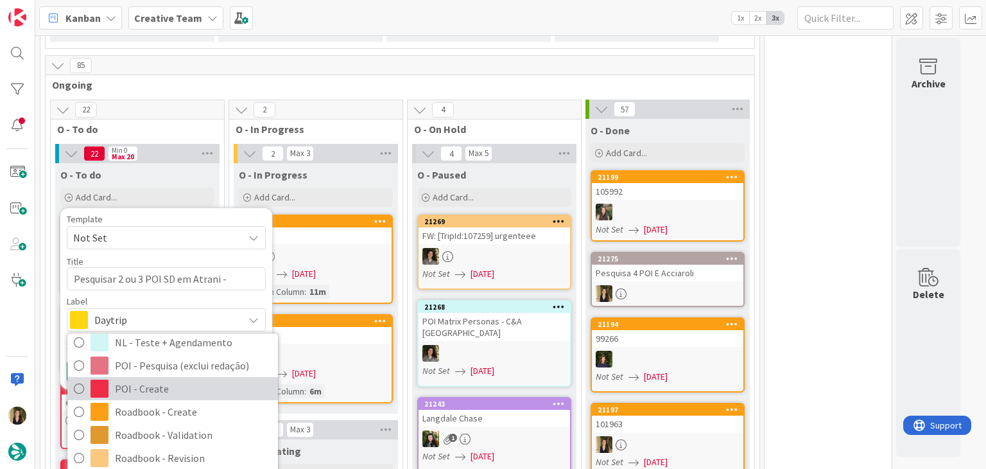
click at [164, 379] on span "POI - Create" at bounding box center [193, 388] width 157 height 19
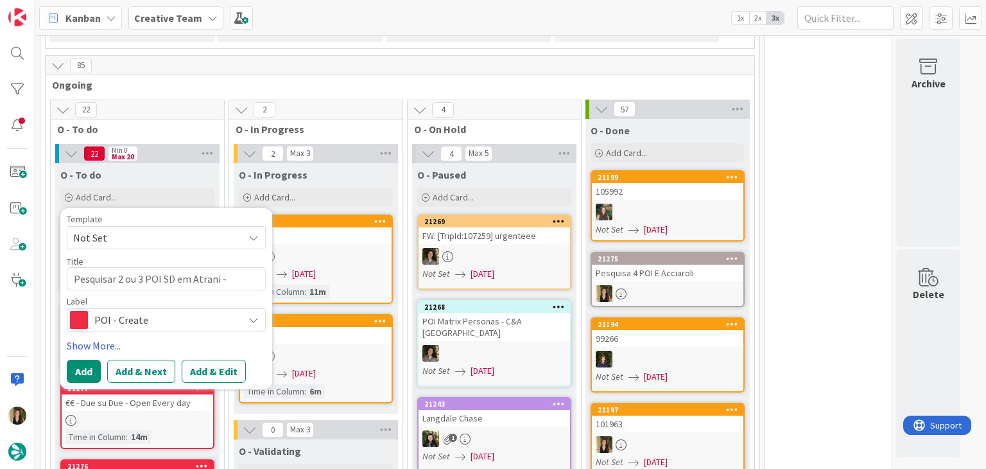
click at [142, 311] on span "POI - Create" at bounding box center [165, 320] width 143 height 18
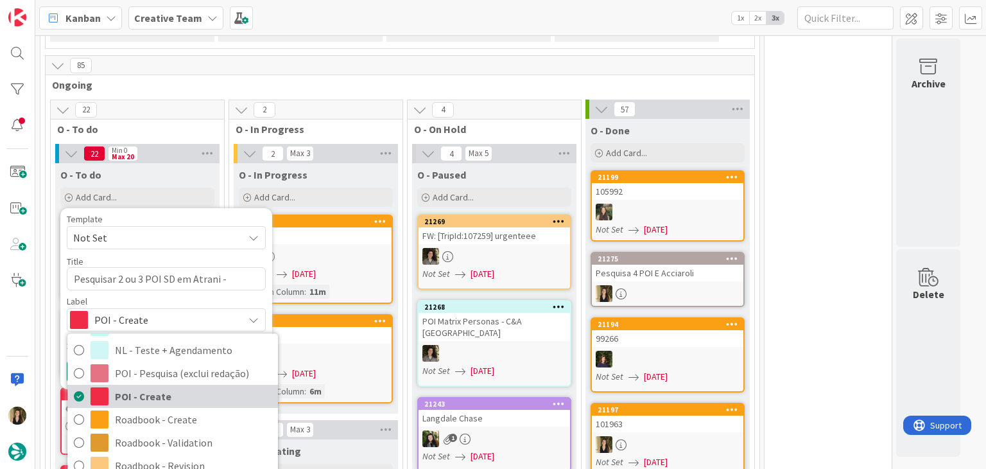
scroll to position [239, 0]
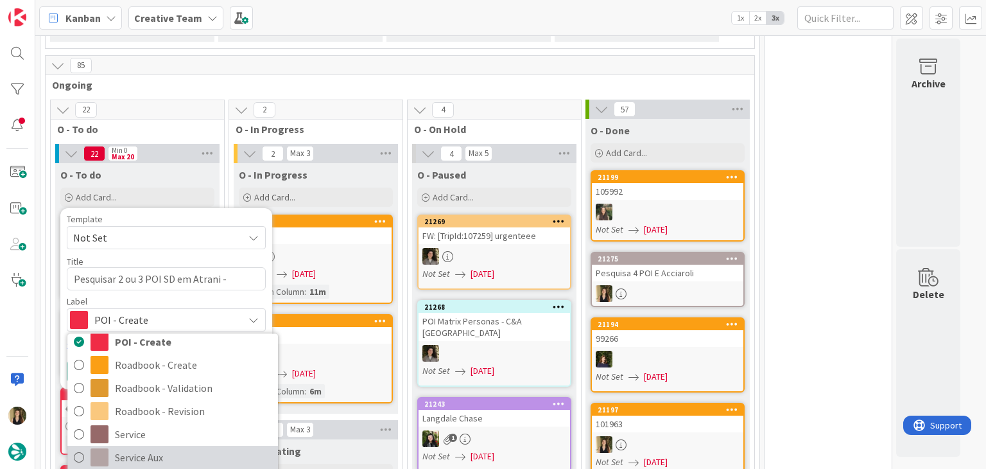
click at [168, 448] on span "Service Aux" at bounding box center [193, 457] width 157 height 19
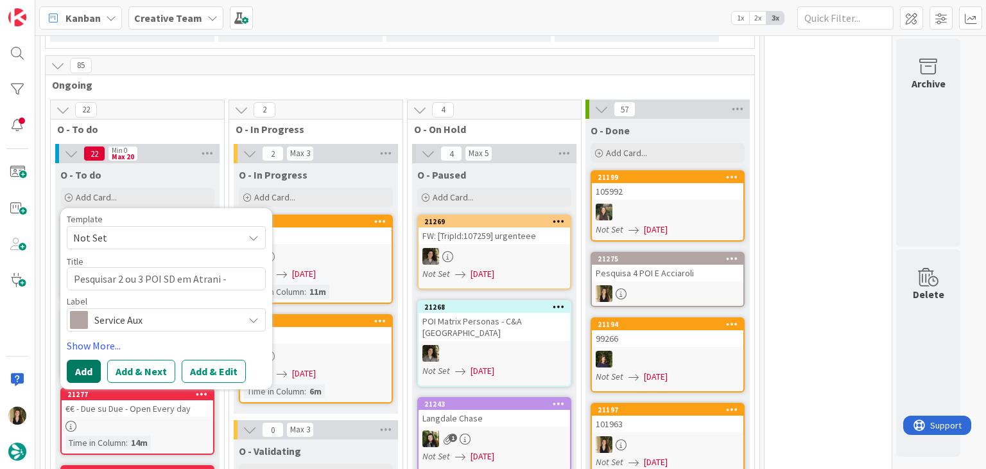
click at [84, 360] on button "Add" at bounding box center [84, 371] width 34 height 23
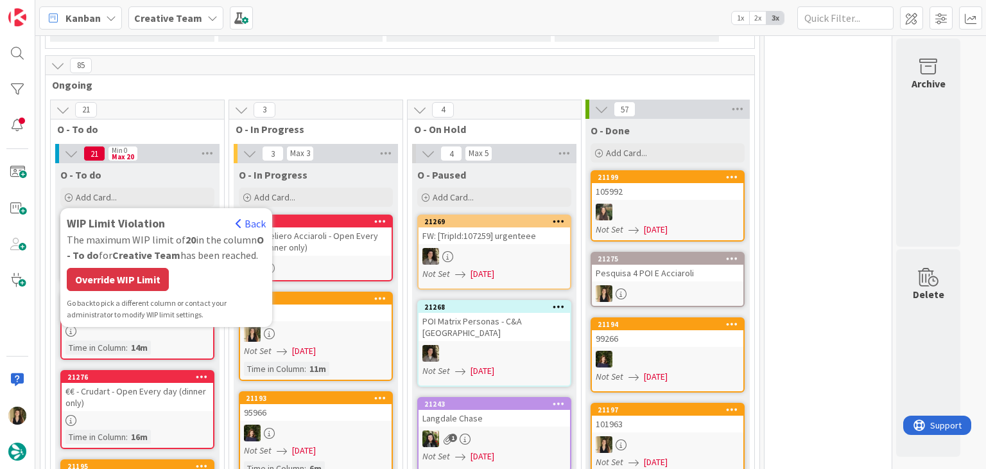
click at [144, 268] on div "Override WIP Limit" at bounding box center [118, 279] width 102 height 23
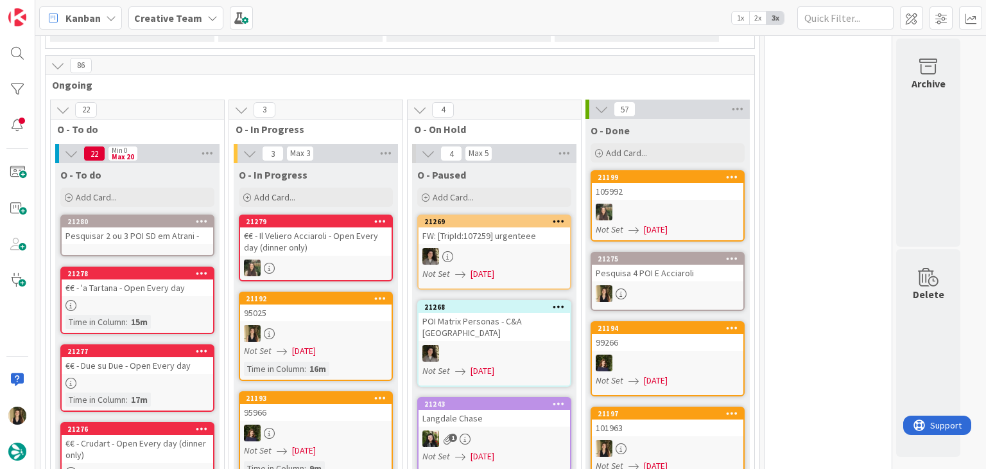
click at [188, 227] on div "Pesquisar 2 ou 3 POI SD em Atrani -" at bounding box center [138, 235] width 152 height 17
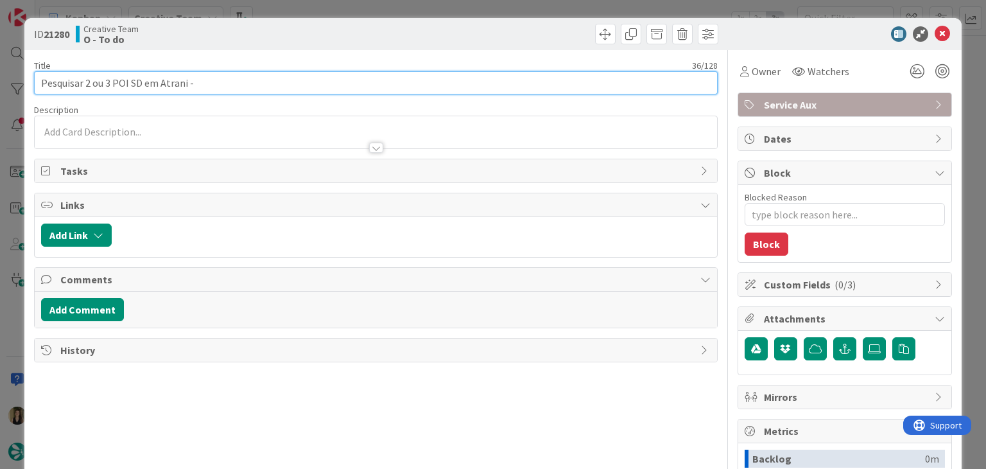
click at [217, 81] on input "Pesquisar 2 ou 3 POI SD em Atrani -" at bounding box center [375, 82] width 683 height 23
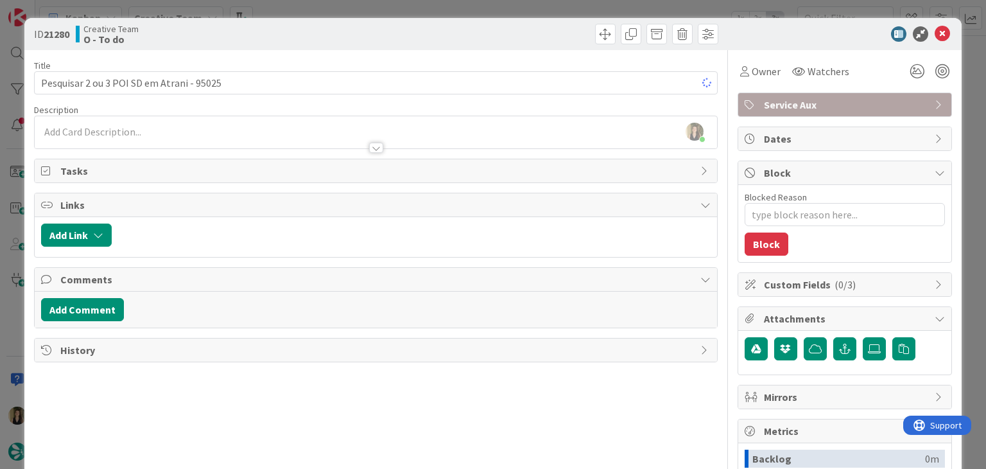
drag, startPoint x: 309, startPoint y: 50, endPoint x: 307, endPoint y: 13, distance: 36.6
click at [310, 48] on div "ID 21280 Creative Team O - To do Title 41 / 128 Pesquisar 2 ou 3 POI SD em Atra…" at bounding box center [492, 345] width 937 height 654
click at [308, 8] on div "ID 21280 Creative Team O - To do Title 41 / 128 Pesquisar 2 ou 3 POI SD em Atra…" at bounding box center [493, 234] width 986 height 469
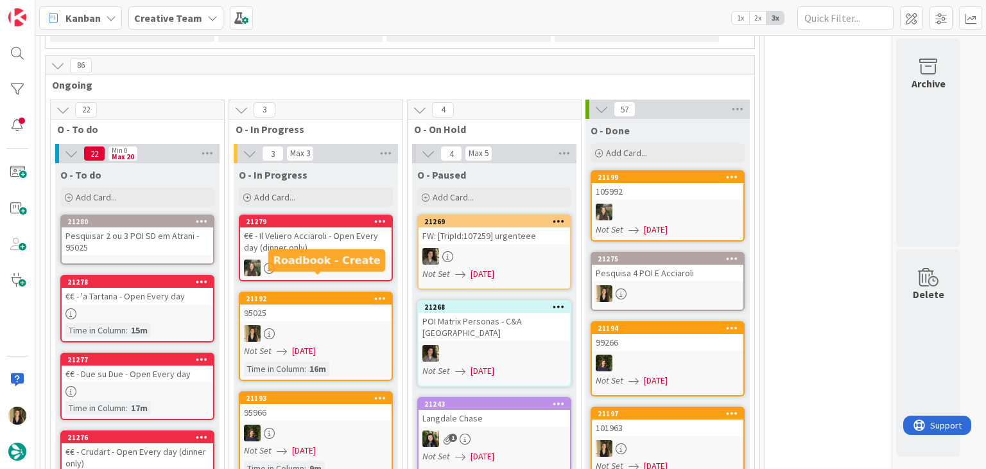
click at [335, 305] on link "21192 95025 Not Set [DATE] Time in [GEOGRAPHIC_DATA] : 16m" at bounding box center [316, 335] width 154 height 89
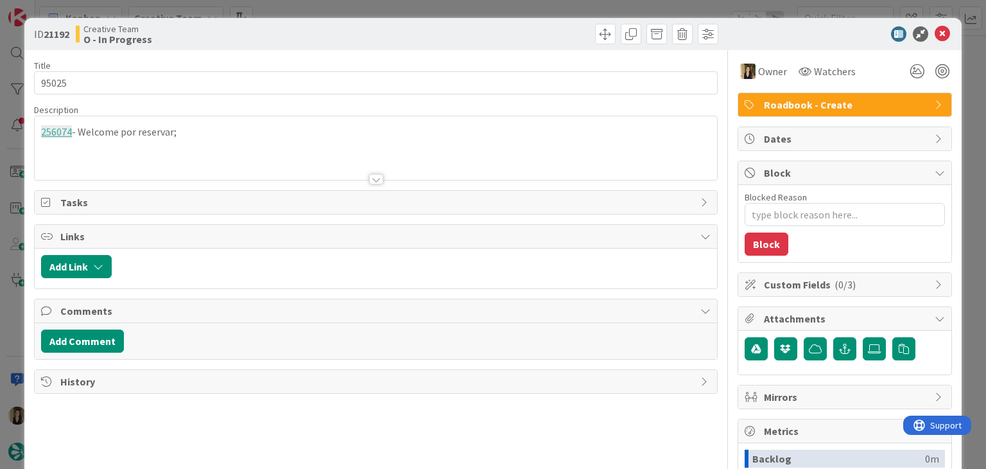
drag, startPoint x: 200, startPoint y: 134, endPoint x: 207, endPoint y: 139, distance: 8.2
click at [201, 135] on div "256074 - Welcome por reservar;" at bounding box center [376, 148] width 682 height 64
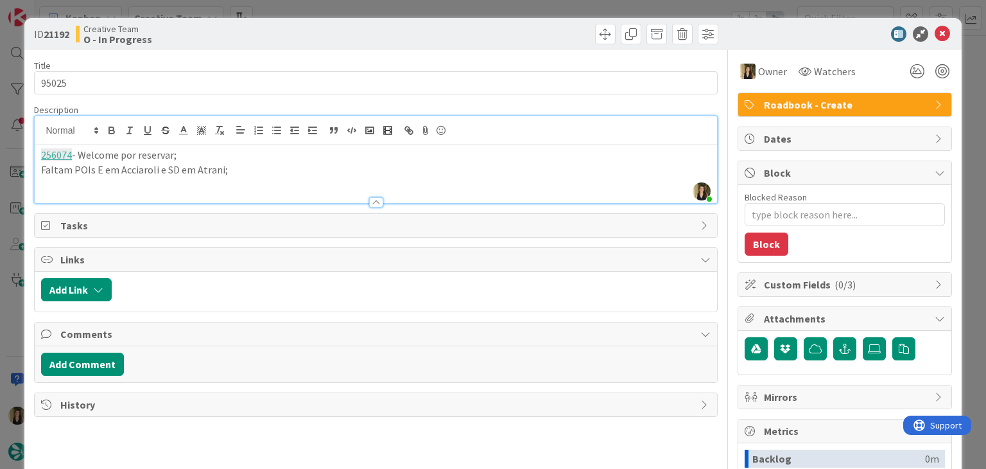
drag, startPoint x: 315, startPoint y: 36, endPoint x: 317, endPoint y: 1, distance: 35.4
click at [315, 34] on div "Creative Team O - In Progress" at bounding box center [224, 34] width 297 height 21
click at [317, 1] on div "ID 21192 Creative Team O - In Progress Title 5 / 128 95025 Description [PERSON_…" at bounding box center [493, 234] width 986 height 469
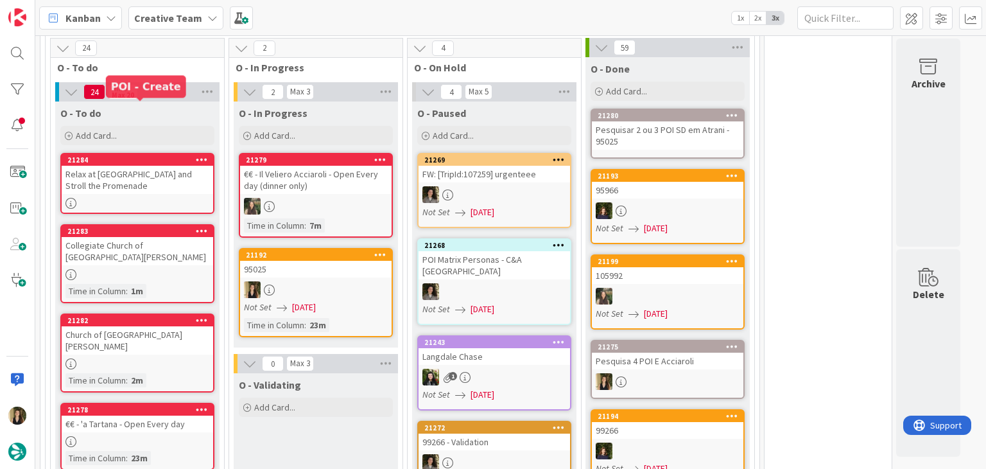
scroll to position [1022, 0]
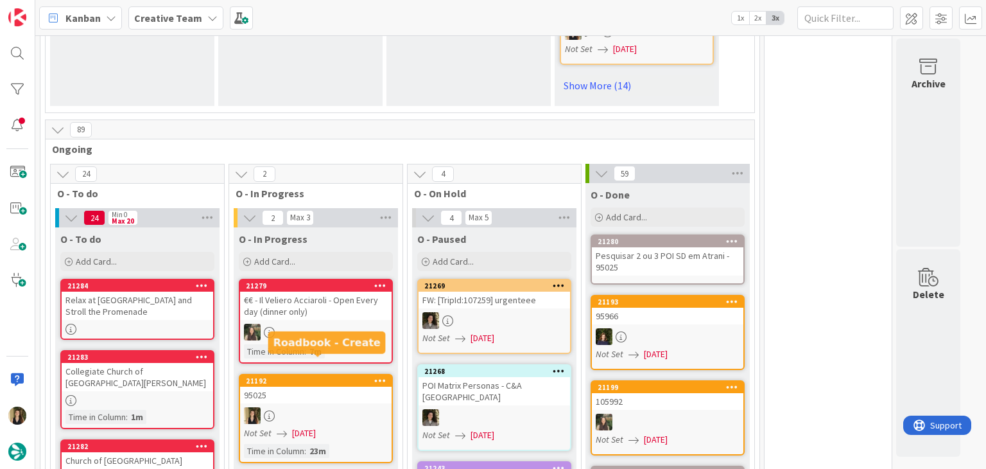
click at [344, 407] on div at bounding box center [316, 415] width 152 height 17
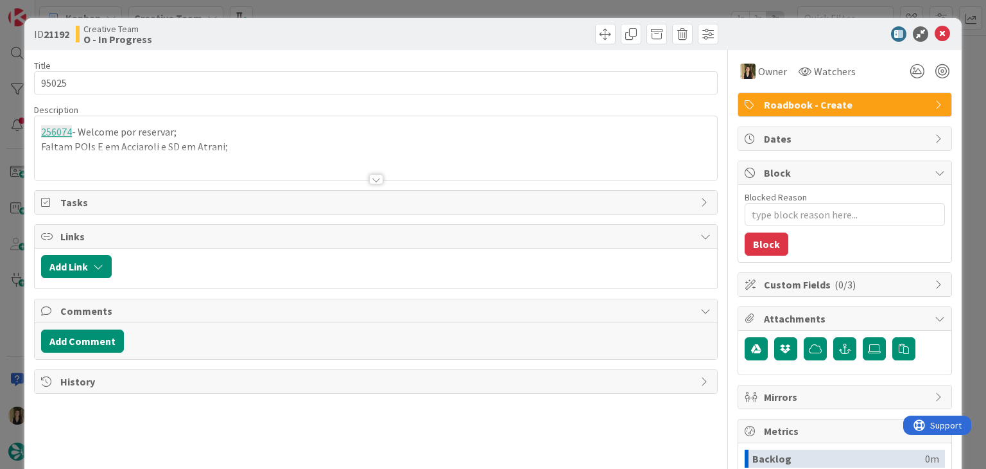
click at [244, 144] on p "Faltam POIs E em Acciaroli e SD em Atrani;" at bounding box center [375, 146] width 669 height 15
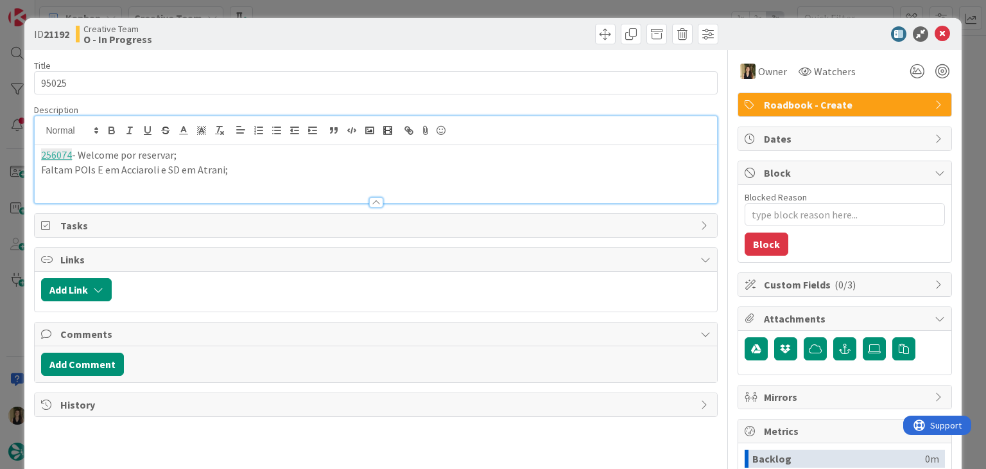
click at [256, 164] on p "Faltam POIs E em Acciaroli e SD em Atrani;" at bounding box center [375, 169] width 669 height 15
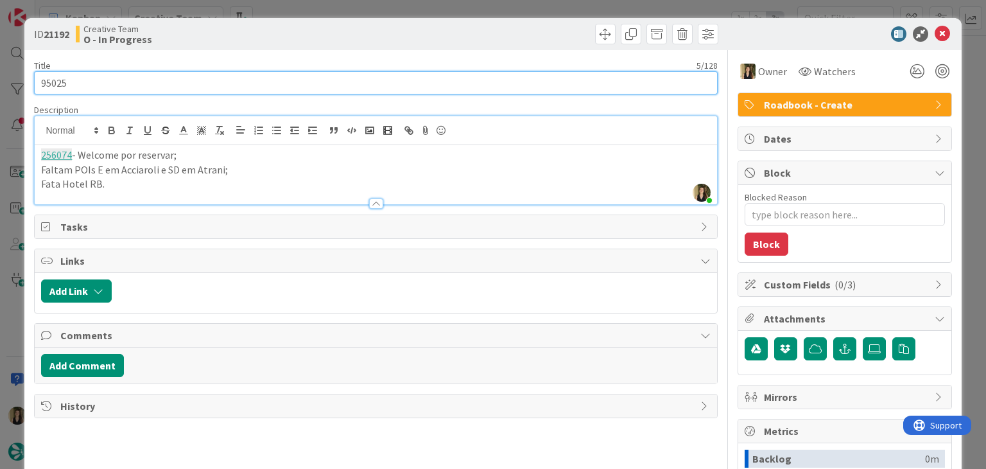
click at [66, 77] on input "95025" at bounding box center [375, 82] width 683 height 23
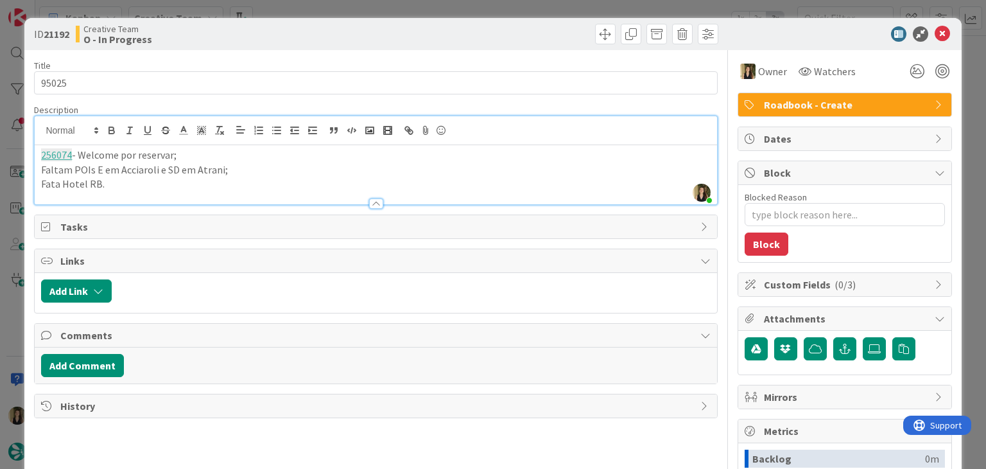
drag, startPoint x: 228, startPoint y: 33, endPoint x: 254, endPoint y: 21, distance: 28.7
click at [229, 33] on div "Creative Team O - In Progress" at bounding box center [224, 34] width 297 height 21
click at [274, 10] on div "ID 21192 Creative Team O - In Progress Title 5 / 128 95025 Description [PERSON_…" at bounding box center [493, 234] width 986 height 469
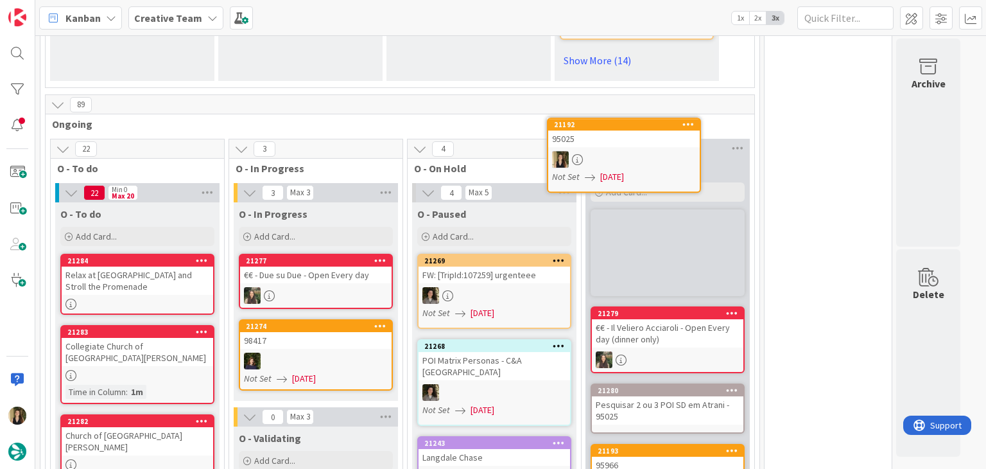
scroll to position [1021, 0]
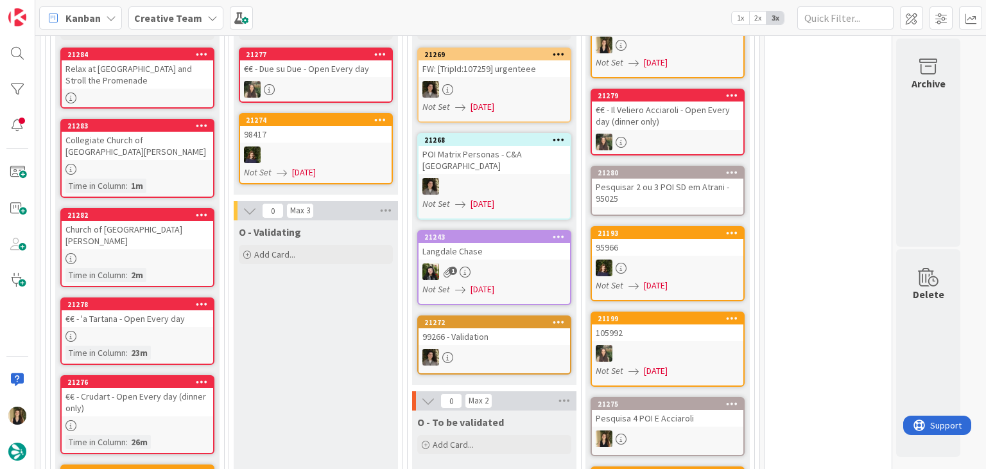
scroll to position [1406, 0]
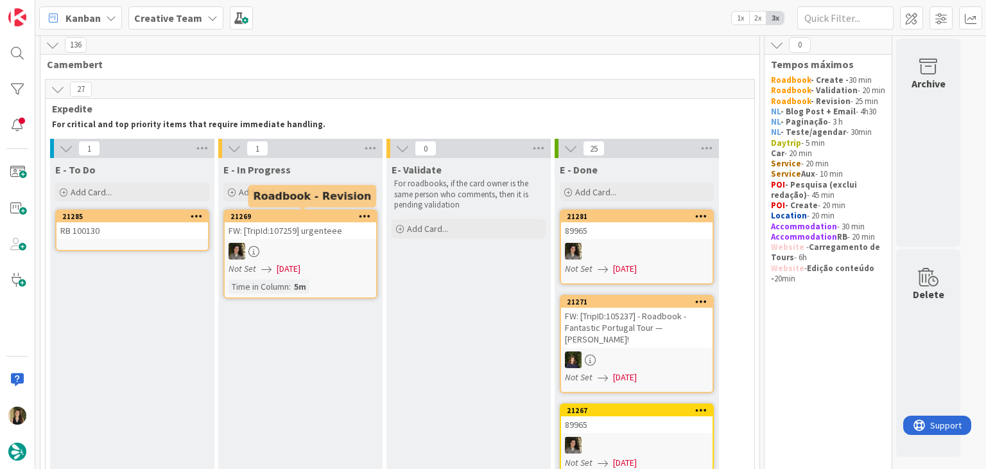
scroll to position [0, 0]
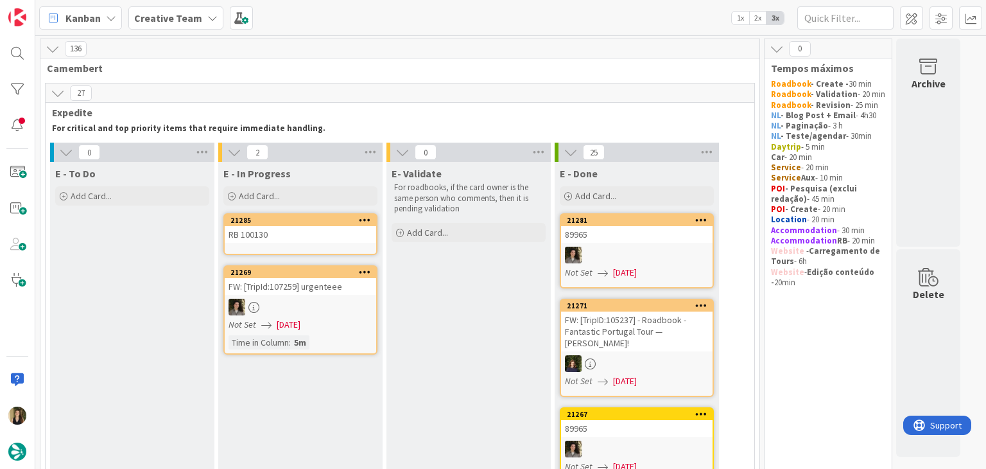
click at [313, 231] on div "RB 100130" at bounding box center [301, 234] width 152 height 17
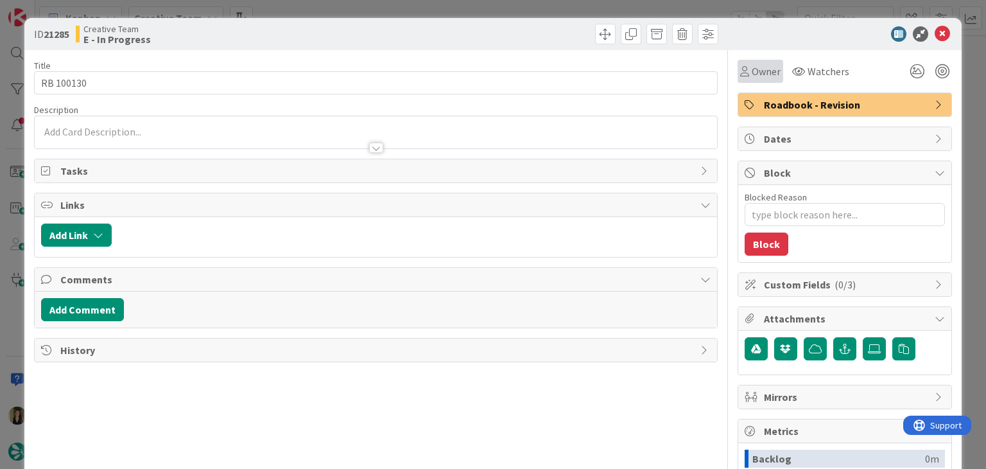
click at [751, 62] on div "Owner" at bounding box center [761, 71] width 46 height 23
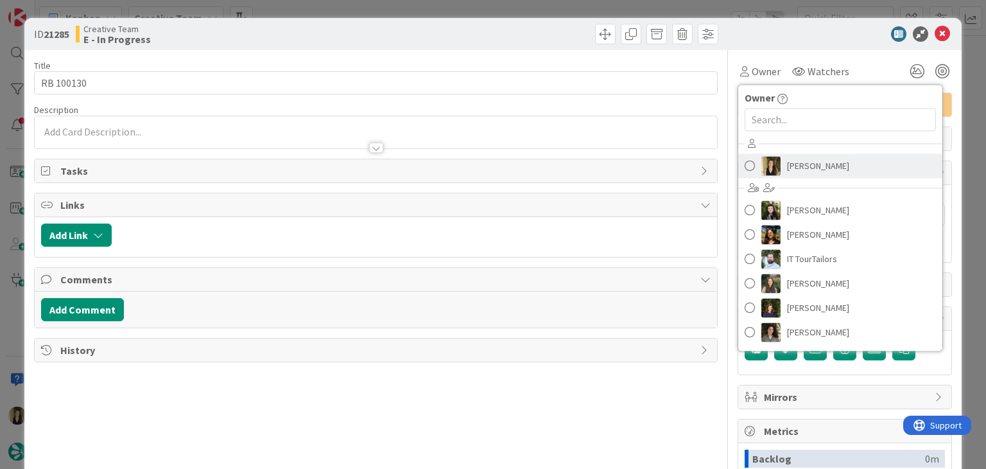
click at [794, 161] on span "[PERSON_NAME]" at bounding box center [818, 165] width 62 height 19
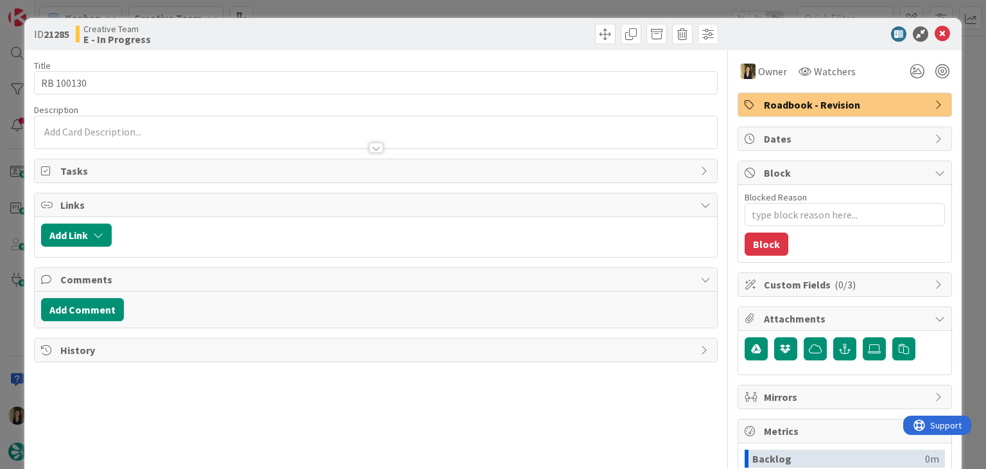
drag, startPoint x: 498, startPoint y: 34, endPoint x: 463, endPoint y: 36, distance: 35.4
click at [498, 33] on div at bounding box center [548, 34] width 339 height 21
click at [349, 6] on div "ID 21285 Creative Team E - In Progress Title 9 / 128 RB 100130 Description Owne…" at bounding box center [493, 234] width 986 height 469
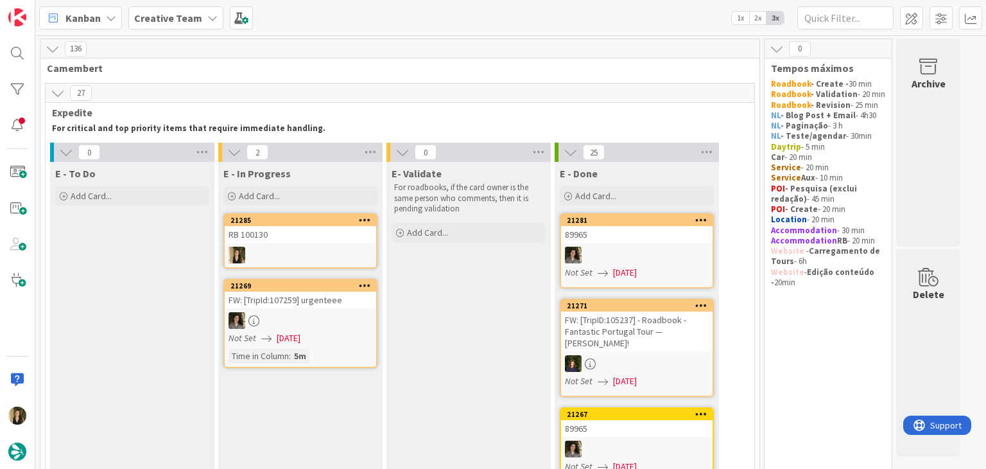
click at [293, 254] on div at bounding box center [301, 255] width 152 height 17
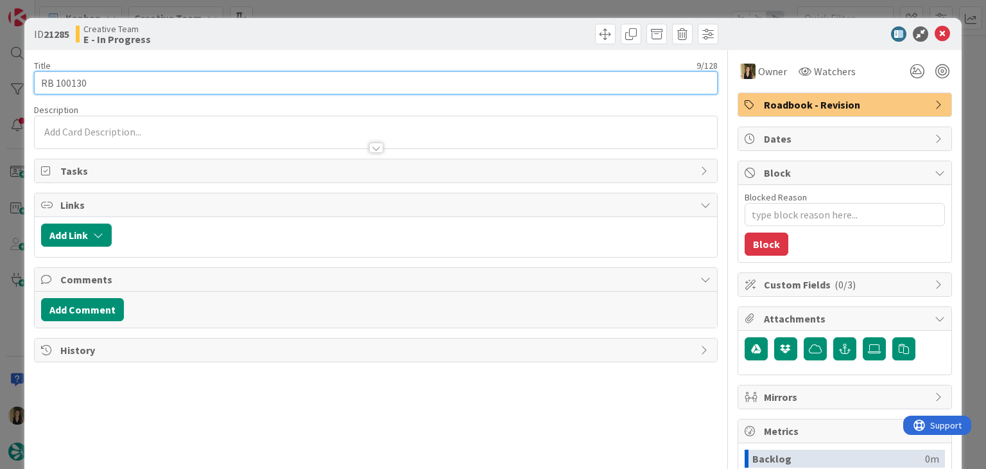
click at [76, 83] on input "RB 100130" at bounding box center [375, 82] width 683 height 23
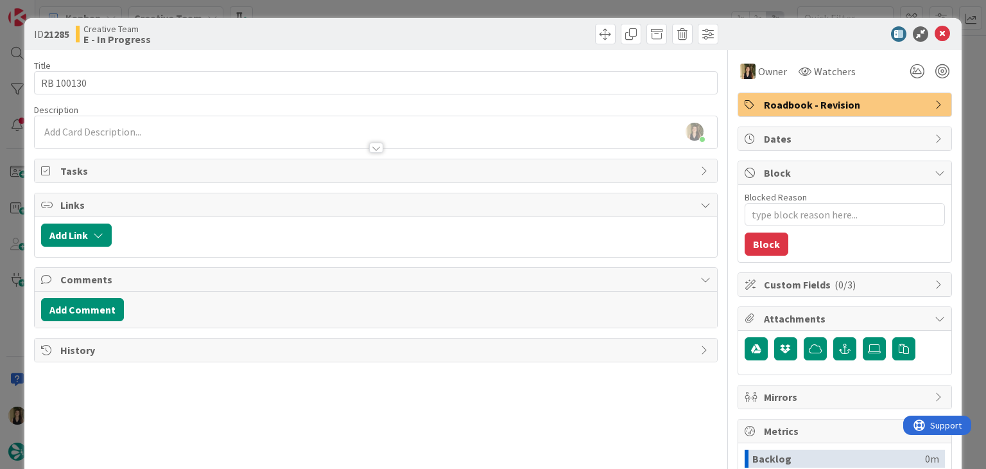
click at [262, 33] on div "Creative Team E - In Progress" at bounding box center [224, 34] width 297 height 21
drag, startPoint x: 323, startPoint y: 10, endPoint x: 318, endPoint y: 28, distance: 18.1
click at [323, 10] on div "ID 21285 Creative Team E - In Progress Title 9 / 128 RB 100130 Description Sofi…" at bounding box center [493, 234] width 986 height 469
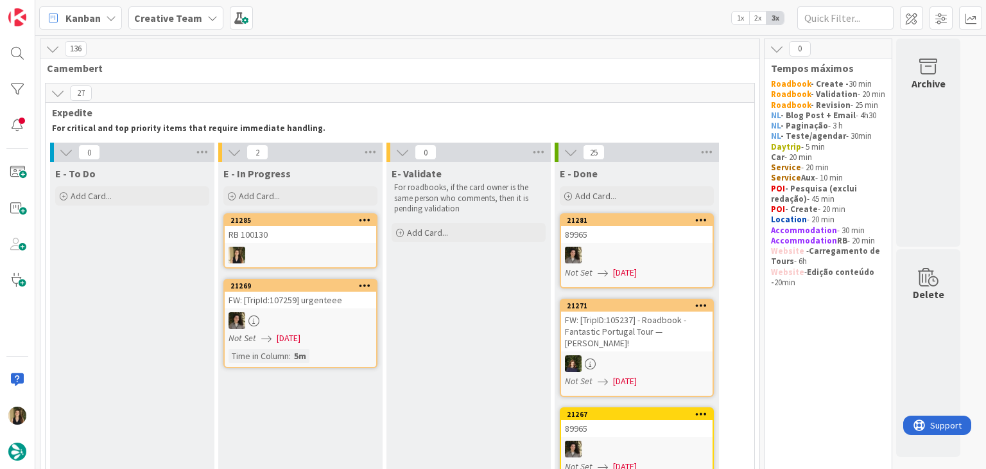
click at [320, 243] on link "21285 RB 100130" at bounding box center [300, 240] width 154 height 55
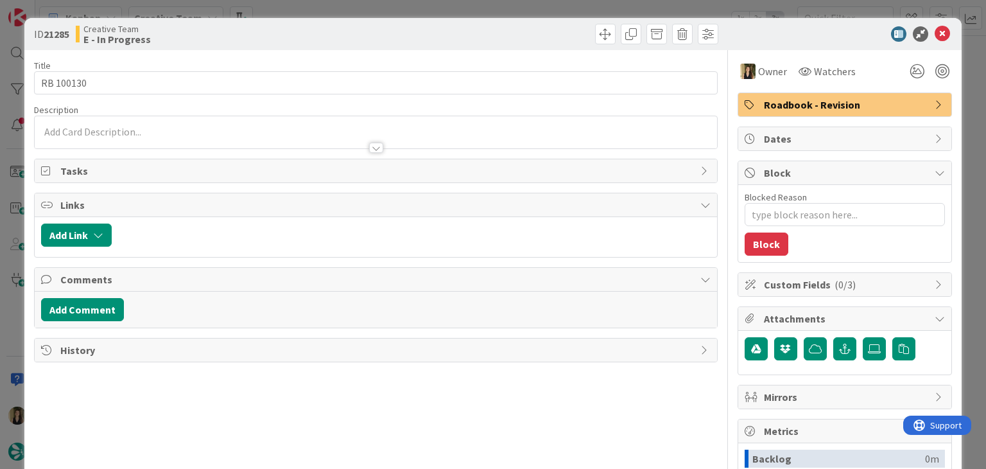
click at [825, 101] on span "Roadbook - Revision" at bounding box center [846, 104] width 164 height 15
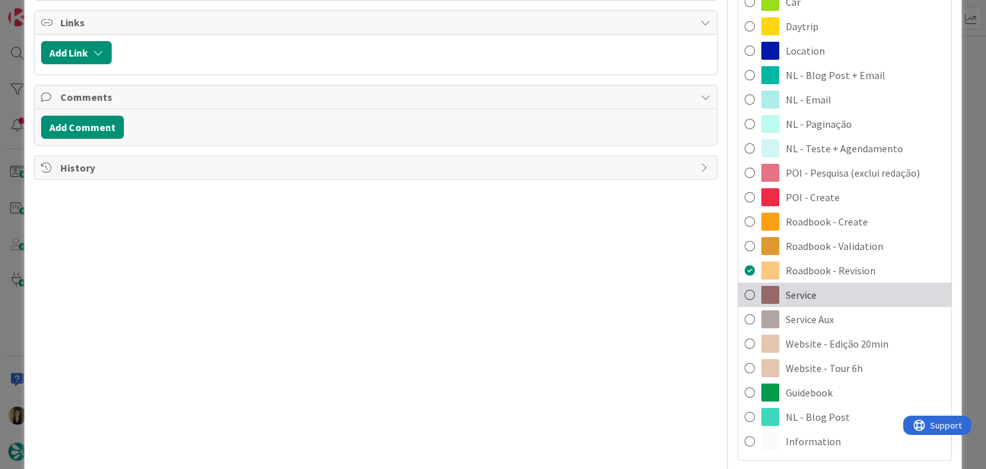
scroll to position [193, 0]
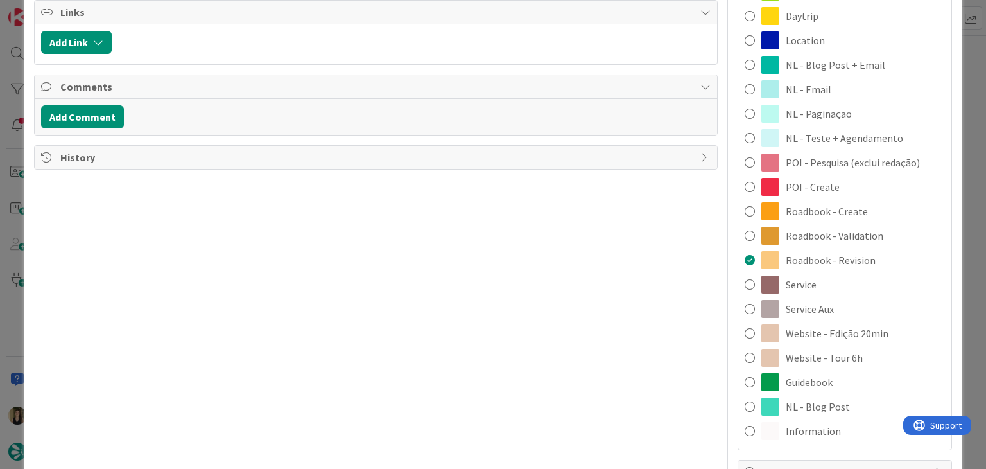
drag, startPoint x: 842, startPoint y: 306, endPoint x: 827, endPoint y: 304, distance: 15.5
click at [842, 306] on div "Service Aux" at bounding box center [844, 309] width 213 height 24
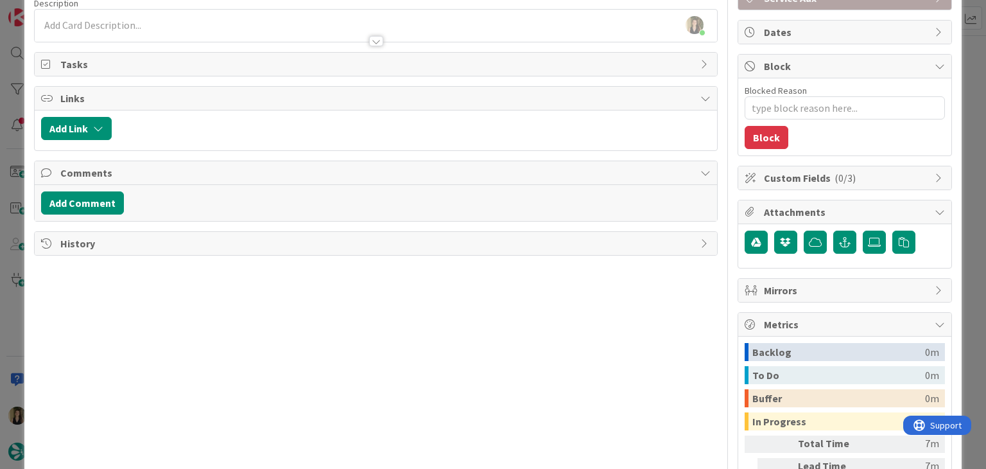
scroll to position [0, 0]
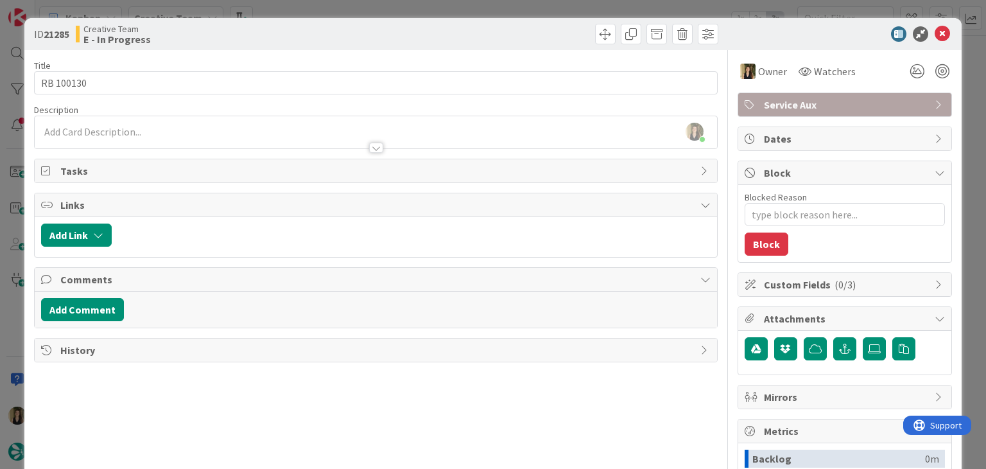
click at [500, 39] on div at bounding box center [548, 34] width 339 height 21
click at [496, 7] on div "ID 21285 Creative Team E - In Progress Title 9 / 128 RB 100130 Description Sofi…" at bounding box center [493, 234] width 986 height 469
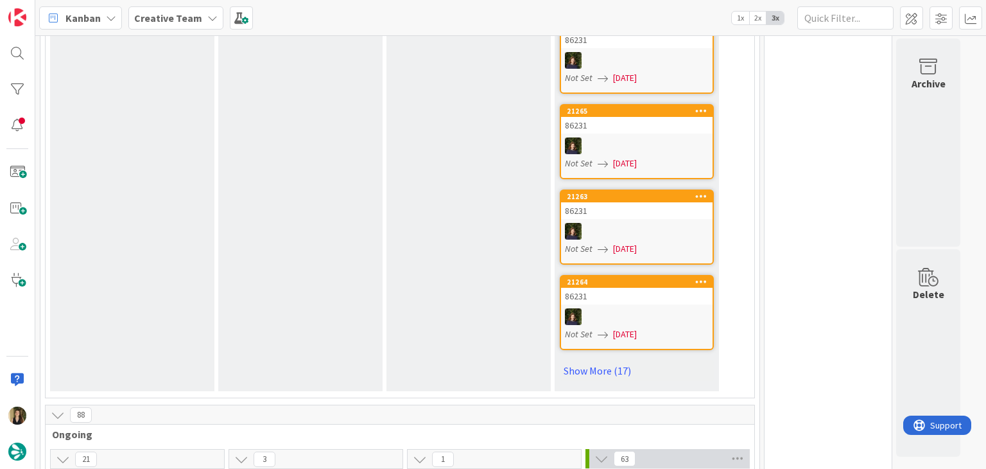
scroll to position [1091, 0]
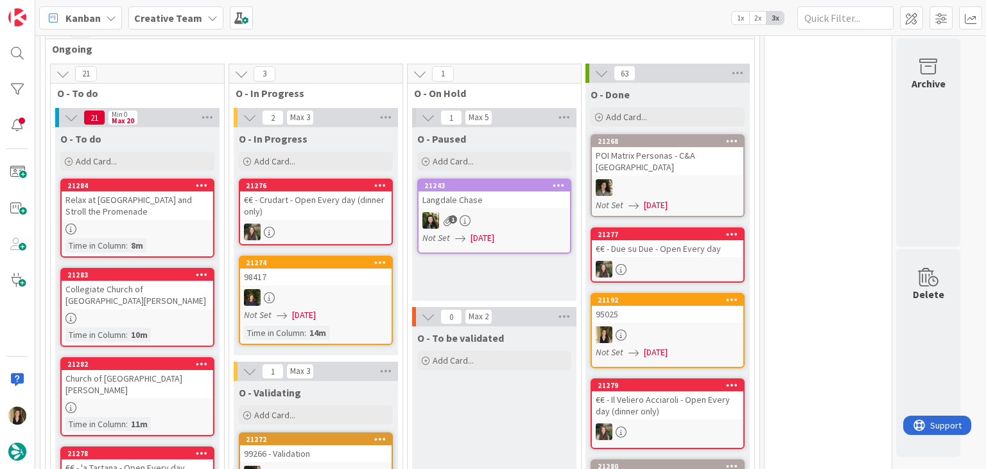
click at [469, 281] on div "O - Paused Add Card... 21243 Langdale Chase 1 Not Set 19/08/2025" at bounding box center [494, 213] width 164 height 173
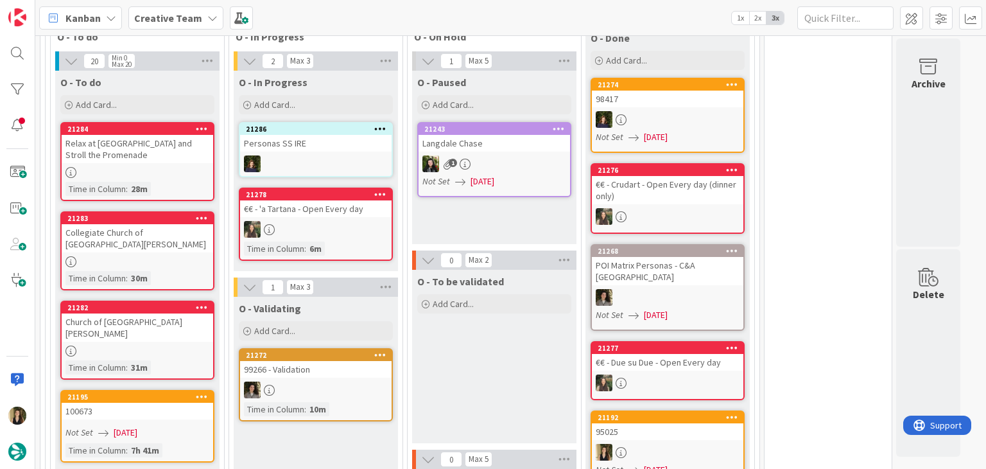
scroll to position [1163, 0]
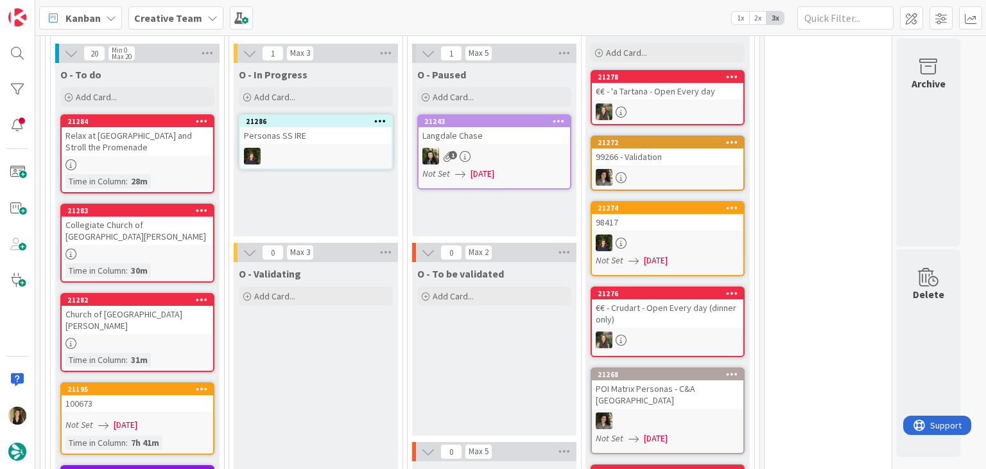
click at [360, 193] on div "O - In Progress Add Card... Template Not Set Title 0 / 128 Label Daytrip Accomm…" at bounding box center [316, 149] width 164 height 173
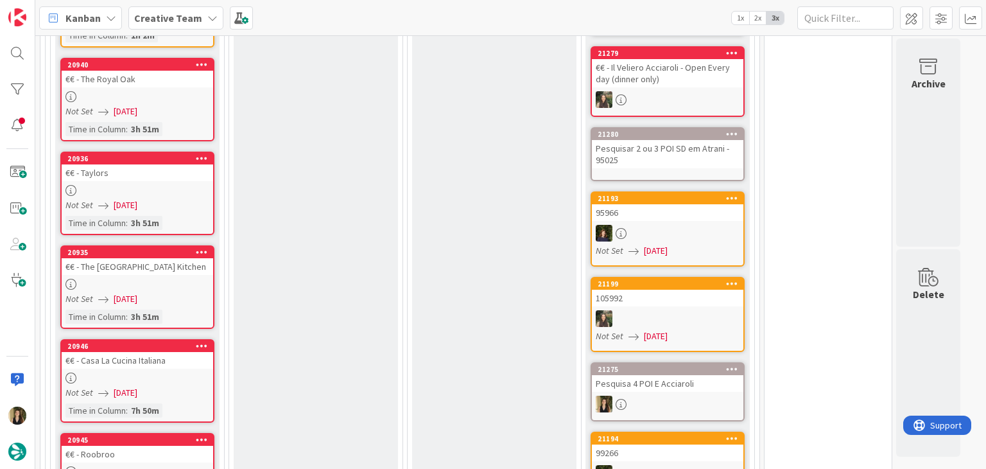
scroll to position [1741, 0]
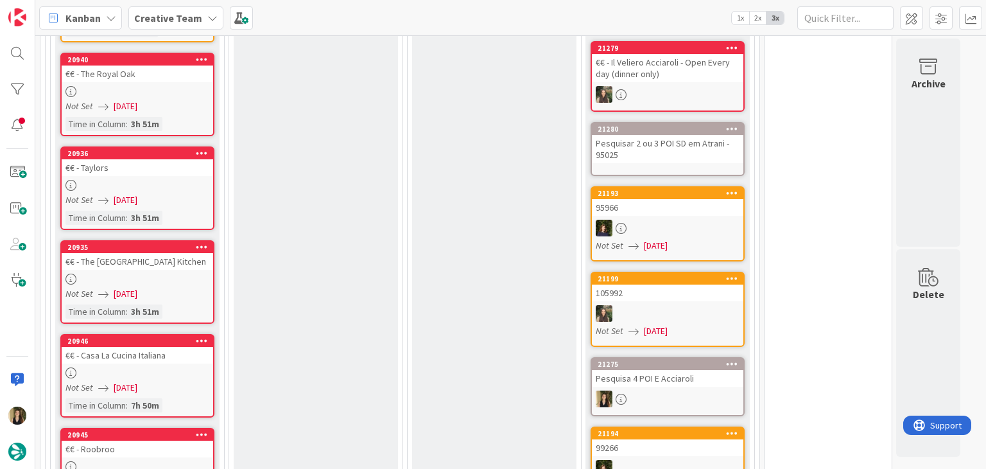
click at [189, 193] on div "Not Set [DATE]" at bounding box center [139, 199] width 148 height 13
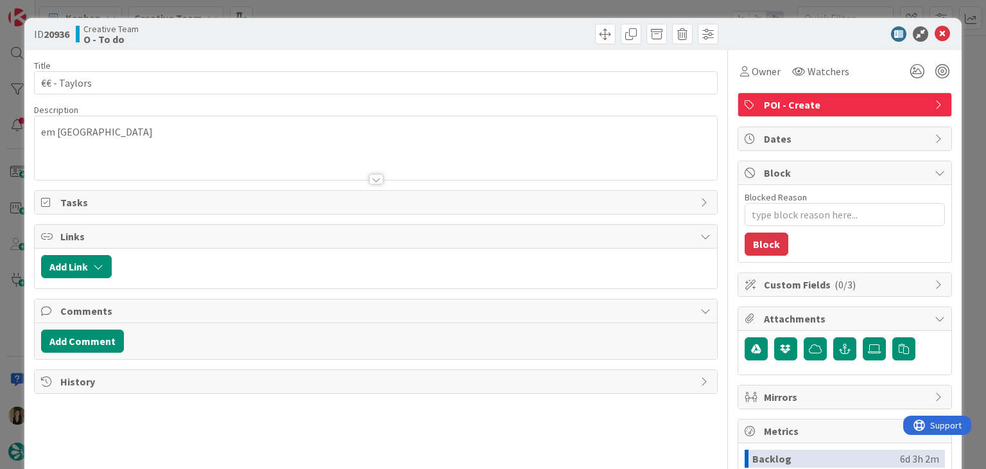
click at [370, 13] on div "ID 20936 Creative Team O - To do Title 12 / 128 €€ - Taylors Description em Dar…" at bounding box center [493, 234] width 986 height 469
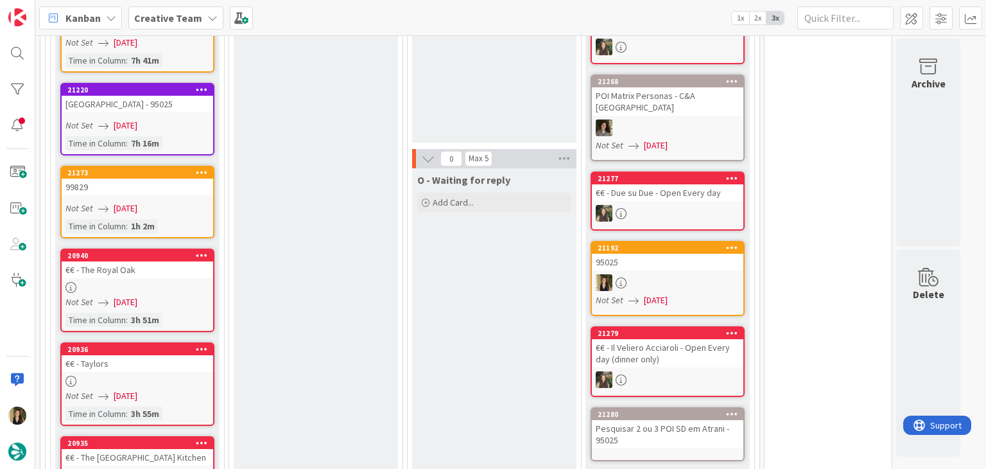
scroll to position [1459, 0]
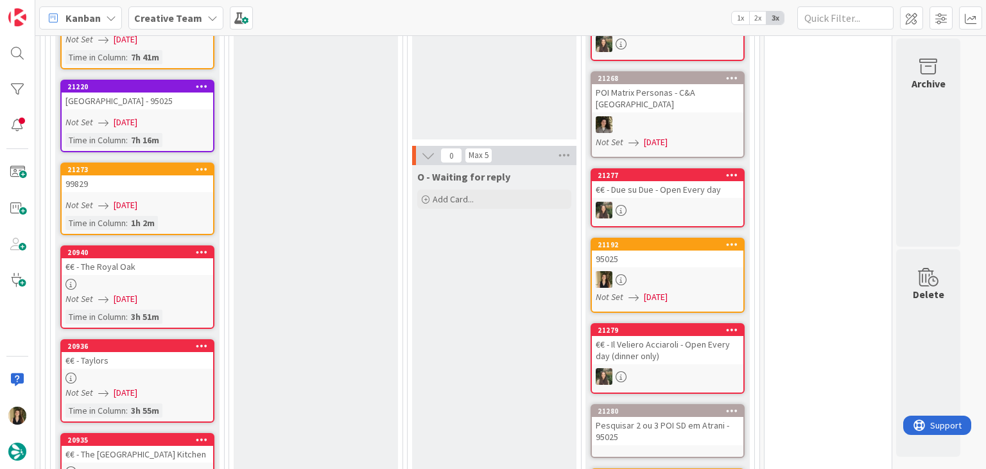
click at [185, 292] on div "Not Set [DATE]" at bounding box center [139, 298] width 148 height 13
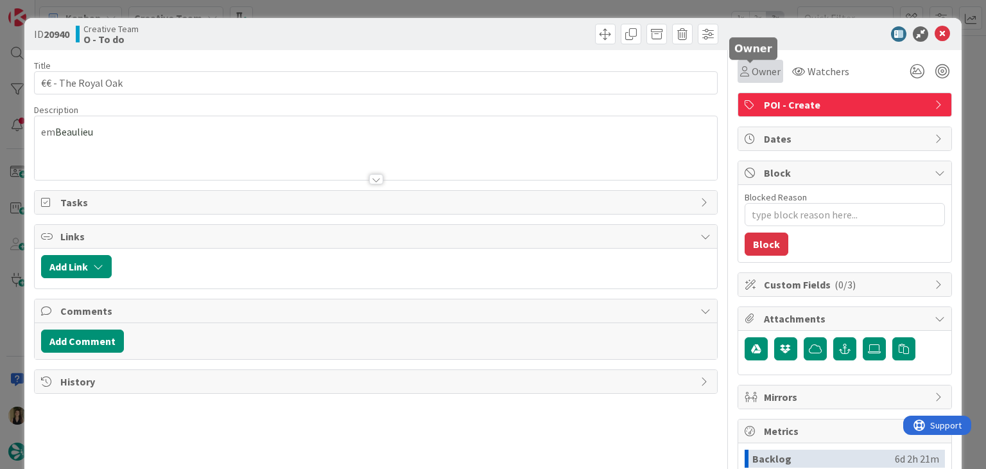
click at [755, 74] on span "Owner" at bounding box center [766, 71] width 29 height 15
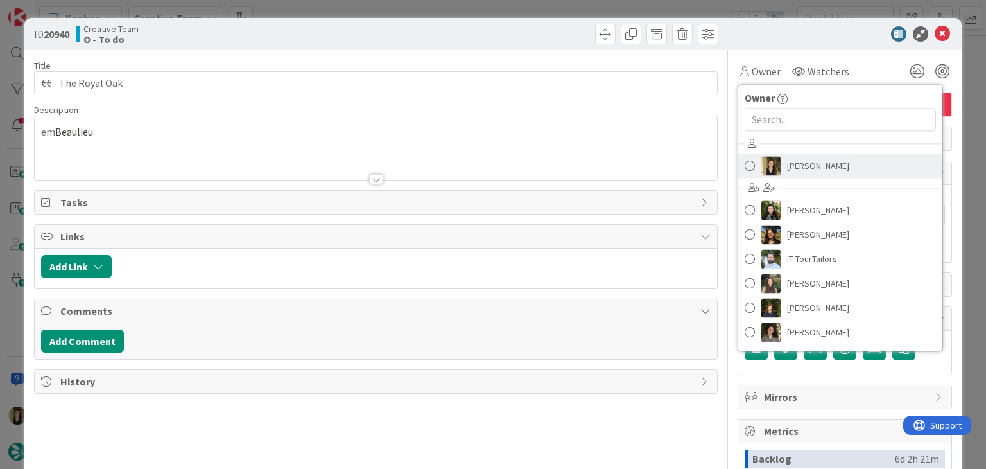
click at [793, 169] on span "[PERSON_NAME]" at bounding box center [818, 165] width 62 height 19
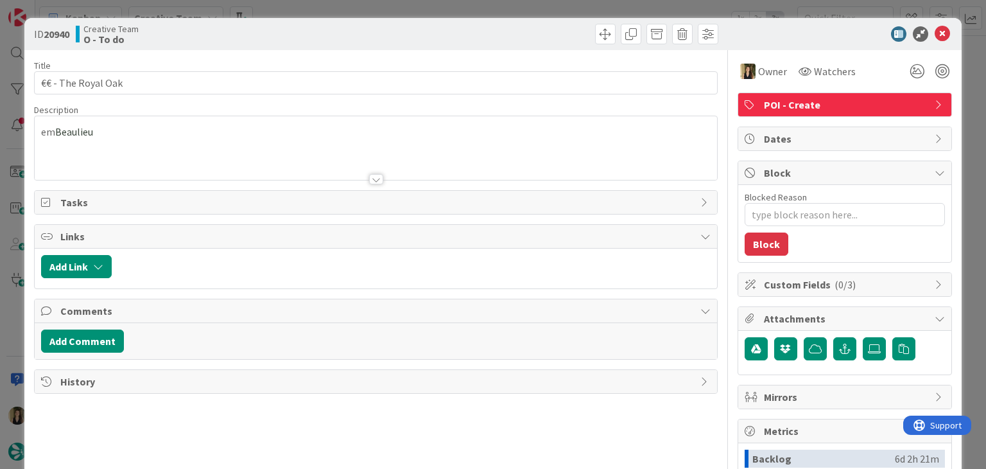
click at [519, 21] on div "ID 20940 Creative Team O - To do" at bounding box center [492, 34] width 937 height 32
click at [514, 13] on div "ID 20940 Creative Team O - To do Title 18 / 128 €€ - The Royal Oak Description …" at bounding box center [493, 234] width 986 height 469
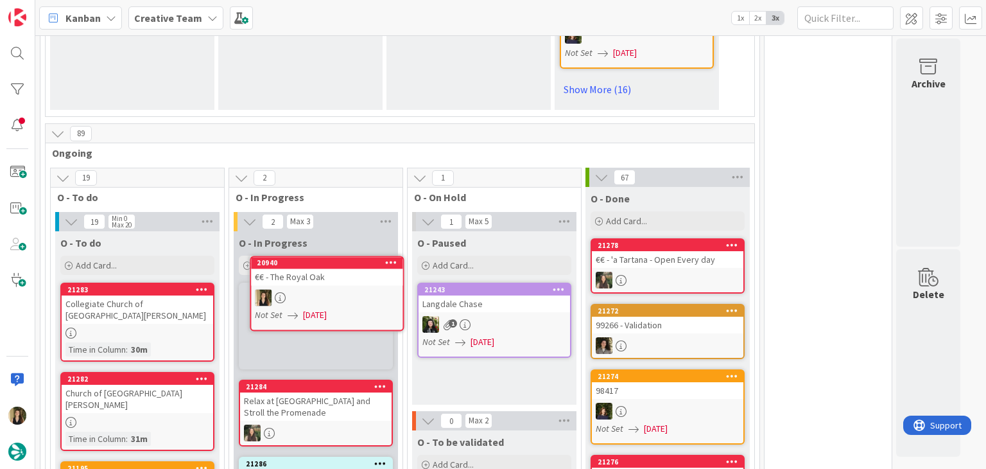
scroll to position [1000, 0]
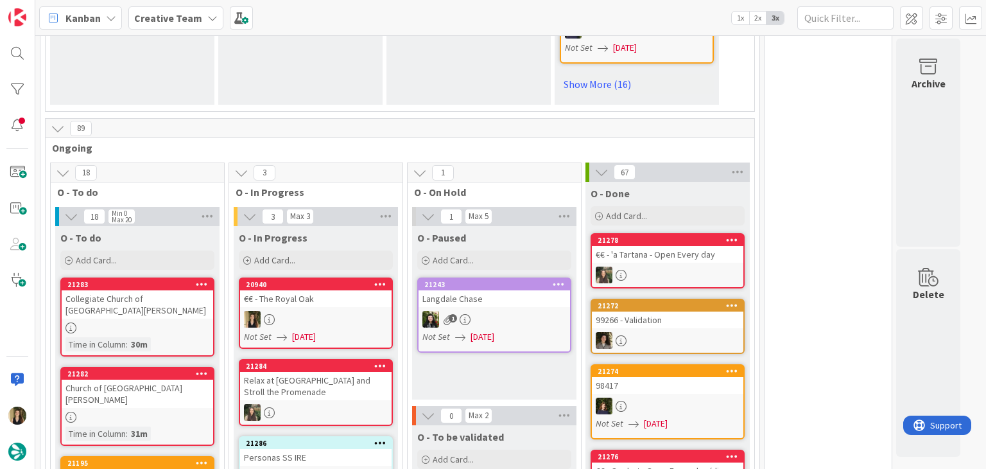
click at [510, 368] on div "O - Paused Add Card... 21243 Langdale Chase 1 Not Set 19/08/2025" at bounding box center [494, 312] width 164 height 173
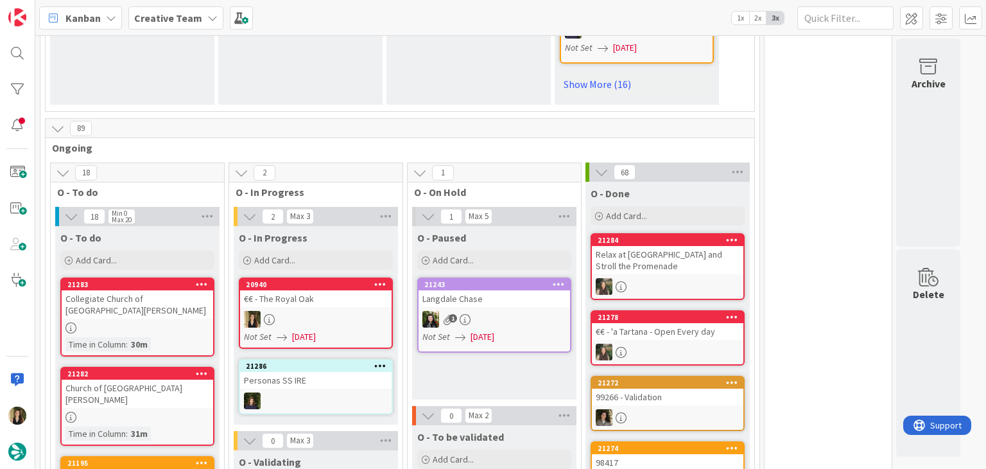
click at [354, 313] on div at bounding box center [316, 319] width 152 height 17
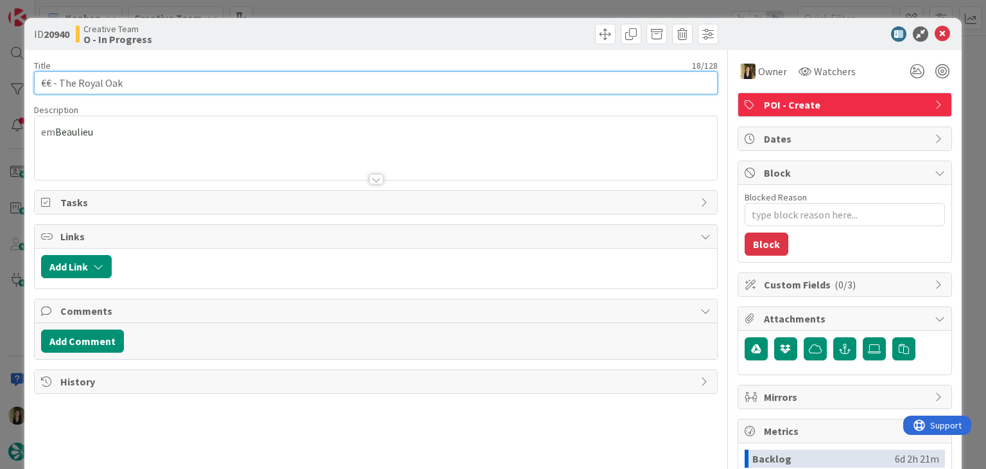
drag, startPoint x: 139, startPoint y: 76, endPoint x: 60, endPoint y: 82, distance: 78.5
click at [60, 82] on input "€€ - The Royal Oak" at bounding box center [375, 82] width 683 height 23
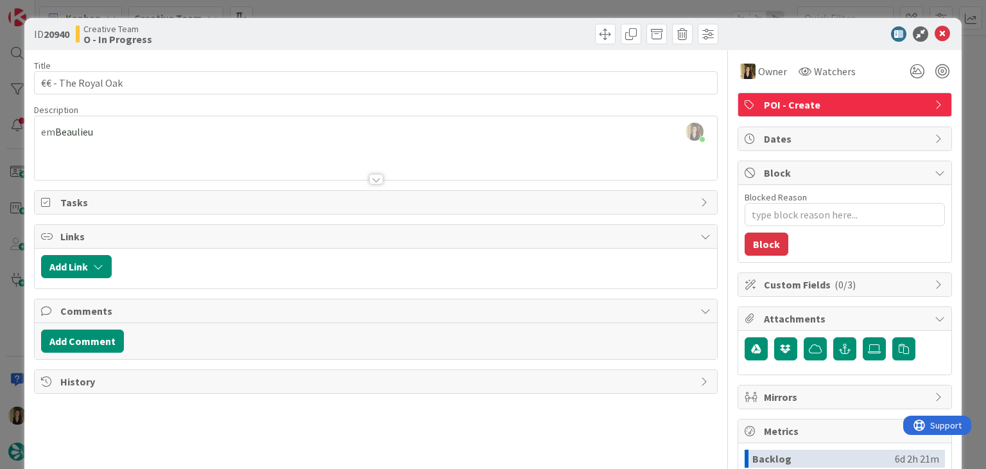
type textarea "x"
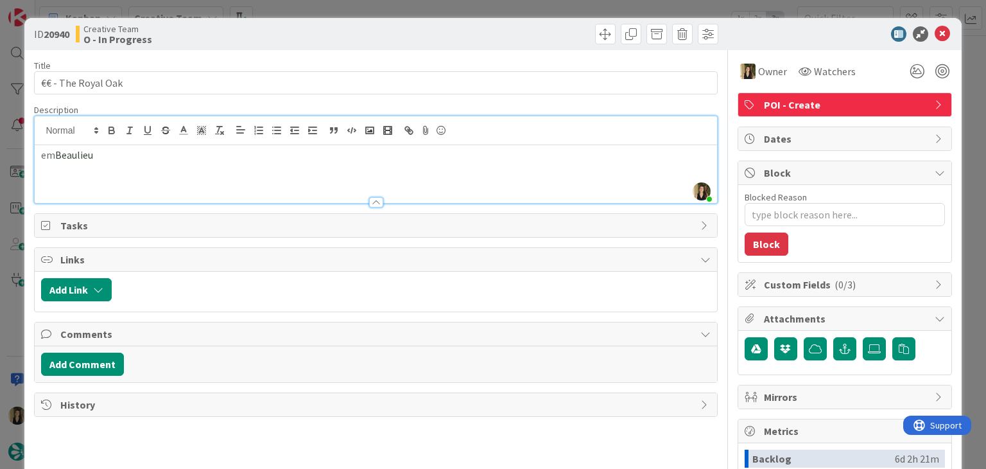
drag, startPoint x: 281, startPoint y: 145, endPoint x: 292, endPoint y: 81, distance: 65.2
click at [279, 145] on div "em Beaulieu" at bounding box center [376, 174] width 682 height 58
click at [292, 46] on div "ID 20940 Creative Team O - In Progress" at bounding box center [492, 34] width 937 height 32
click at [318, 11] on div "ID 20940 Creative Team O - In Progress Title 18 / 128 €€ - The Royal Oak Descri…" at bounding box center [493, 234] width 986 height 469
